Goal: Task Accomplishment & Management: Manage account settings

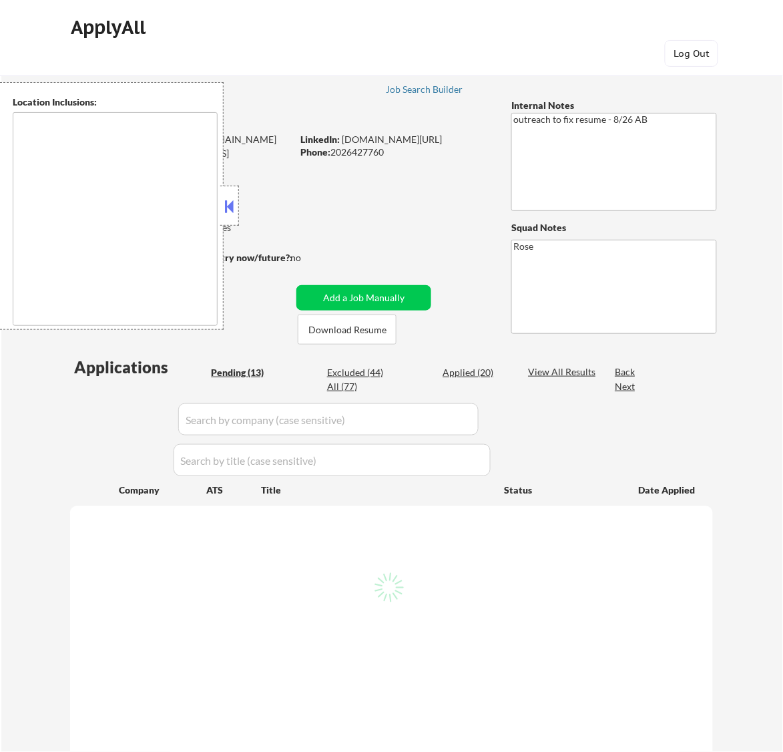
select select ""pending""
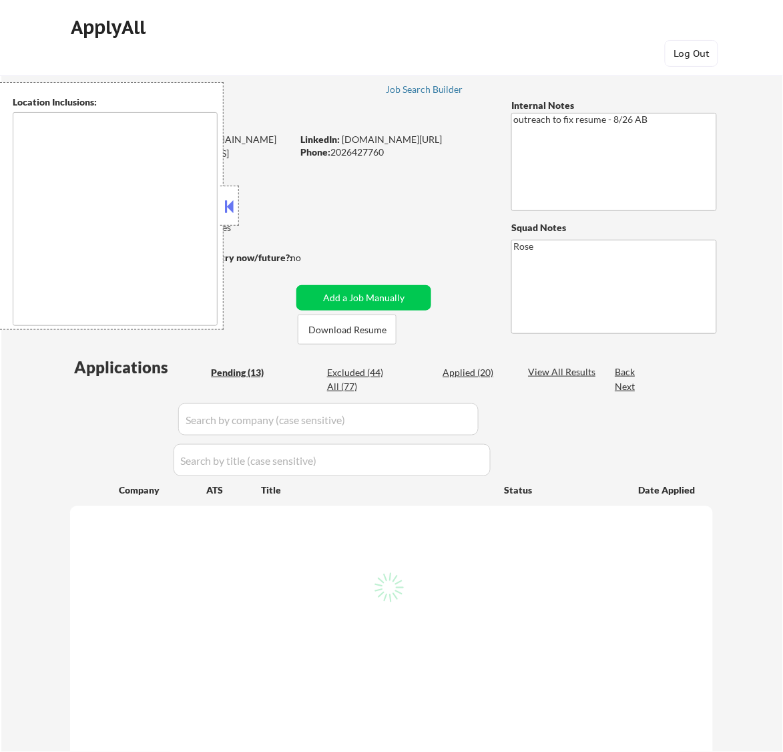
select select ""pending""
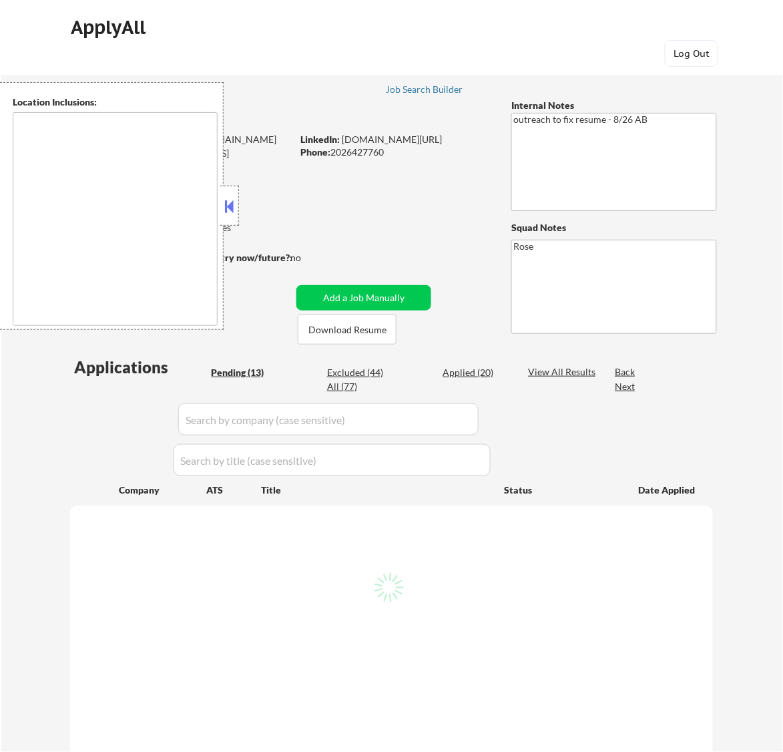
select select ""pending""
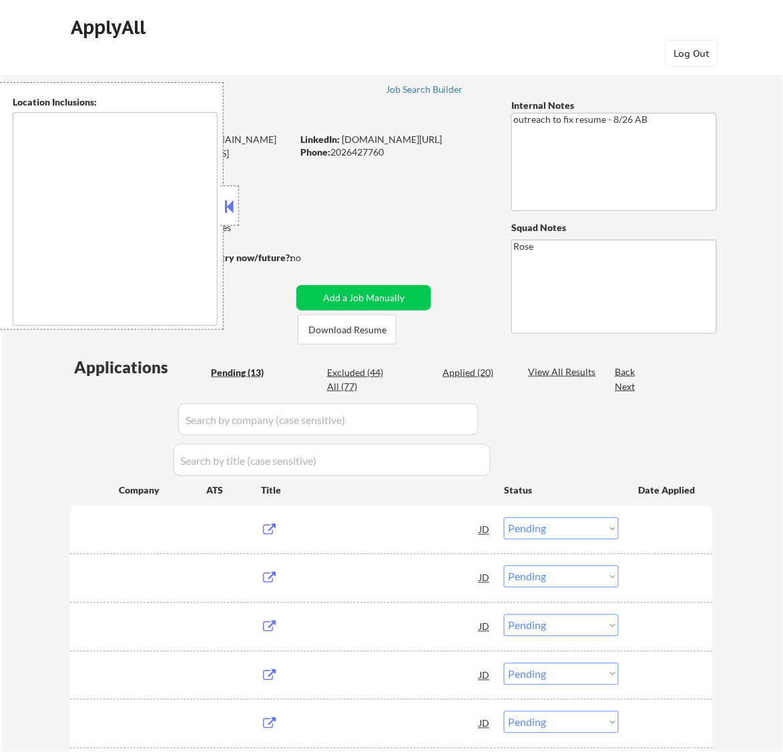
type textarea "Reston, VA Herndon, VA Vienna, VA Tysons, VA Great Falls, VA McLean, VA Sterlin…"
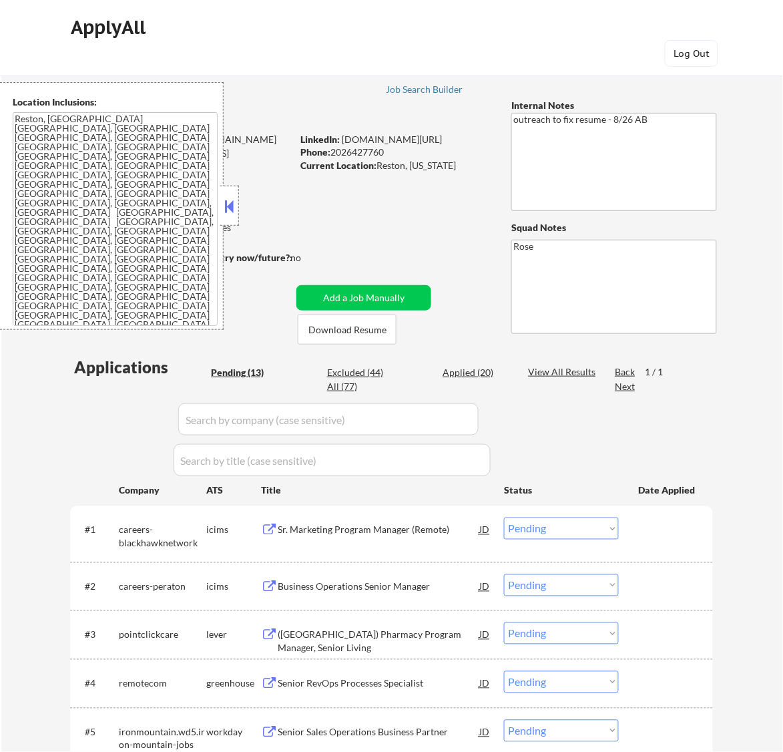
click at [229, 205] on button at bounding box center [229, 206] width 15 height 20
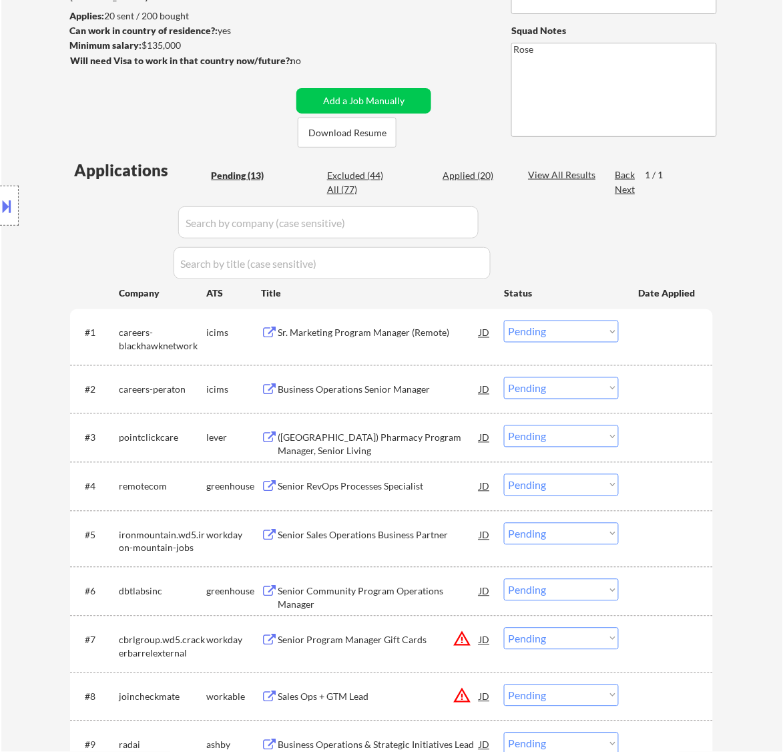
scroll to position [167, 0]
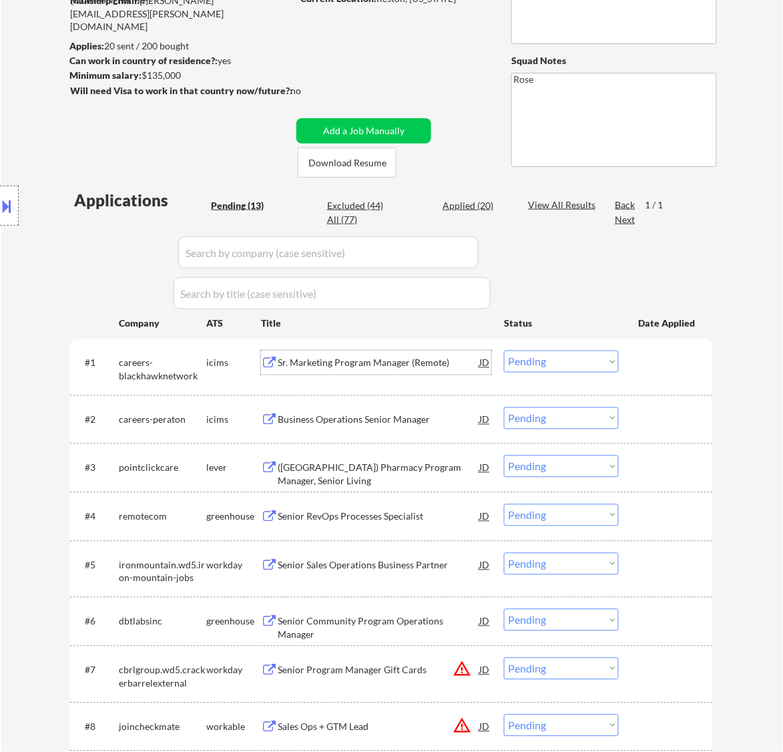
click at [427, 366] on div "Sr. Marketing Program Manager (Remote)" at bounding box center [379, 362] width 202 height 13
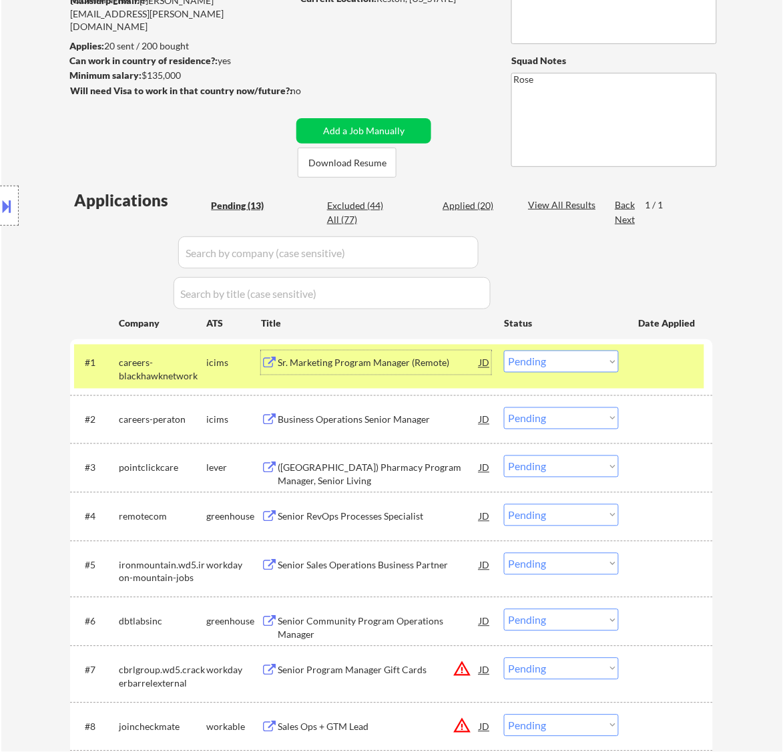
click at [453, 355] on div "Sr. Marketing Program Manager (Remote)" at bounding box center [379, 362] width 202 height 24
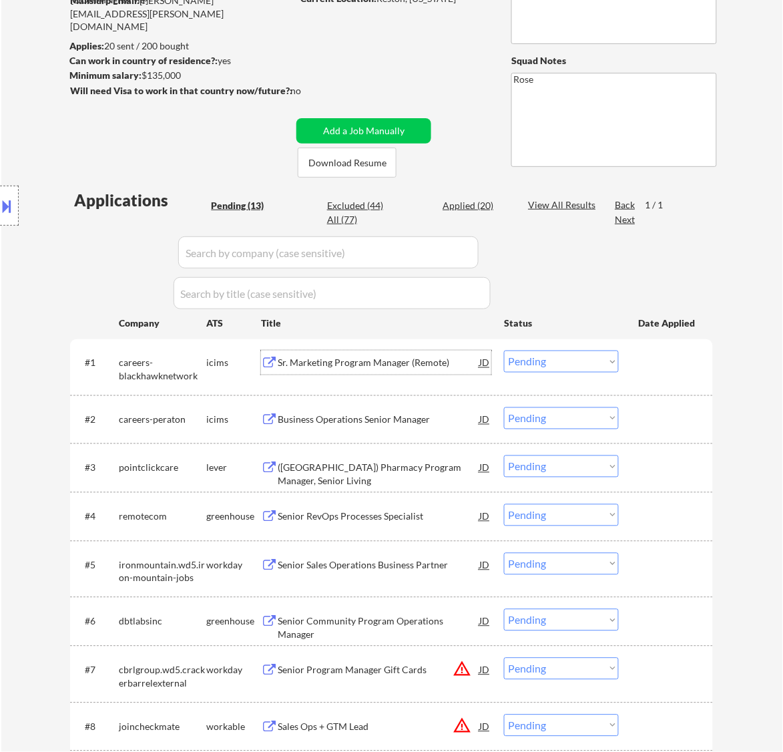
click at [553, 369] on select "Choose an option... Pending Applied Excluded (Questions) Excluded (Expired) Exc…" at bounding box center [561, 361] width 115 height 22
click at [504, 350] on select "Choose an option... Pending Applied Excluded (Questions) Excluded (Expired) Exc…" at bounding box center [561, 361] width 115 height 22
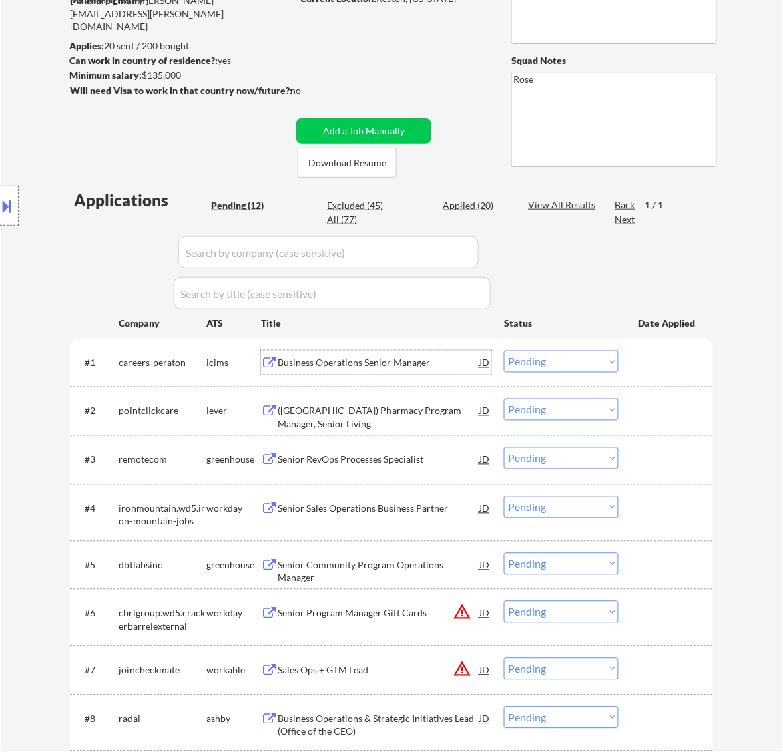
click at [427, 366] on div "Business Operations Senior Manager" at bounding box center [379, 362] width 202 height 13
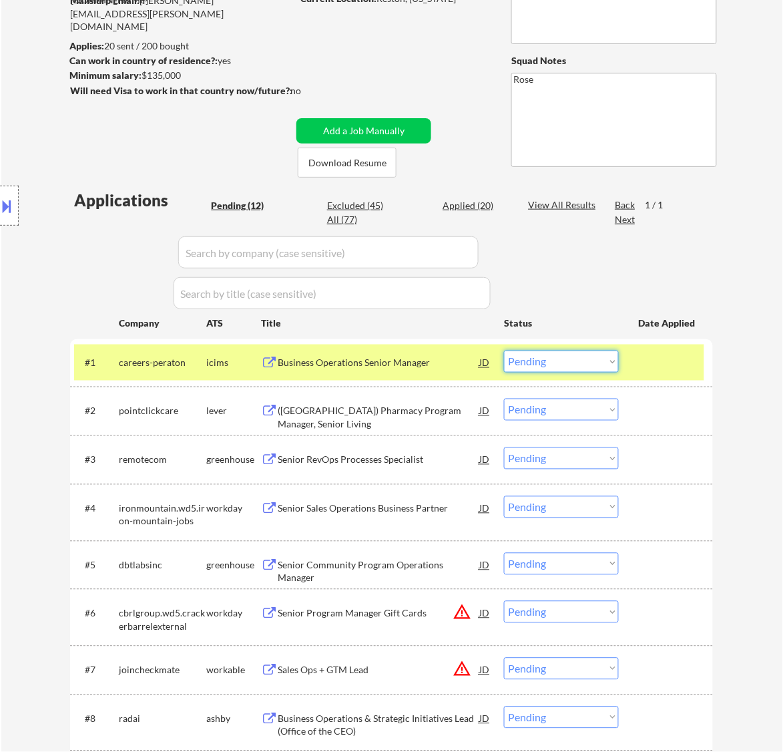
click at [606, 365] on select "Choose an option... Pending Applied Excluded (Questions) Excluded (Expired) Exc…" at bounding box center [561, 361] width 115 height 22
click at [504, 350] on select "Choose an option... Pending Applied Excluded (Questions) Excluded (Expired) Exc…" at bounding box center [561, 361] width 115 height 22
select select ""pending""
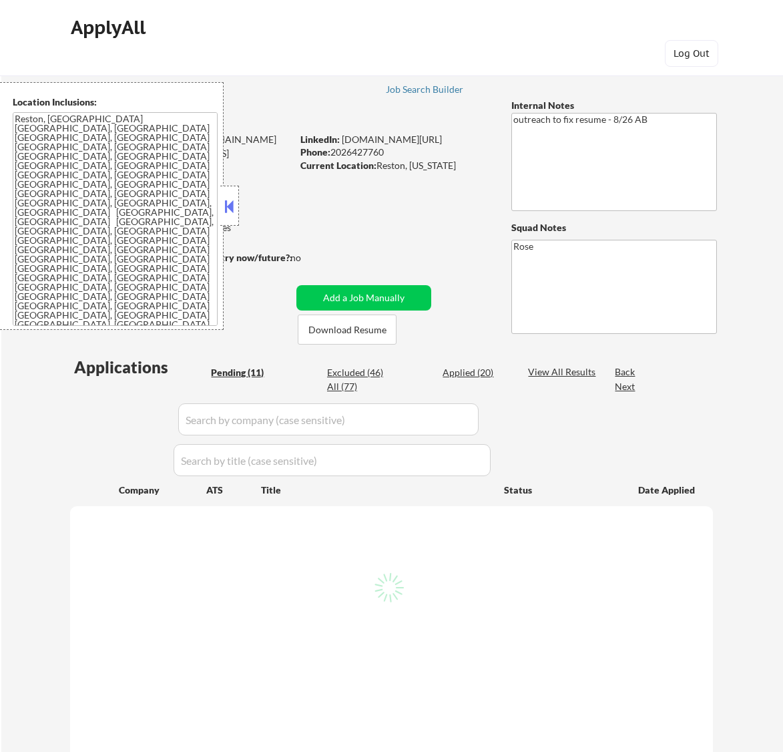
scroll to position [220, 0]
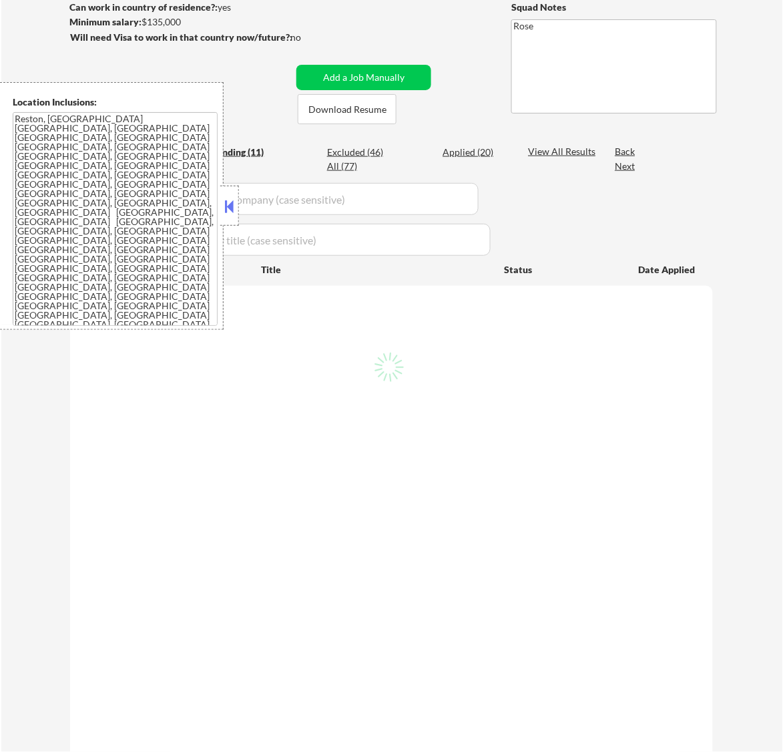
select select ""pending""
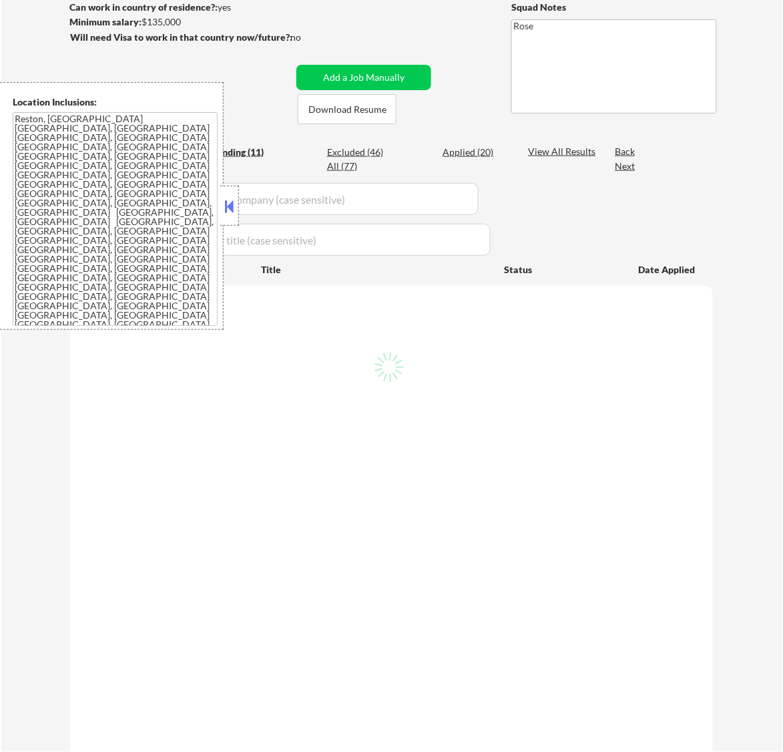
select select ""pending""
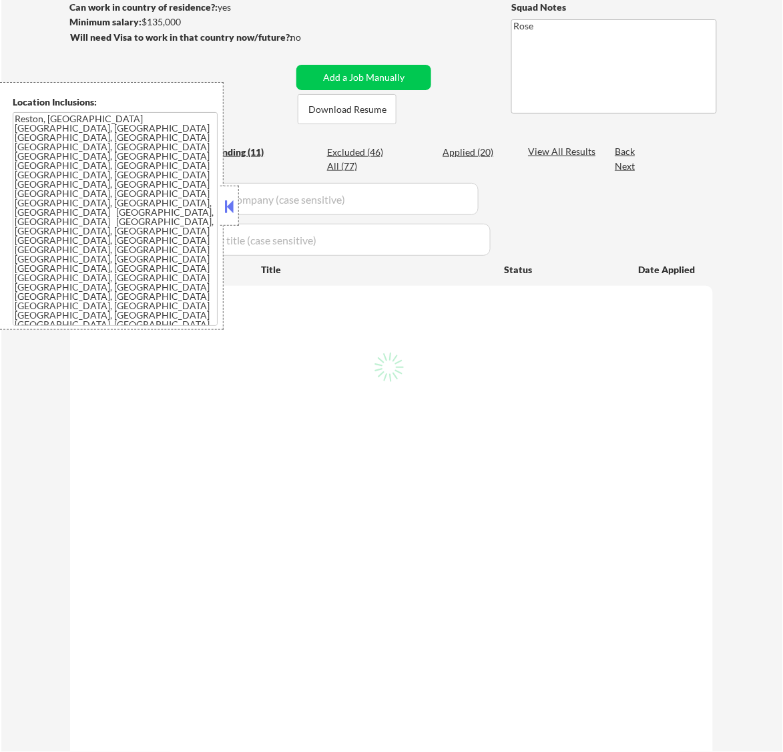
select select ""pending""
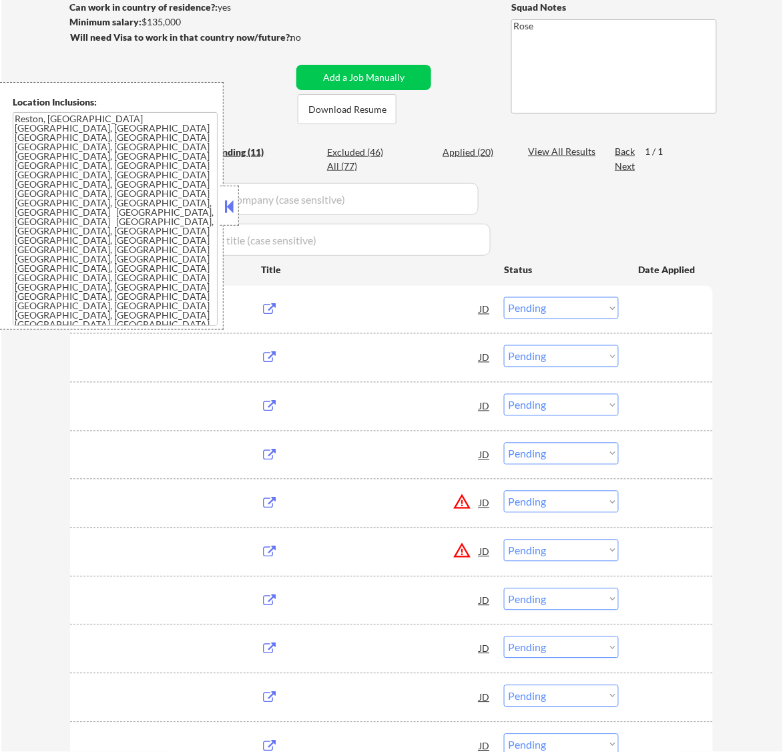
scroll to position [167, 0]
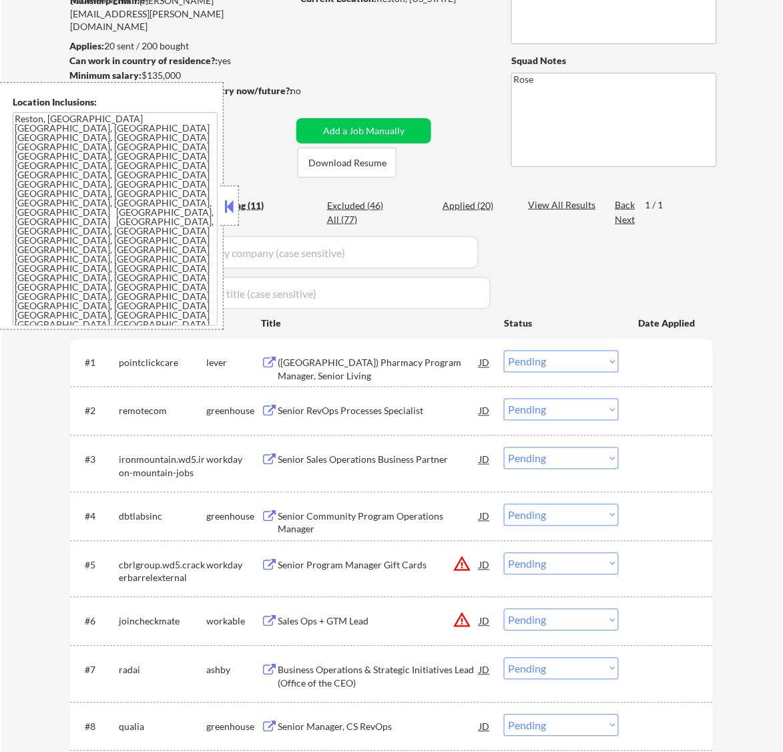
click at [236, 209] on button at bounding box center [229, 206] width 15 height 20
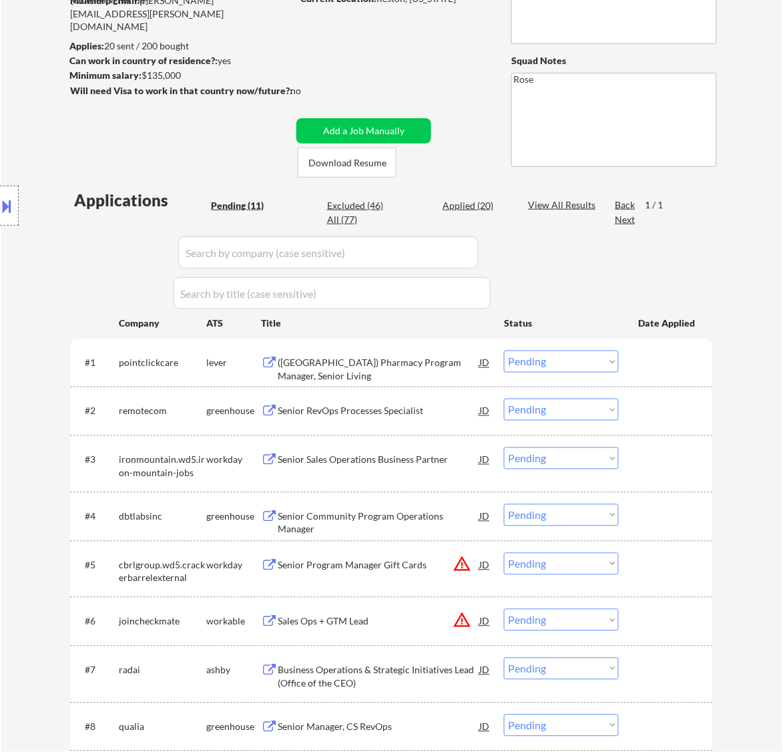
click at [423, 363] on div "(US) Pharmacy Program Manager, Senior Living" at bounding box center [379, 369] width 202 height 26
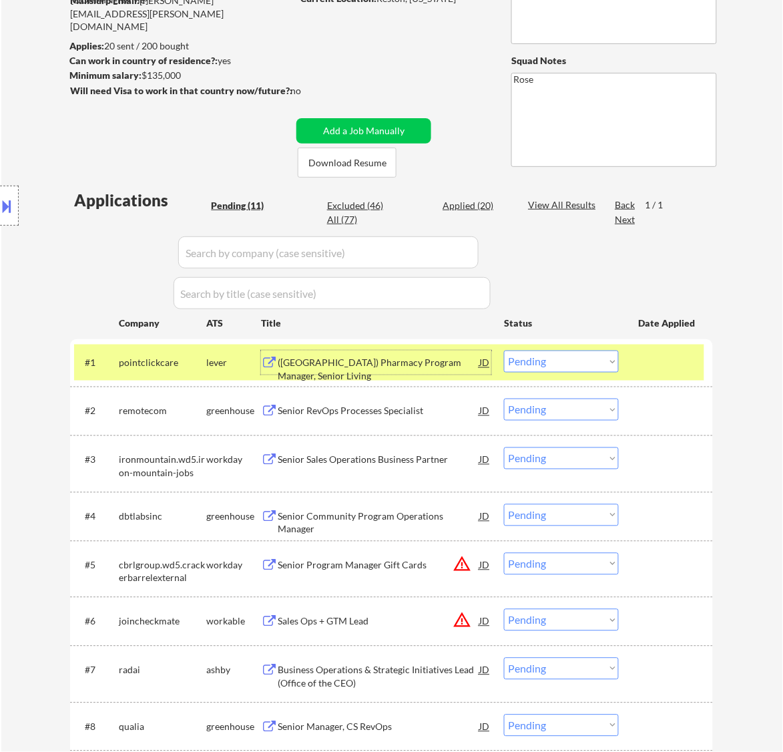
click at [564, 365] on select "Choose an option... Pending Applied Excluded (Questions) Excluded (Expired) Exc…" at bounding box center [561, 361] width 115 height 22
click at [504, 350] on select "Choose an option... Pending Applied Excluded (Questions) Excluded (Expired) Exc…" at bounding box center [561, 361] width 115 height 22
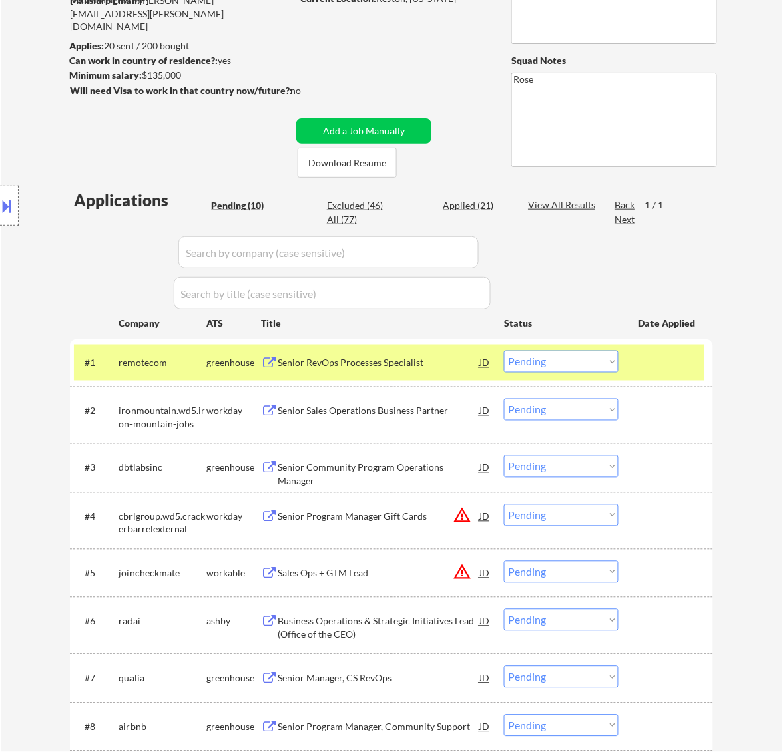
click at [371, 366] on div "Senior RevOps Processes Specialist" at bounding box center [379, 362] width 202 height 13
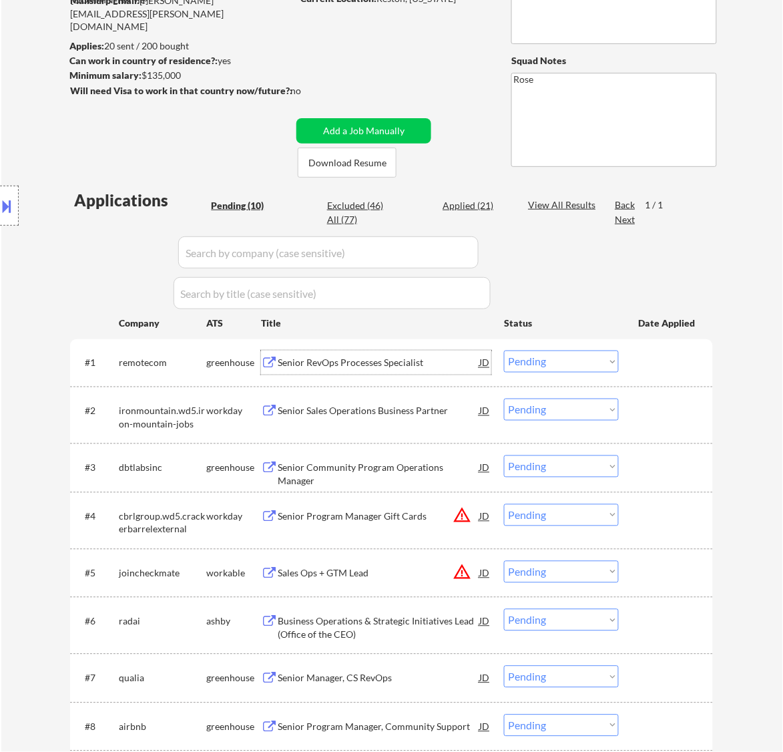
click at [575, 361] on select "Choose an option... Pending Applied Excluded (Questions) Excluded (Expired) Exc…" at bounding box center [561, 361] width 115 height 22
click at [504, 350] on select "Choose an option... Pending Applied Excluded (Questions) Excluded (Expired) Exc…" at bounding box center [561, 361] width 115 height 22
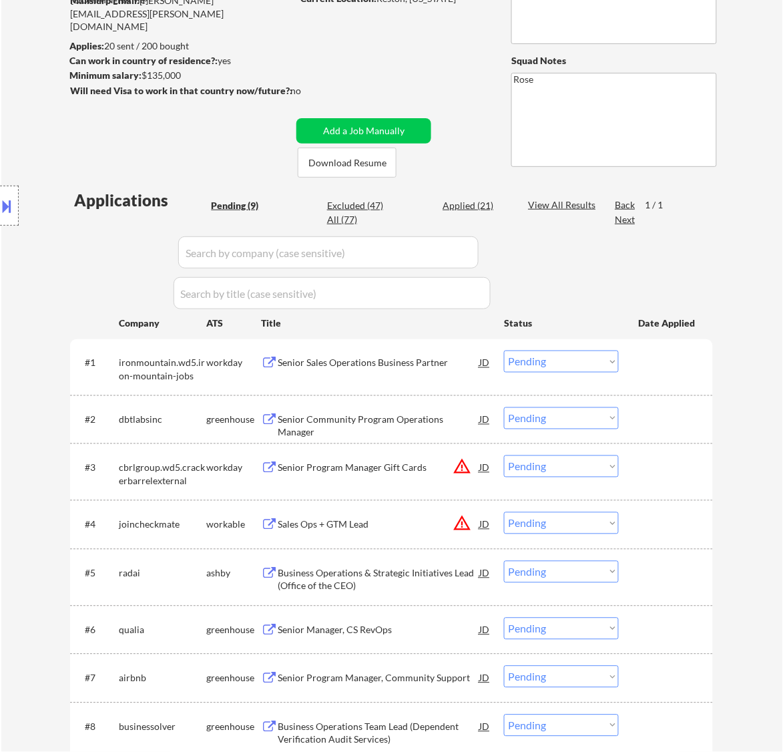
click at [415, 358] on div "Senior Sales Operations Business Partner" at bounding box center [379, 362] width 202 height 13
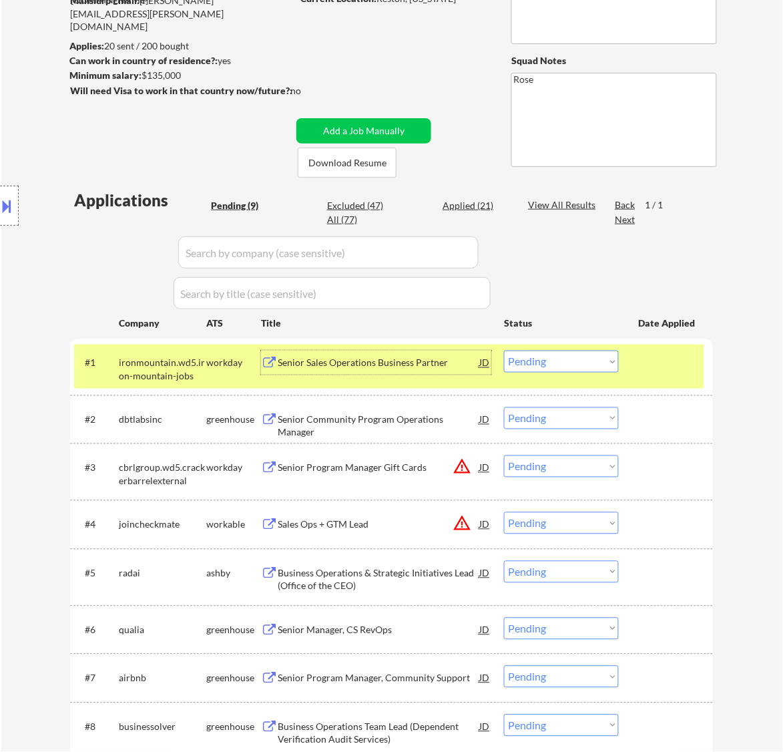
click at [576, 361] on select "Choose an option... Pending Applied Excluded (Questions) Excluded (Expired) Exc…" at bounding box center [561, 361] width 115 height 22
click at [504, 350] on select "Choose an option... Pending Applied Excluded (Questions) Excluded (Expired) Exc…" at bounding box center [561, 361] width 115 height 22
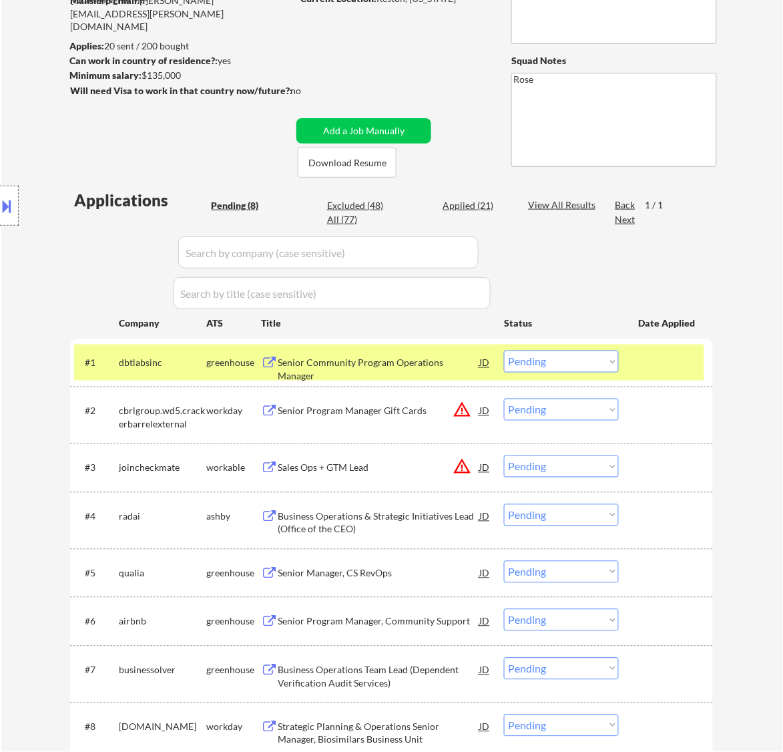
click at [431, 365] on div "Senior Community Program Operations Manager" at bounding box center [379, 369] width 202 height 26
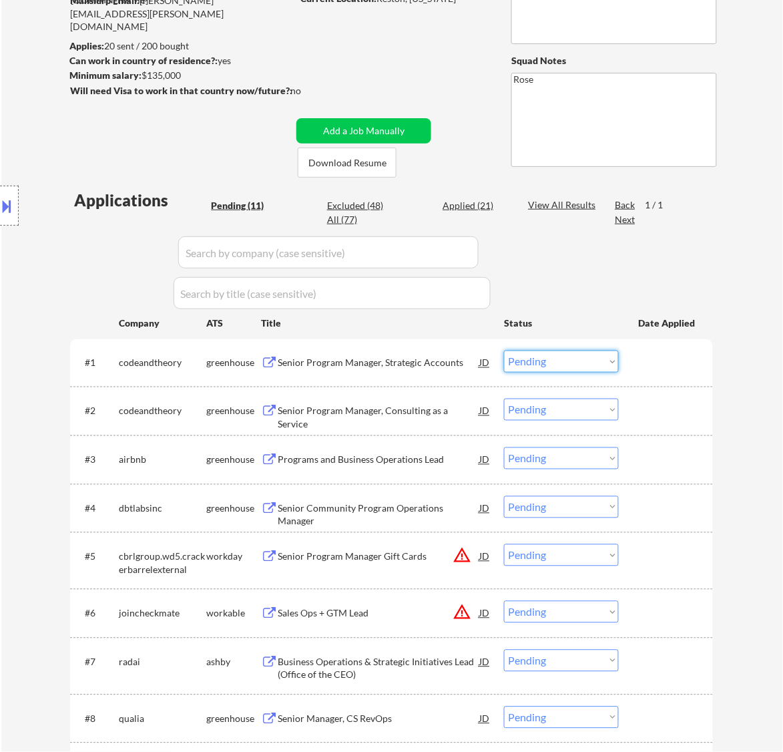
click at [561, 361] on select "Choose an option... Pending Applied Excluded (Questions) Excluded (Expired) Exc…" at bounding box center [561, 361] width 115 height 22
click at [504, 350] on select "Choose an option... Pending Applied Excluded (Questions) Excluded (Expired) Exc…" at bounding box center [561, 361] width 115 height 22
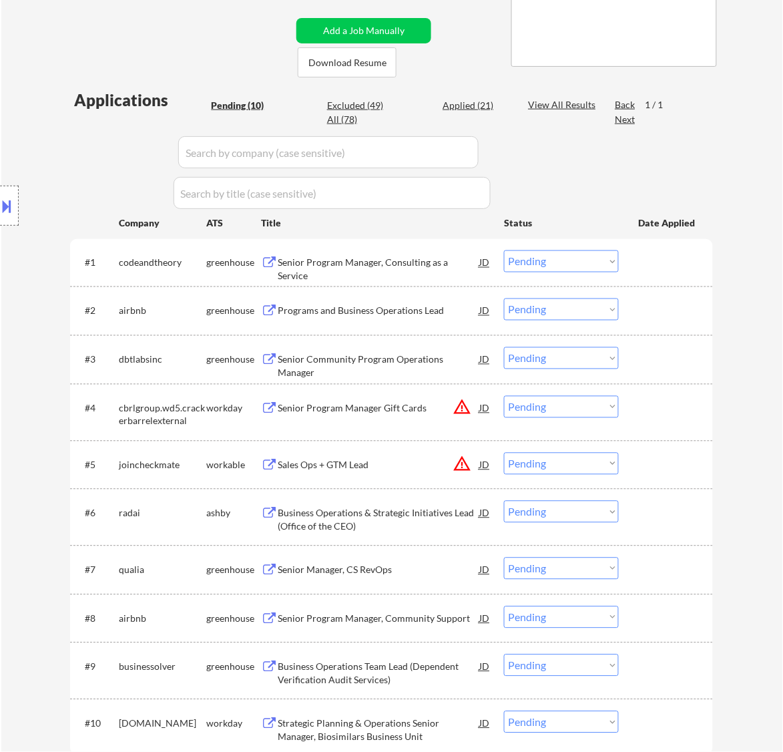
scroll to position [250, 0]
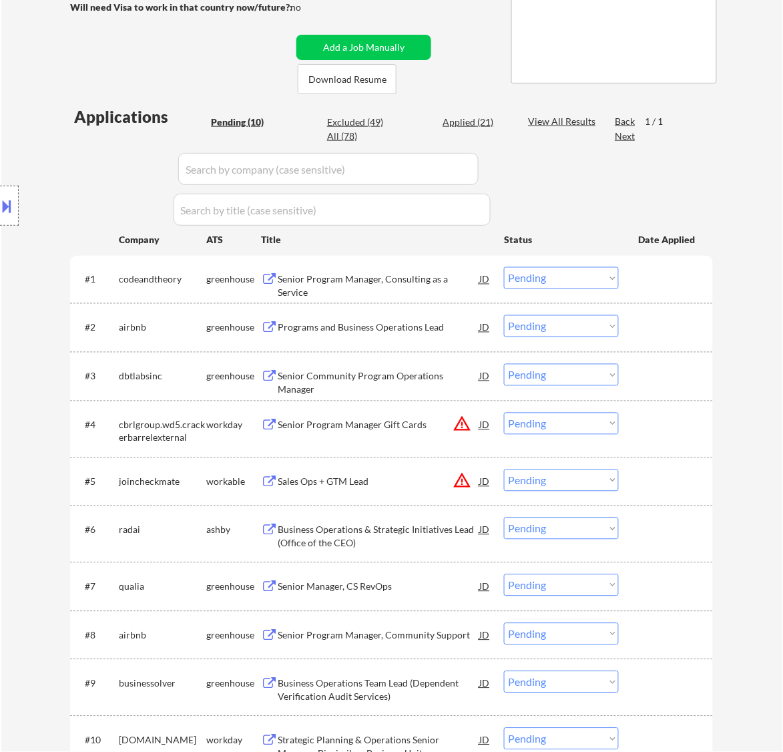
click at [442, 285] on div "Senior Program Manager, Consulting as a Service" at bounding box center [379, 286] width 202 height 26
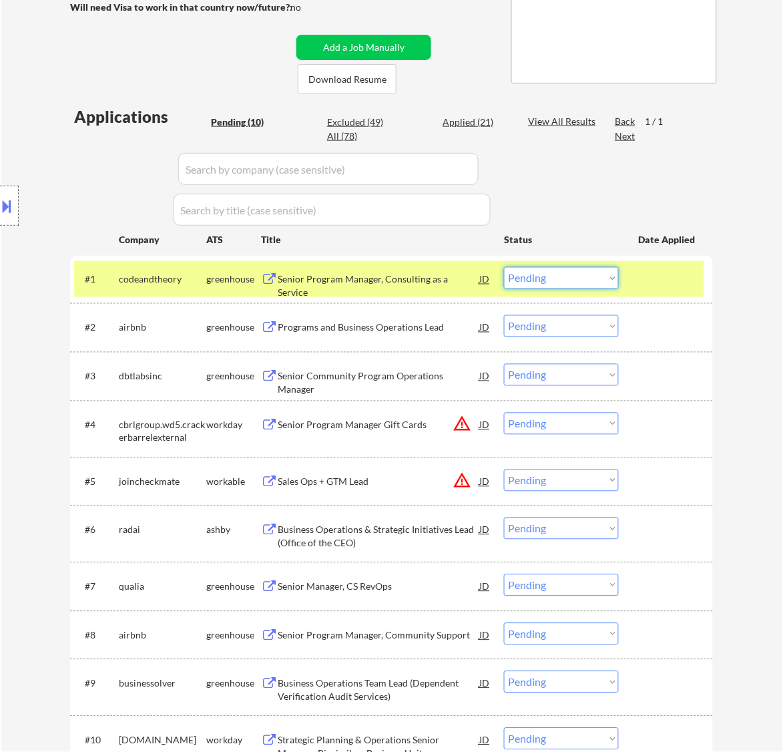
click at [592, 278] on select "Choose an option... Pending Applied Excluded (Questions) Excluded (Expired) Exc…" at bounding box center [561, 278] width 115 height 22
click at [504, 267] on select "Choose an option... Pending Applied Excluded (Questions) Excluded (Expired) Exc…" at bounding box center [561, 278] width 115 height 22
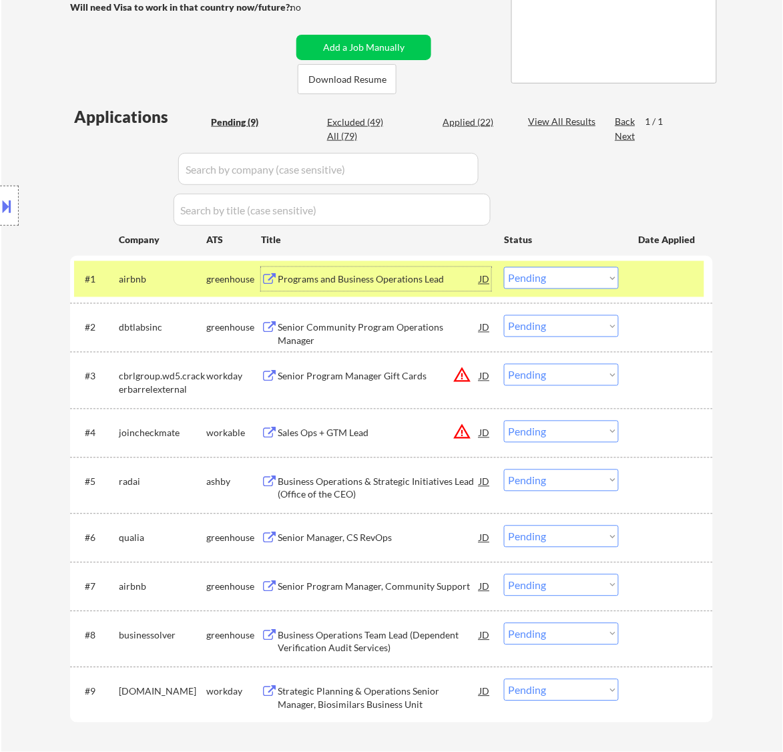
click at [429, 276] on div "Programs and Business Operations Lead" at bounding box center [379, 279] width 202 height 13
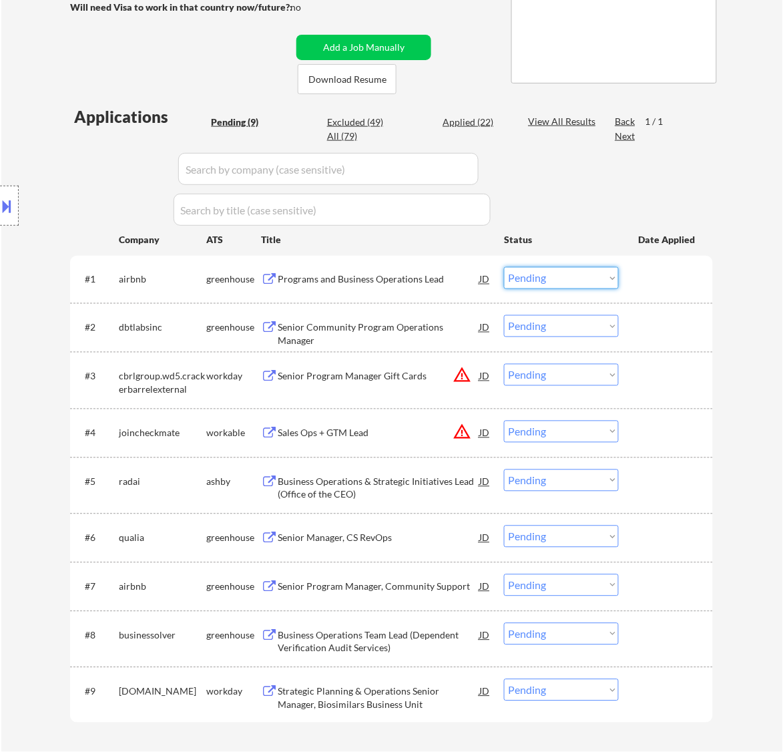
click at [588, 282] on select "Choose an option... Pending Applied Excluded (Questions) Excluded (Expired) Exc…" at bounding box center [561, 278] width 115 height 22
click at [504, 267] on select "Choose an option... Pending Applied Excluded (Questions) Excluded (Expired) Exc…" at bounding box center [561, 278] width 115 height 22
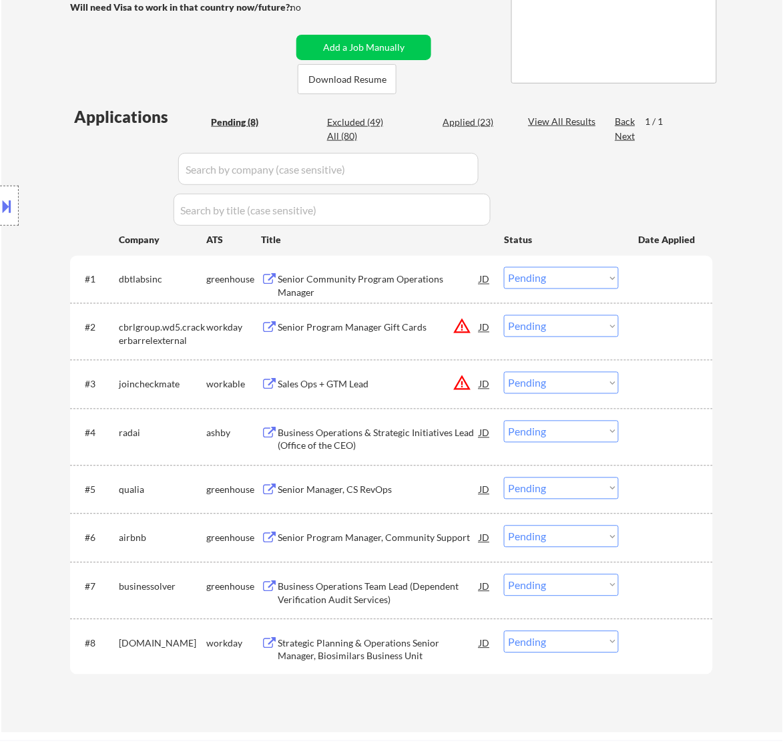
click at [434, 280] on div "Senior Community Program Operations Manager" at bounding box center [379, 286] width 202 height 26
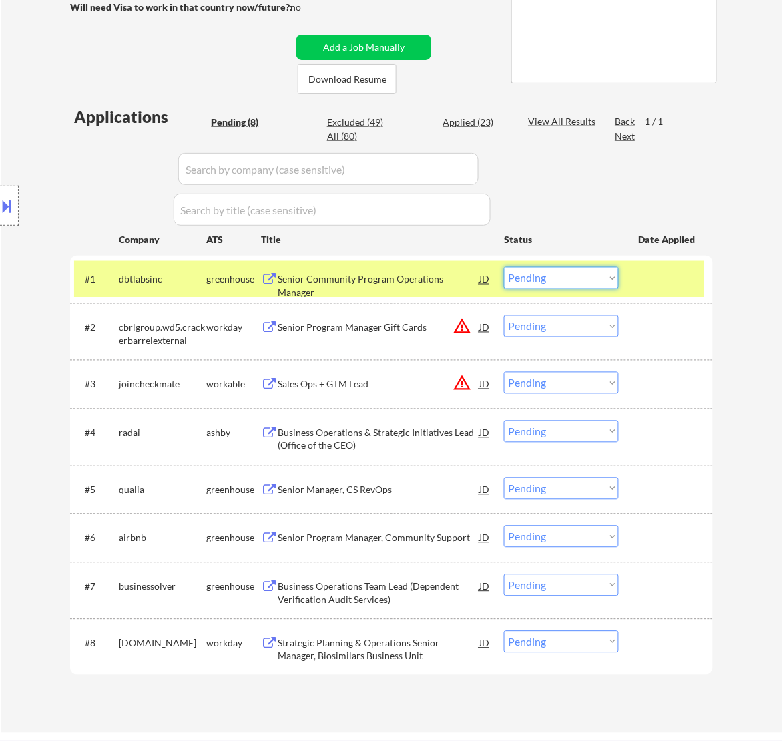
click at [559, 277] on select "Choose an option... Pending Applied Excluded (Questions) Excluded (Expired) Exc…" at bounding box center [561, 278] width 115 height 22
click at [504, 267] on select "Choose an option... Pending Applied Excluded (Questions) Excluded (Expired) Exc…" at bounding box center [561, 278] width 115 height 22
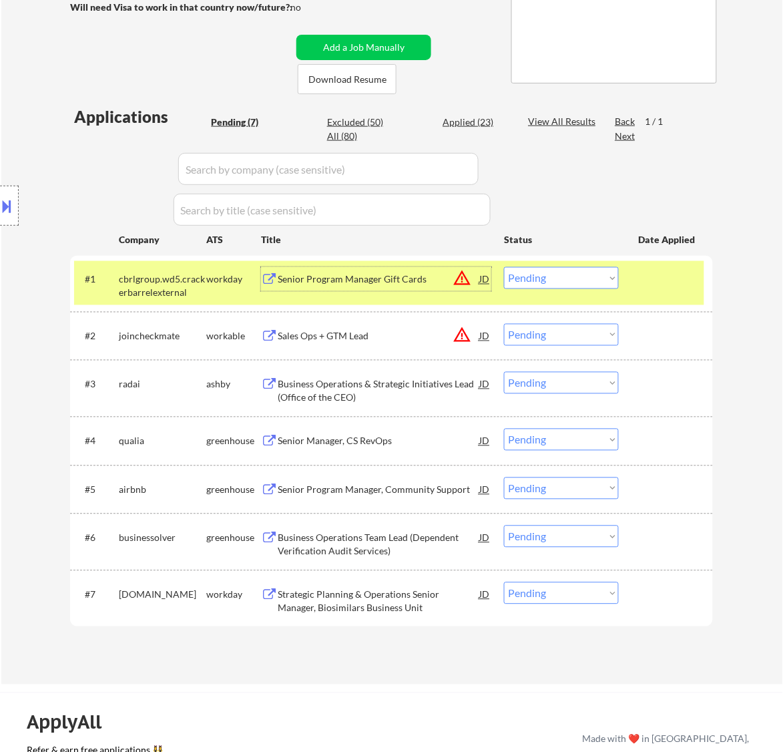
click at [399, 281] on div "Senior Program Manager Gift Cards" at bounding box center [379, 279] width 202 height 13
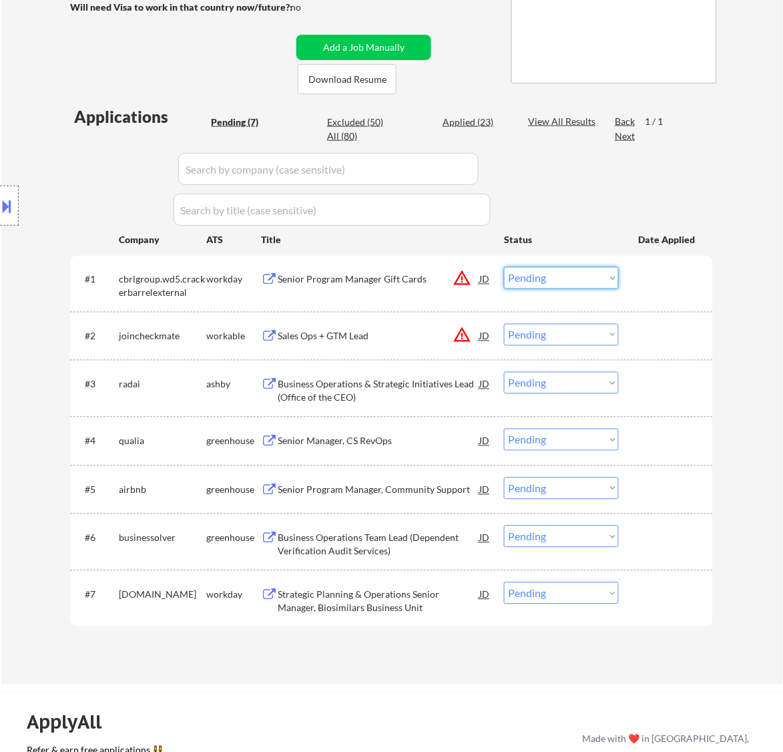
click at [559, 278] on select "Choose an option... Pending Applied Excluded (Questions) Excluded (Expired) Exc…" at bounding box center [561, 278] width 115 height 22
click at [504, 267] on select "Choose an option... Pending Applied Excluded (Questions) Excluded (Expired) Exc…" at bounding box center [561, 278] width 115 height 22
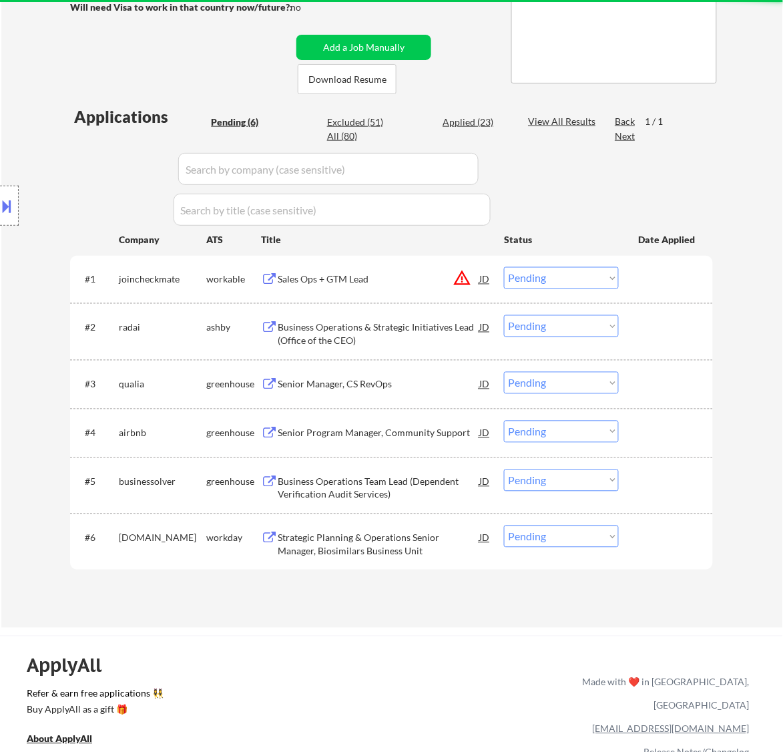
click at [385, 274] on div "Sales Ops + GTM Lead" at bounding box center [379, 279] width 202 height 13
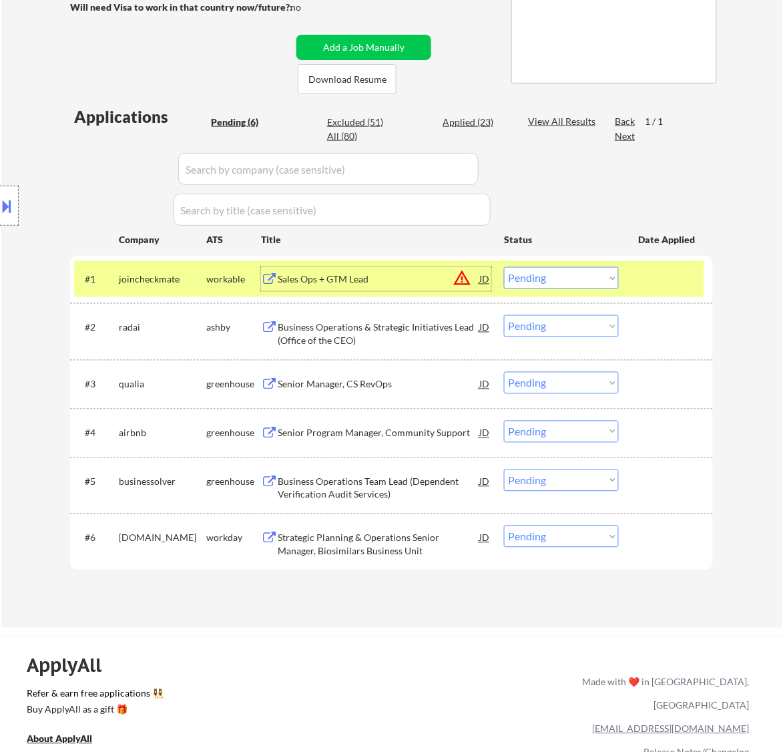
click at [592, 277] on select "Choose an option... Pending Applied Excluded (Questions) Excluded (Expired) Exc…" at bounding box center [561, 278] width 115 height 22
click at [556, 281] on select "Choose an option... Pending Applied Excluded (Questions) Excluded (Expired) Exc…" at bounding box center [561, 278] width 115 height 22
click at [553, 279] on select "Choose an option... Pending Applied Excluded (Questions) Excluded (Expired) Exc…" at bounding box center [561, 278] width 115 height 22
click at [504, 267] on select "Choose an option... Pending Applied Excluded (Questions) Excluded (Expired) Exc…" at bounding box center [561, 278] width 115 height 22
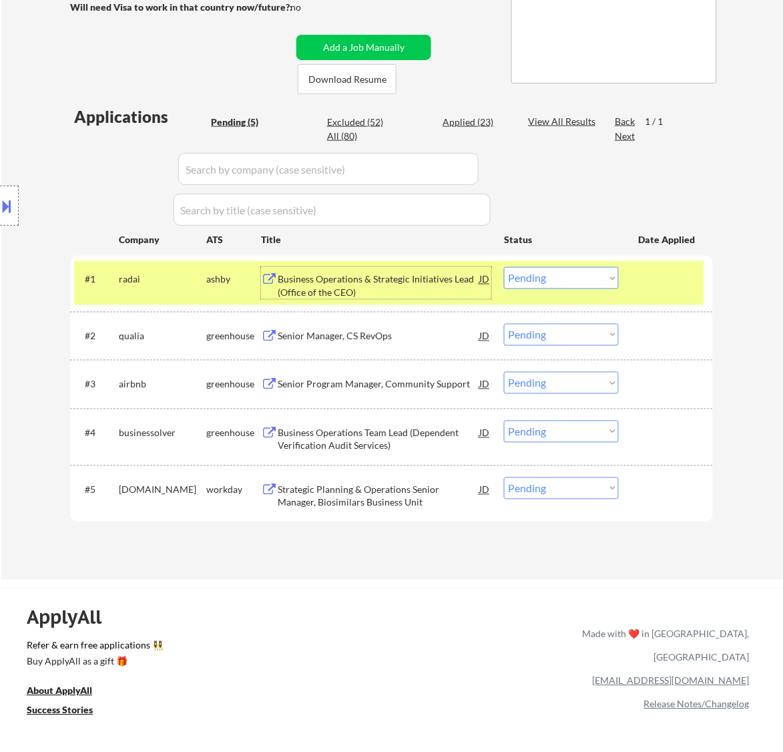
click at [411, 284] on div "Business Operations & Strategic Initiatives Lead (Office of the CEO)" at bounding box center [379, 286] width 202 height 26
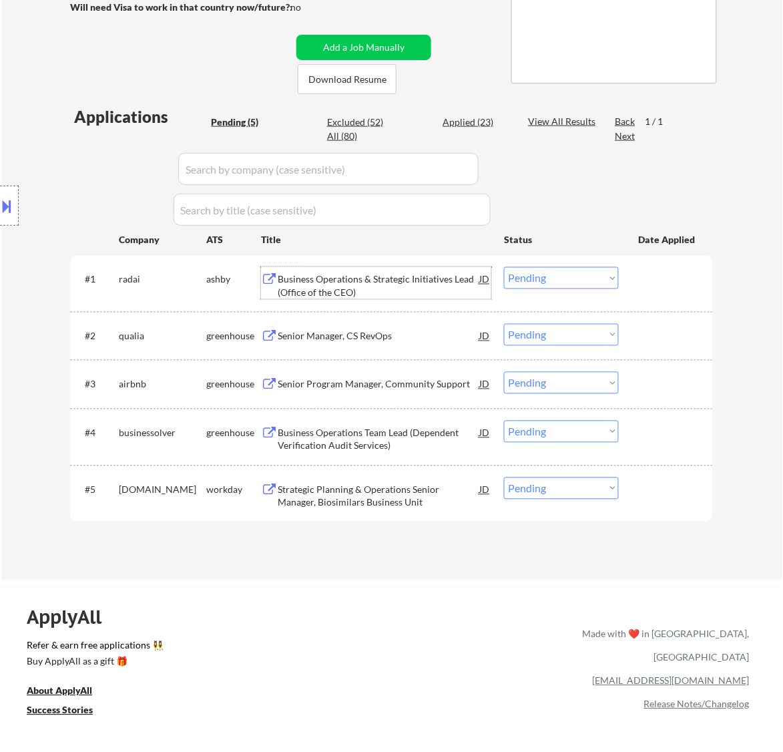
click at [561, 272] on select "Choose an option... Pending Applied Excluded (Questions) Excluded (Expired) Exc…" at bounding box center [561, 278] width 115 height 22
click at [504, 267] on select "Choose an option... Pending Applied Excluded (Questions) Excluded (Expired) Exc…" at bounding box center [561, 278] width 115 height 22
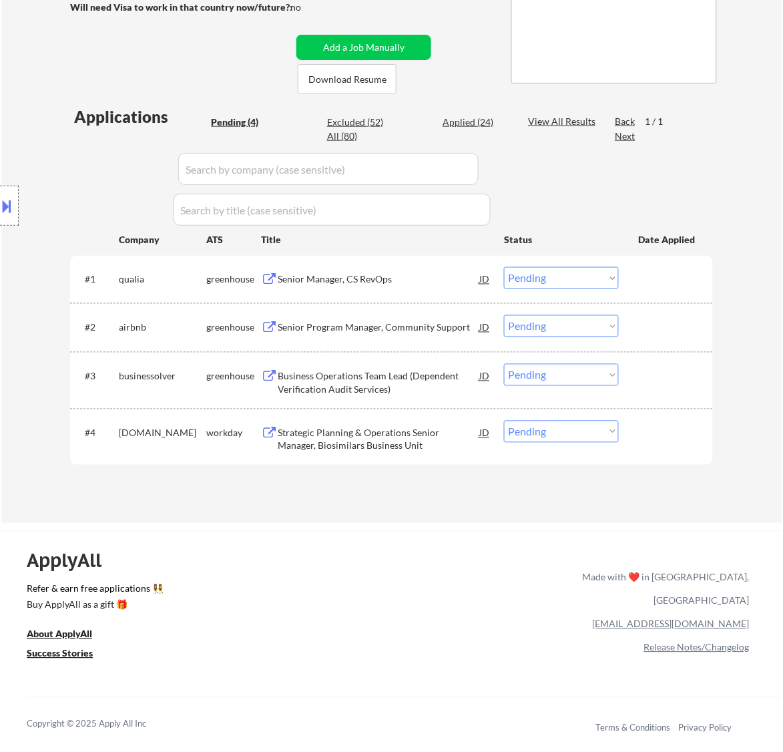
click at [427, 282] on div "Senior Manager, CS RevOps" at bounding box center [379, 279] width 202 height 13
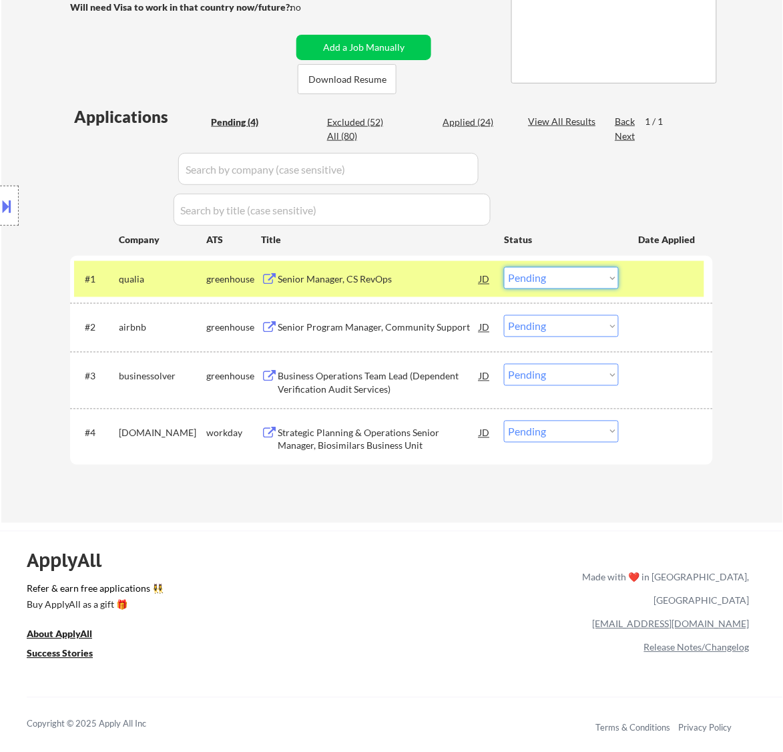
click at [542, 278] on select "Choose an option... Pending Applied Excluded (Questions) Excluded (Expired) Exc…" at bounding box center [561, 278] width 115 height 22
click at [504, 267] on select "Choose an option... Pending Applied Excluded (Questions) Excluded (Expired) Exc…" at bounding box center [561, 278] width 115 height 22
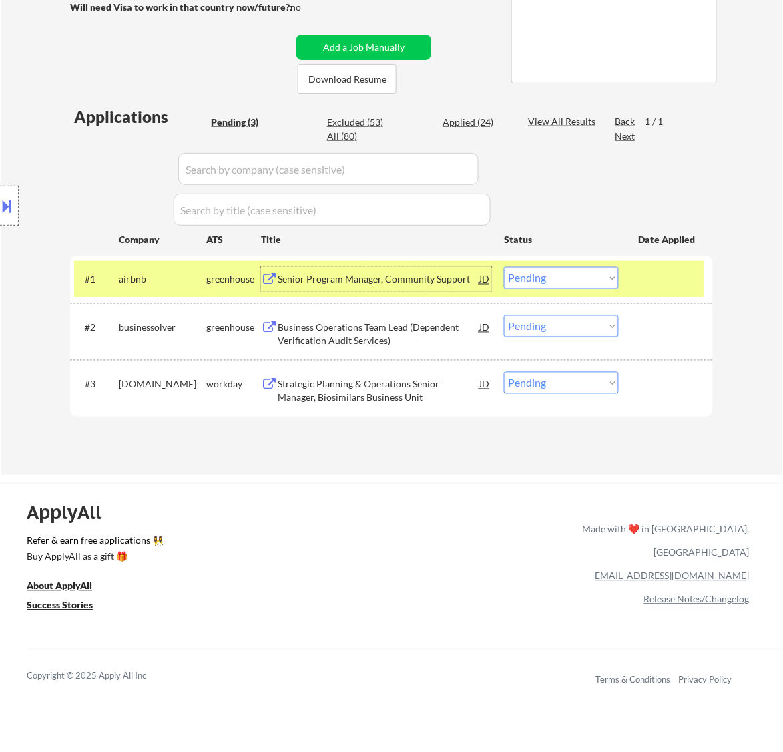
click at [455, 279] on div "Senior Program Manager, Community Support" at bounding box center [379, 279] width 202 height 13
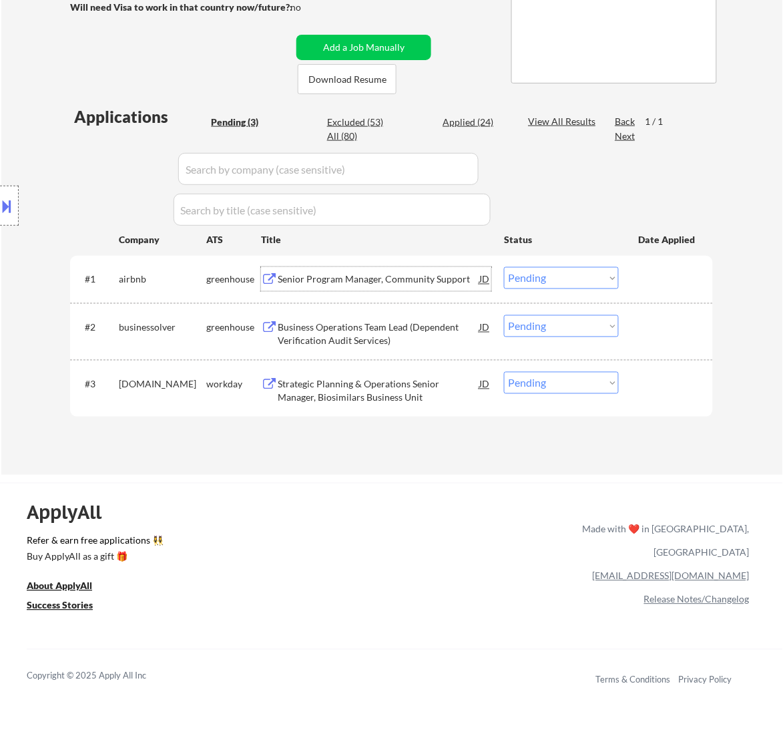
click at [595, 276] on select "Choose an option... Pending Applied Excluded (Questions) Excluded (Expired) Exc…" at bounding box center [561, 278] width 115 height 22
click at [504, 267] on select "Choose an option... Pending Applied Excluded (Questions) Excluded (Expired) Exc…" at bounding box center [561, 278] width 115 height 22
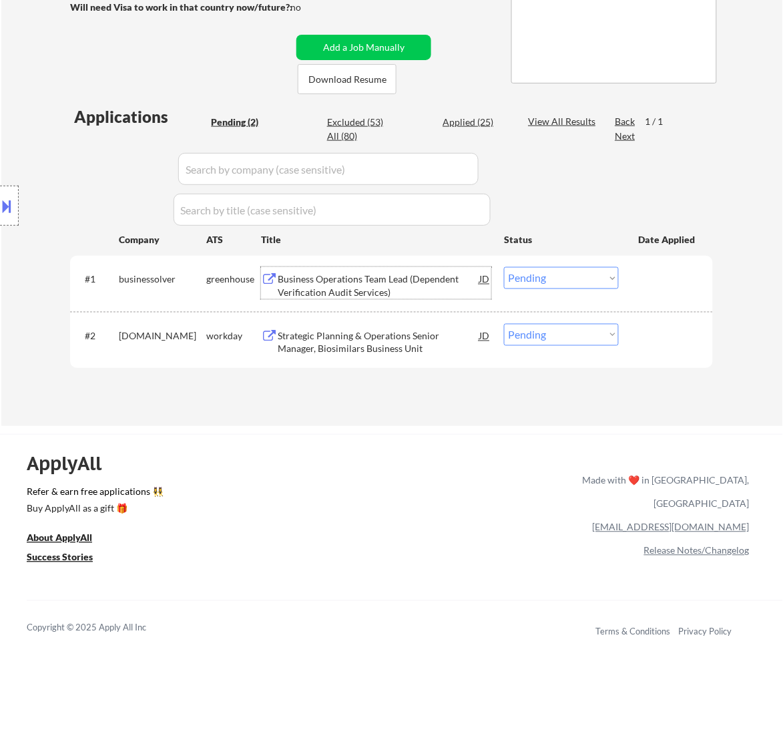
click at [386, 285] on div "Business Operations Team Lead (Dependent Verification Audit Services)" at bounding box center [379, 286] width 202 height 26
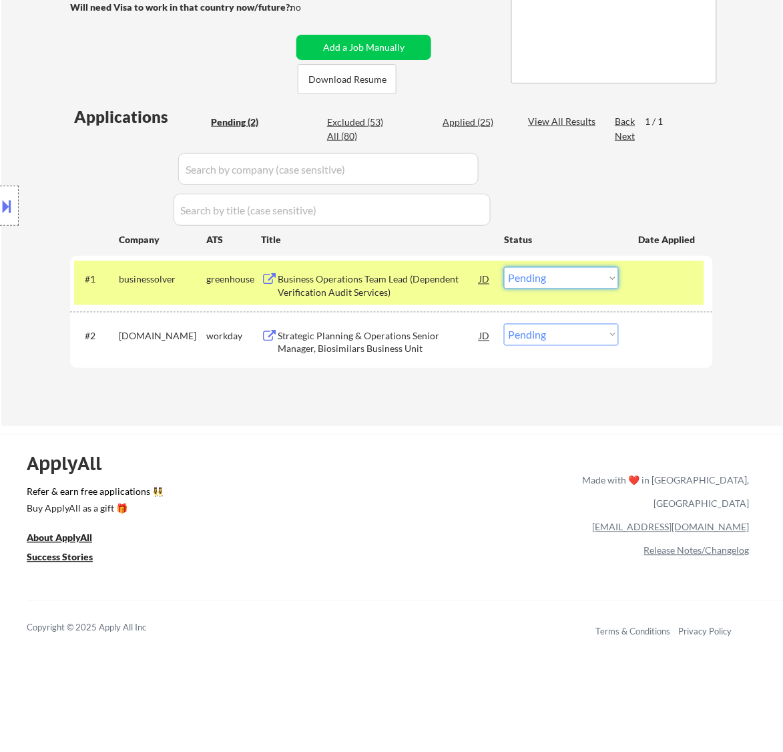
click at [578, 278] on select "Choose an option... Pending Applied Excluded (Questions) Excluded (Expired) Exc…" at bounding box center [561, 278] width 115 height 22
click at [504, 267] on select "Choose an option... Pending Applied Excluded (Questions) Excluded (Expired) Exc…" at bounding box center [561, 278] width 115 height 22
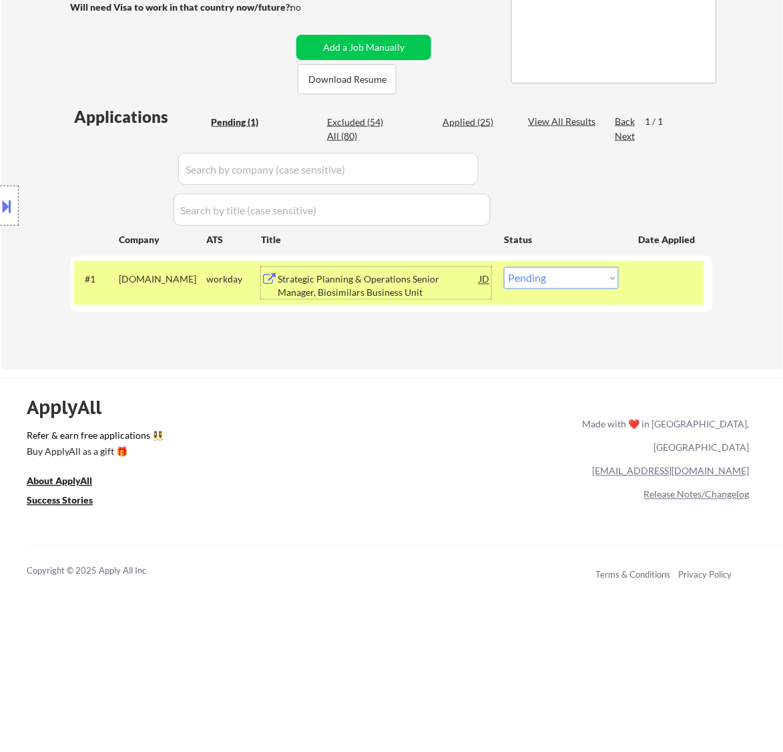
click at [352, 282] on div "Strategic Planning & Operations Senior Manager, Biosimilars Business Unit" at bounding box center [379, 286] width 202 height 26
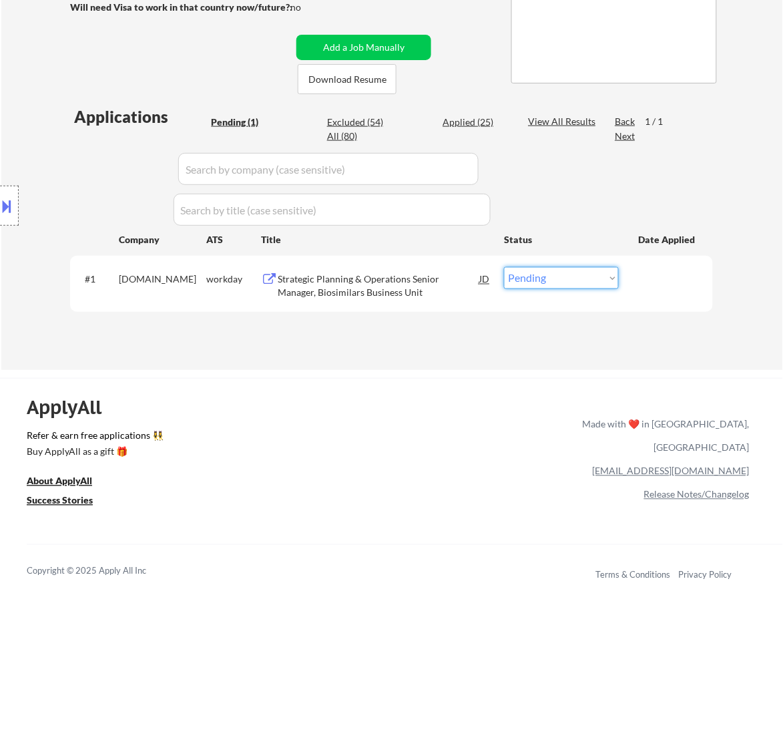
click at [544, 281] on select "Choose an option... Pending Applied Excluded (Questions) Excluded (Expired) Exc…" at bounding box center [561, 278] width 115 height 22
select select ""excluded__expired_""
click at [504, 267] on select "Choose an option... Pending Applied Excluded (Questions) Excluded (Expired) Exc…" at bounding box center [561, 278] width 115 height 22
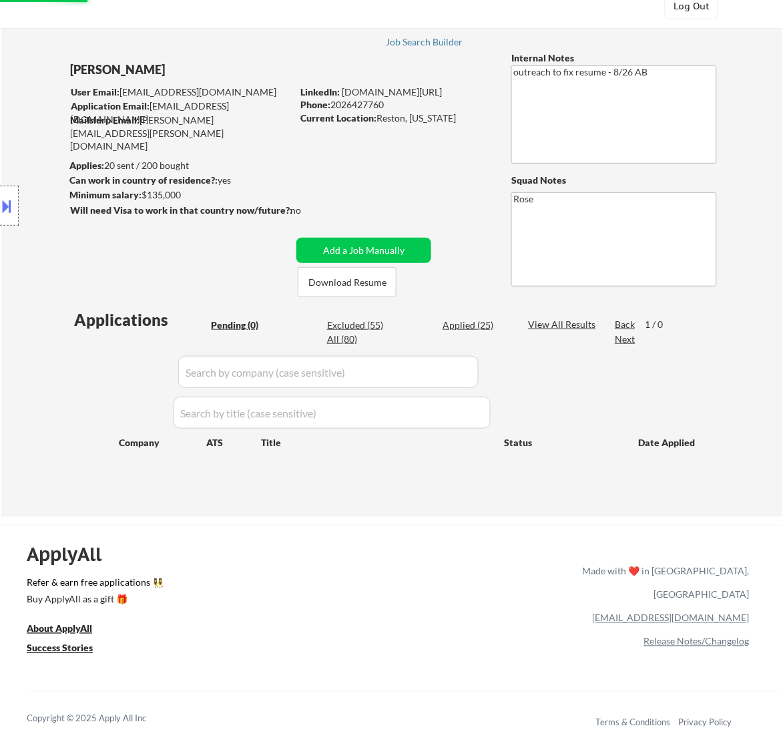
scroll to position [0, 0]
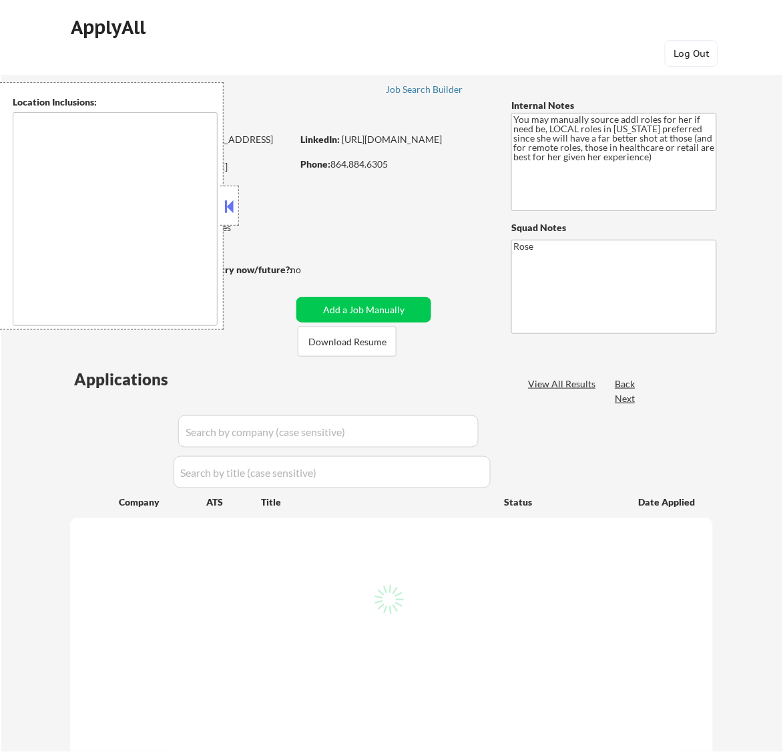
type textarea "[GEOGRAPHIC_DATA], [GEOGRAPHIC_DATA] [GEOGRAPHIC_DATA], [GEOGRAPHIC_DATA] [GEOG…"
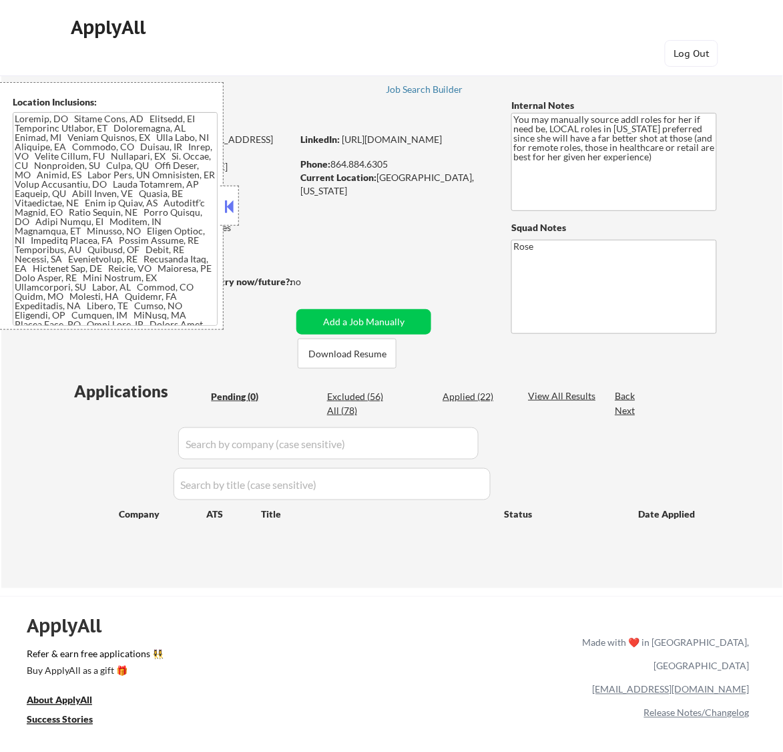
click at [234, 211] on button at bounding box center [229, 206] width 15 height 20
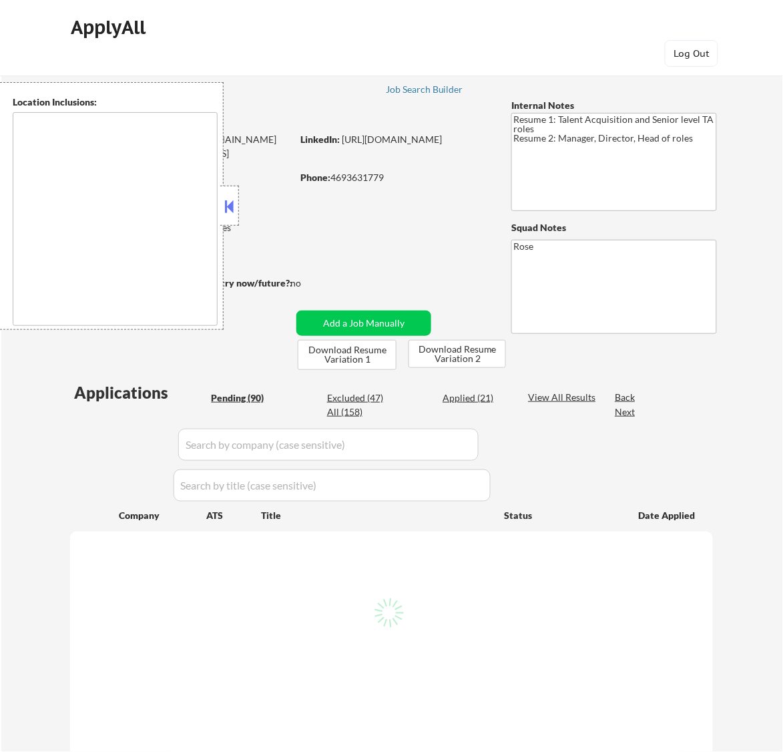
type textarea "Dallas, TX University Park, TX Highland Park, TX Irving, TX Mesquite, TX Garlan…"
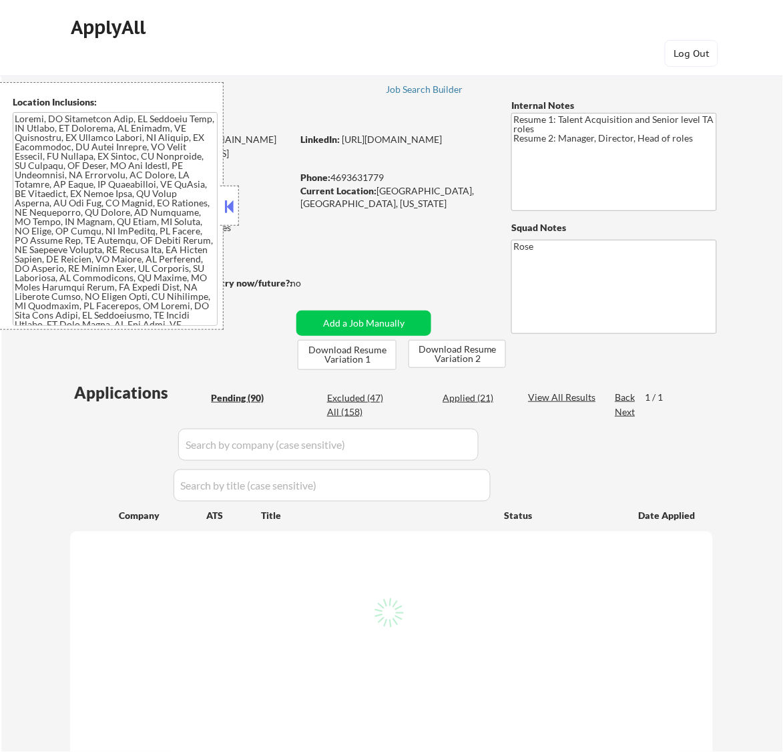
select select ""pending""
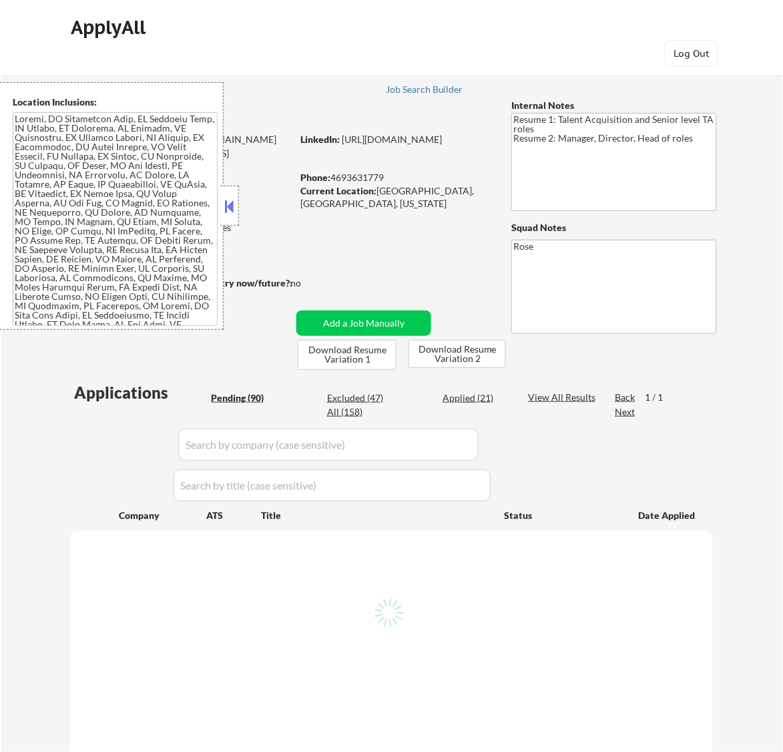
select select ""pending""
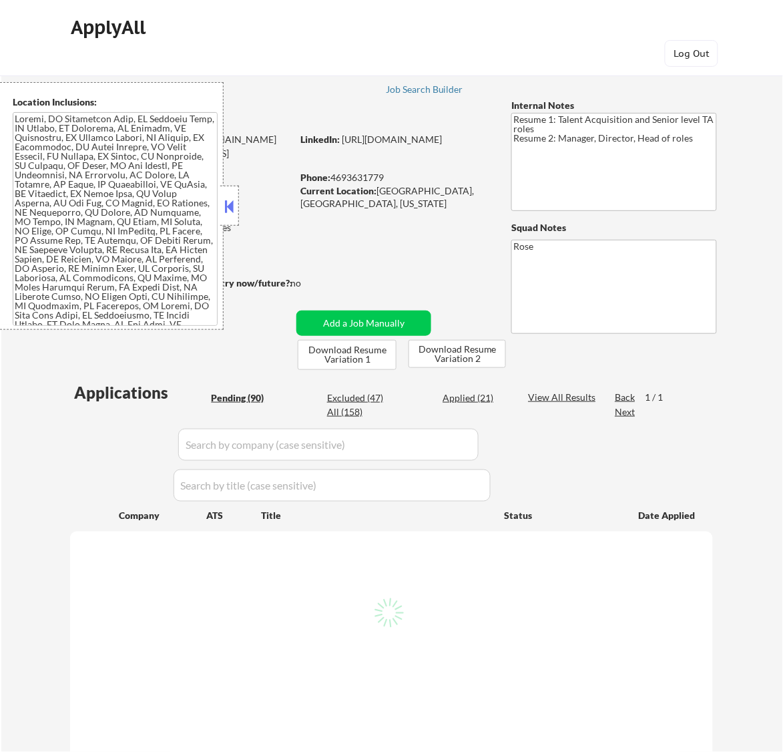
select select ""pending""
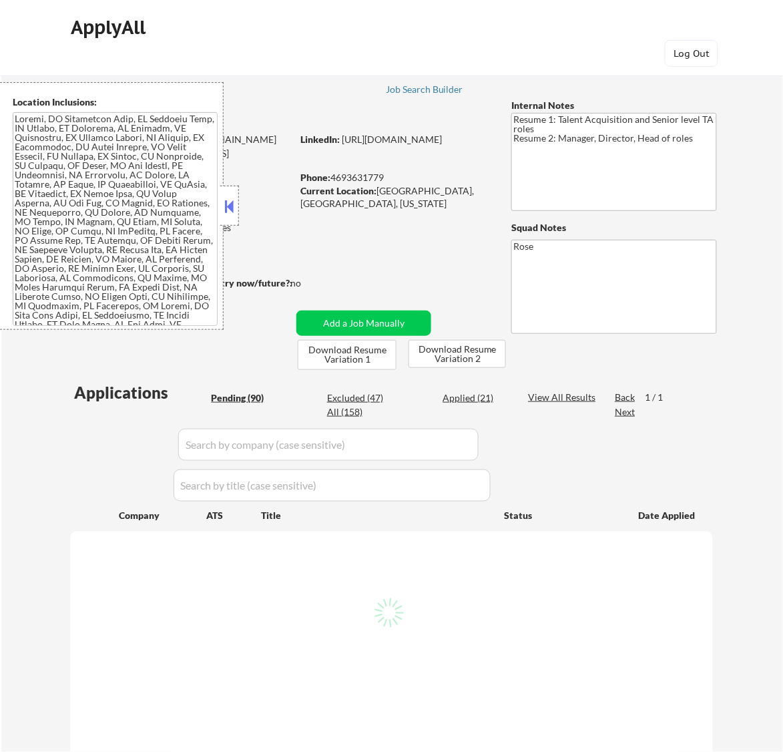
select select ""pending""
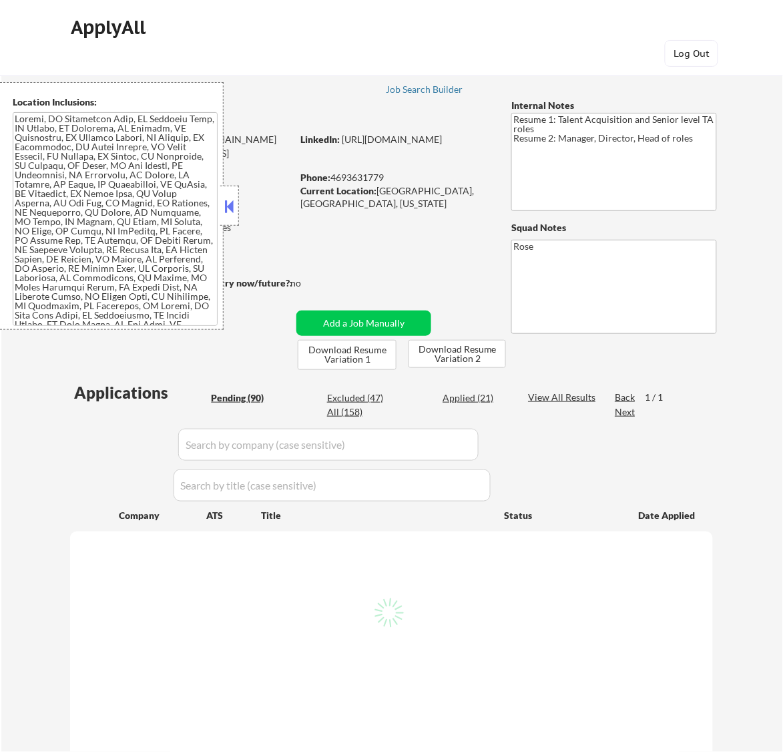
select select ""pending""
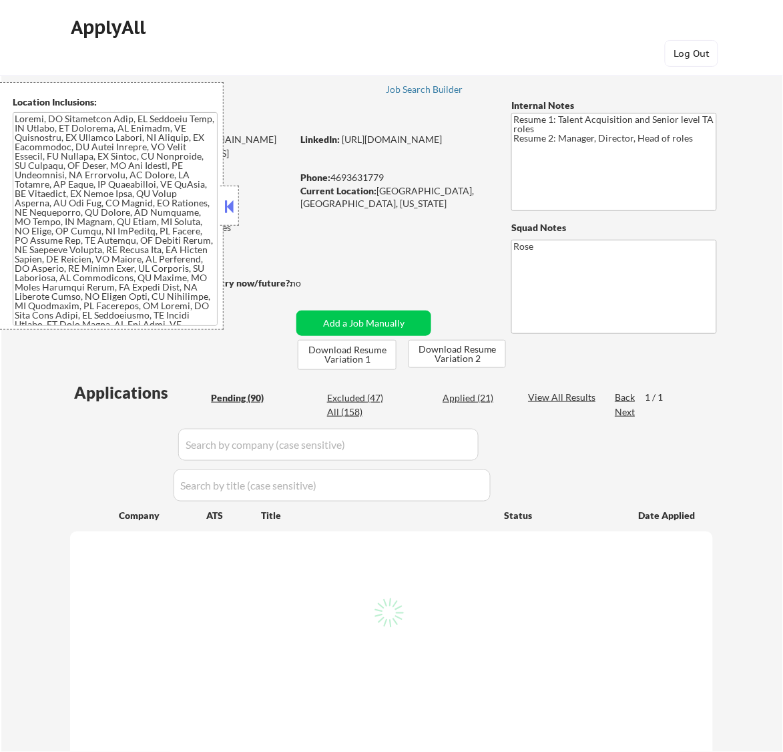
select select ""pending""
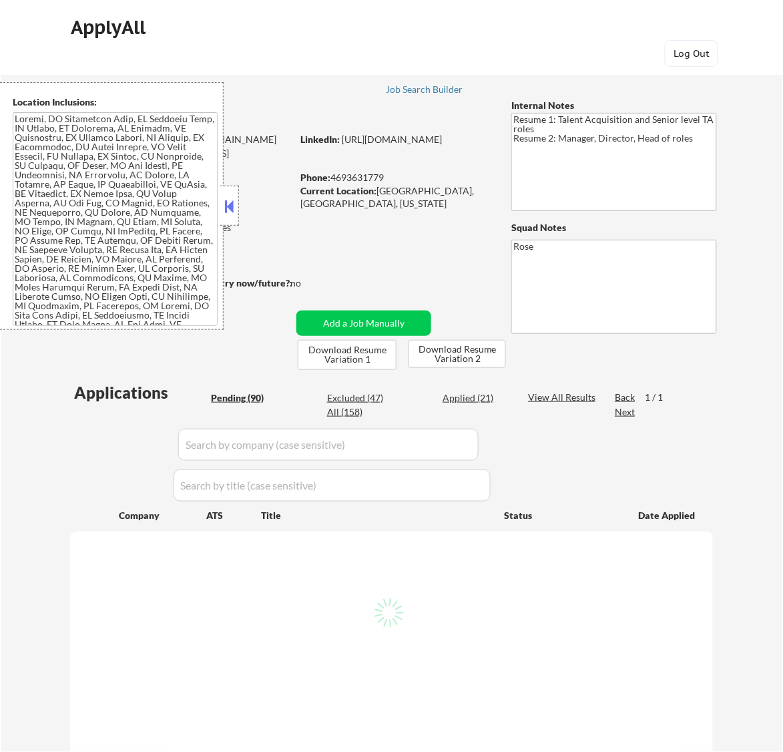
select select ""pending""
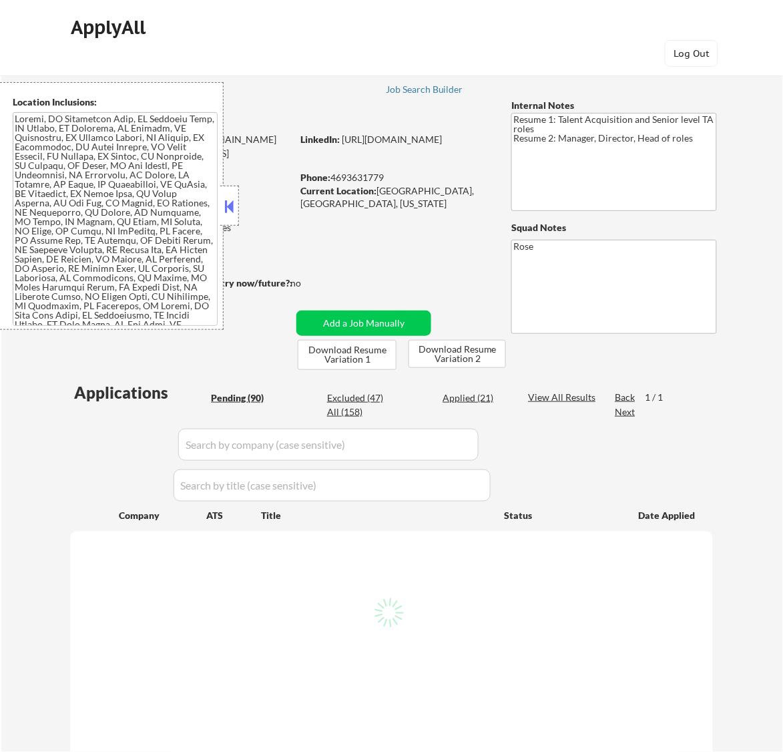
select select ""pending""
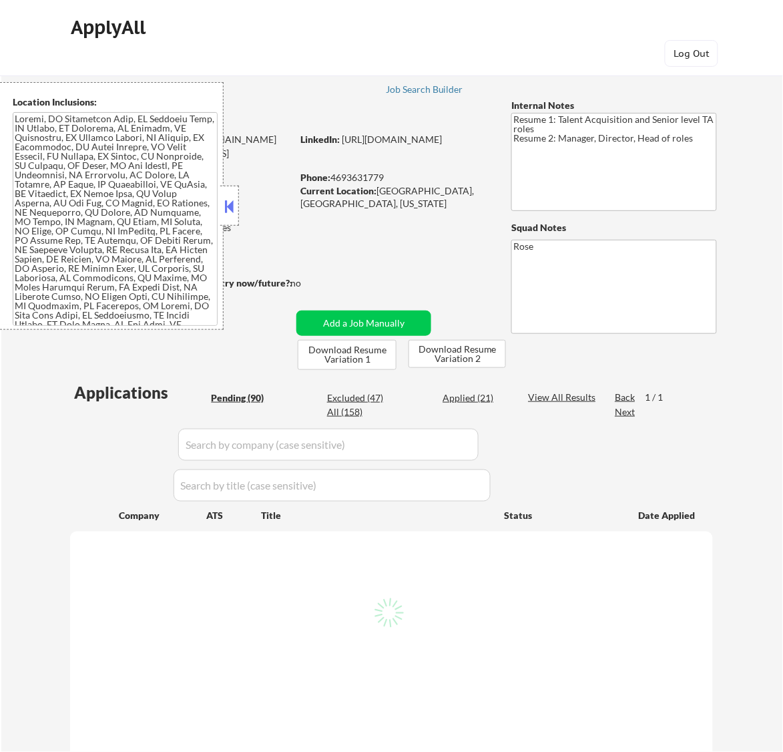
select select ""pending""
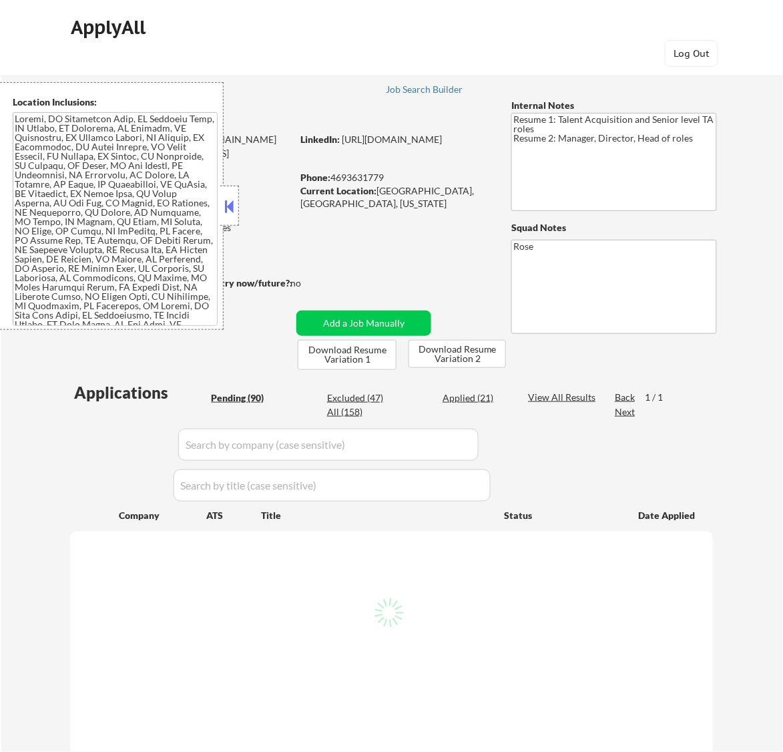
select select ""pending""
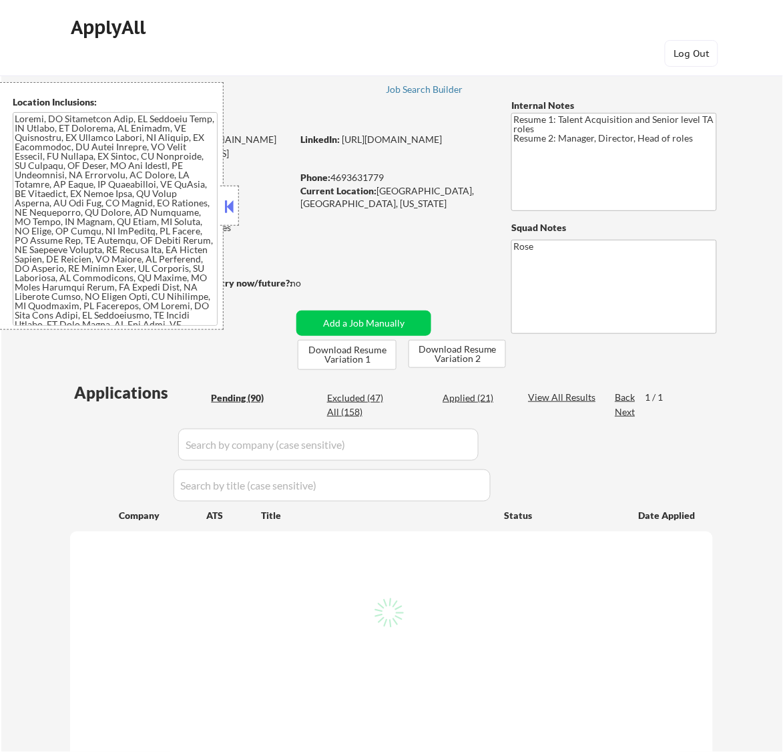
select select ""pending""
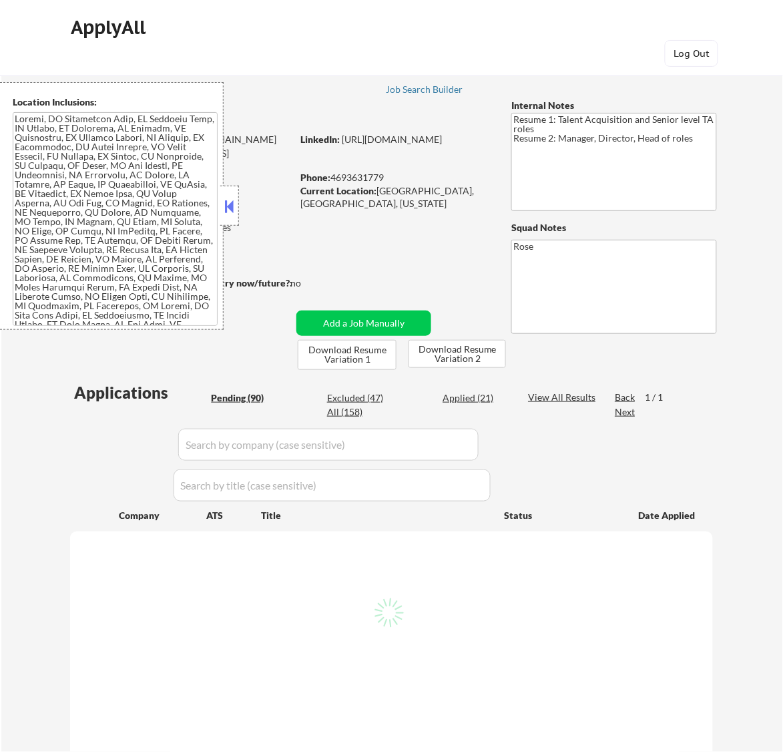
select select ""pending""
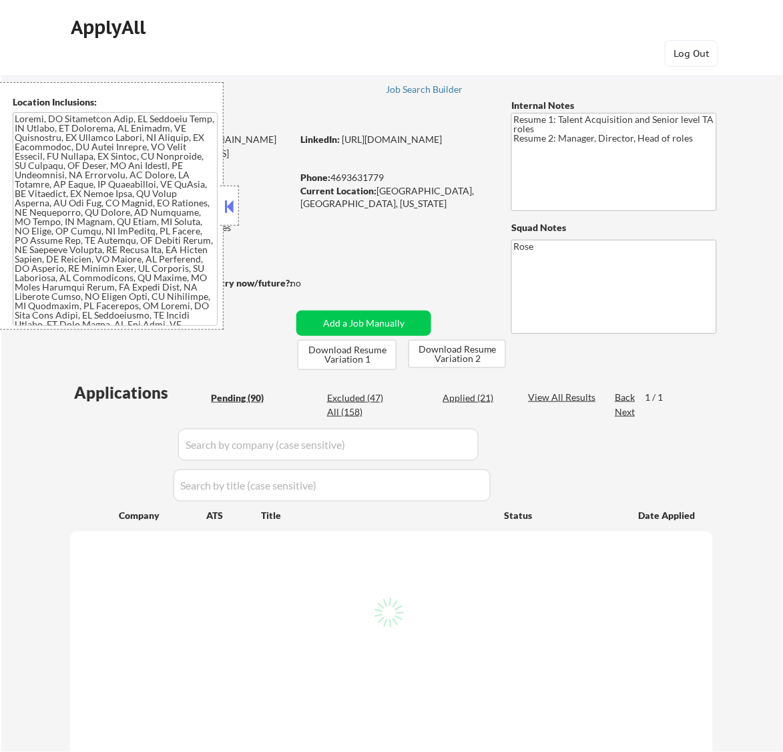
select select ""pending""
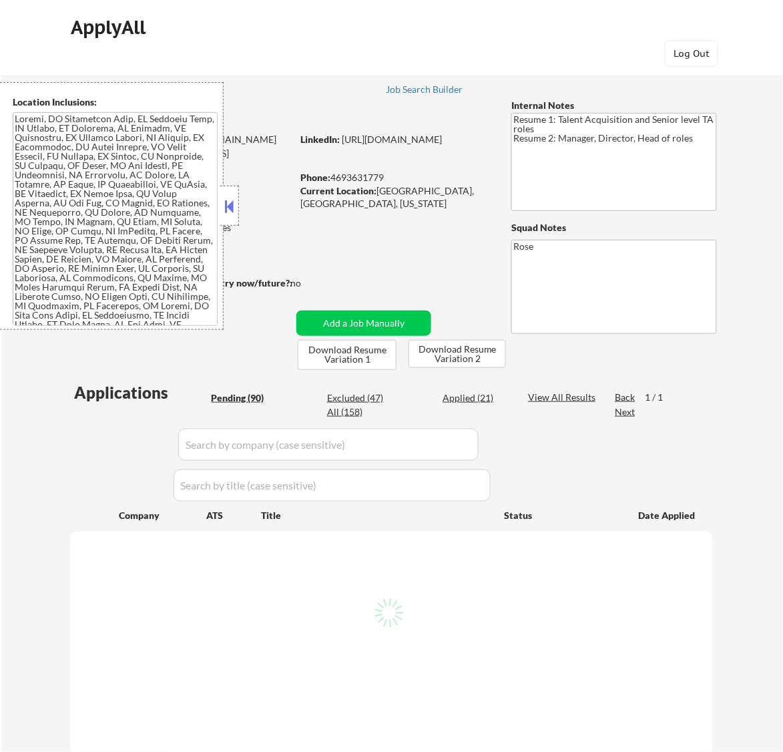
select select ""pending""
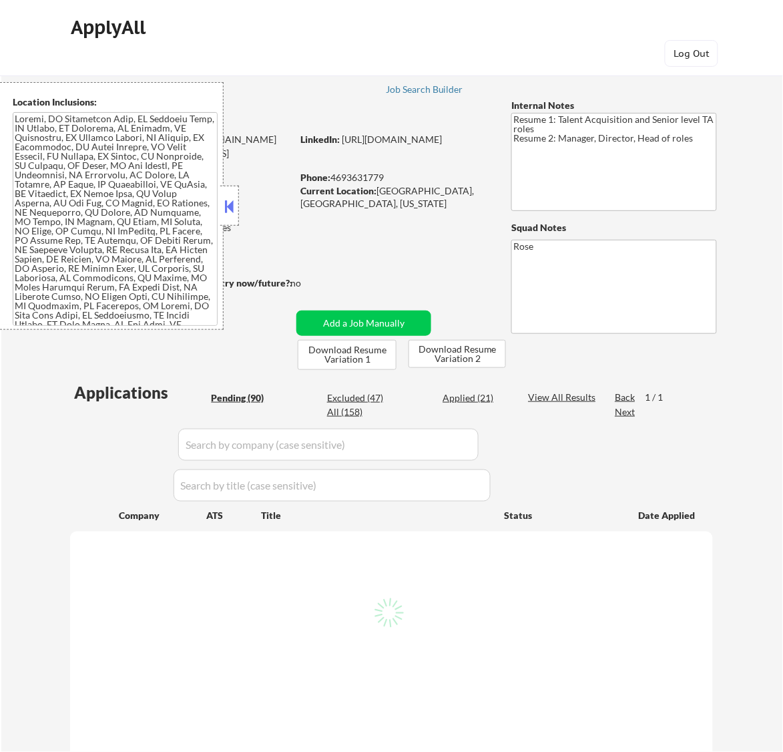
select select ""pending""
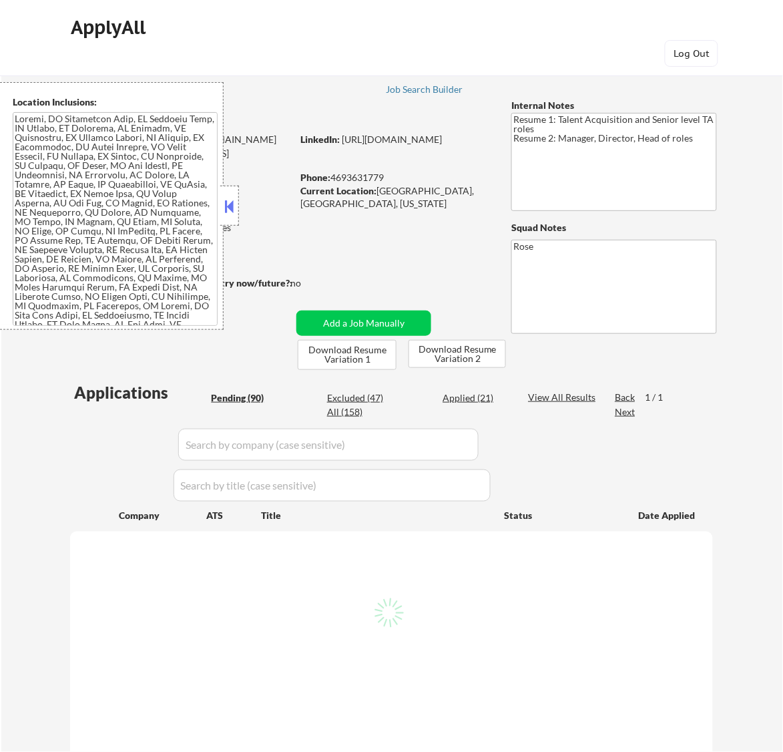
select select ""pending""
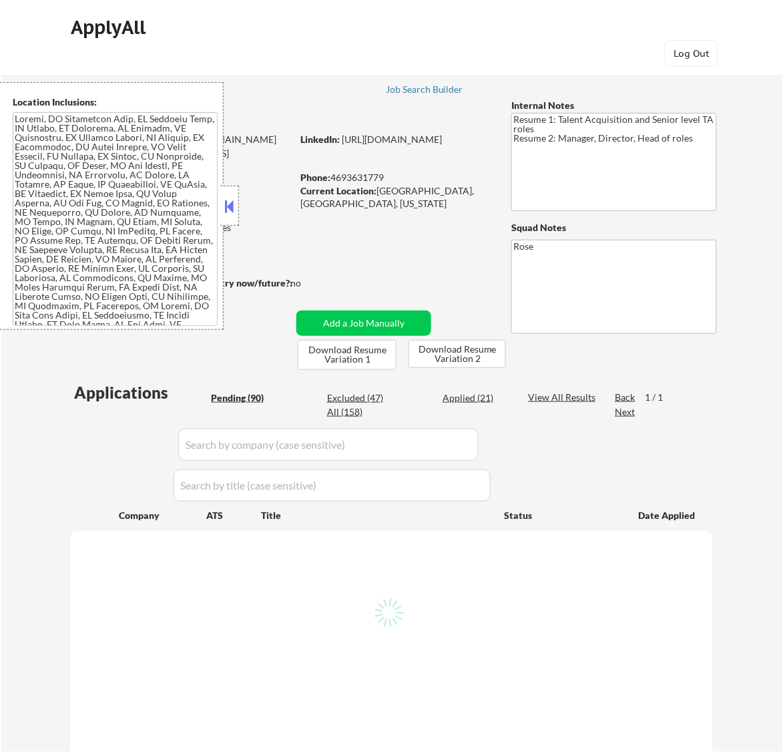
select select ""pending""
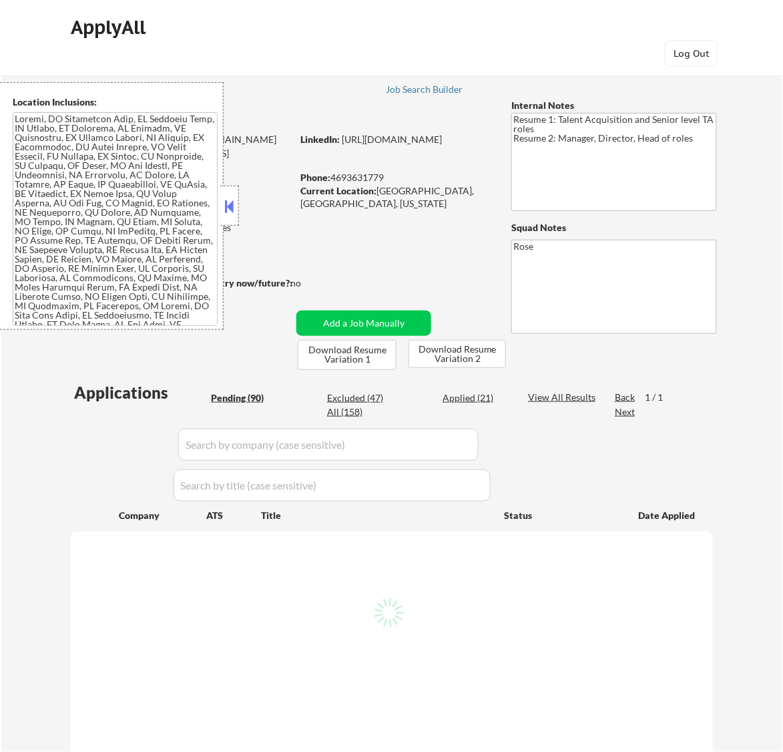
select select ""pending""
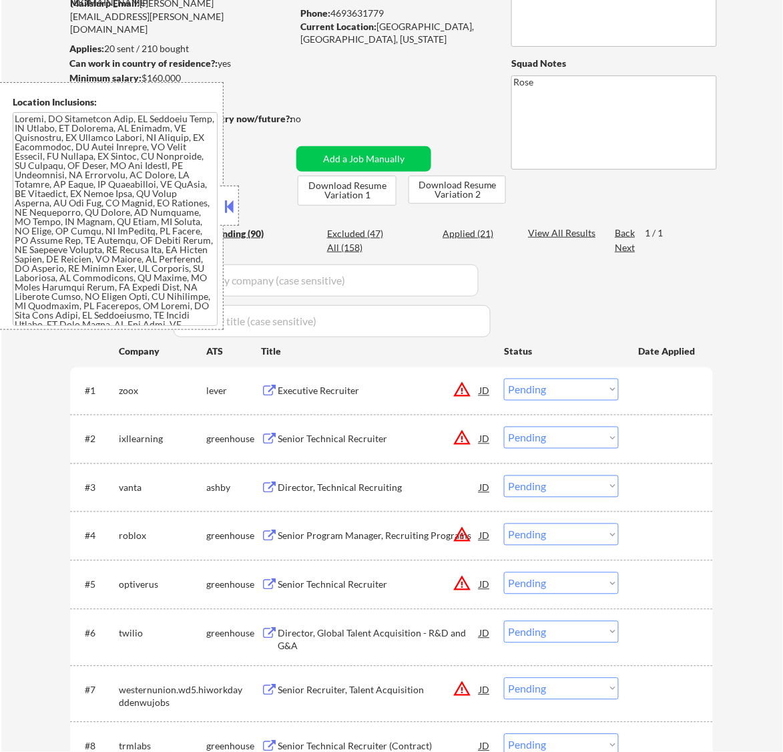
scroll to position [167, 0]
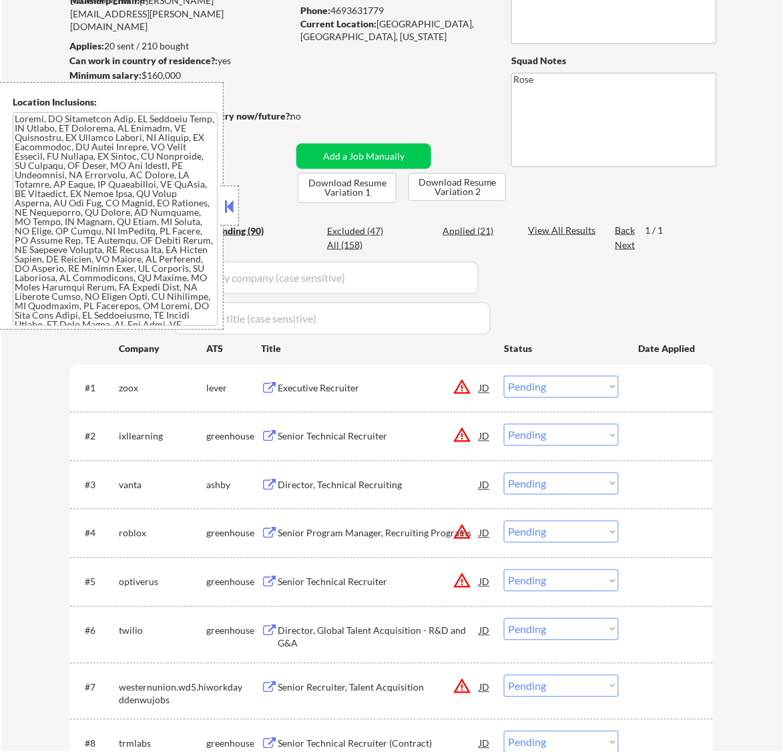
click at [227, 204] on button at bounding box center [229, 206] width 15 height 20
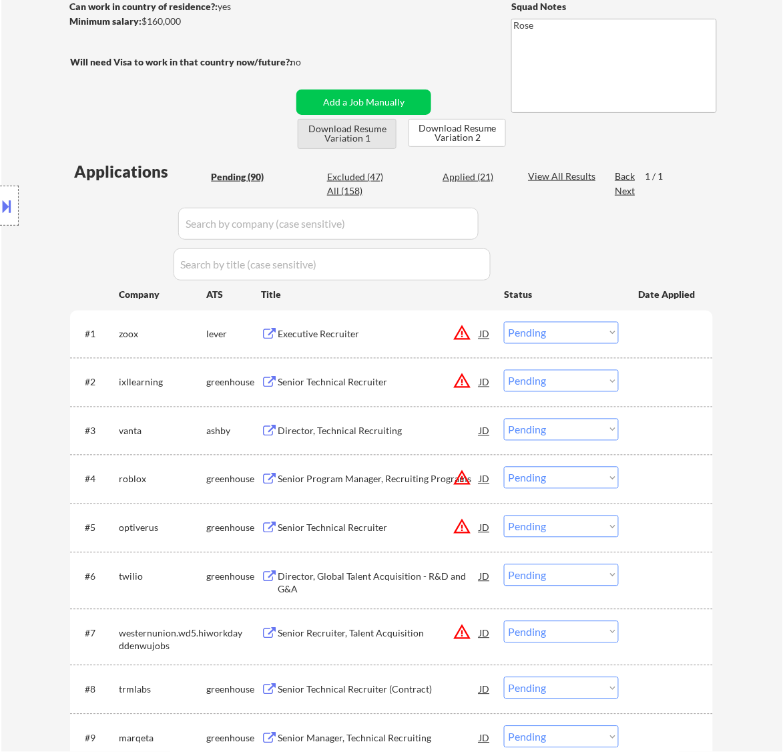
scroll to position [250, 0]
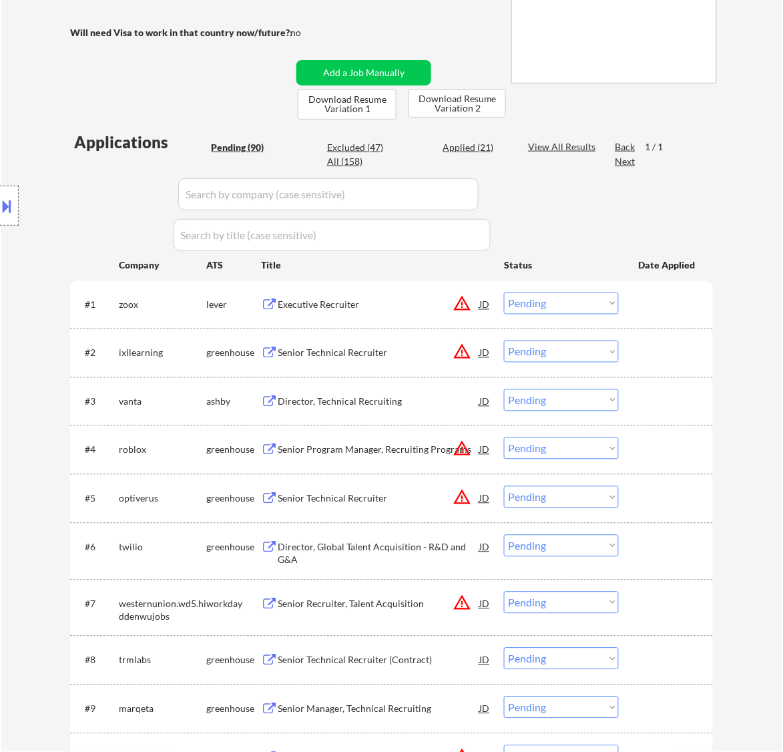
click at [403, 308] on div "Executive Recruiter" at bounding box center [379, 304] width 202 height 13
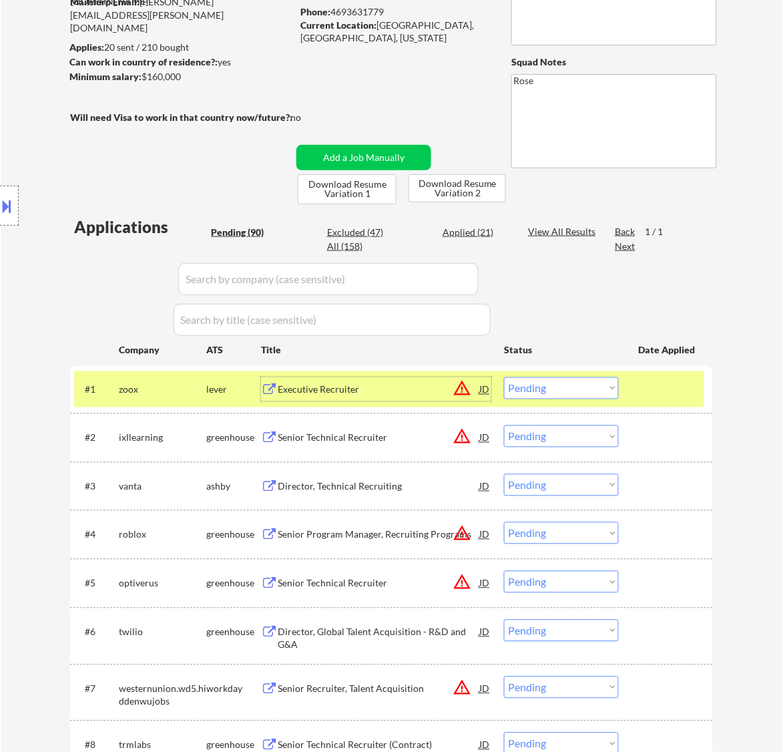
scroll to position [167, 0]
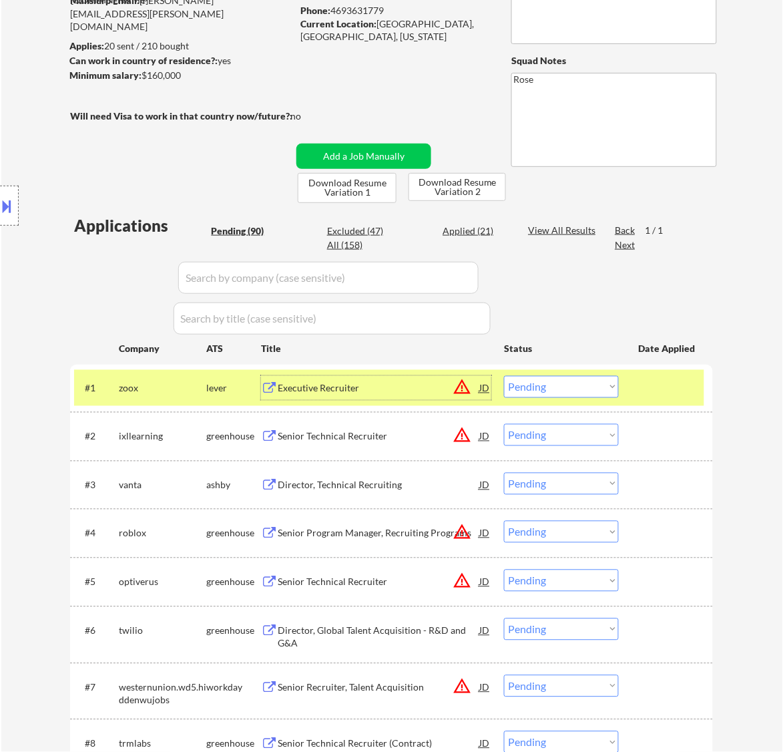
click at [573, 388] on select "Choose an option... Pending Applied Excluded (Questions) Excluded (Expired) Exc…" at bounding box center [561, 387] width 115 height 22
click at [428, 384] on div "Executive Recruiter" at bounding box center [379, 388] width 202 height 13
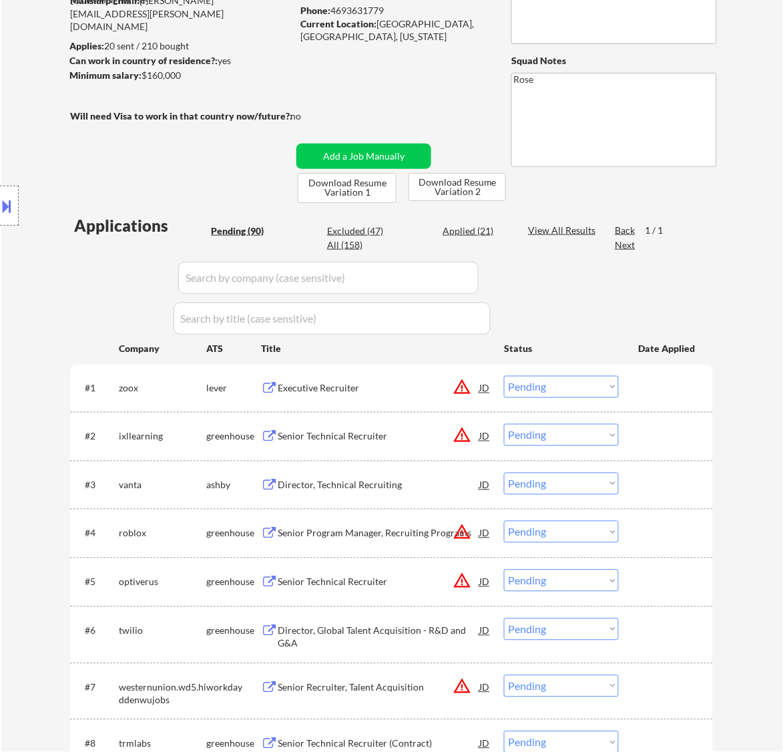
click at [10, 211] on button at bounding box center [7, 206] width 15 height 22
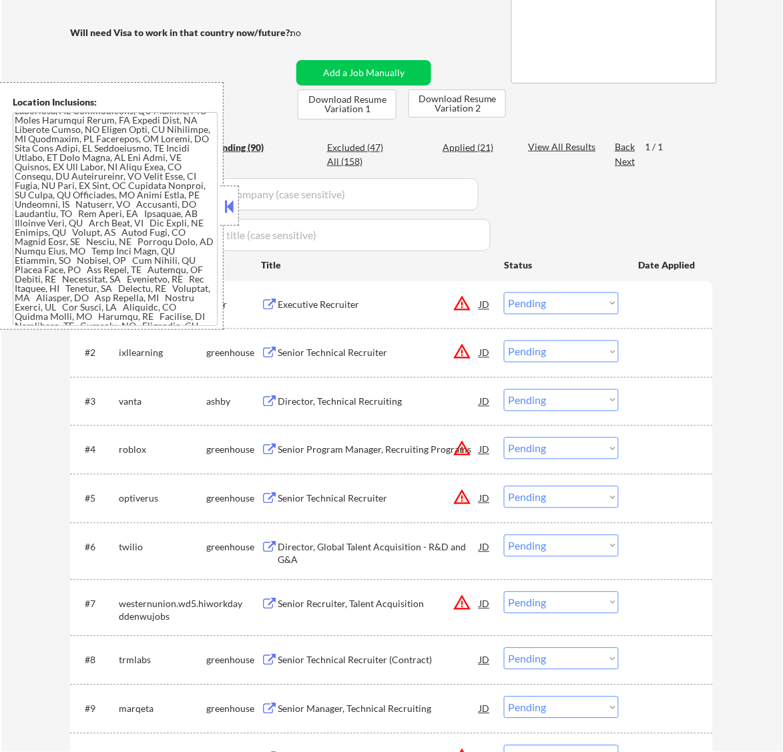
click at [228, 200] on button at bounding box center [229, 206] width 15 height 20
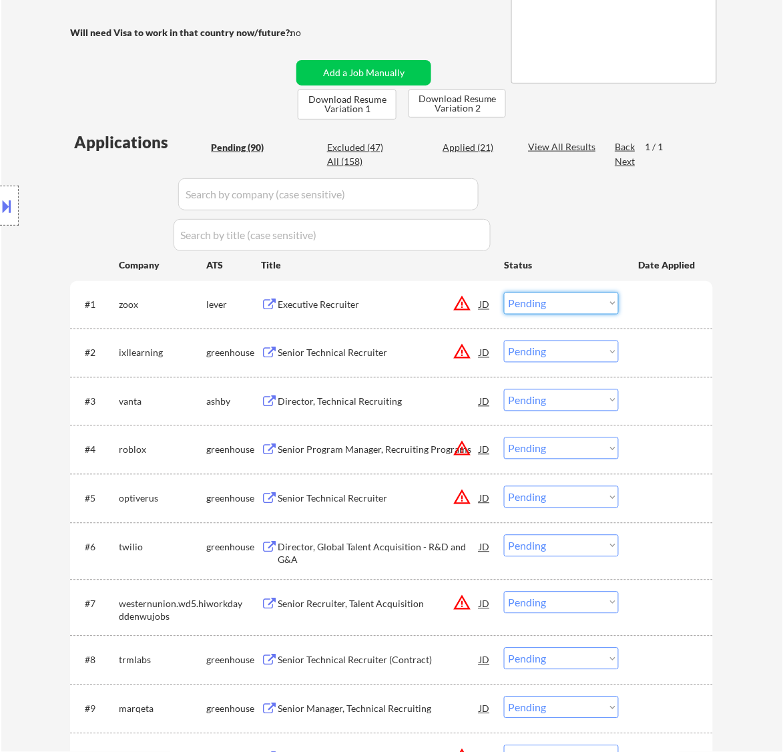
click at [555, 302] on select "Choose an option... Pending Applied Excluded (Questions) Excluded (Expired) Exc…" at bounding box center [561, 303] width 115 height 22
click at [504, 292] on select "Choose an option... Pending Applied Excluded (Questions) Excluded (Expired) Exc…" at bounding box center [561, 303] width 115 height 22
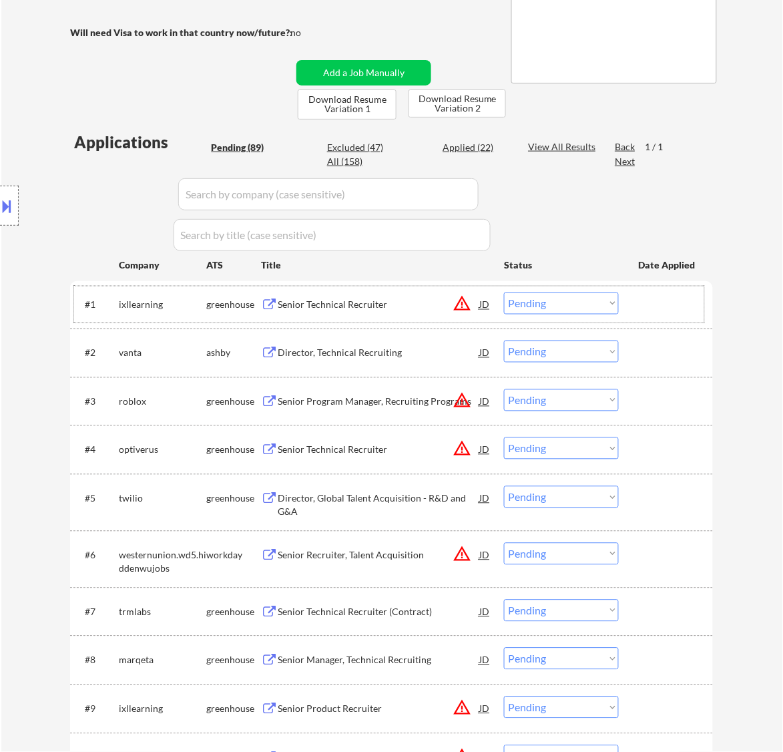
click at [405, 317] on div "#1 ixllearning greenhouse Senior Technical Recruiter JD warning_amber Choose an…" at bounding box center [389, 304] width 630 height 36
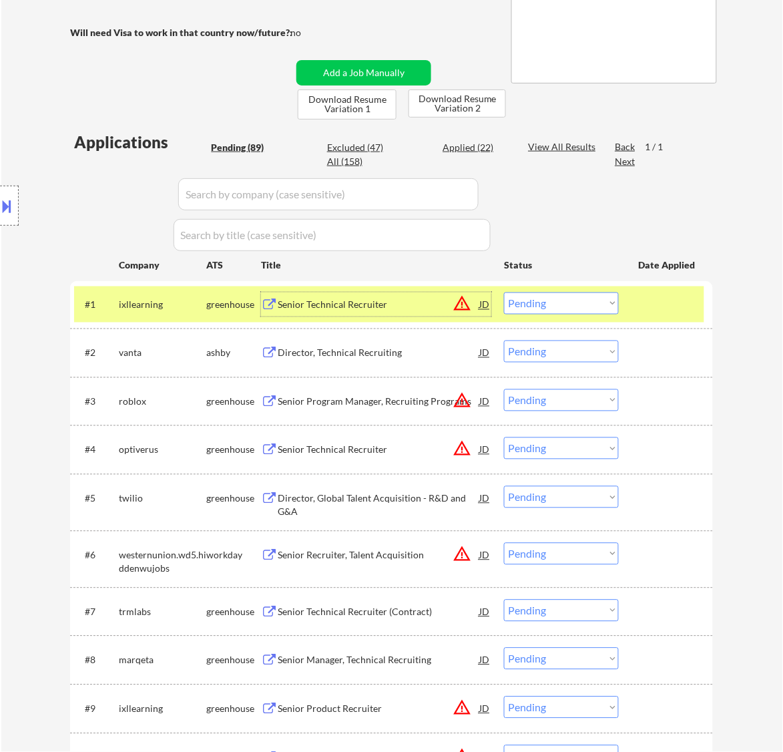
click at [403, 302] on div "Senior Technical Recruiter" at bounding box center [379, 304] width 202 height 13
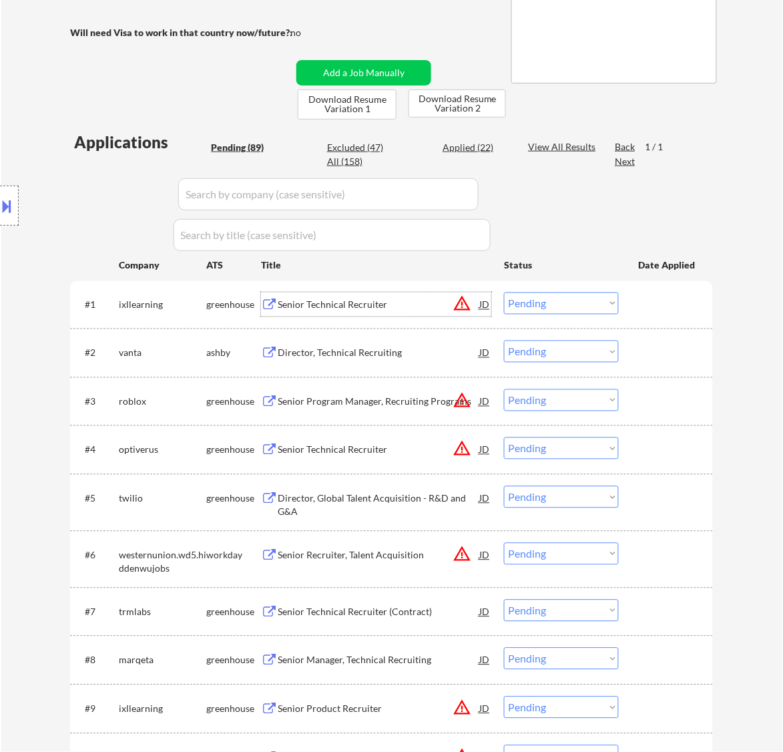
click at [547, 302] on select "Choose an option... Pending Applied Excluded (Questions) Excluded (Expired) Exc…" at bounding box center [561, 303] width 115 height 22
click at [504, 292] on select "Choose an option... Pending Applied Excluded (Questions) Excluded (Expired) Exc…" at bounding box center [561, 303] width 115 height 22
select select ""pending""
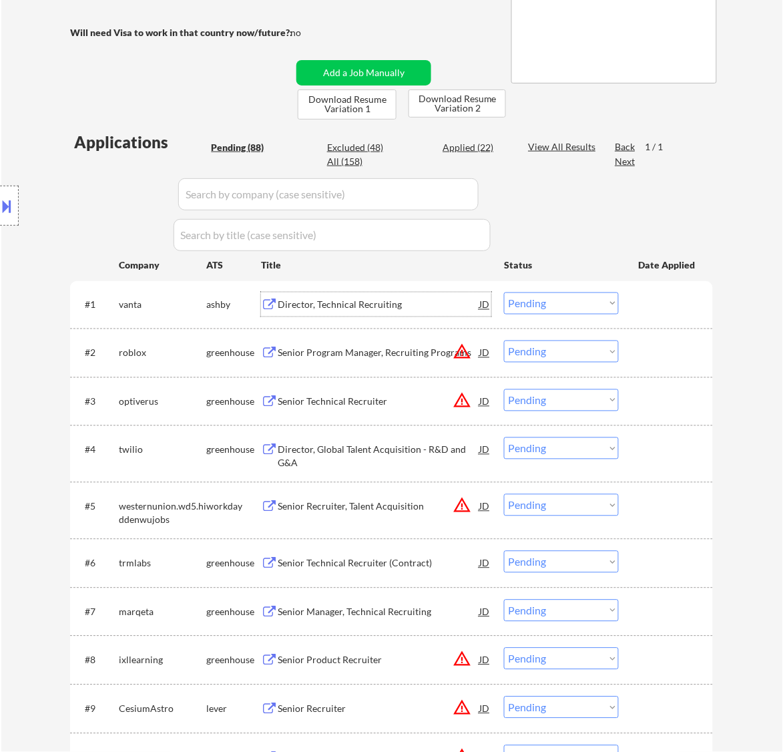
click at [448, 312] on div "Director, Technical Recruiting" at bounding box center [379, 304] width 202 height 24
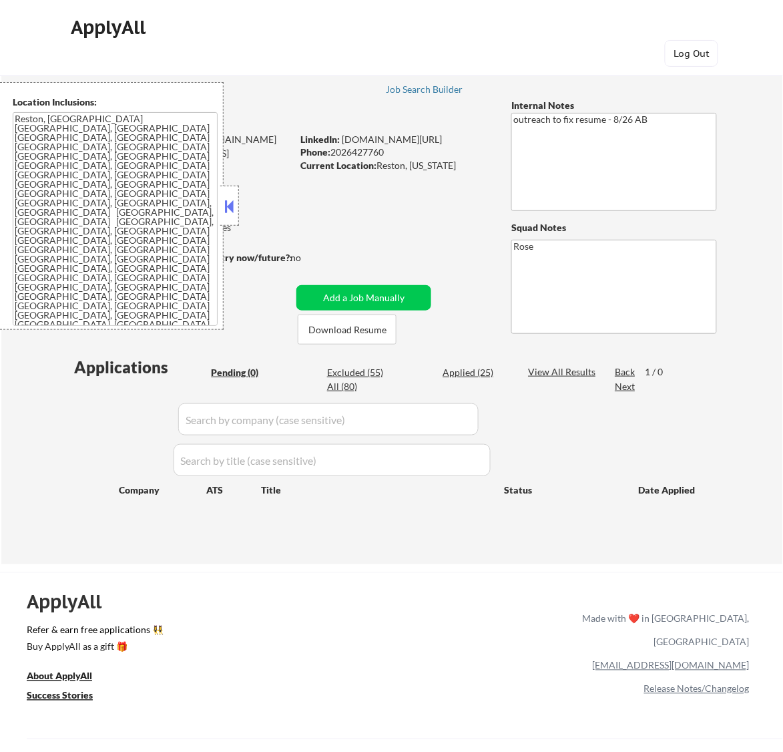
click at [359, 367] on div "Excluded (55)" at bounding box center [360, 372] width 67 height 13
select select ""excluded__expired_""
select select ""excluded""
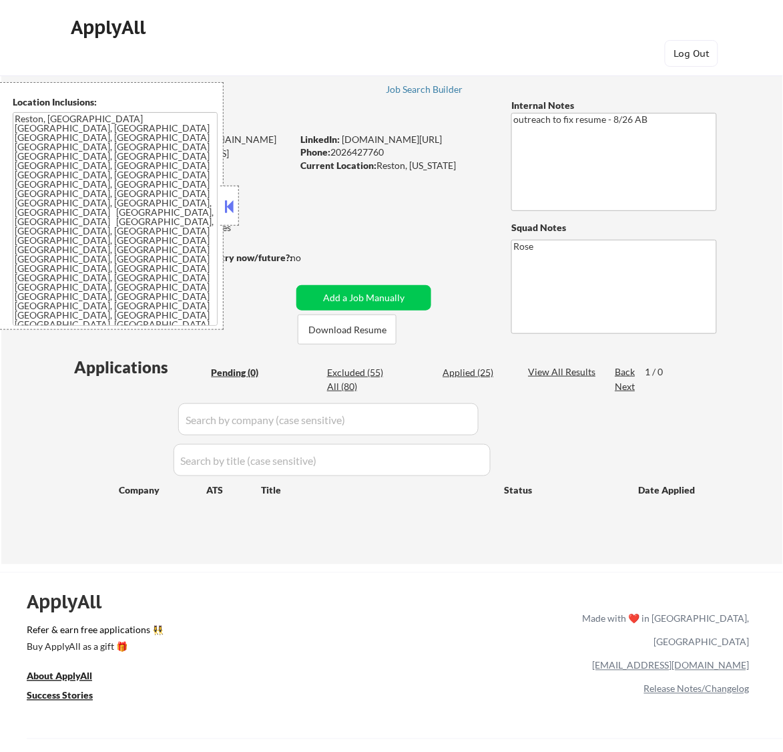
select select ""excluded__bad_match_""
select select ""excluded__salary_""
select select ""excluded__bad_match_""
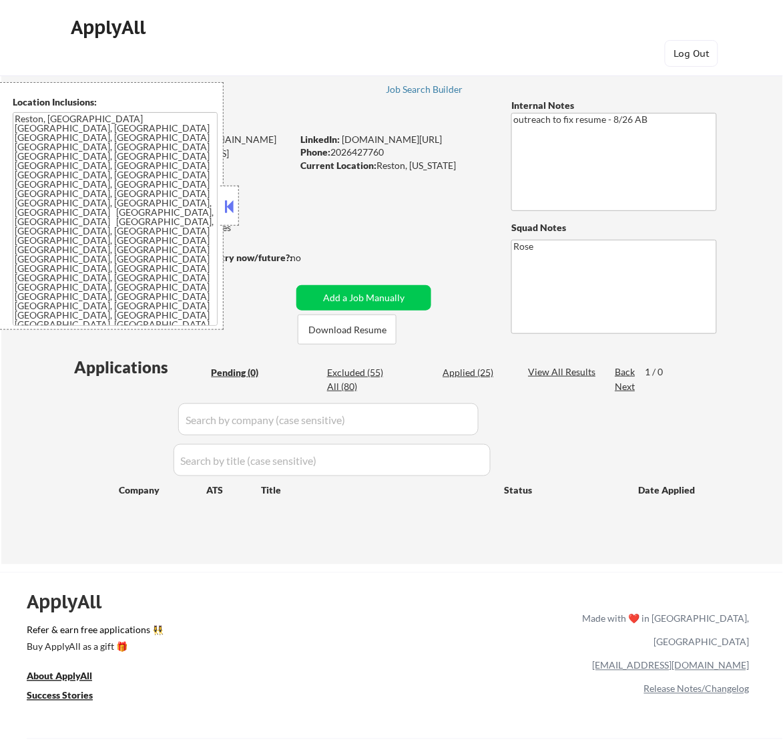
select select ""excluded__bad_match_""
select select ""excluded""
select select ""excluded__location_""
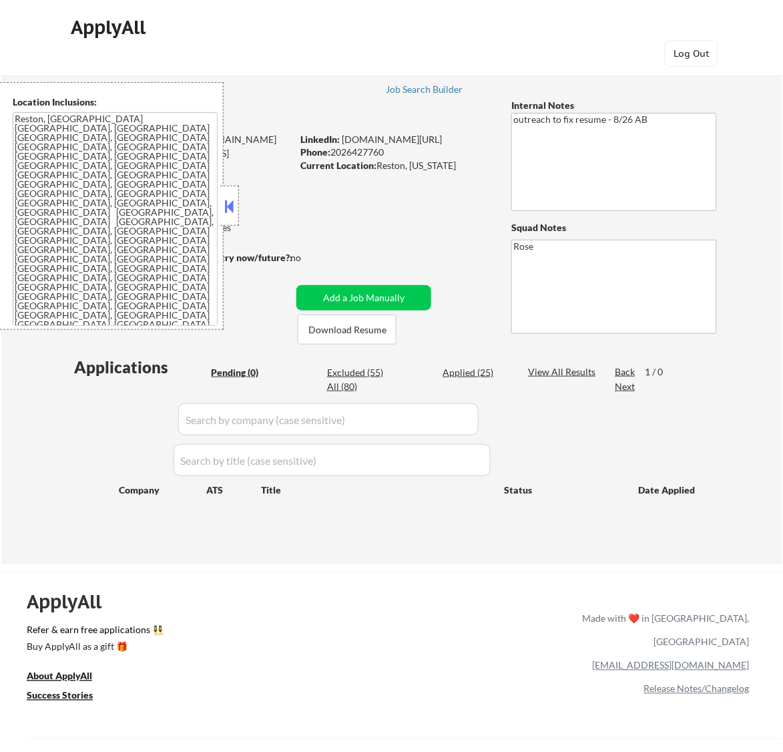
select select ""excluded__bad_match_""
select select ""excluded__expired_""
select select ""excluded__location_""
select select ""excluded__salary_""
select select ""excluded__expired_""
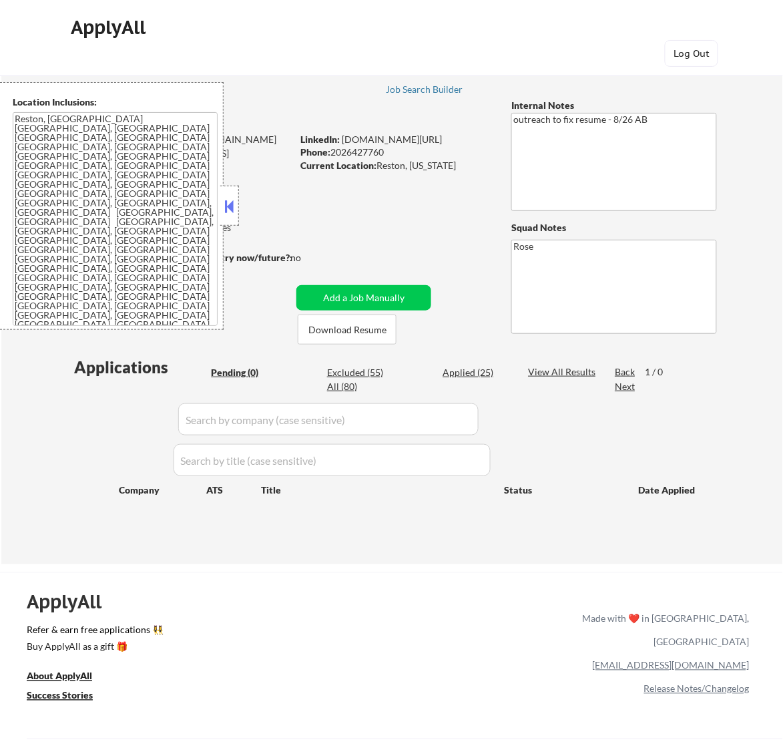
select select ""excluded__bad_match_""
select select ""excluded__expired_""
select select ""excluded__bad_match_""
select select ""excluded__expired_""
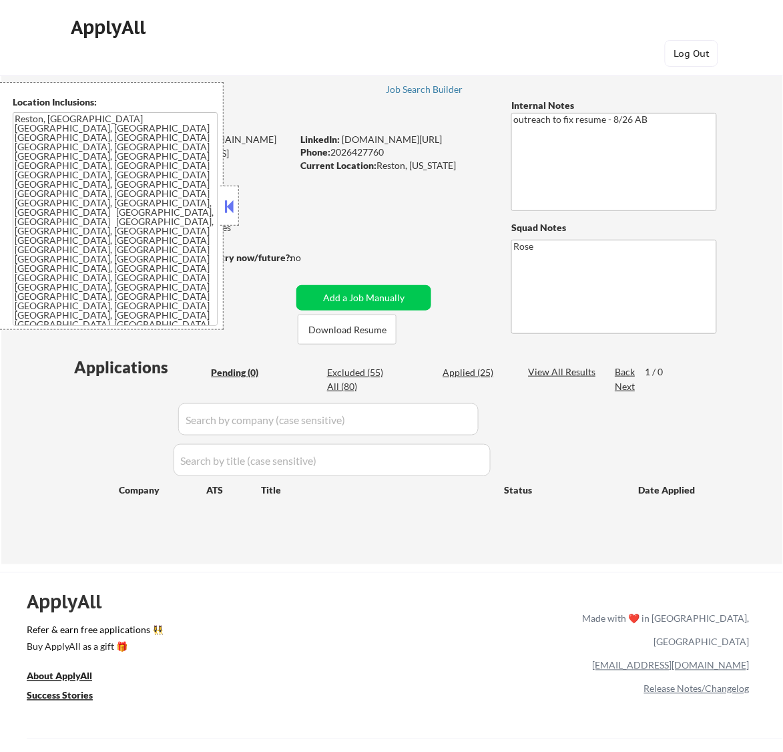
select select ""excluded""
select select ""excluded__bad_match_""
select select ""excluded__other_""
select select ""excluded__bad_match_""
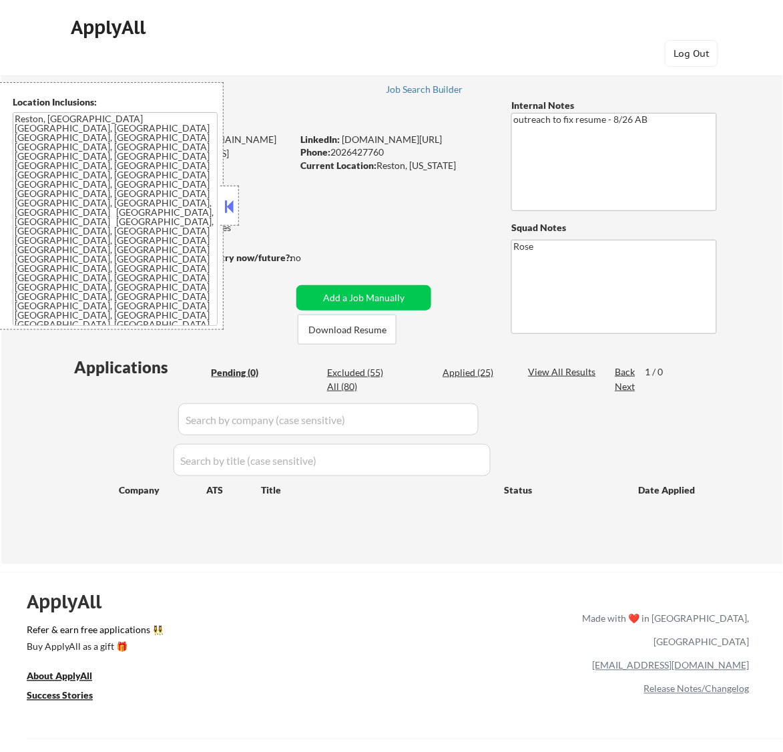
select select ""excluded__bad_match_""
select select ""excluded__expired_""
select select ""excluded__other_""
select select ""excluded__bad_match_""
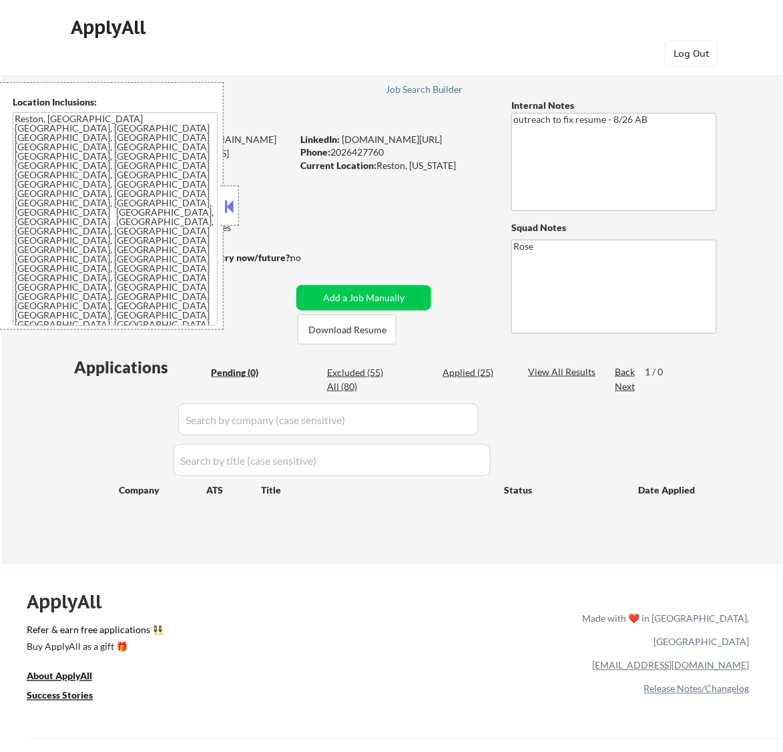
select select ""excluded__expired_""
select select ""excluded__other_""
select select ""excluded__expired_""
select select ""excluded""
select select ""excluded__other_""
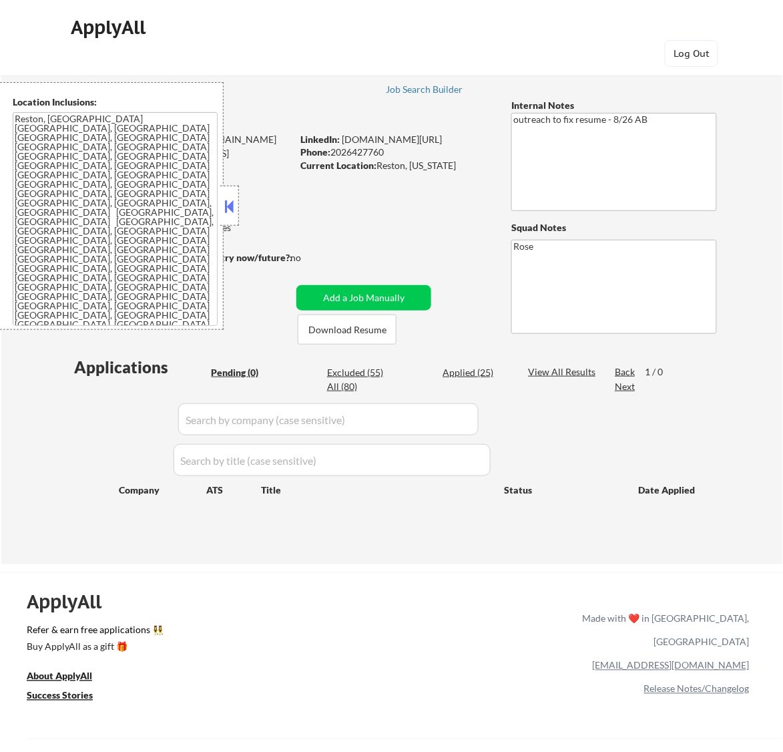
select select ""excluded__expired_""
select select ""excluded__salary_""
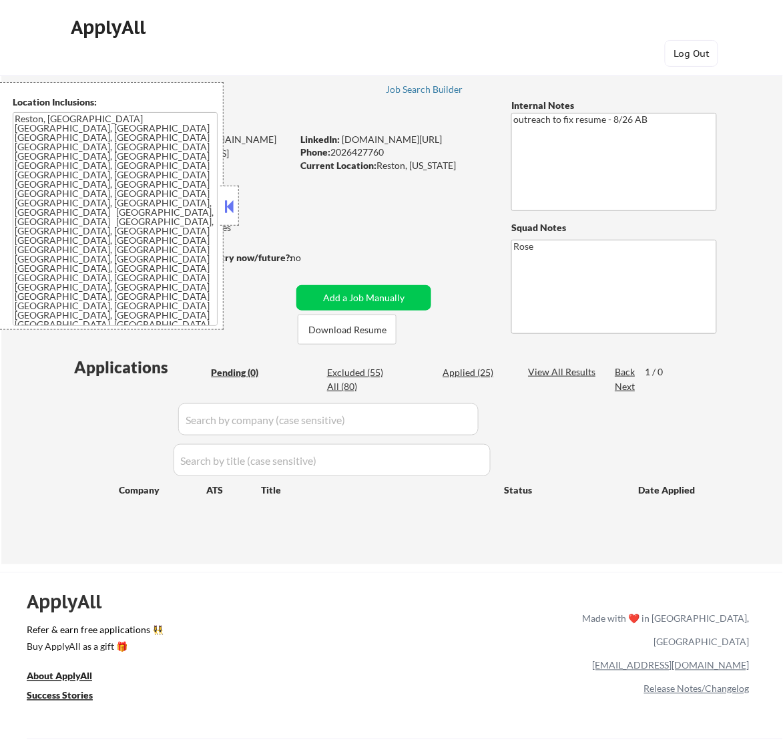
select select ""excluded__location_""
select select ""excluded__bad_match_""
select select ""excluded__expired_""
select select ""excluded""
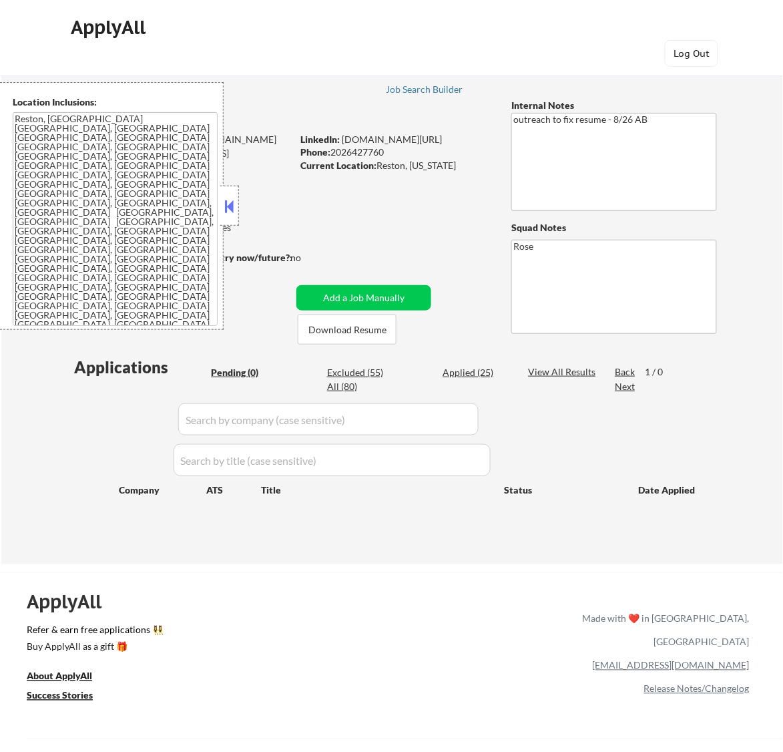
select select ""excluded""
select select ""excluded__bad_match_""
select select ""excluded__expired_""
select select ""excluded__bad_match_""
select select ""excluded__expired_""
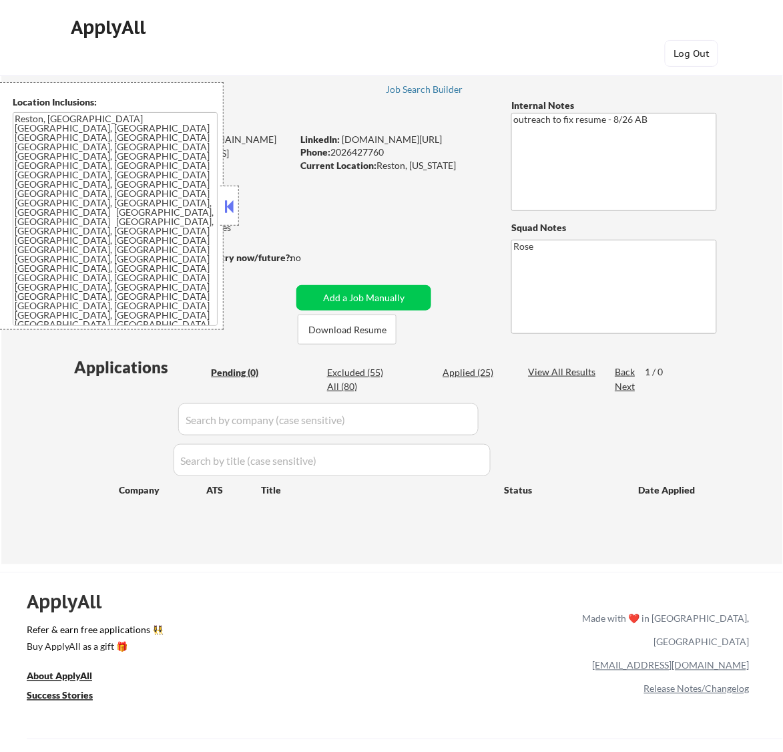
select select ""excluded__expired_""
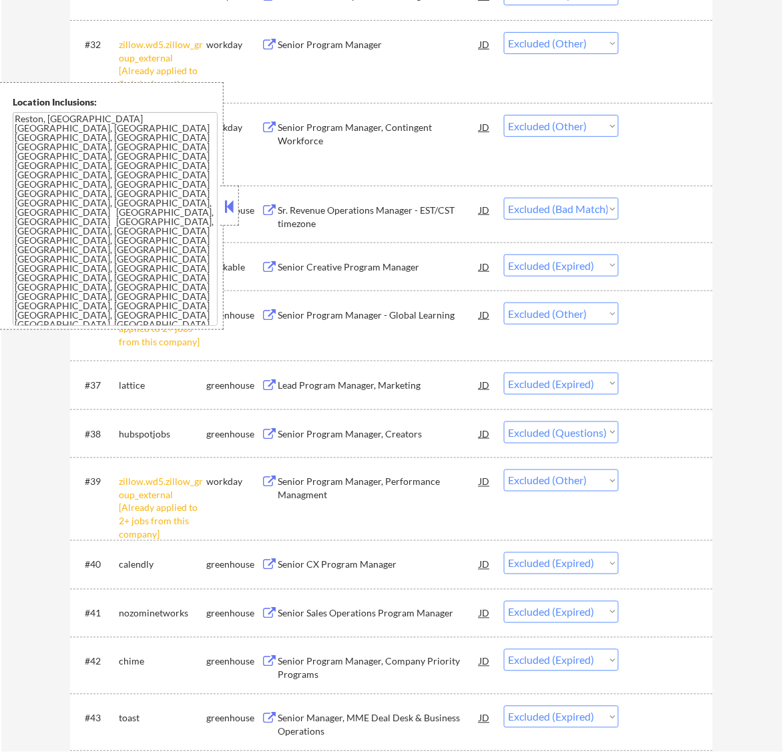
scroll to position [2086, 0]
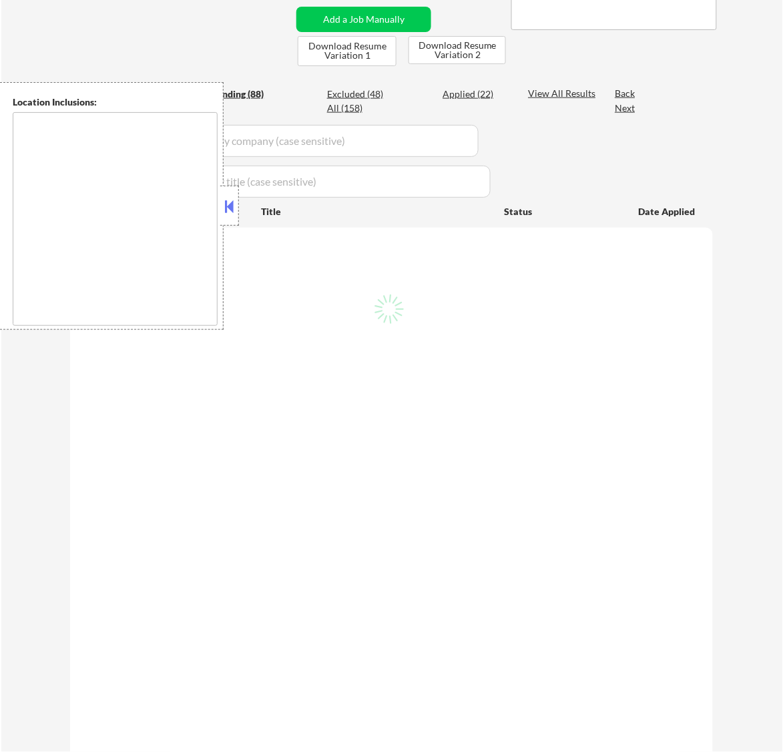
scroll to position [250, 0]
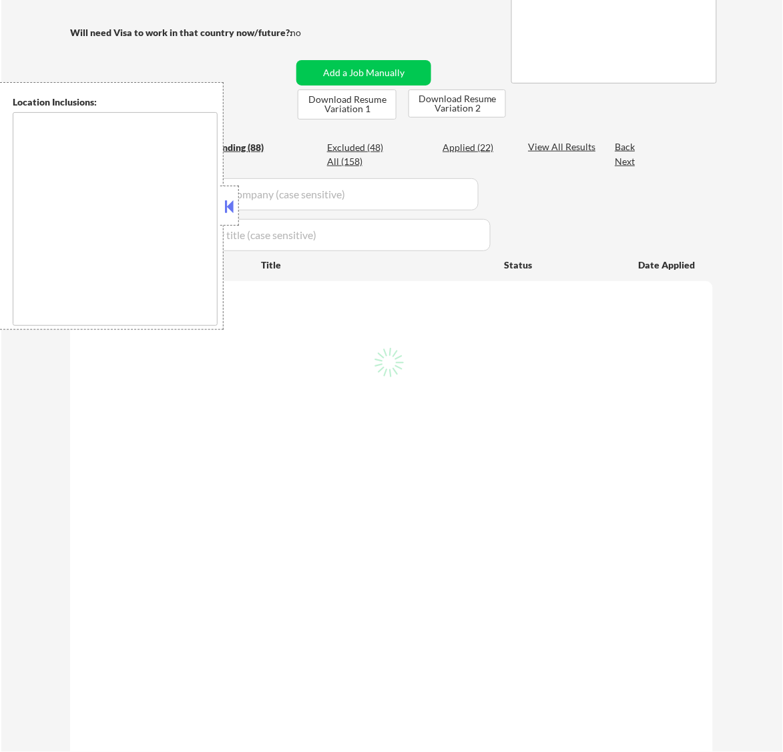
type textarea "[GEOGRAPHIC_DATA], [GEOGRAPHIC_DATA] [GEOGRAPHIC_DATA], [GEOGRAPHIC_DATA] [GEOG…"
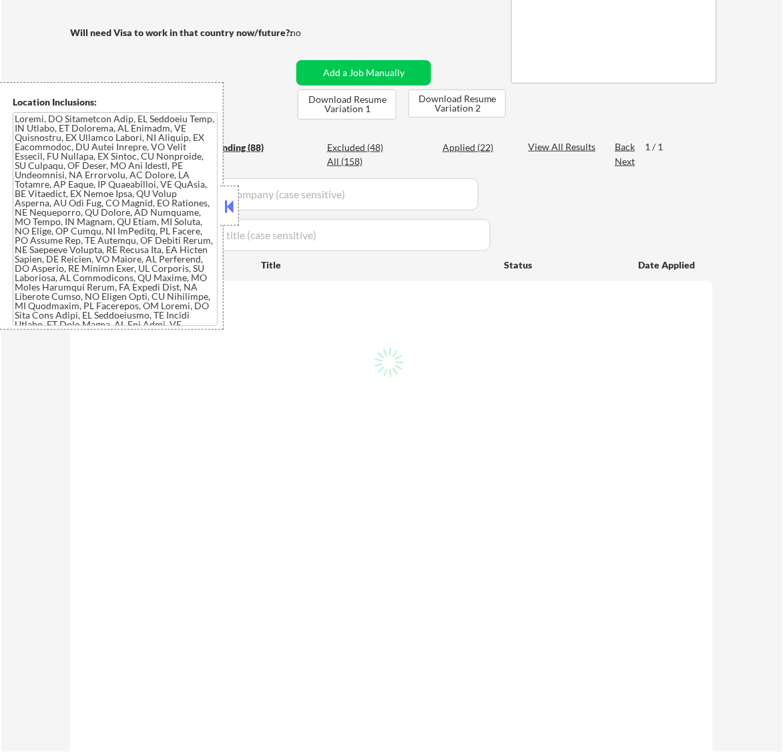
select select ""pending""
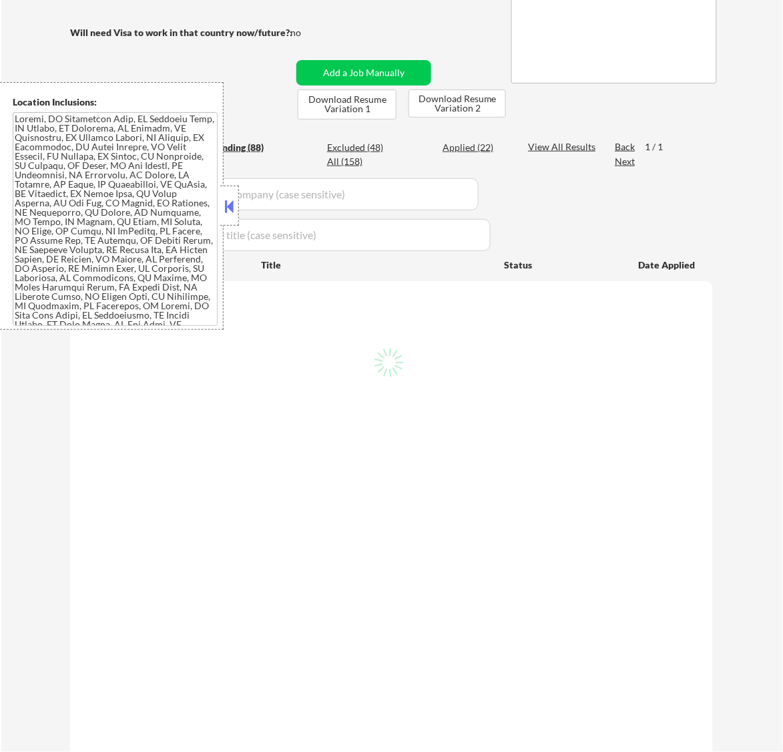
select select ""pending""
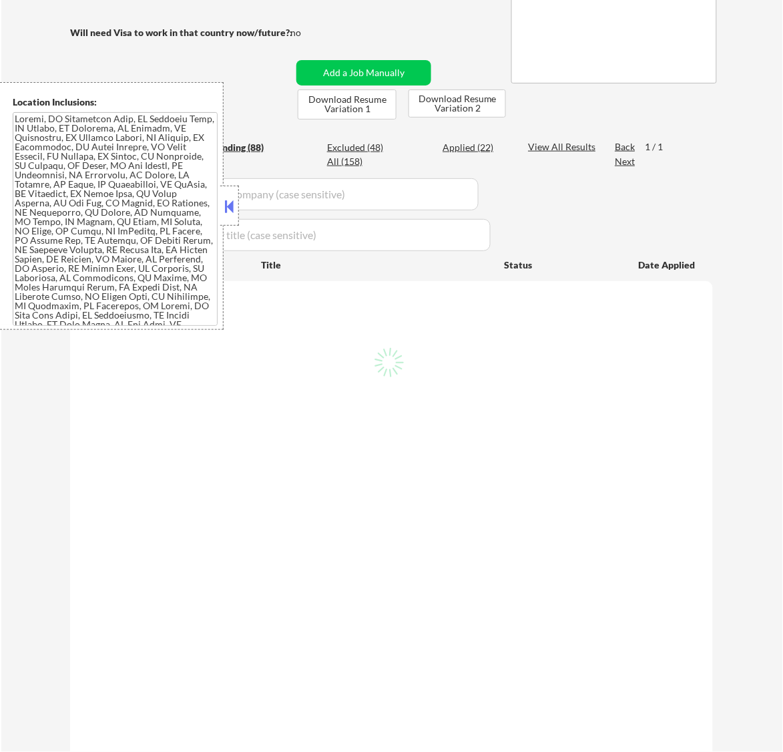
select select ""pending""
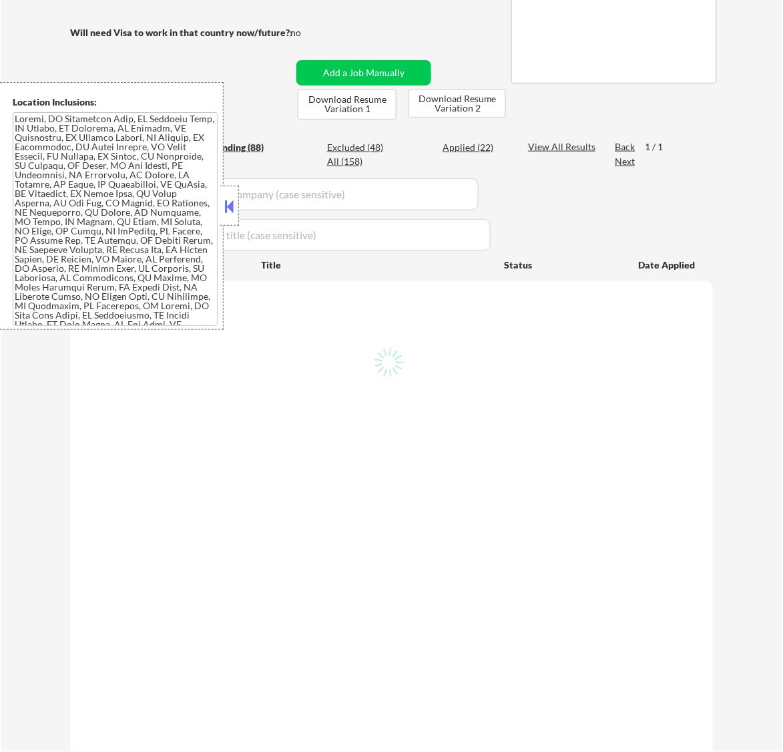
select select ""pending""
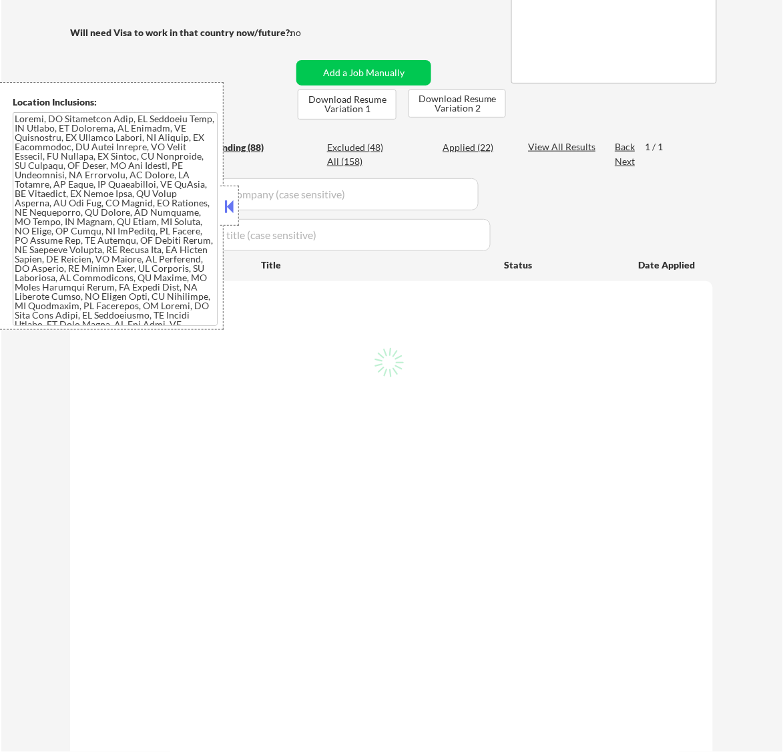
select select ""pending""
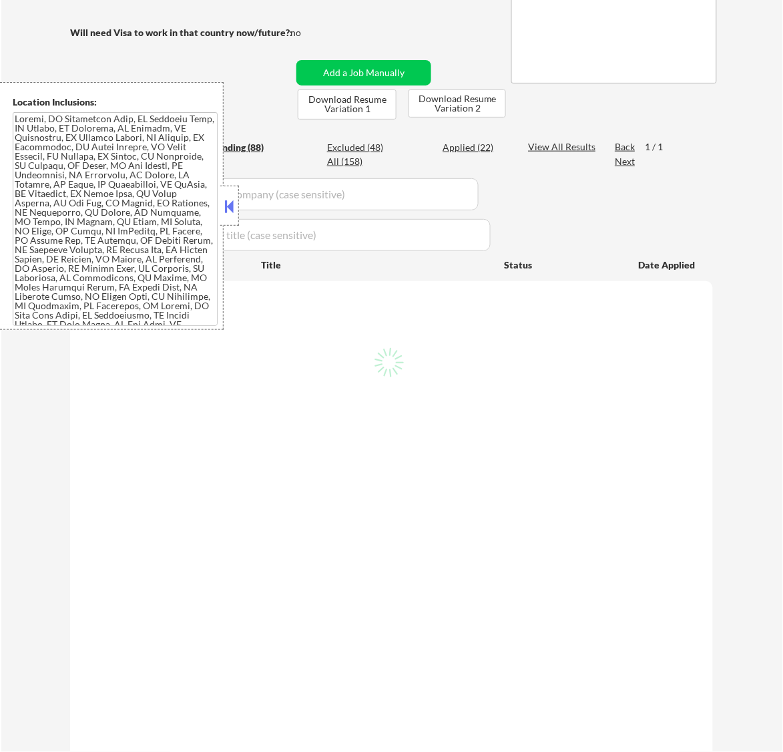
select select ""pending""
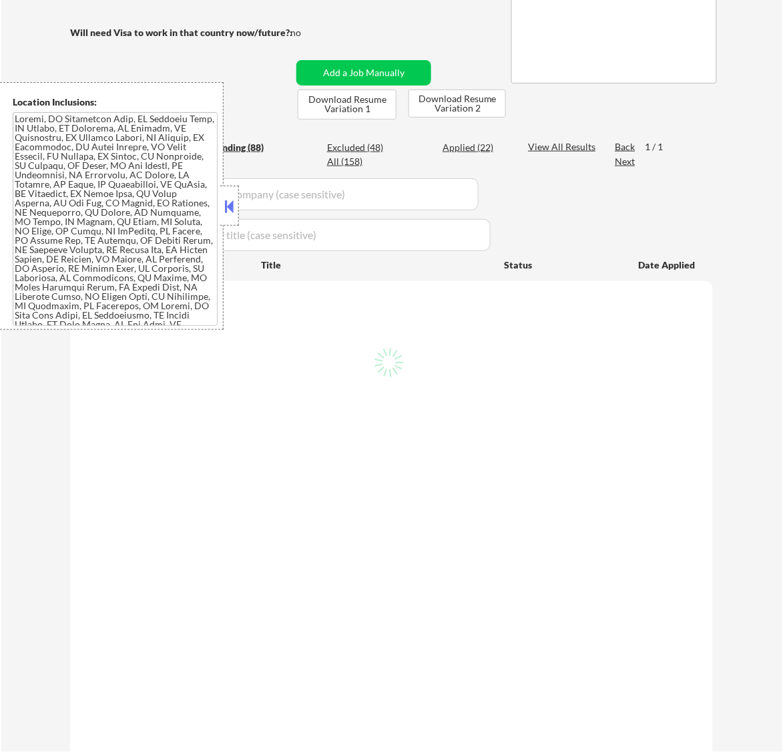
select select ""pending""
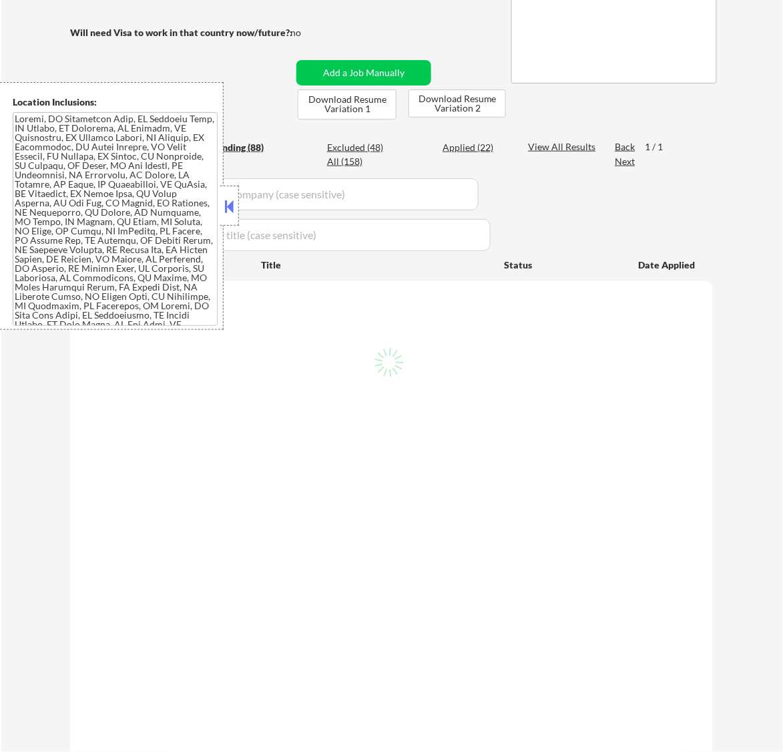
select select ""pending""
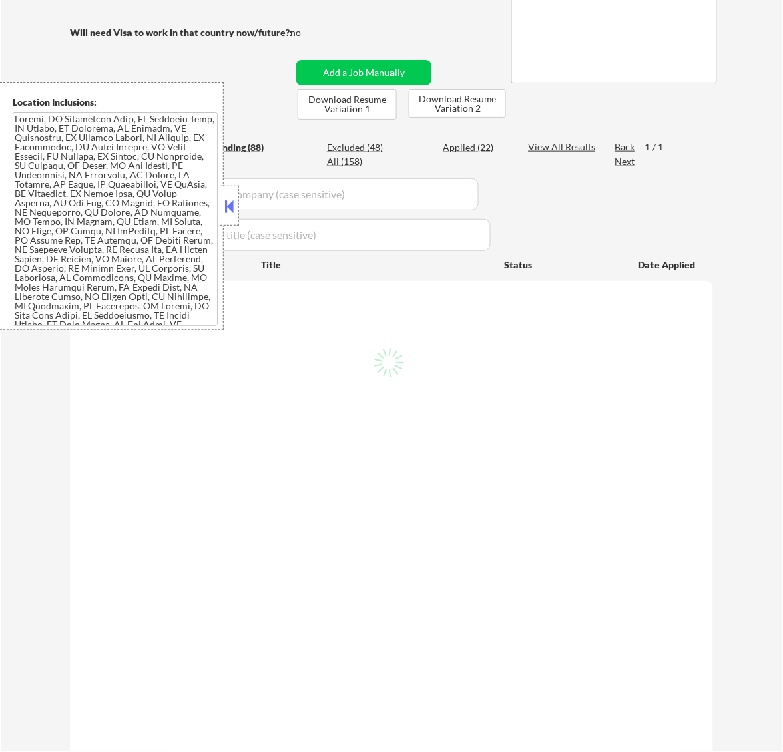
select select ""pending""
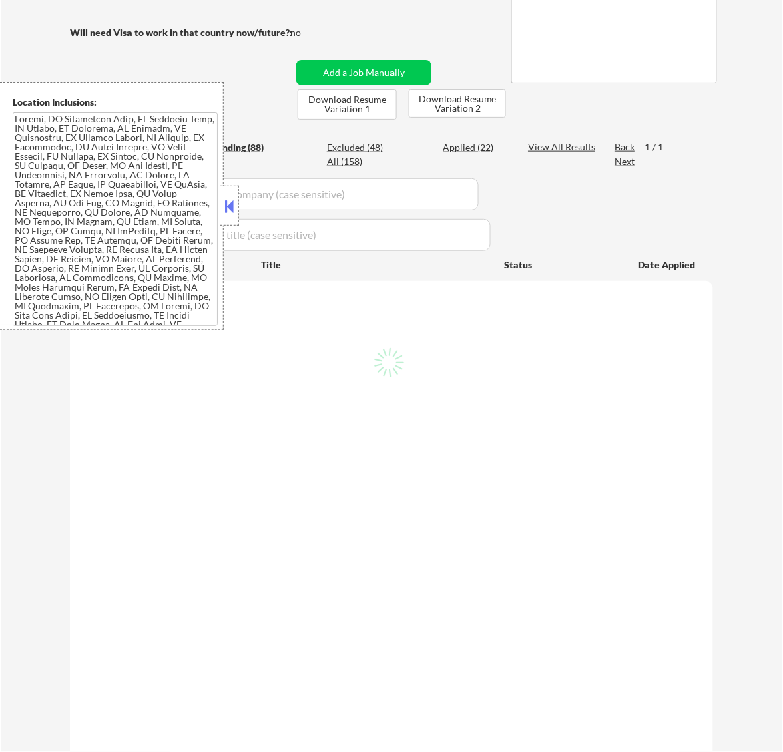
select select ""pending""
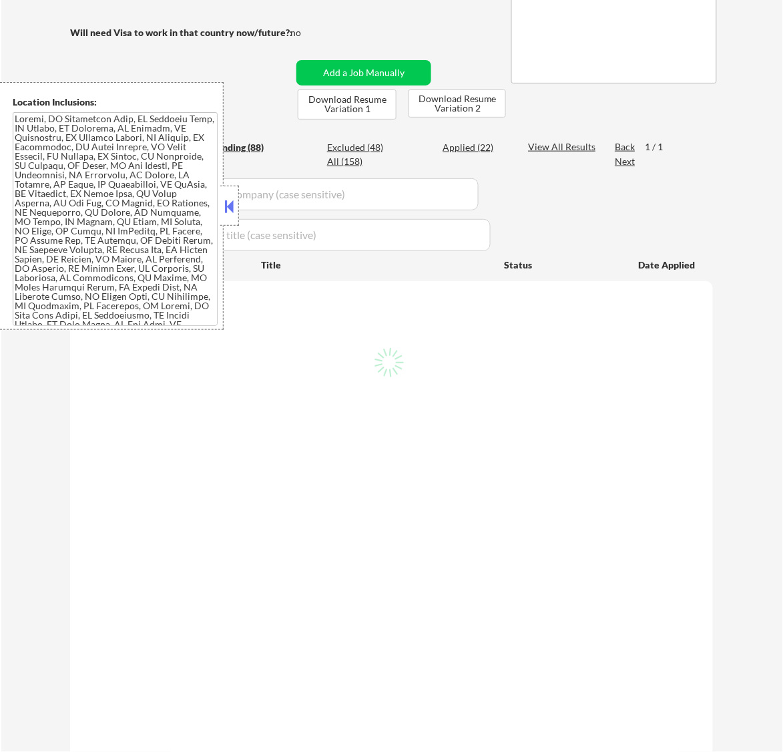
select select ""pending""
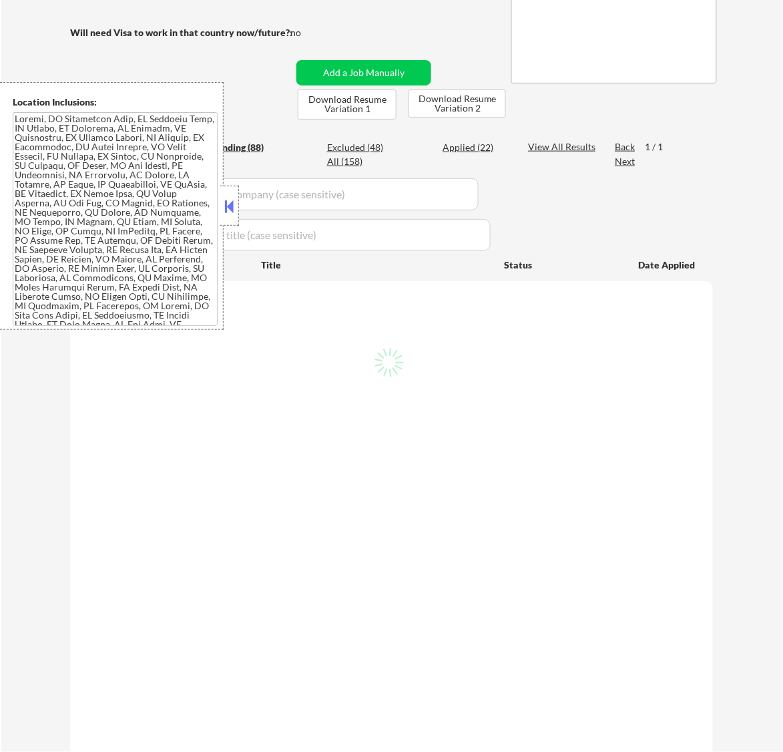
select select ""pending""
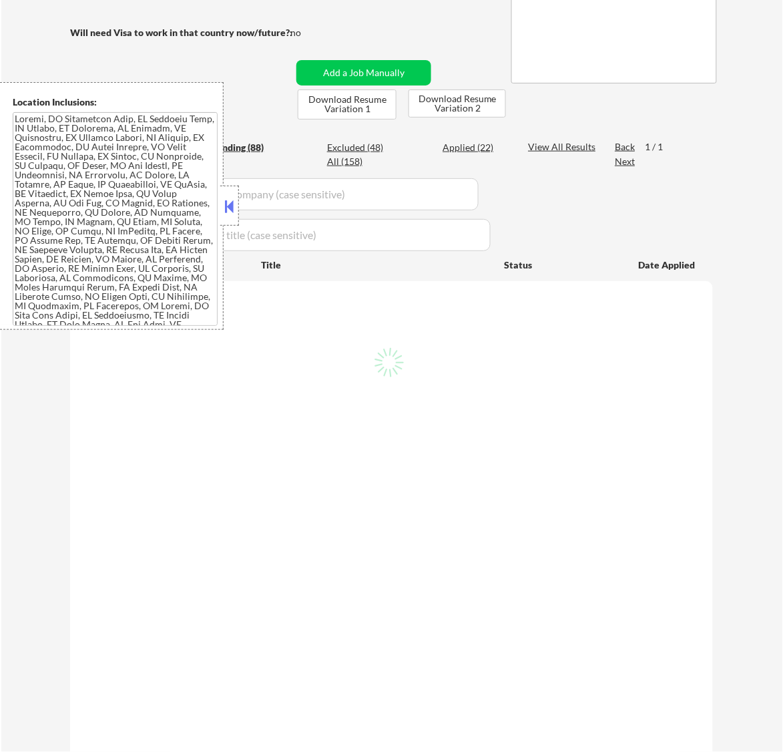
select select ""pending""
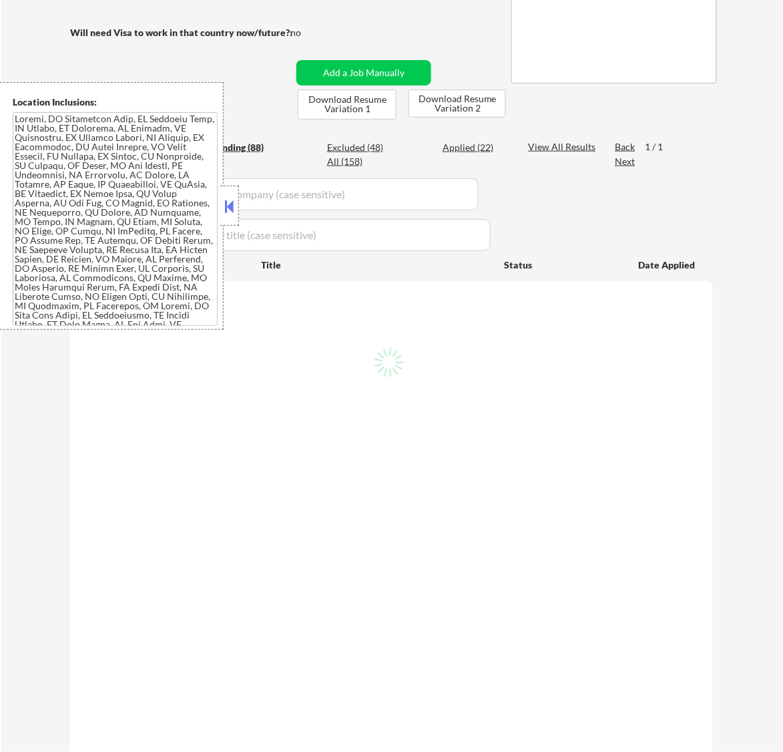
select select ""pending""
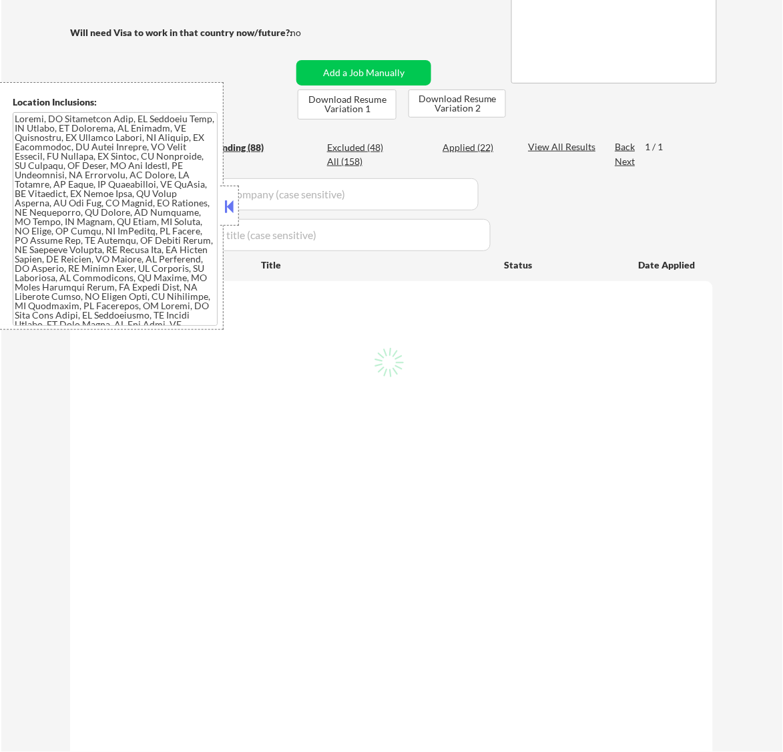
select select ""pending""
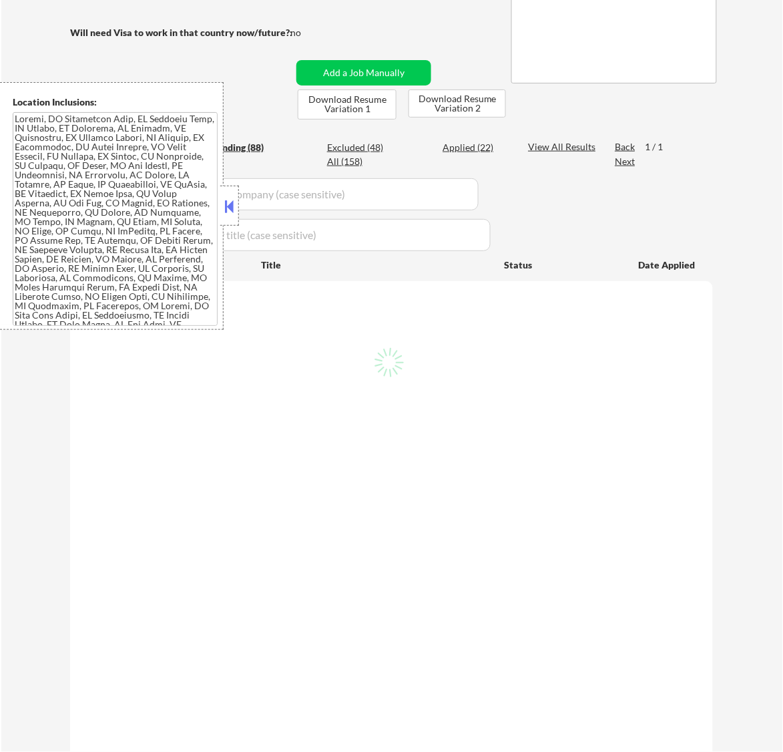
select select ""pending""
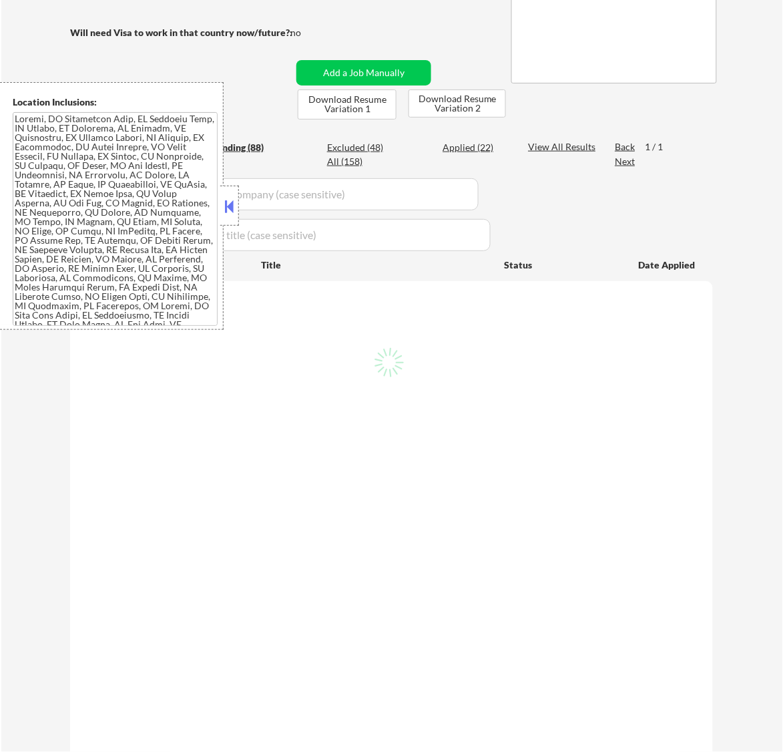
select select ""pending""
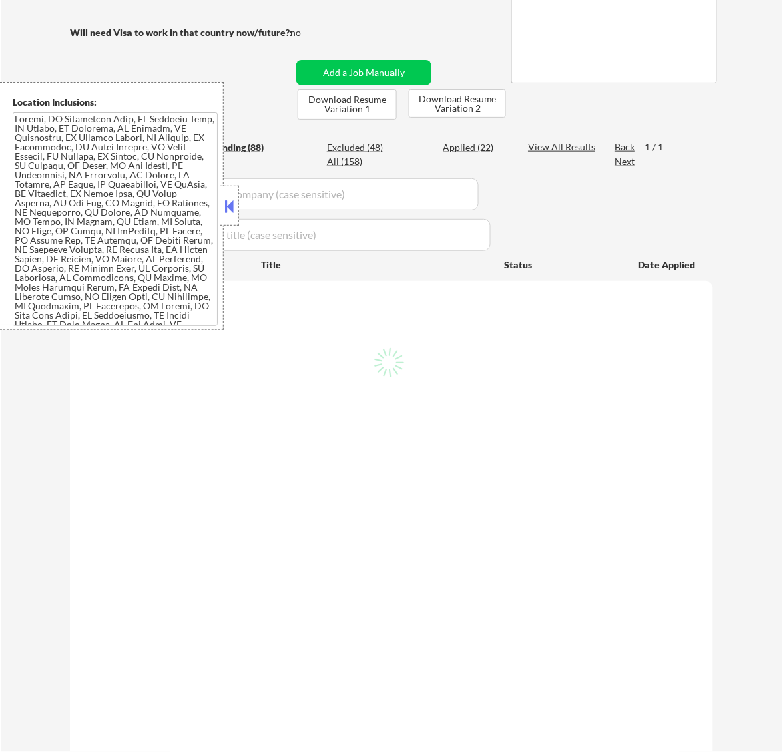
select select ""pending""
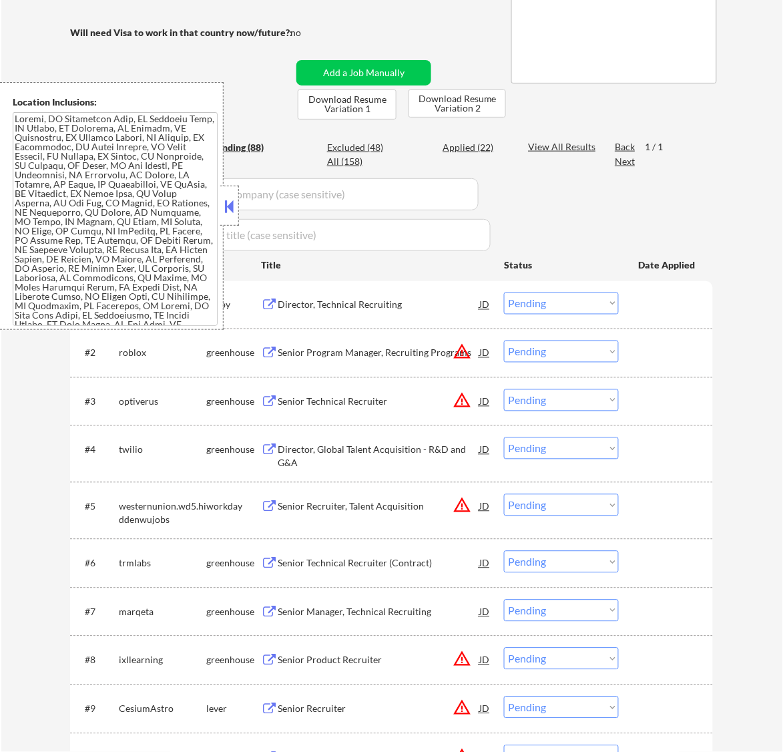
click at [234, 208] on button at bounding box center [229, 206] width 15 height 20
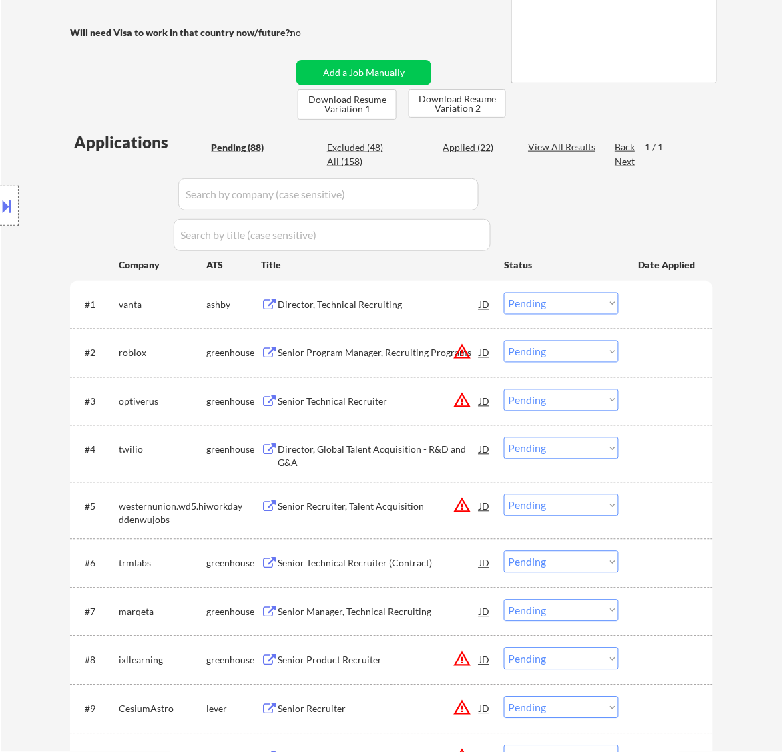
click at [555, 298] on select "Choose an option... Pending Applied Excluded (Questions) Excluded (Expired) Exc…" at bounding box center [561, 303] width 115 height 22
click at [504, 292] on select "Choose an option... Pending Applied Excluded (Questions) Excluded (Expired) Exc…" at bounding box center [561, 303] width 115 height 22
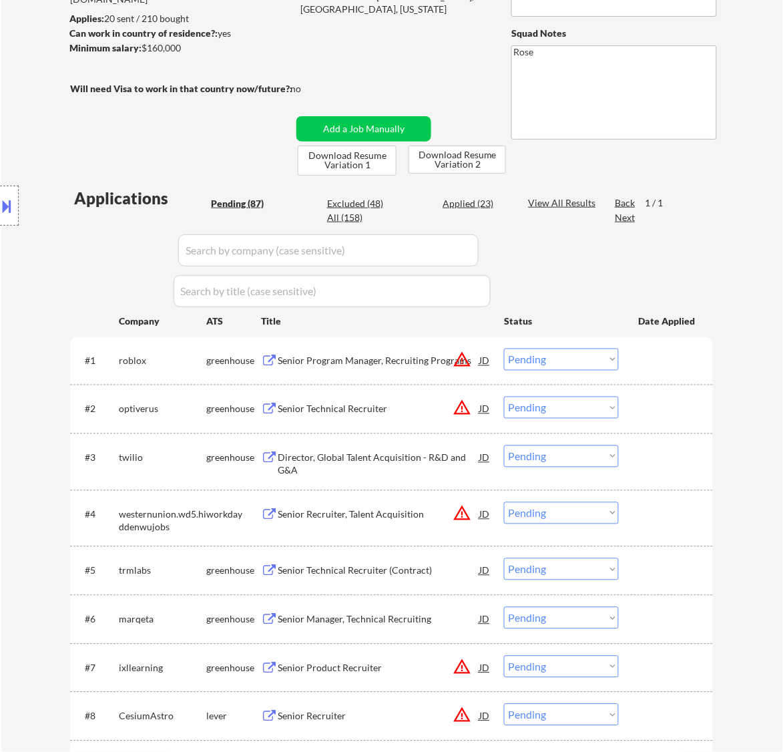
scroll to position [167, 0]
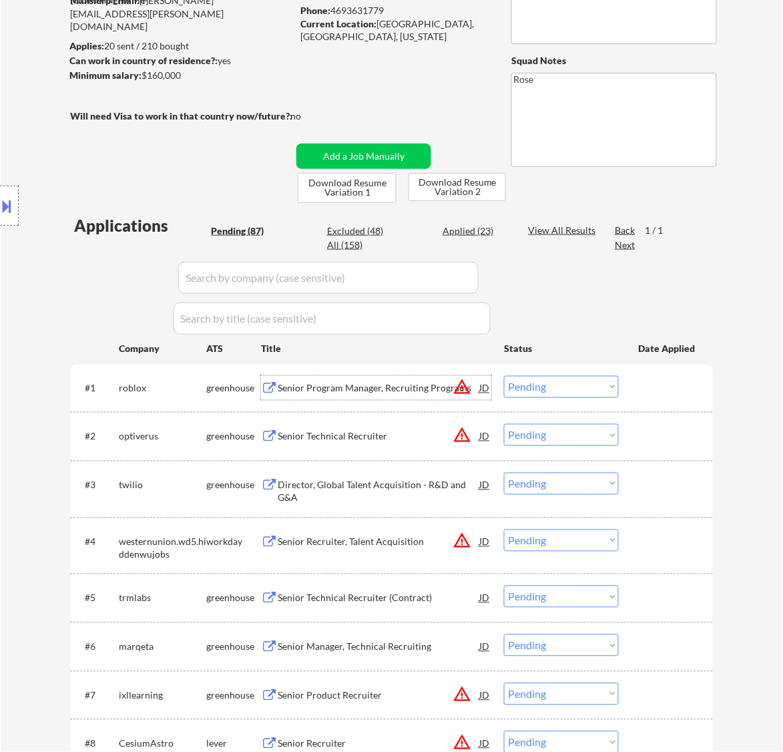
click at [411, 391] on div "Senior Program Manager, Recruiting Programs" at bounding box center [379, 388] width 202 height 13
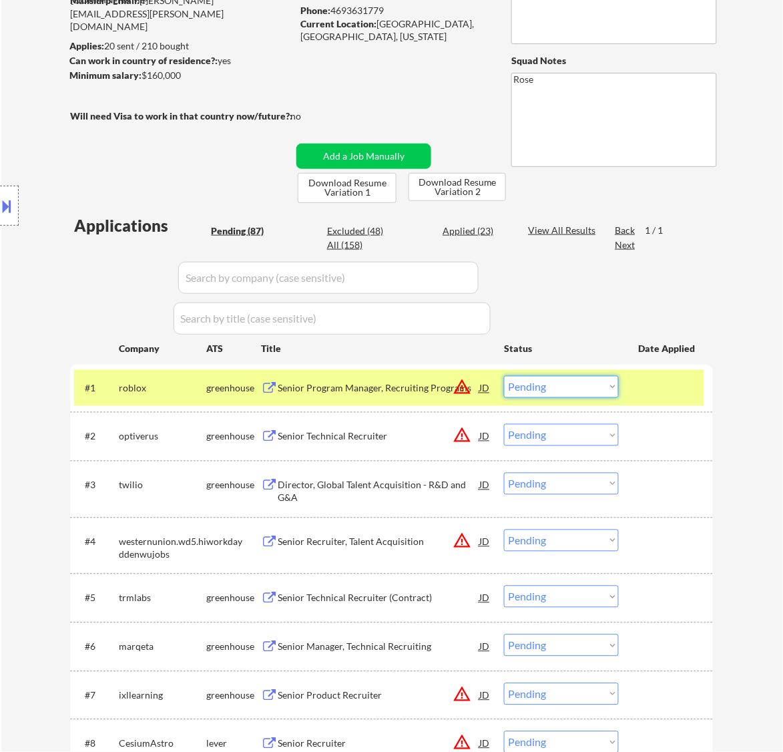
click at [553, 387] on select "Choose an option... Pending Applied Excluded (Questions) Excluded (Expired) Exc…" at bounding box center [561, 387] width 115 height 22
click at [504, 376] on select "Choose an option... Pending Applied Excluded (Questions) Excluded (Expired) Exc…" at bounding box center [561, 387] width 115 height 22
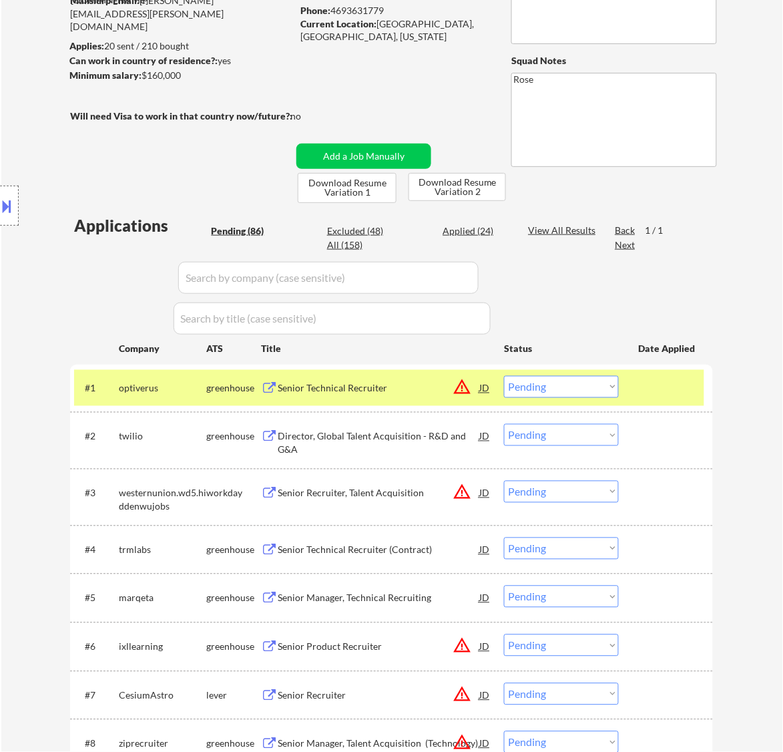
click at [366, 389] on div "Senior Technical Recruiter" at bounding box center [379, 388] width 202 height 13
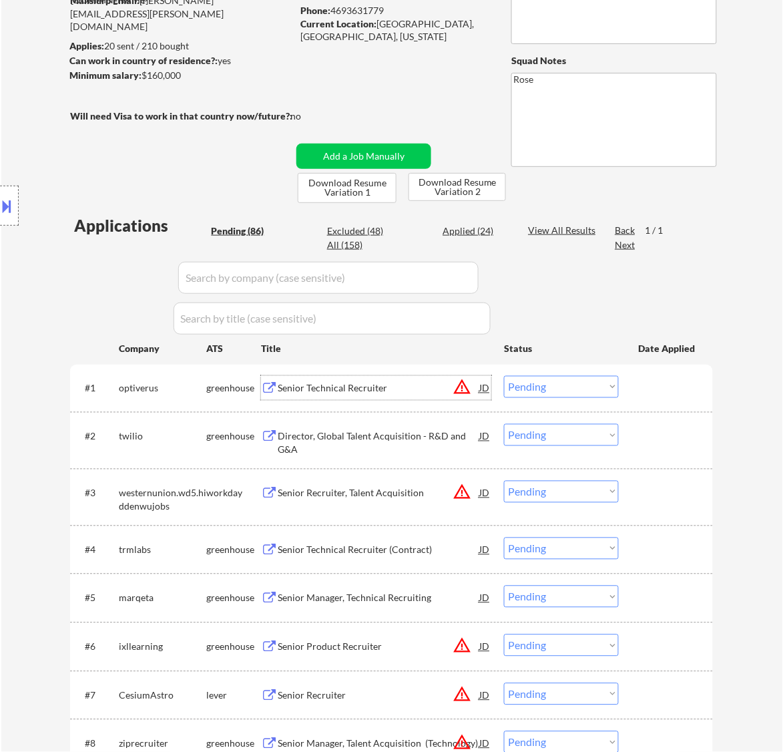
click at [575, 381] on select "Choose an option... Pending Applied Excluded (Questions) Excluded (Expired) Exc…" at bounding box center [561, 387] width 115 height 22
click at [504, 376] on select "Choose an option... Pending Applied Excluded (Questions) Excluded (Expired) Exc…" at bounding box center [561, 387] width 115 height 22
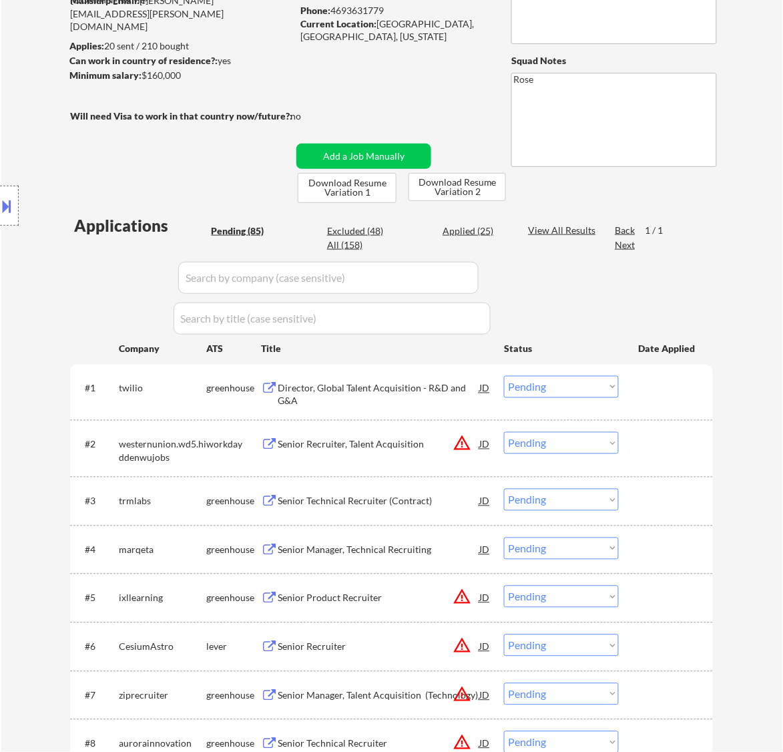
click at [429, 387] on div "Director, Global Talent Acquisition - R&D and G&A" at bounding box center [379, 395] width 202 height 26
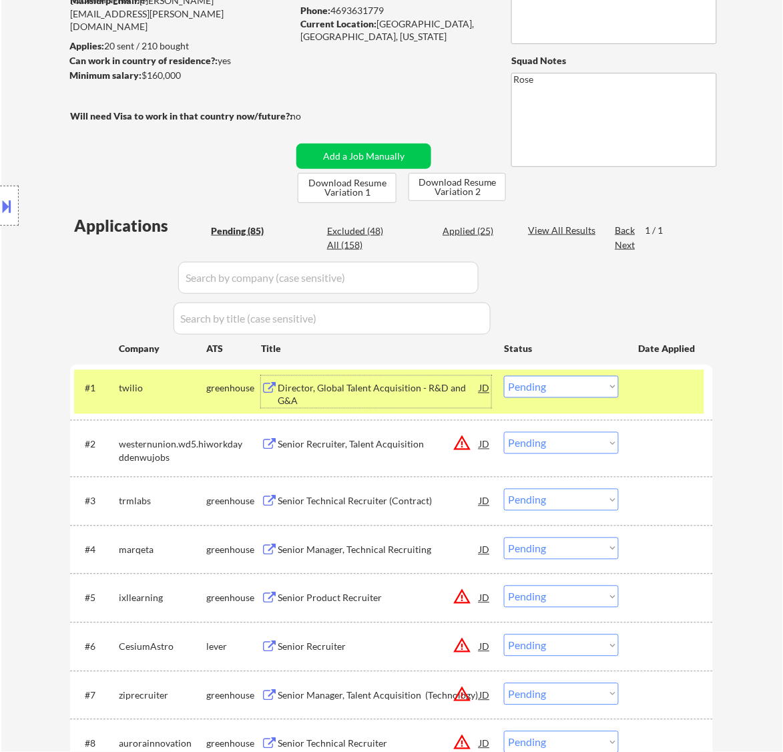
click at [568, 384] on select "Choose an option... Pending Applied Excluded (Questions) Excluded (Expired) Exc…" at bounding box center [561, 387] width 115 height 22
click at [504, 376] on select "Choose an option... Pending Applied Excluded (Questions) Excluded (Expired) Exc…" at bounding box center [561, 387] width 115 height 22
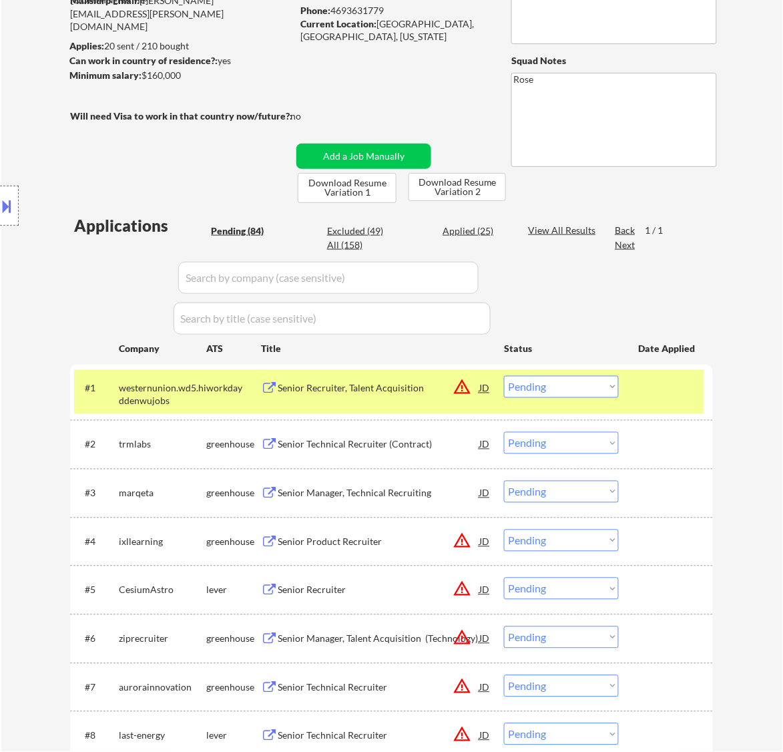
click at [414, 391] on div "Senior Recruiter, Talent Acquisition" at bounding box center [379, 388] width 202 height 13
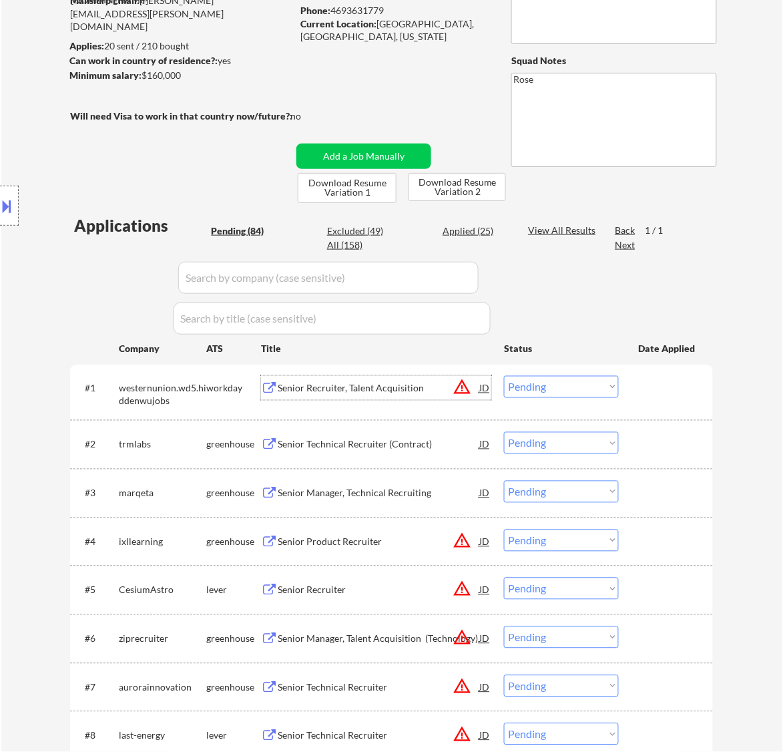
click at [575, 388] on select "Choose an option... Pending Applied Excluded (Questions) Excluded (Expired) Exc…" at bounding box center [561, 387] width 115 height 22
click at [504, 376] on select "Choose an option... Pending Applied Excluded (Questions) Excluded (Expired) Exc…" at bounding box center [561, 387] width 115 height 22
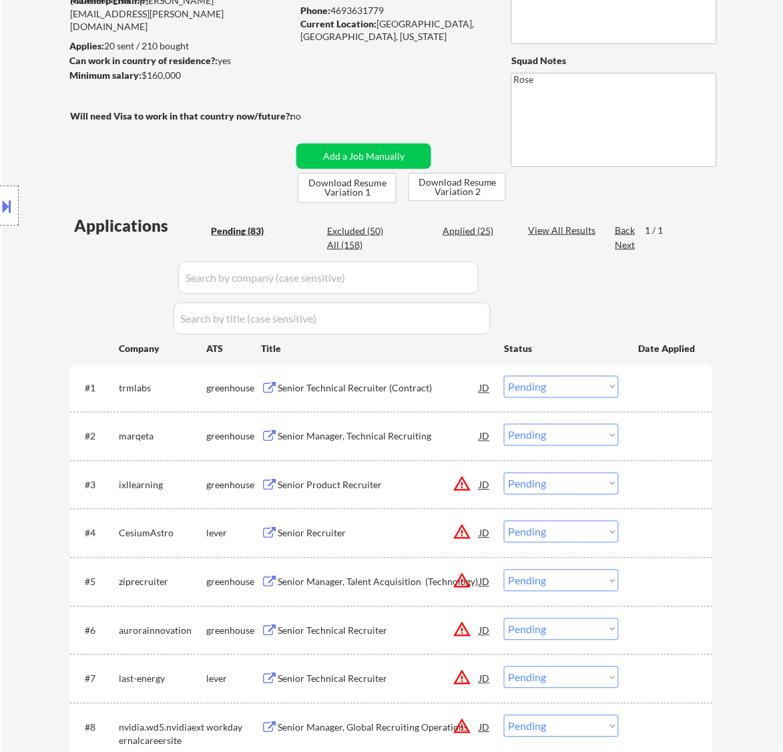
click at [401, 391] on div "Senior Technical Recruiter (Contract)" at bounding box center [379, 388] width 202 height 13
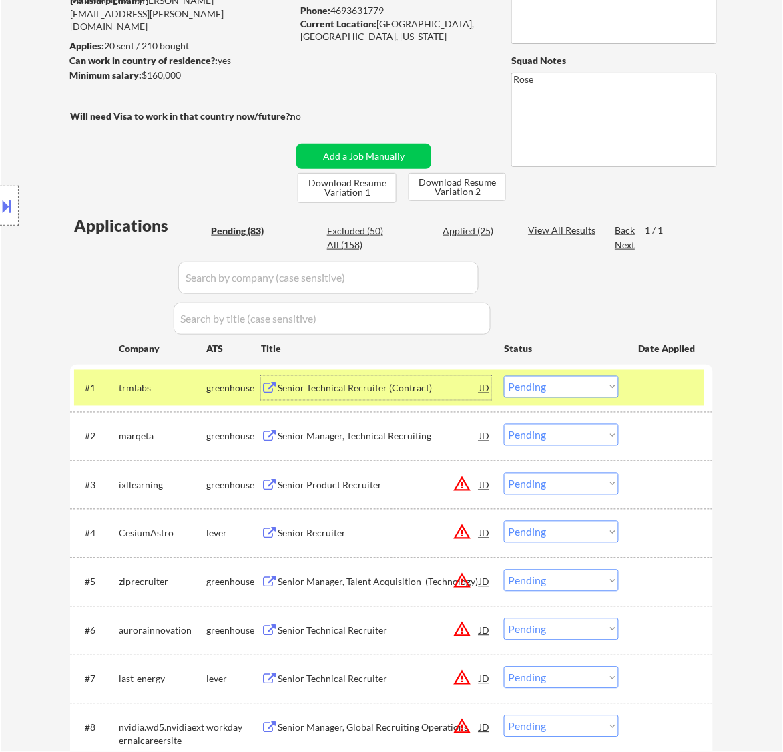
click at [588, 379] on select "Choose an option... Pending Applied Excluded (Questions) Excluded (Expired) Exc…" at bounding box center [561, 387] width 115 height 22
click at [504, 376] on select "Choose an option... Pending Applied Excluded (Questions) Excluded (Expired) Exc…" at bounding box center [561, 387] width 115 height 22
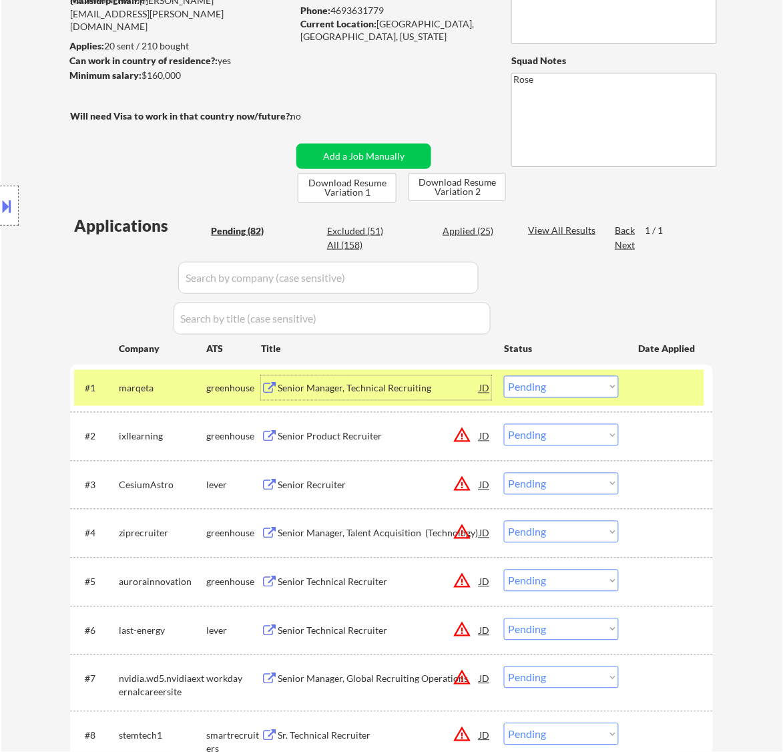
click at [411, 395] on div "Senior Manager, Technical Recruiting" at bounding box center [379, 388] width 202 height 24
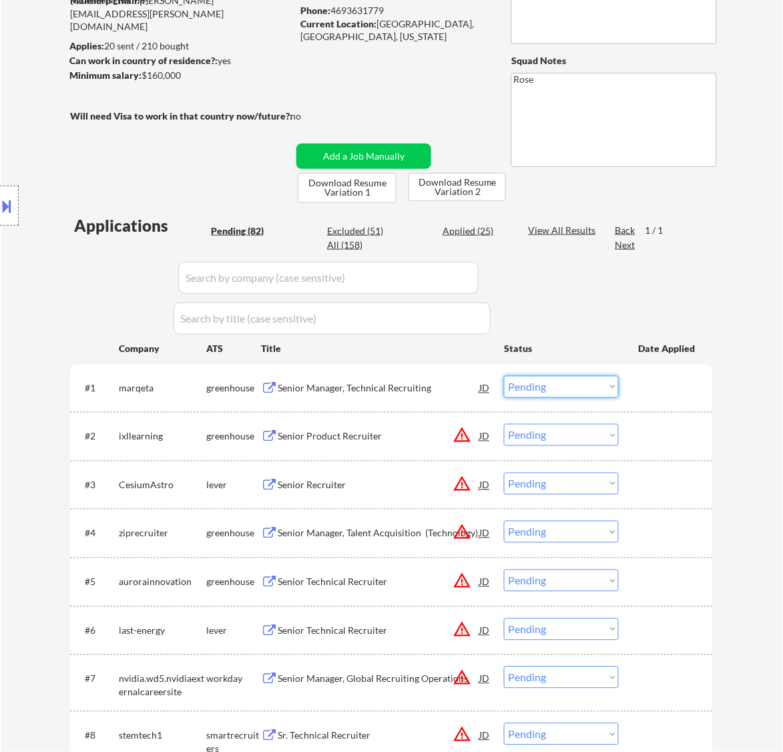
click at [598, 384] on select "Choose an option... Pending Applied Excluded (Questions) Excluded (Expired) Exc…" at bounding box center [561, 387] width 115 height 22
click at [504, 376] on select "Choose an option... Pending Applied Excluded (Questions) Excluded (Expired) Exc…" at bounding box center [561, 387] width 115 height 22
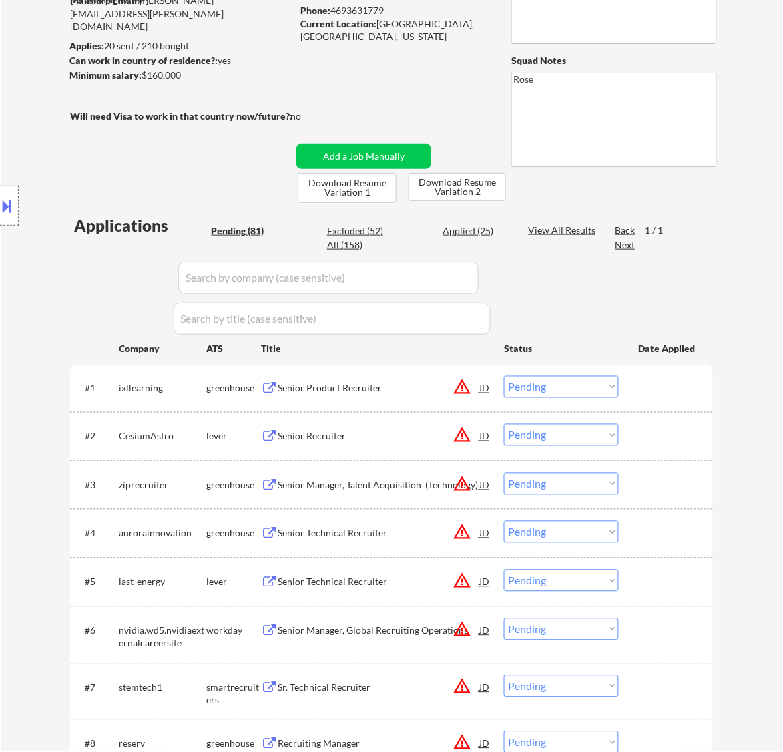
click at [405, 386] on div "Senior Product Recruiter" at bounding box center [379, 388] width 202 height 13
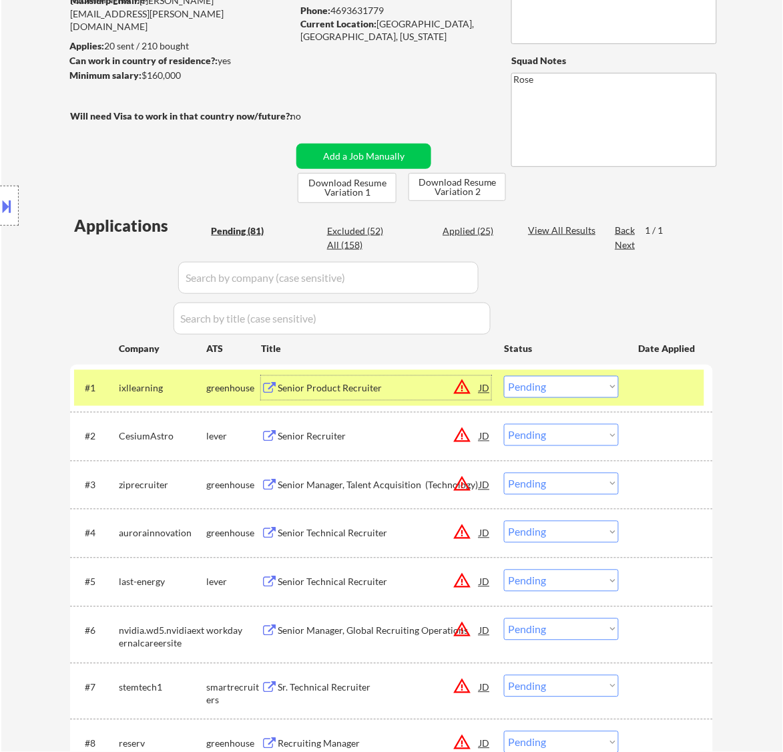
click at [561, 386] on select "Choose an option... Pending Applied Excluded (Questions) Excluded (Expired) Exc…" at bounding box center [561, 387] width 115 height 22
click at [504, 376] on select "Choose an option... Pending Applied Excluded (Questions) Excluded (Expired) Exc…" at bounding box center [561, 387] width 115 height 22
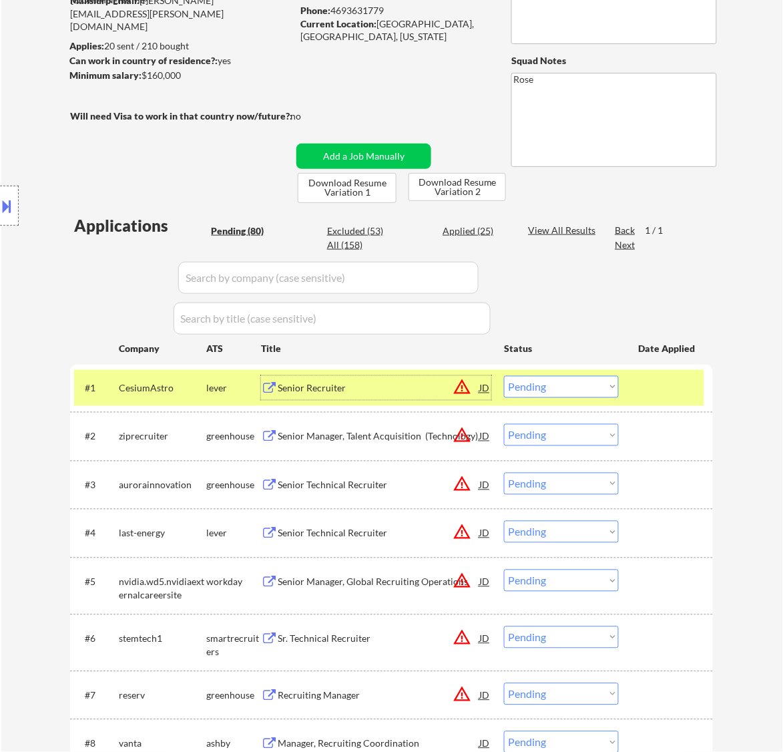
click at [417, 389] on div "Senior Recruiter" at bounding box center [379, 388] width 202 height 13
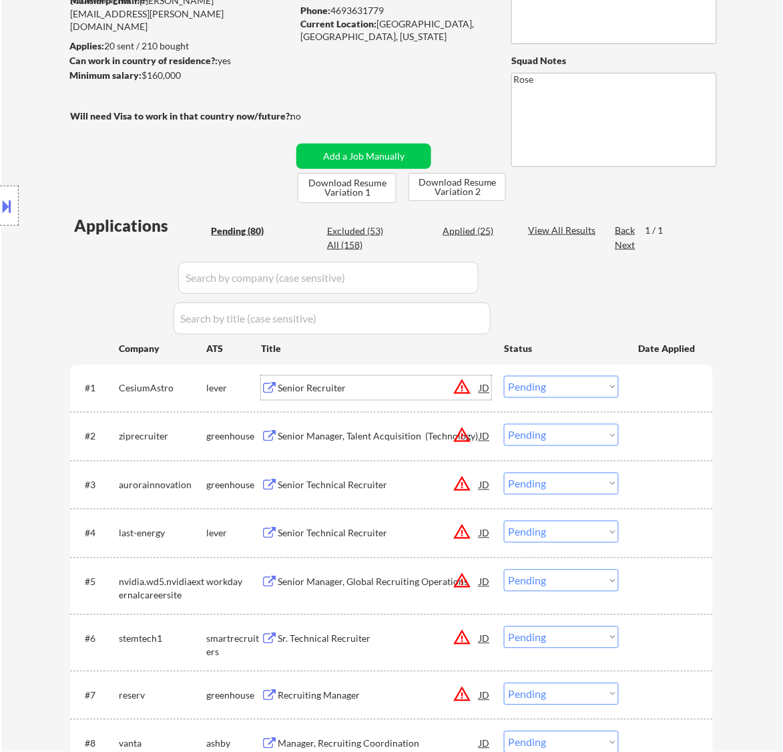
click at [553, 382] on select "Choose an option... Pending Applied Excluded (Questions) Excluded (Expired) Exc…" at bounding box center [561, 387] width 115 height 22
click at [504, 376] on select "Choose an option... Pending Applied Excluded (Questions) Excluded (Expired) Exc…" at bounding box center [561, 387] width 115 height 22
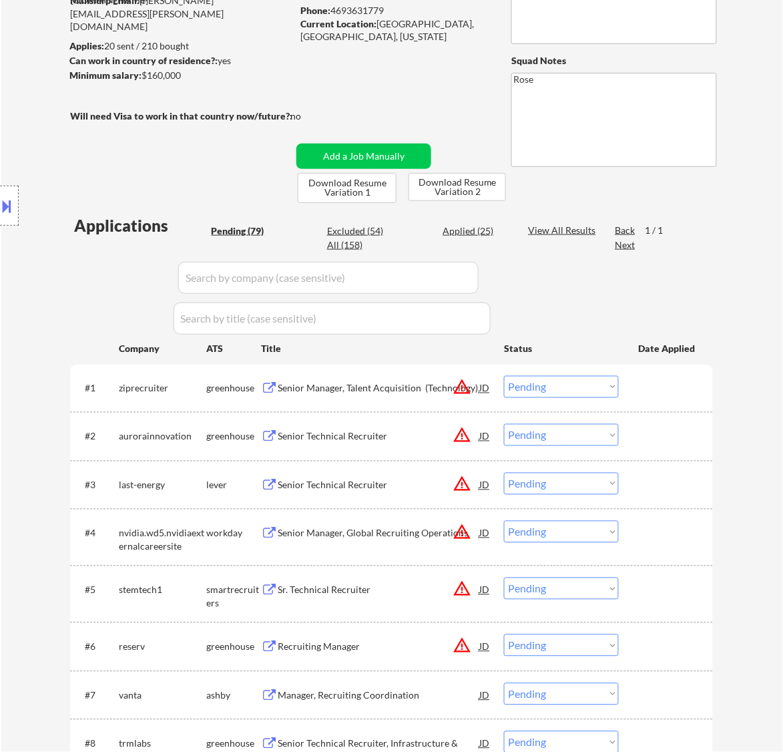
click at [413, 391] on div "Senior Manager, Talent Acquisition (Technology)" at bounding box center [379, 388] width 202 height 13
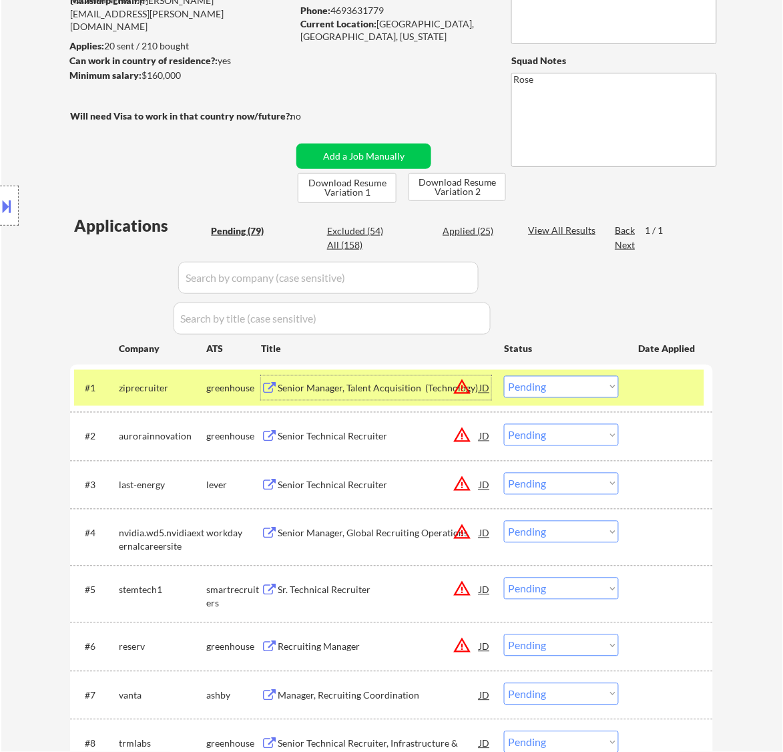
click at [5, 201] on button at bounding box center [7, 206] width 15 height 22
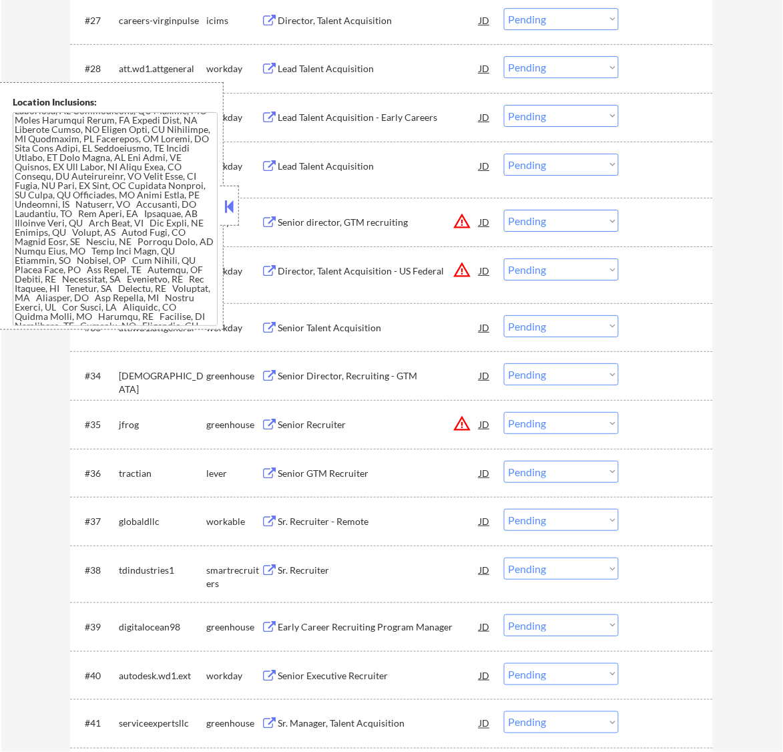
click at [235, 206] on button at bounding box center [229, 206] width 15 height 20
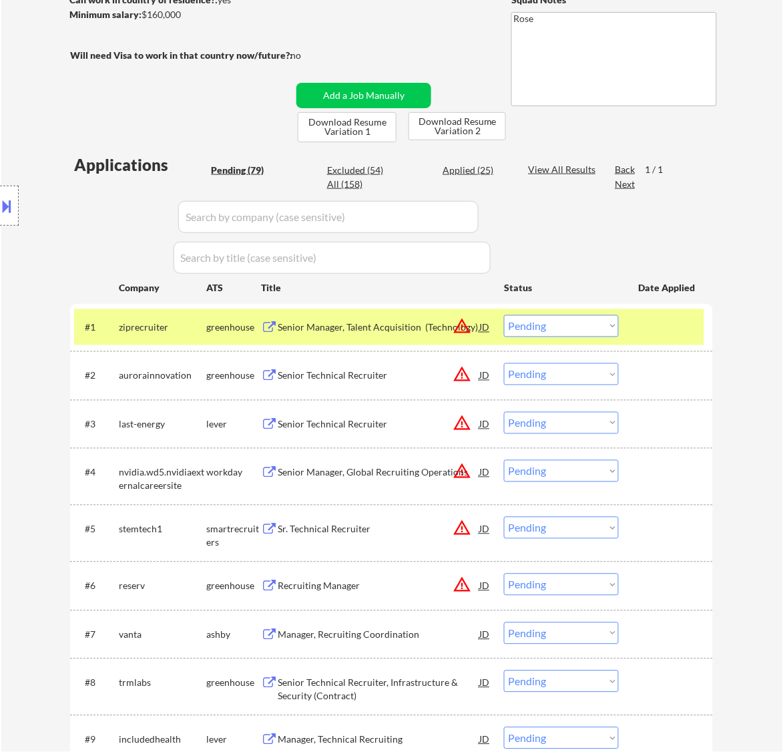
scroll to position [232, 0]
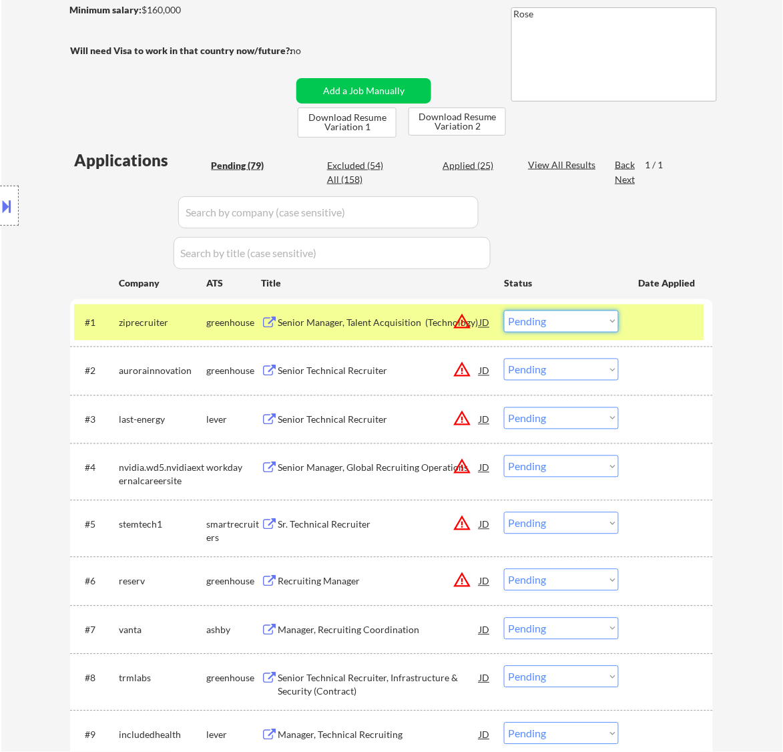
click at [559, 317] on select "Choose an option... Pending Applied Excluded (Questions) Excluded (Expired) Exc…" at bounding box center [561, 321] width 115 height 22
click at [504, 310] on select "Choose an option... Pending Applied Excluded (Questions) Excluded (Expired) Exc…" at bounding box center [561, 321] width 115 height 22
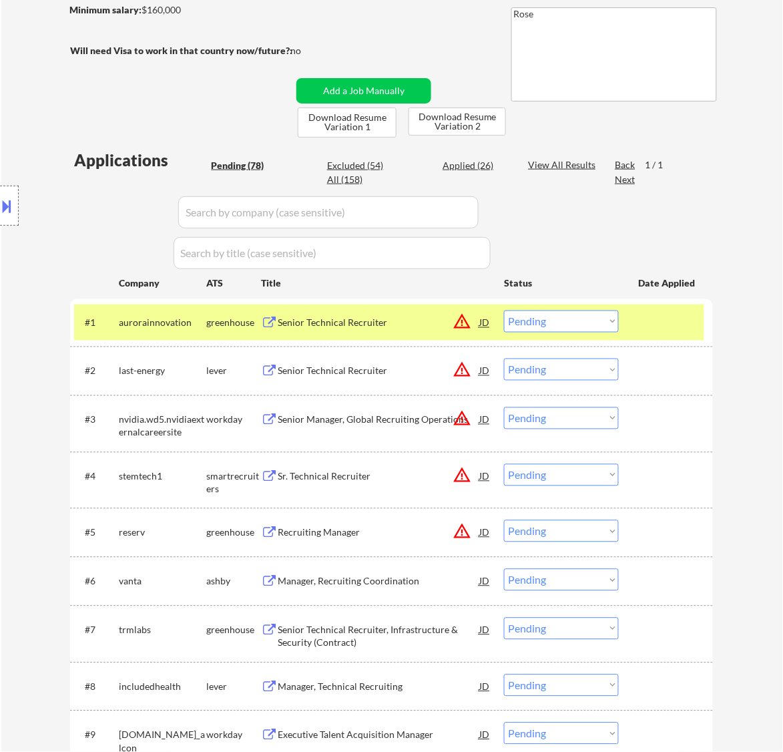
click at [357, 326] on div "Senior Technical Recruiter" at bounding box center [379, 322] width 202 height 13
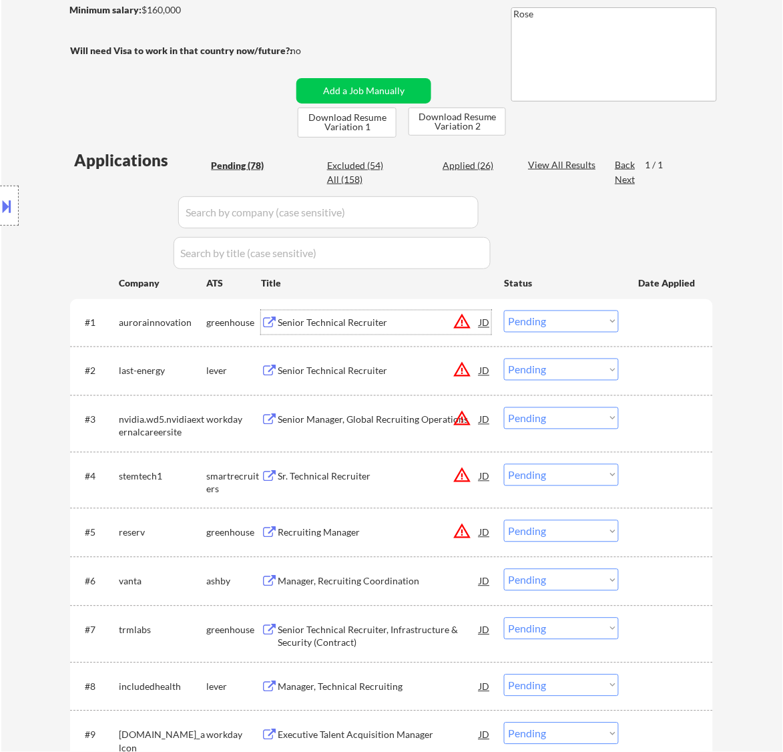
click at [417, 324] on div "Senior Technical Recruiter" at bounding box center [379, 322] width 202 height 13
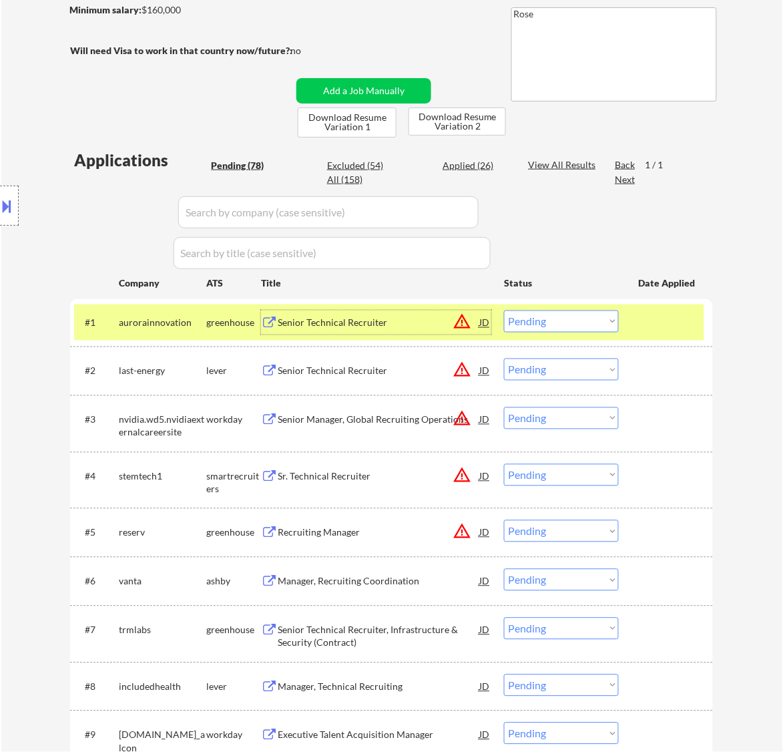
drag, startPoint x: 556, startPoint y: 322, endPoint x: 562, endPoint y: 328, distance: 8.5
click at [556, 322] on select "Choose an option... Pending Applied Excluded (Questions) Excluded (Expired) Exc…" at bounding box center [561, 321] width 115 height 22
click at [504, 310] on select "Choose an option... Pending Applied Excluded (Questions) Excluded (Expired) Exc…" at bounding box center [561, 321] width 115 height 22
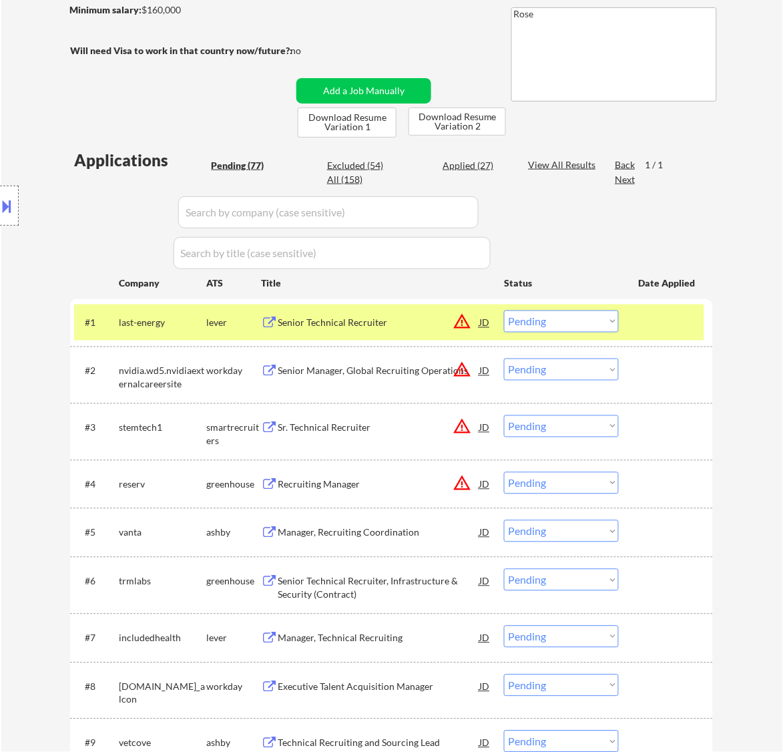
click at [391, 332] on div "Senior Technical Recruiter" at bounding box center [379, 322] width 202 height 24
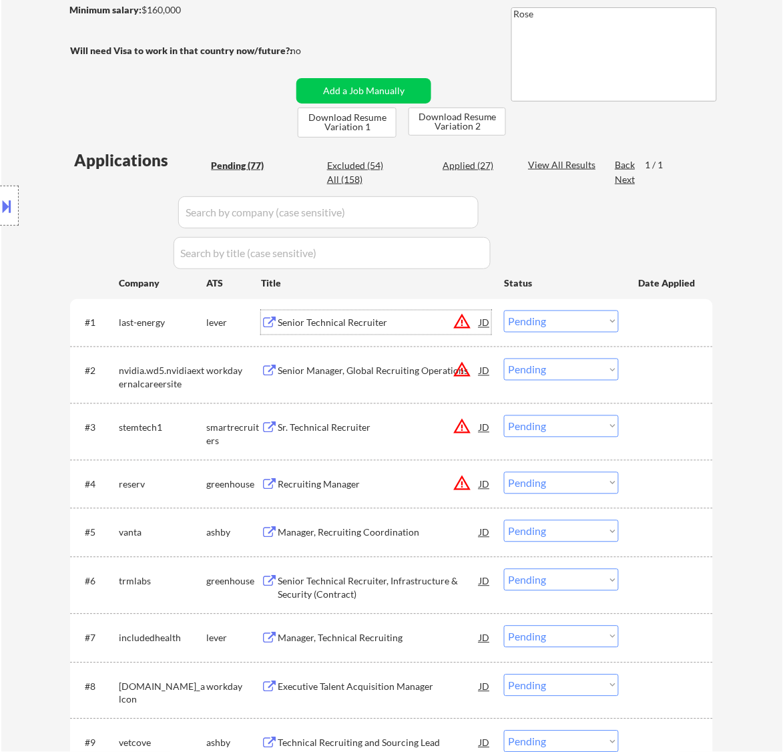
click at [525, 325] on select "Choose an option... Pending Applied Excluded (Questions) Excluded (Expired) Exc…" at bounding box center [561, 321] width 115 height 22
click at [504, 310] on select "Choose an option... Pending Applied Excluded (Questions) Excluded (Expired) Exc…" at bounding box center [561, 321] width 115 height 22
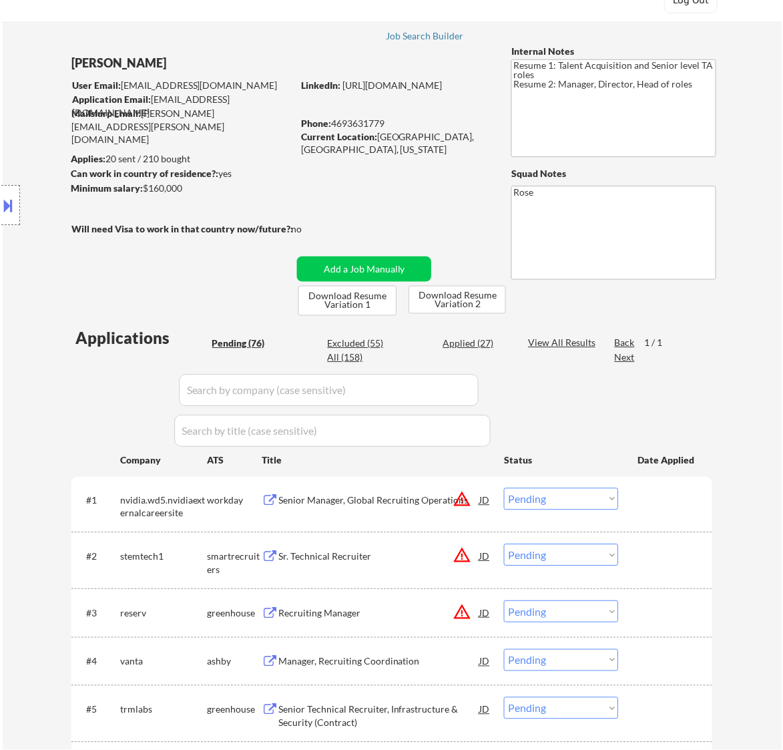
scroll to position [83, 0]
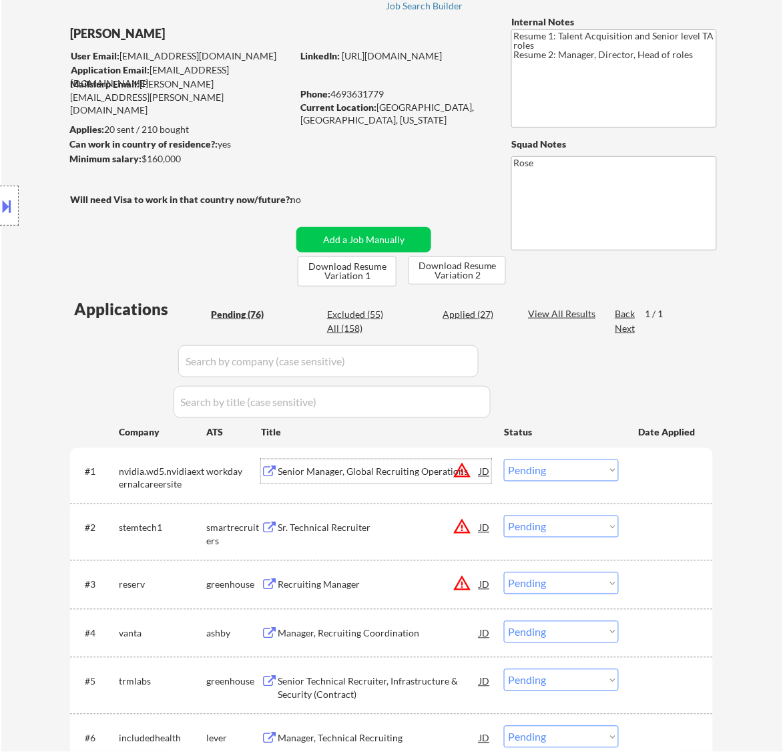
click at [402, 469] on div "Senior Manager, Global Recruiting Operations" at bounding box center [379, 471] width 202 height 13
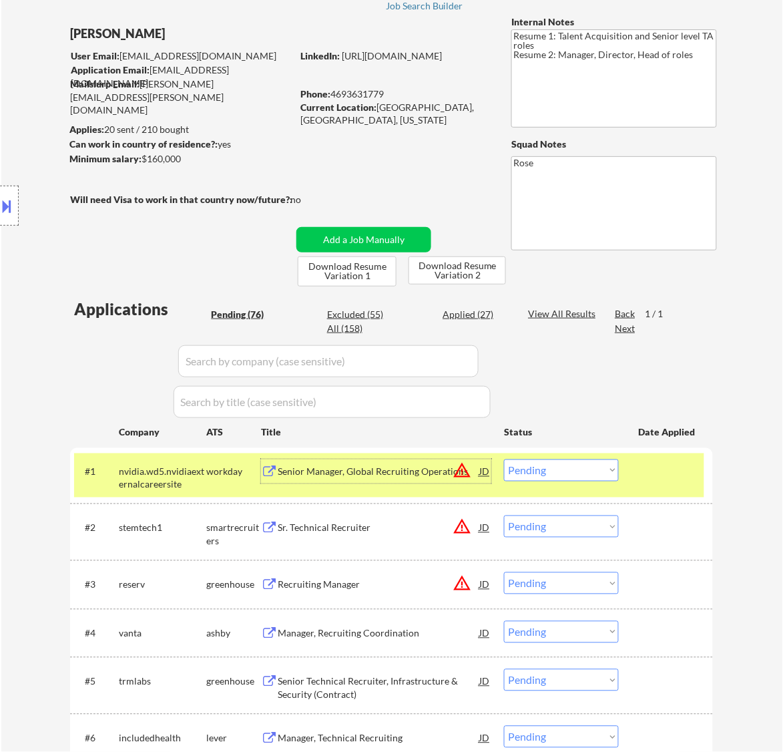
click at [564, 465] on select "Choose an option... Pending Applied Excluded (Questions) Excluded (Expired) Exc…" at bounding box center [561, 470] width 115 height 22
click at [504, 459] on select "Choose an option... Pending Applied Excluded (Questions) Excluded (Expired) Exc…" at bounding box center [561, 470] width 115 height 22
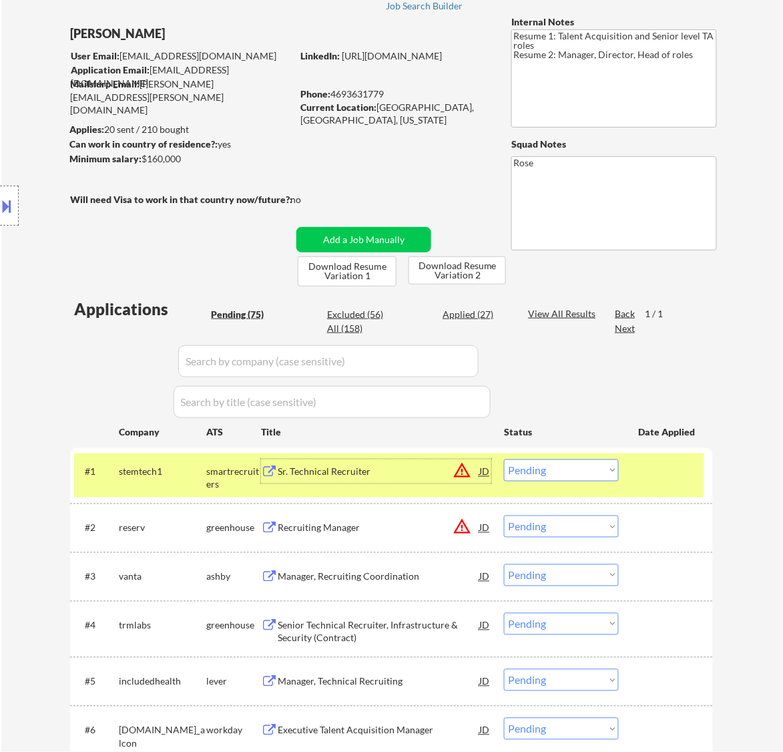
click at [389, 464] on div "Sr. Technical Recruiter" at bounding box center [379, 471] width 202 height 24
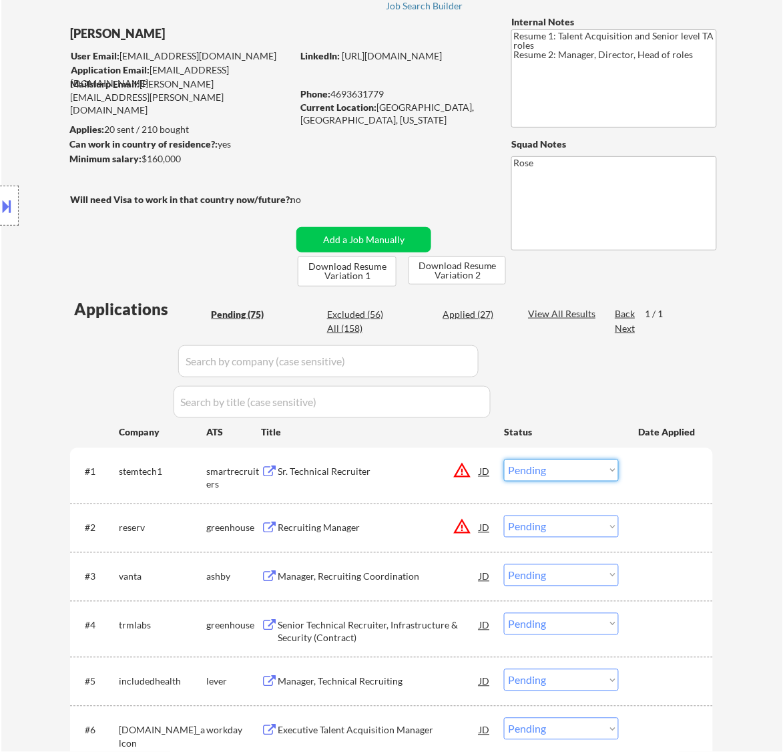
click at [577, 464] on select "Choose an option... Pending Applied Excluded (Questions) Excluded (Expired) Exc…" at bounding box center [561, 470] width 115 height 22
click at [504, 459] on select "Choose an option... Pending Applied Excluded (Questions) Excluded (Expired) Exc…" at bounding box center [561, 470] width 115 height 22
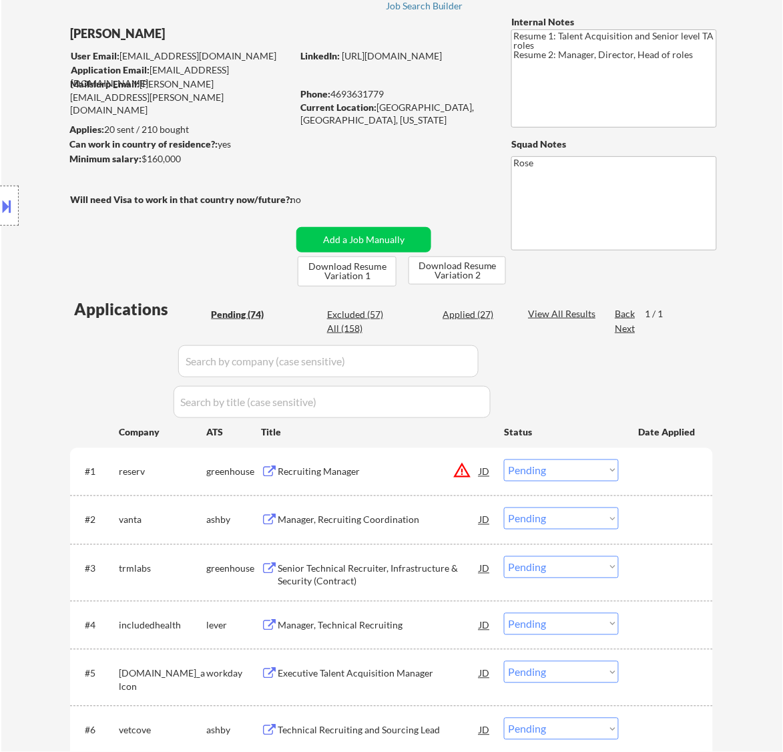
click at [387, 475] on div "Recruiting Manager" at bounding box center [379, 471] width 202 height 13
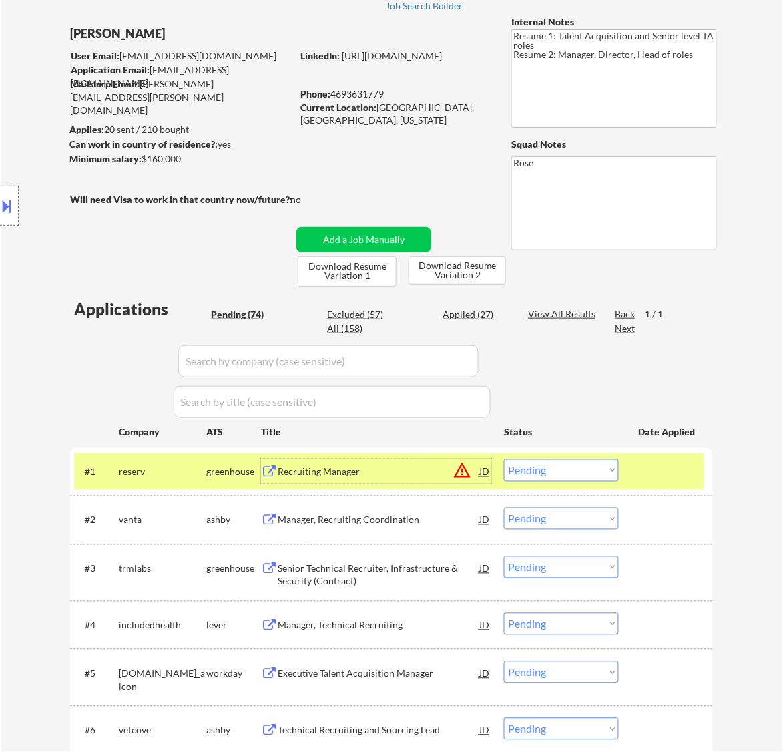
click at [544, 479] on select "Choose an option... Pending Applied Excluded (Questions) Excluded (Expired) Exc…" at bounding box center [561, 470] width 115 height 22
click at [504, 459] on select "Choose an option... Pending Applied Excluded (Questions) Excluded (Expired) Exc…" at bounding box center [561, 470] width 115 height 22
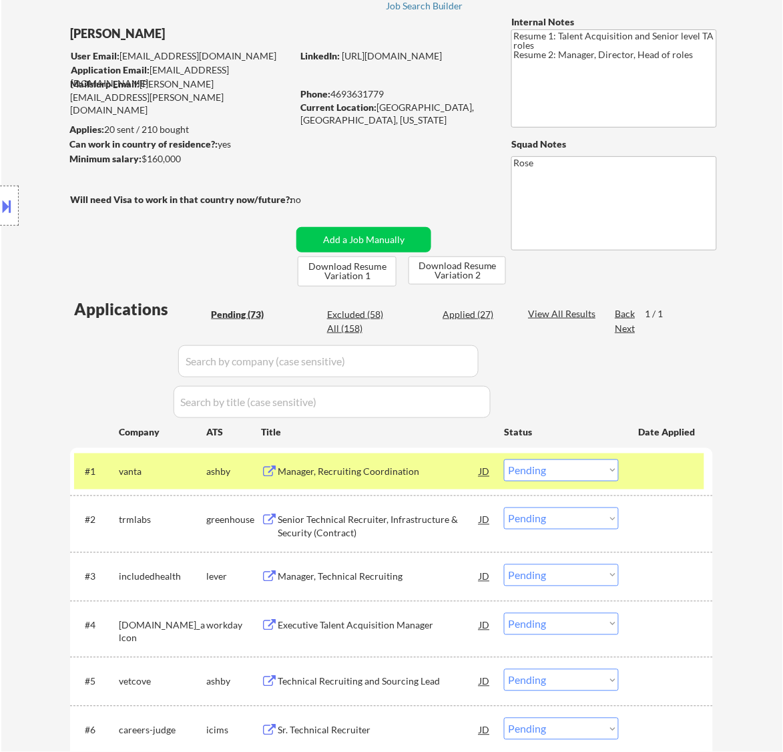
click at [465, 485] on div "#1 vanta ashby Manager, Recruiting Coordination JD warning_amber Choose an opti…" at bounding box center [389, 471] width 630 height 36
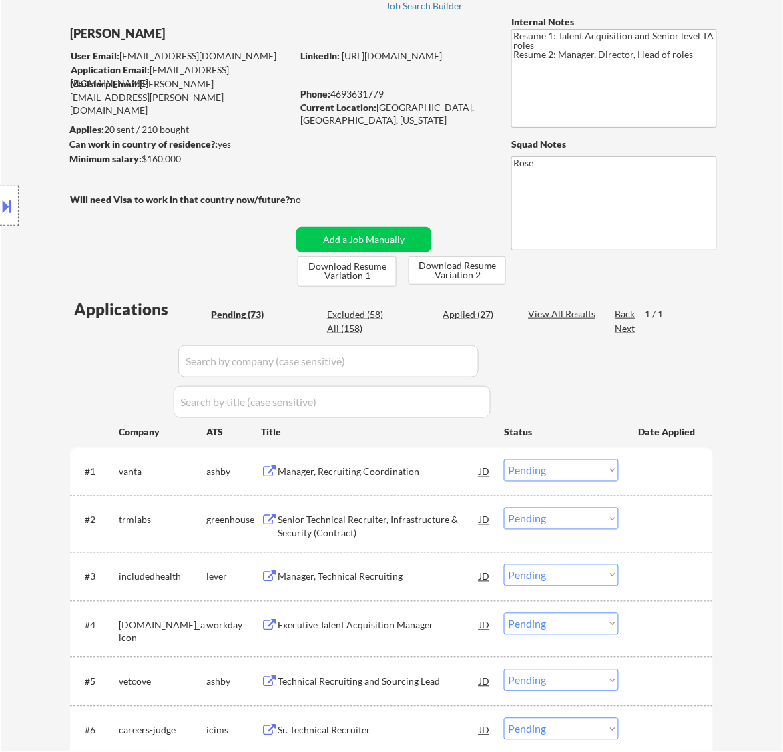
click at [449, 466] on div "Manager, Recruiting Coordination" at bounding box center [379, 471] width 202 height 13
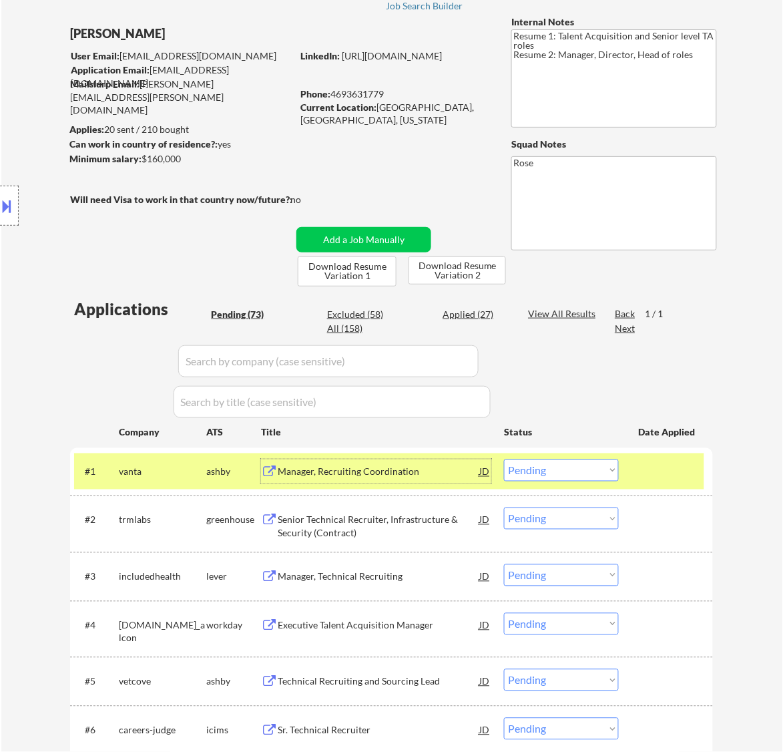
click at [585, 465] on select "Choose an option... Pending Applied Excluded (Questions) Excluded (Expired) Exc…" at bounding box center [561, 470] width 115 height 22
click at [504, 459] on select "Choose an option... Pending Applied Excluded (Questions) Excluded (Expired) Exc…" at bounding box center [561, 470] width 115 height 22
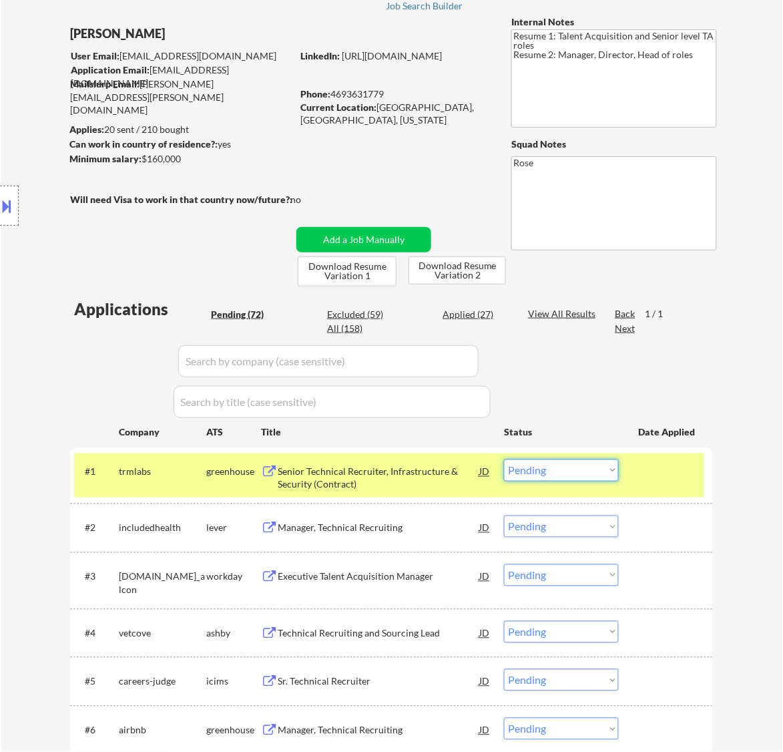
click at [541, 465] on select "Choose an option... Pending Applied Excluded (Questions) Excluded (Expired) Exc…" at bounding box center [561, 470] width 115 height 22
click at [504, 459] on select "Choose an option... Pending Applied Excluded (Questions) Excluded (Expired) Exc…" at bounding box center [561, 470] width 115 height 22
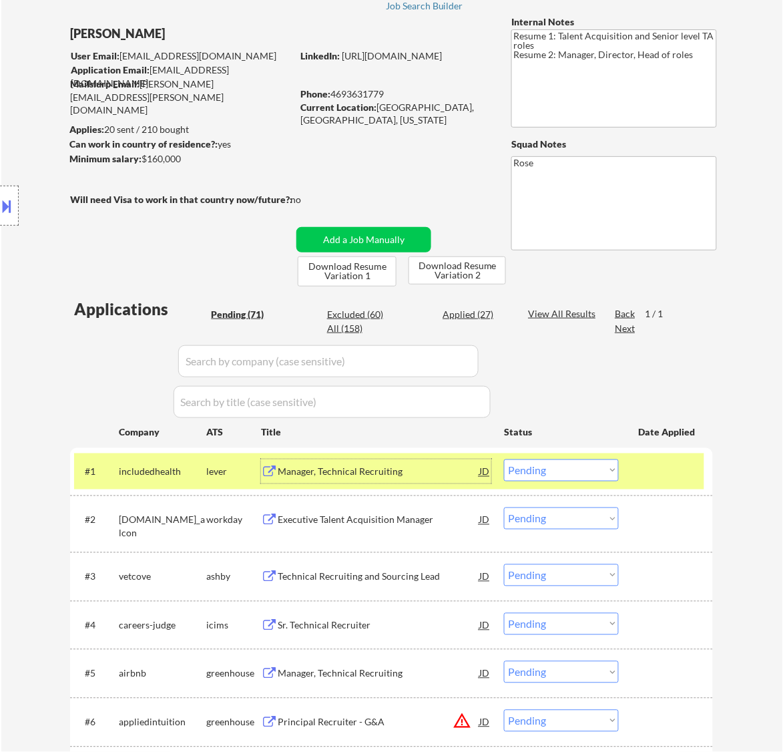
click at [421, 476] on div "Manager, Technical Recruiting" at bounding box center [379, 471] width 202 height 13
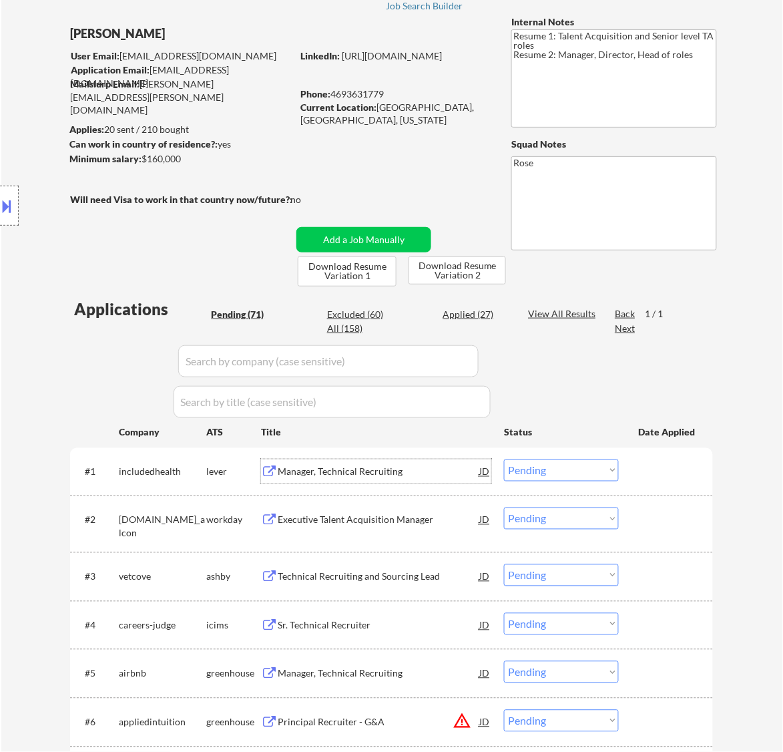
click at [545, 473] on select "Choose an option... Pending Applied Excluded (Questions) Excluded (Expired) Exc…" at bounding box center [561, 470] width 115 height 22
click at [504, 459] on select "Choose an option... Pending Applied Excluded (Questions) Excluded (Expired) Exc…" at bounding box center [561, 470] width 115 height 22
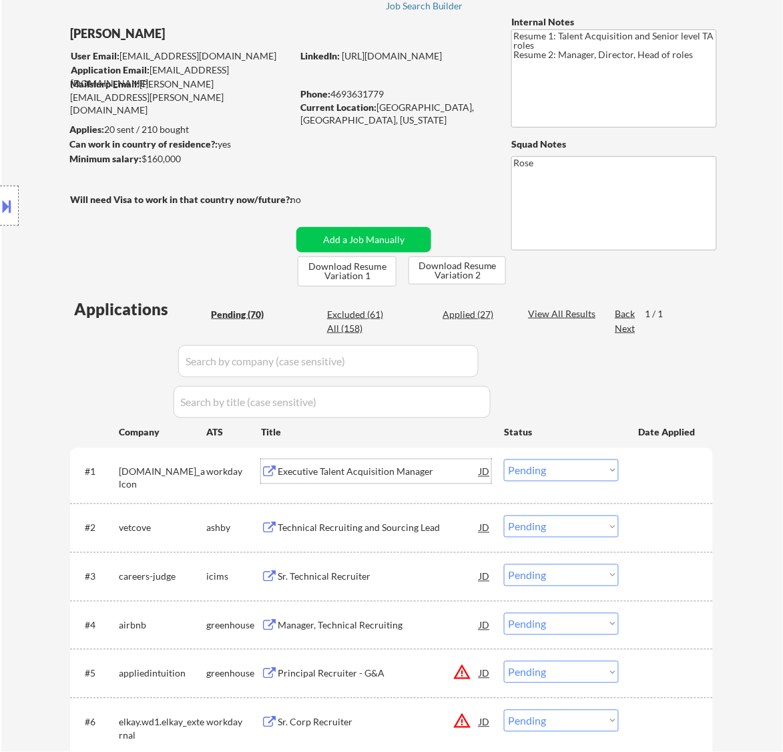
click at [378, 479] on div "Executive Talent Acquisition Manager" at bounding box center [379, 471] width 202 height 24
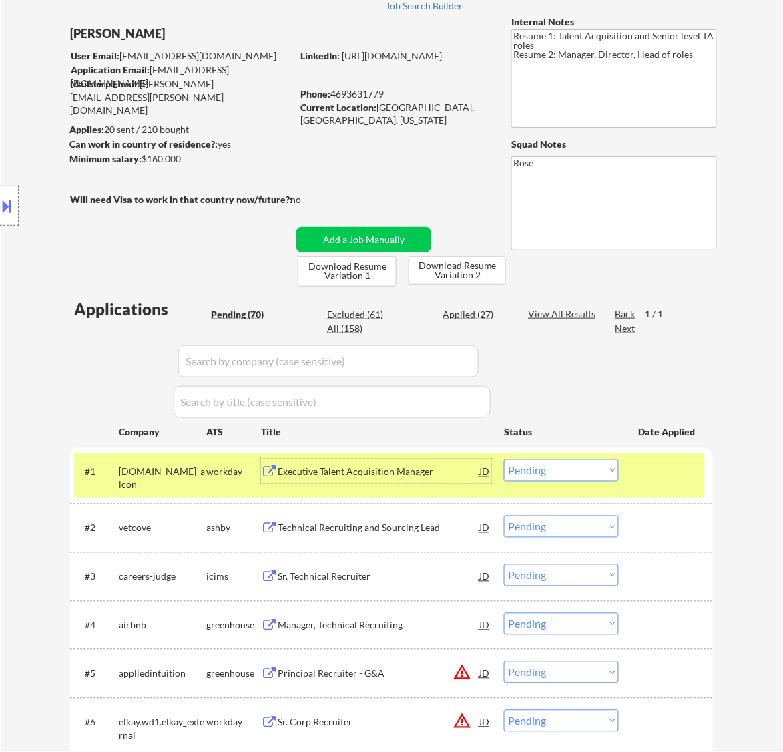
click at [567, 469] on select "Choose an option... Pending Applied Excluded (Questions) Excluded (Expired) Exc…" at bounding box center [561, 470] width 115 height 22
click at [504, 459] on select "Choose an option... Pending Applied Excluded (Questions) Excluded (Expired) Exc…" at bounding box center [561, 470] width 115 height 22
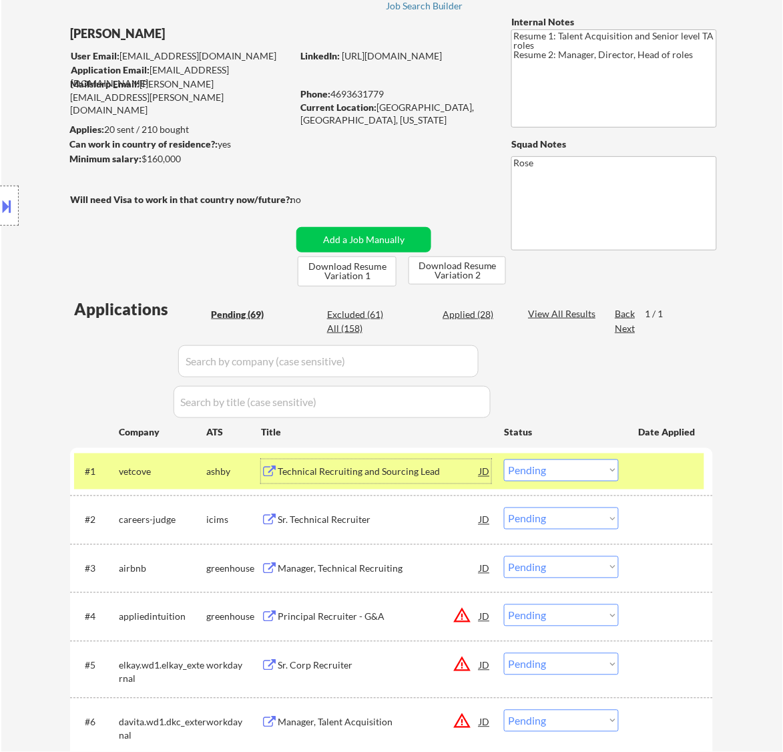
click at [358, 473] on div "Technical Recruiting and Sourcing Lead" at bounding box center [379, 471] width 202 height 13
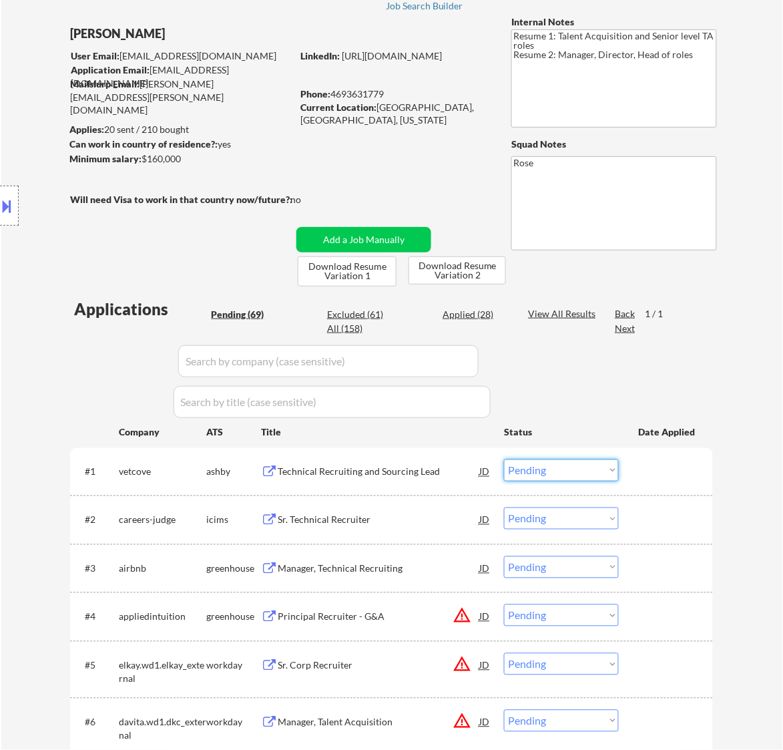
click at [598, 464] on select "Choose an option... Pending Applied Excluded (Questions) Excluded (Expired) Exc…" at bounding box center [561, 470] width 115 height 22
click at [504, 459] on select "Choose an option... Pending Applied Excluded (Questions) Excluded (Expired) Exc…" at bounding box center [561, 470] width 115 height 22
select select ""pending""
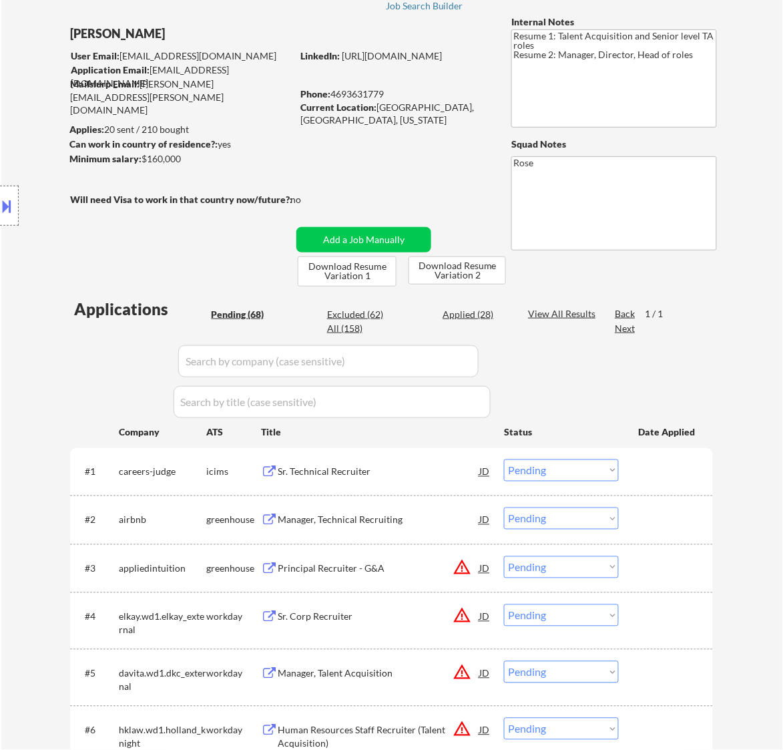
click at [387, 472] on div "Sr. Technical Recruiter" at bounding box center [379, 471] width 202 height 13
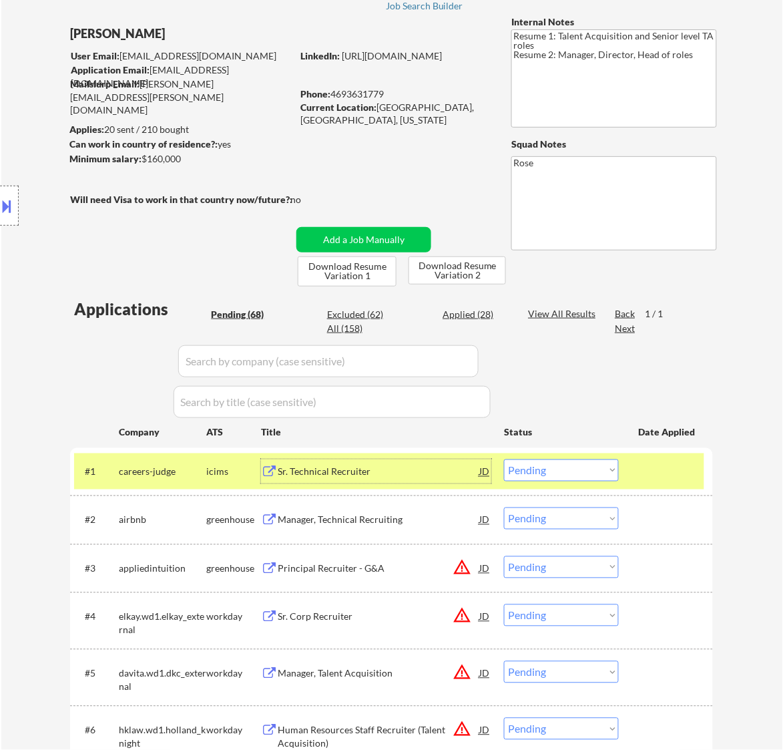
click at [411, 521] on div "Manager, Technical Recruiting" at bounding box center [379, 519] width 202 height 13
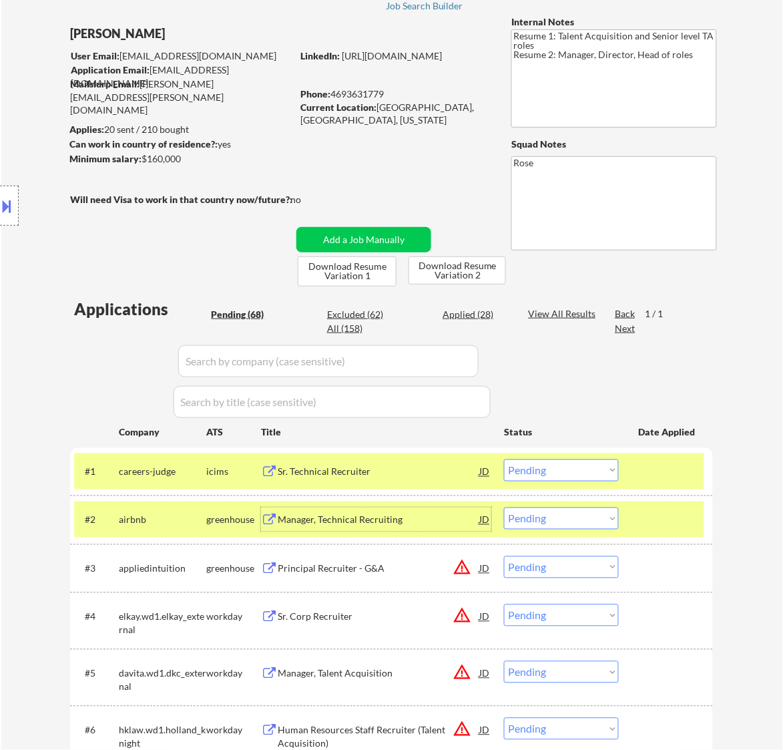
click at [572, 515] on select "Choose an option... Pending Applied Excluded (Questions) Excluded (Expired) Exc…" at bounding box center [561, 518] width 115 height 22
click at [504, 507] on select "Choose an option... Pending Applied Excluded (Questions) Excluded (Expired) Exc…" at bounding box center [561, 518] width 115 height 22
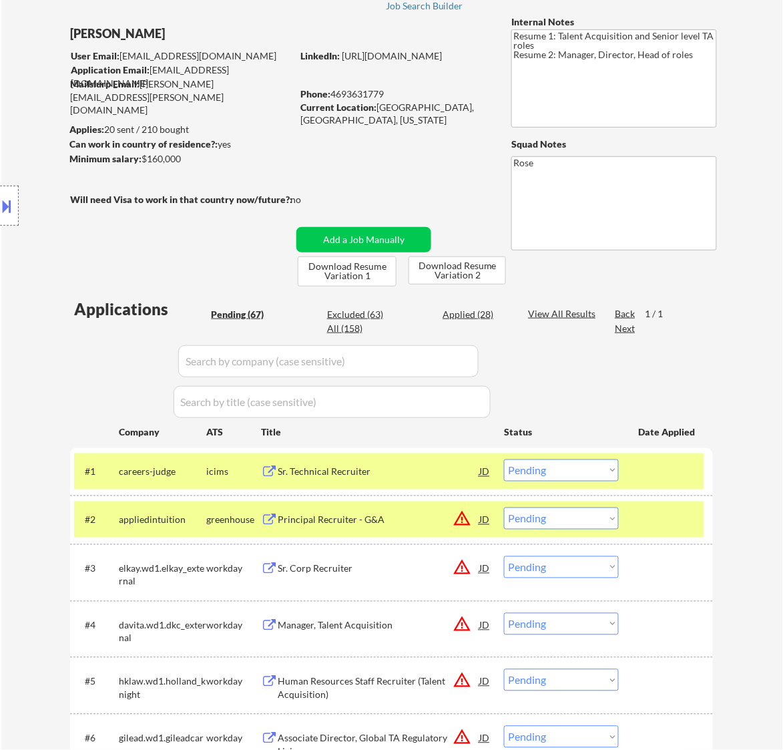
scroll to position [167, 0]
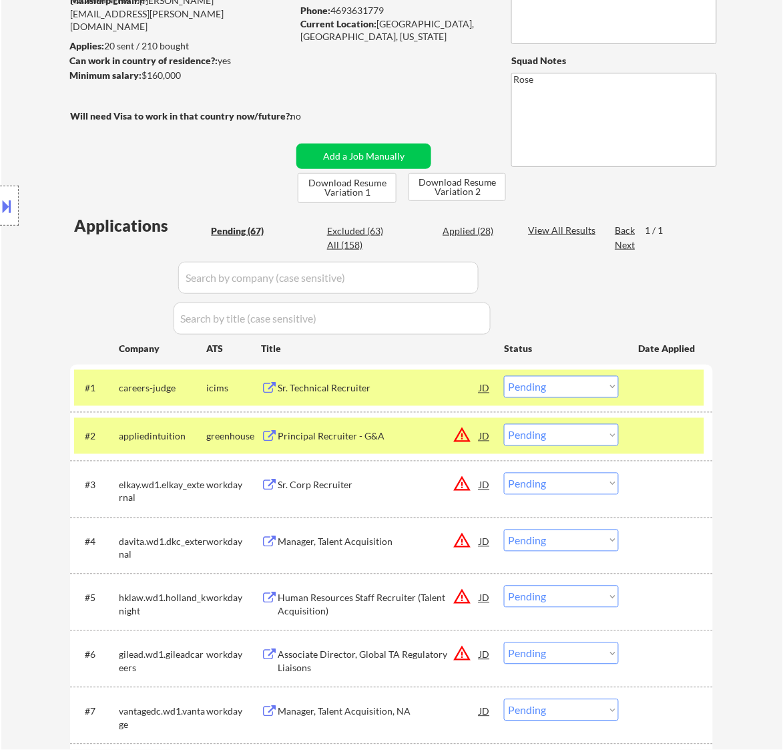
click at [644, 385] on div at bounding box center [667, 388] width 59 height 24
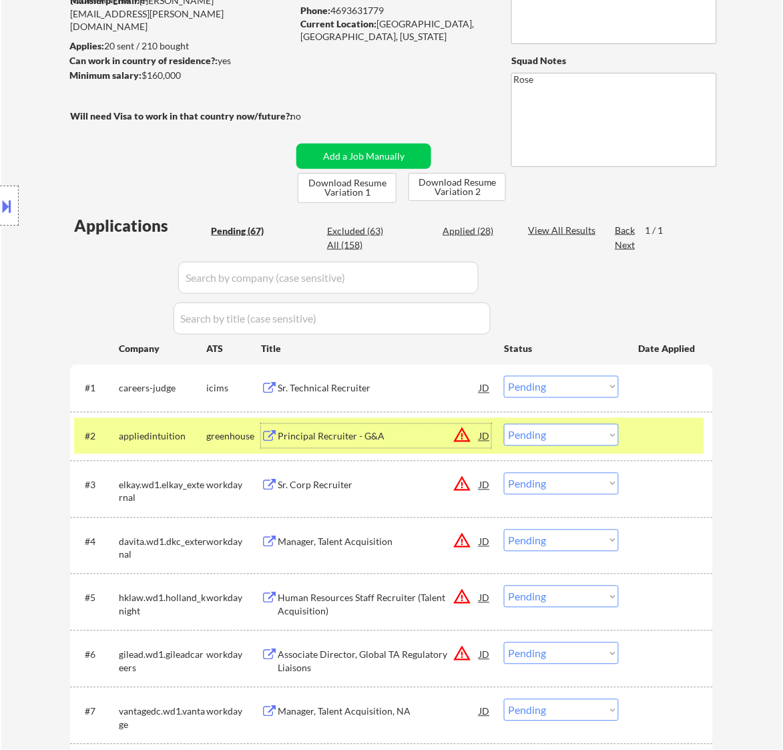
click at [422, 445] on div "Principal Recruiter - G&A" at bounding box center [379, 436] width 202 height 24
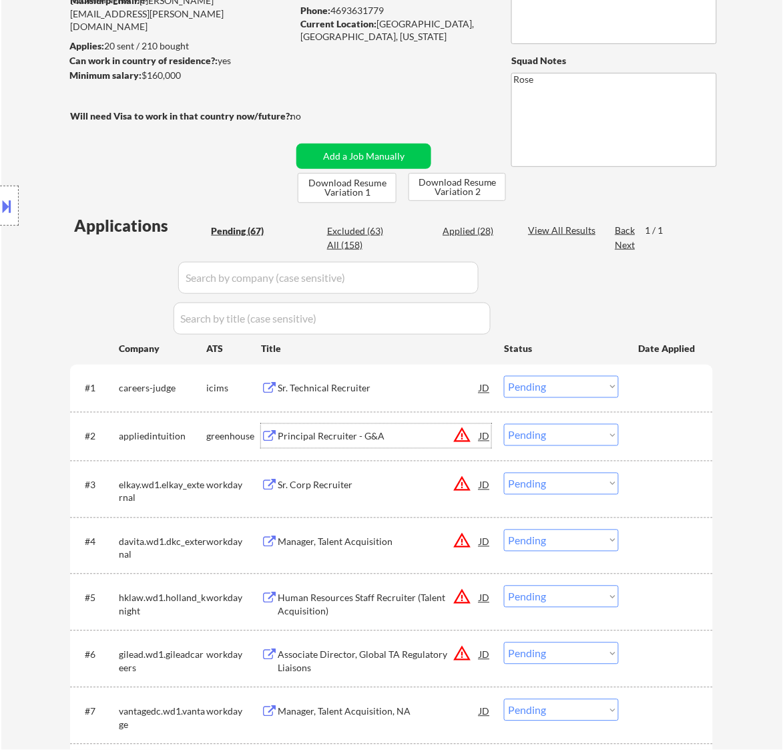
click at [559, 433] on select "Choose an option... Pending Applied Excluded (Questions) Excluded (Expired) Exc…" at bounding box center [561, 435] width 115 height 22
click at [504, 424] on select "Choose an option... Pending Applied Excluded (Questions) Excluded (Expired) Exc…" at bounding box center [561, 435] width 115 height 22
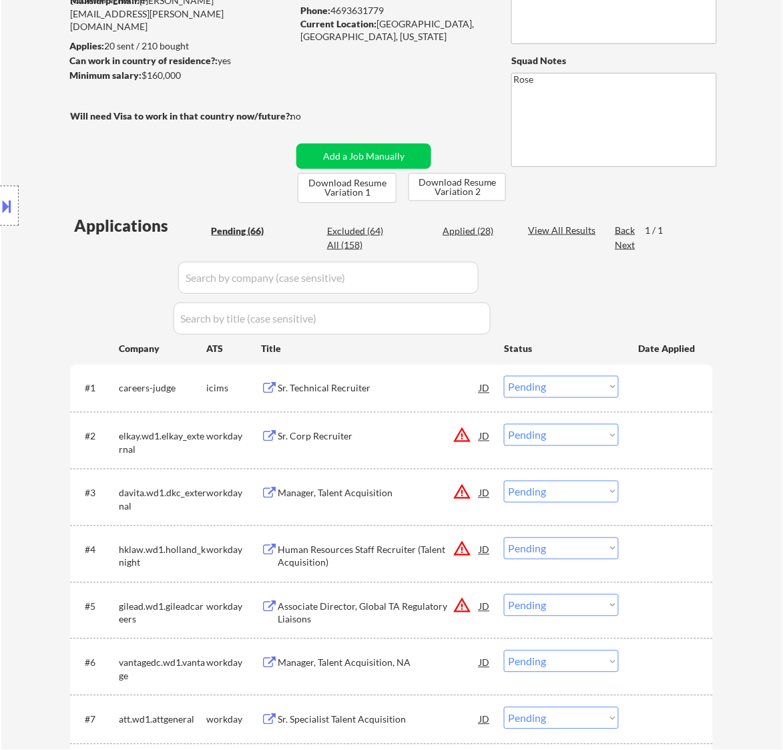
click at [404, 446] on div "Sr. Corp Recruiter" at bounding box center [379, 436] width 202 height 24
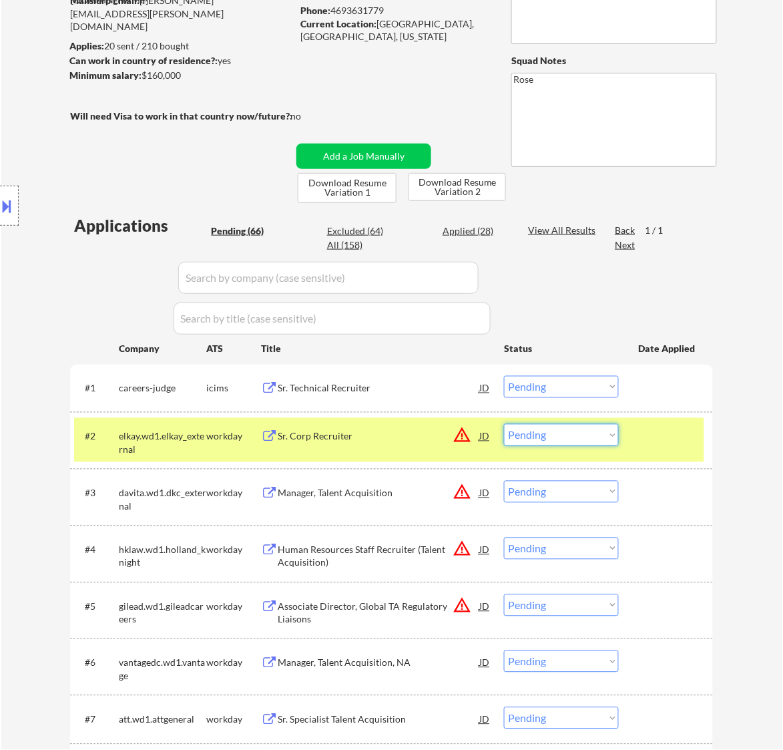
click at [551, 435] on select "Choose an option... Pending Applied Excluded (Questions) Excluded (Expired) Exc…" at bounding box center [561, 435] width 115 height 22
click at [504, 424] on select "Choose an option... Pending Applied Excluded (Questions) Excluded (Expired) Exc…" at bounding box center [561, 435] width 115 height 22
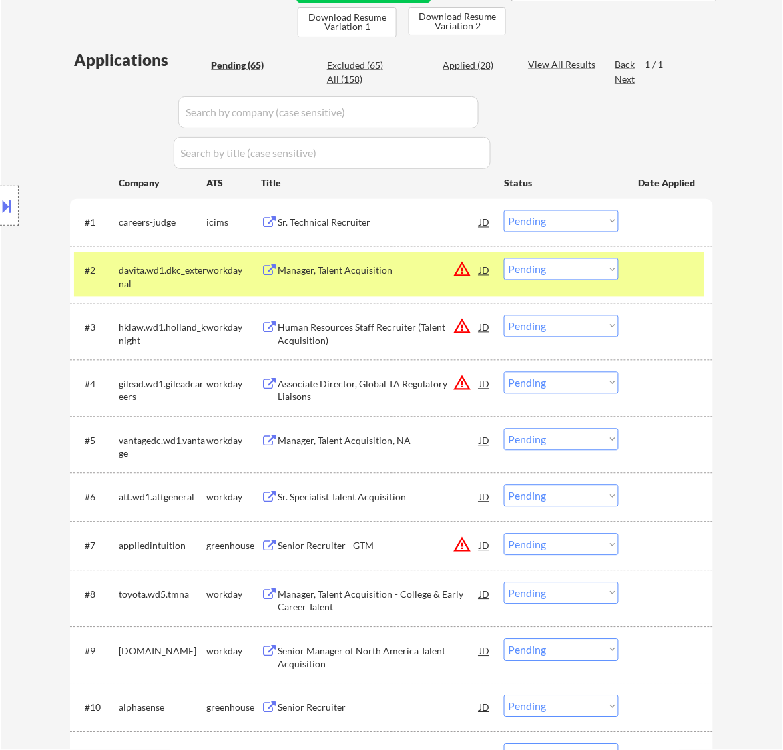
scroll to position [334, 0]
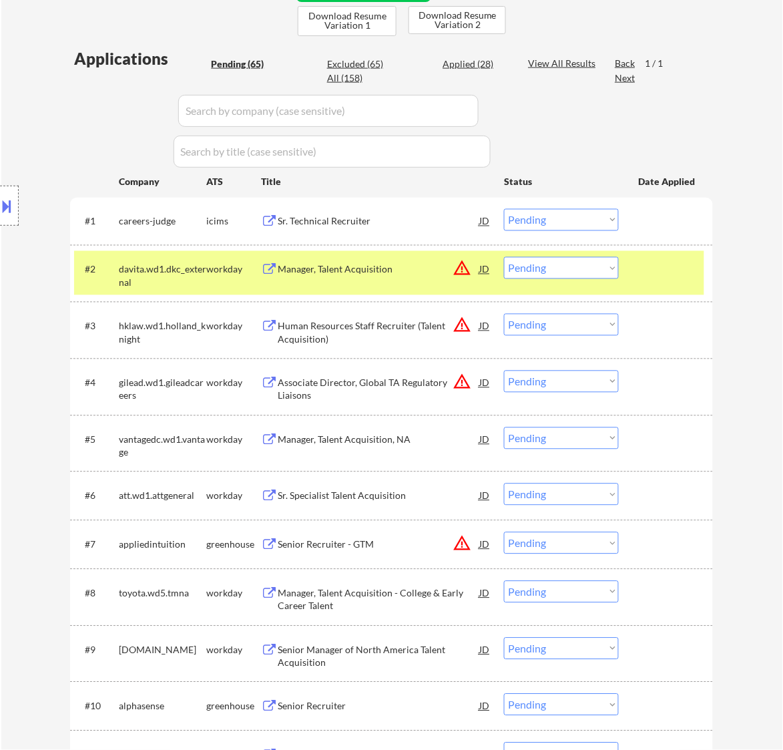
click at [377, 267] on div "Manager, Talent Acquisition" at bounding box center [379, 269] width 202 height 13
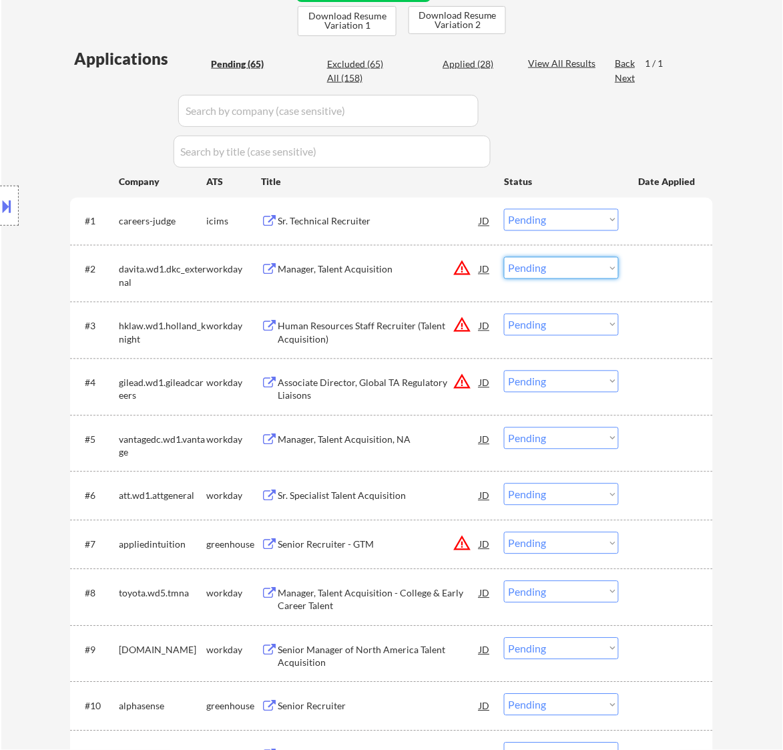
click at [573, 266] on select "Choose an option... Pending Applied Excluded (Questions) Excluded (Expired) Exc…" at bounding box center [561, 268] width 115 height 22
click at [504, 257] on select "Choose an option... Pending Applied Excluded (Questions) Excluded (Expired) Exc…" at bounding box center [561, 268] width 115 height 22
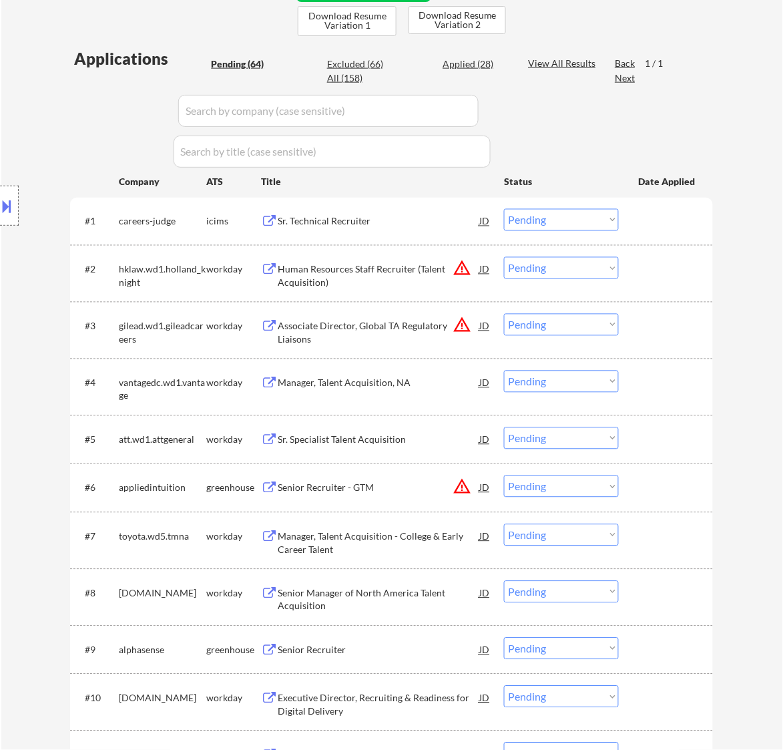
click at [401, 268] on div "Human Resources Staff Recruiter (Talent Acquisition)" at bounding box center [379, 276] width 202 height 26
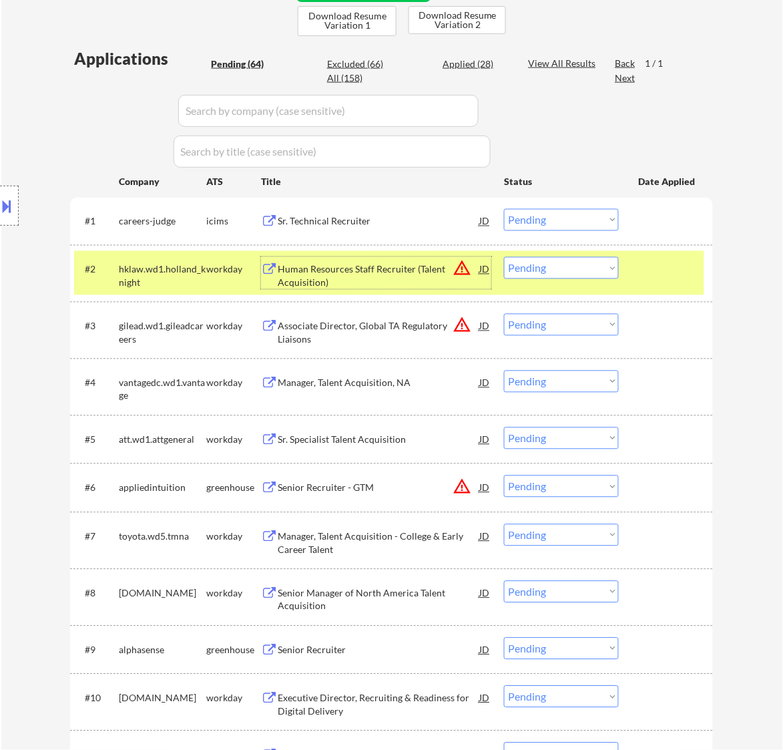
click at [568, 262] on select "Choose an option... Pending Applied Excluded (Questions) Excluded (Expired) Exc…" at bounding box center [561, 268] width 115 height 22
click at [504, 257] on select "Choose an option... Pending Applied Excluded (Questions) Excluded (Expired) Exc…" at bounding box center [561, 268] width 115 height 22
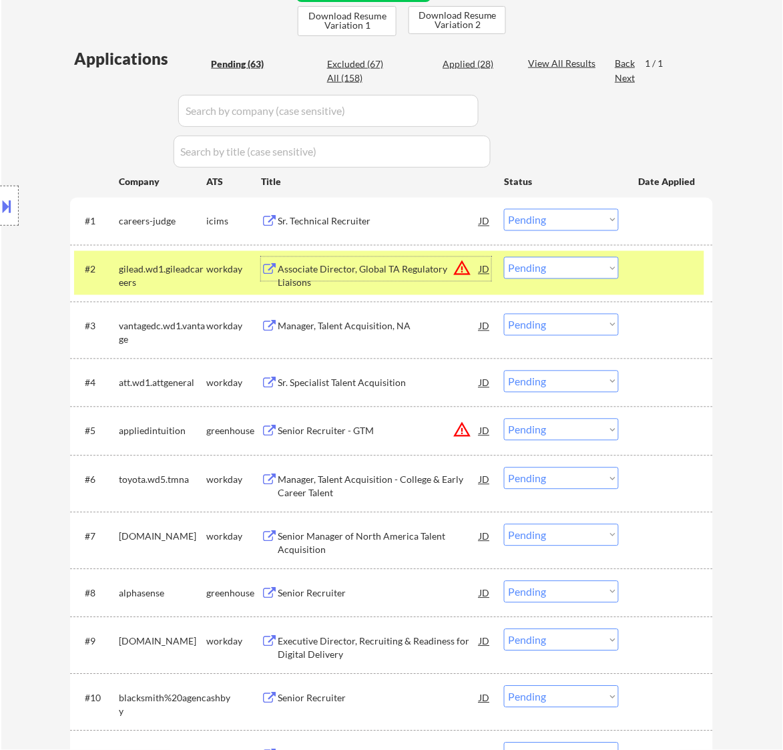
click at [375, 268] on div "Associate Director, Global TA Regulatory Liaisons" at bounding box center [379, 276] width 202 height 26
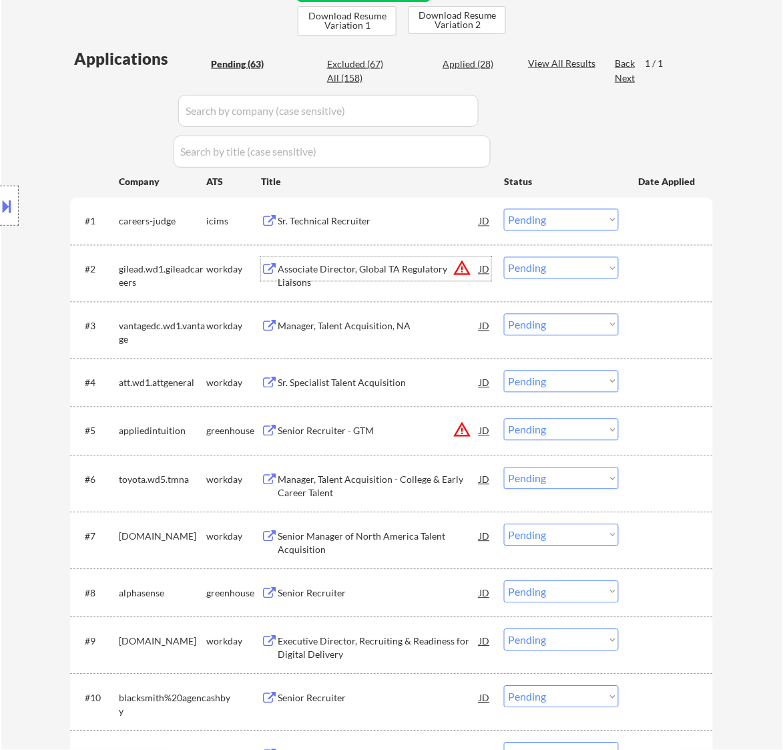
click at [552, 268] on select "Choose an option... Pending Applied Excluded (Questions) Excluded (Expired) Exc…" at bounding box center [561, 268] width 115 height 22
click at [504, 257] on select "Choose an option... Pending Applied Excluded (Questions) Excluded (Expired) Exc…" at bounding box center [561, 268] width 115 height 22
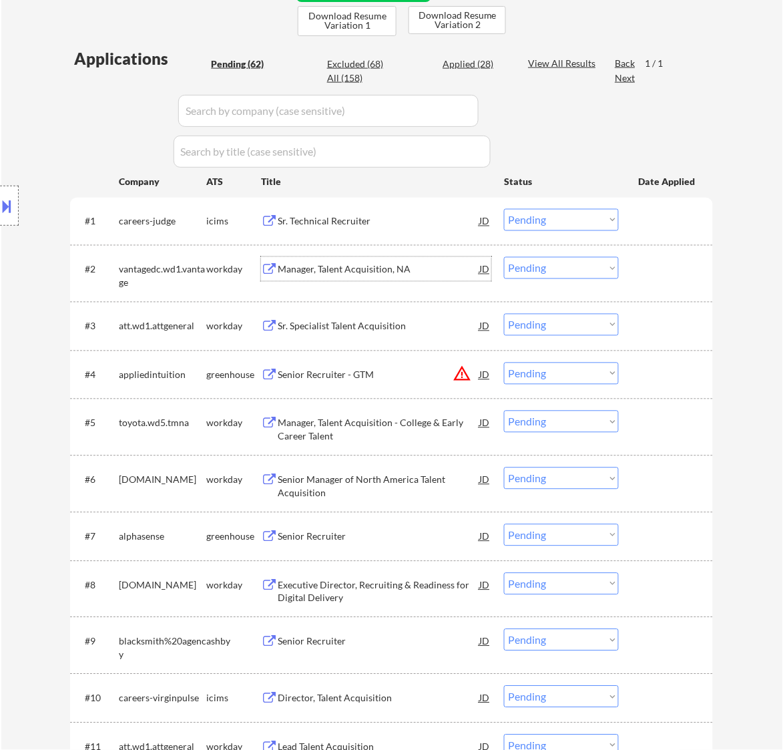
click at [407, 268] on div "Manager, Talent Acquisition, NA" at bounding box center [379, 269] width 202 height 13
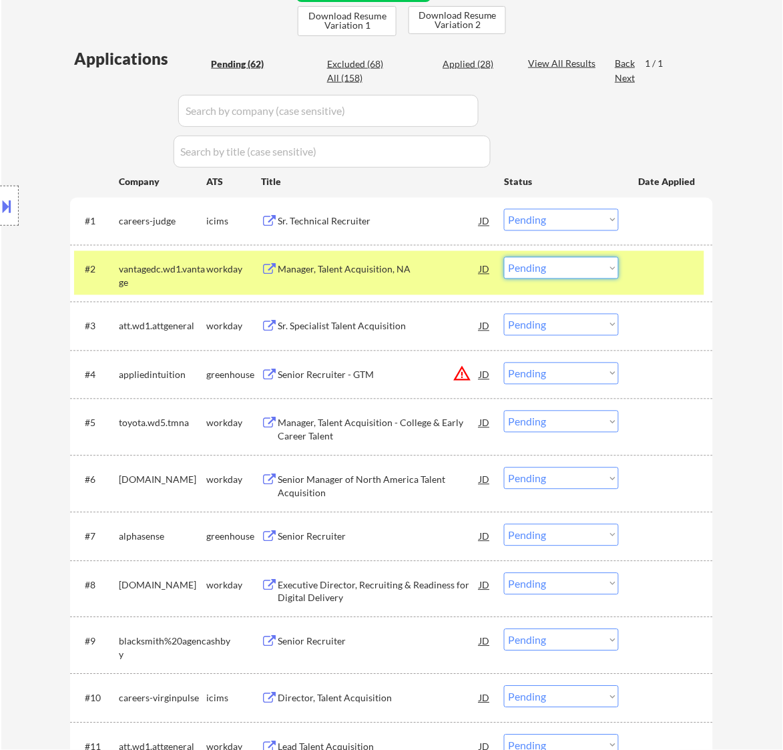
click at [561, 259] on select "Choose an option... Pending Applied Excluded (Questions) Excluded (Expired) Exc…" at bounding box center [561, 268] width 115 height 22
click at [504, 257] on select "Choose an option... Pending Applied Excluded (Questions) Excluded (Expired) Exc…" at bounding box center [561, 268] width 115 height 22
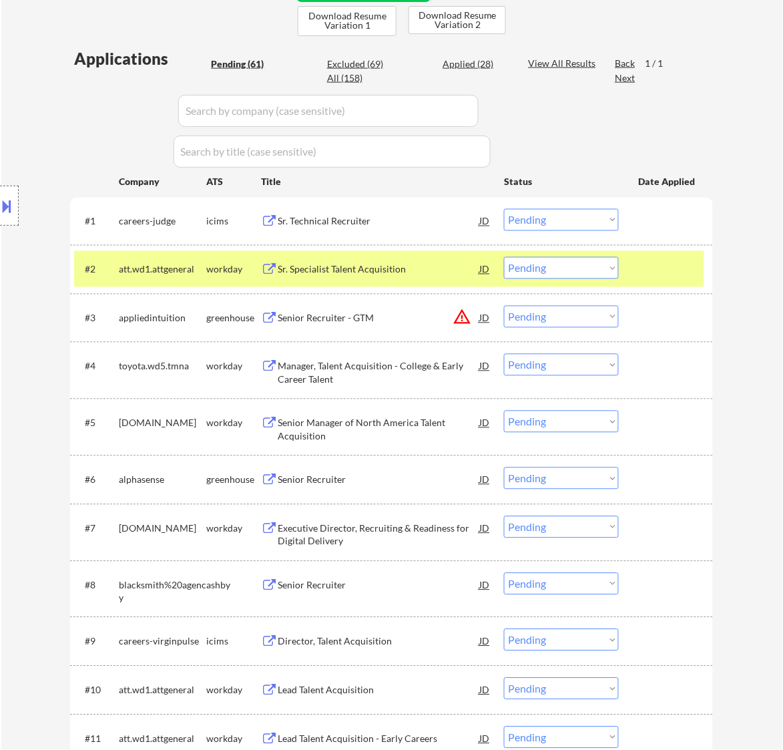
click at [401, 268] on div "Sr. Specialist Talent Acquisition" at bounding box center [379, 269] width 202 height 13
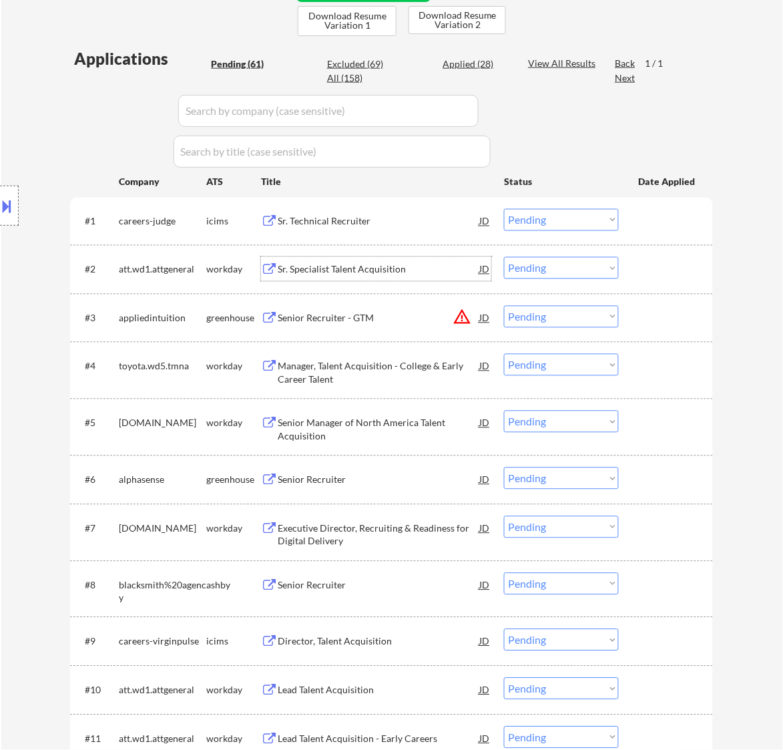
click at [592, 264] on select "Choose an option... Pending Applied Excluded (Questions) Excluded (Expired) Exc…" at bounding box center [561, 268] width 115 height 22
click at [504, 257] on select "Choose an option... Pending Applied Excluded (Questions) Excluded (Expired) Exc…" at bounding box center [561, 268] width 115 height 22
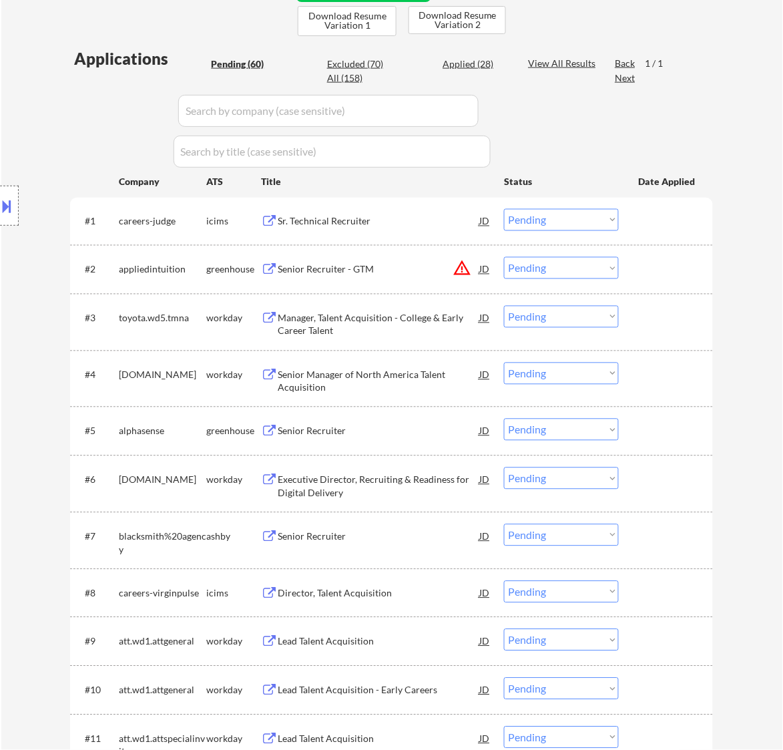
click at [431, 265] on div "Senior Recruiter - GTM" at bounding box center [379, 269] width 202 height 13
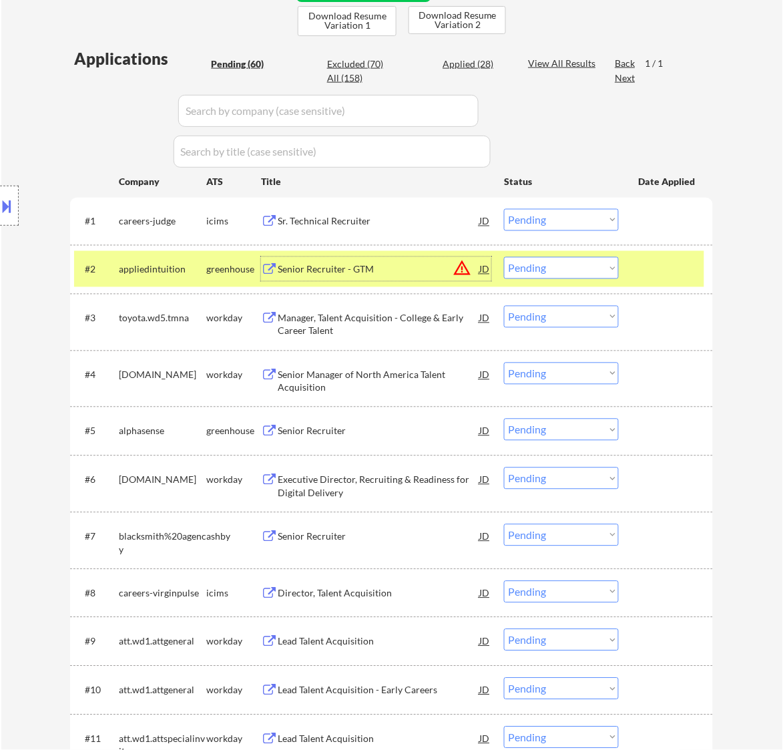
click at [5, 204] on button at bounding box center [7, 206] width 15 height 22
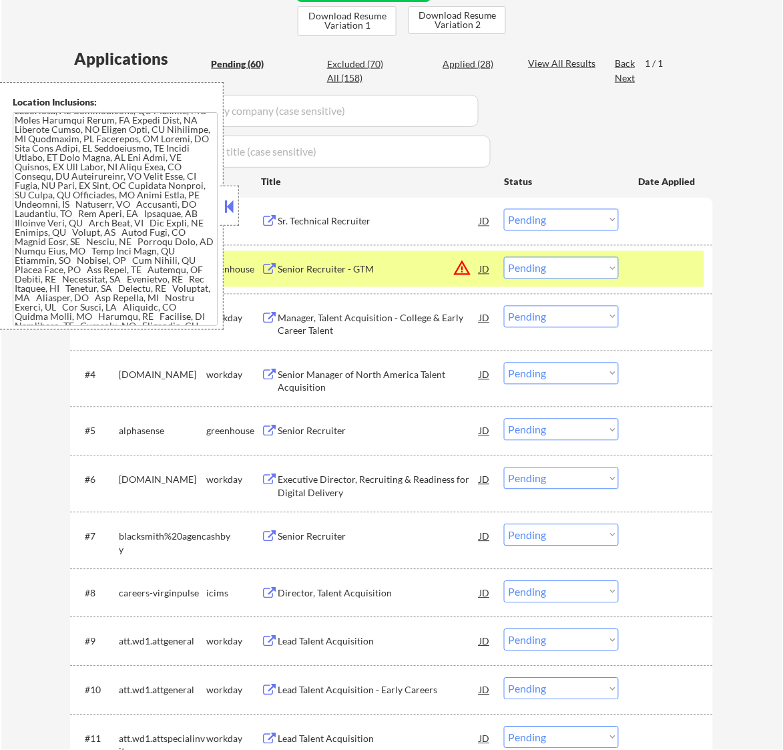
click at [224, 204] on button at bounding box center [229, 206] width 15 height 20
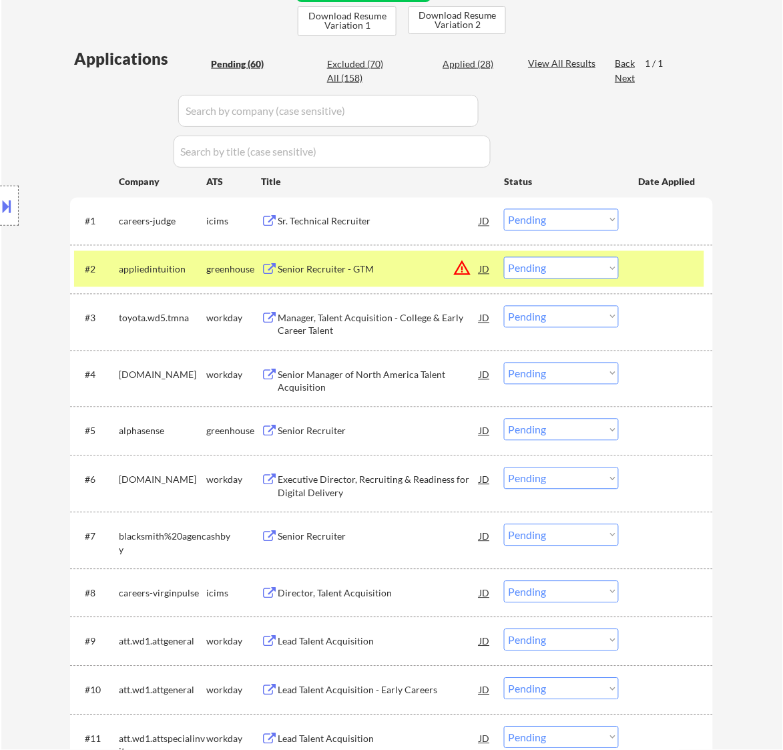
click at [554, 265] on select "Choose an option... Pending Applied Excluded (Questions) Excluded (Expired) Exc…" at bounding box center [561, 268] width 115 height 22
click at [504, 257] on select "Choose an option... Pending Applied Excluded (Questions) Excluded (Expired) Exc…" at bounding box center [561, 268] width 115 height 22
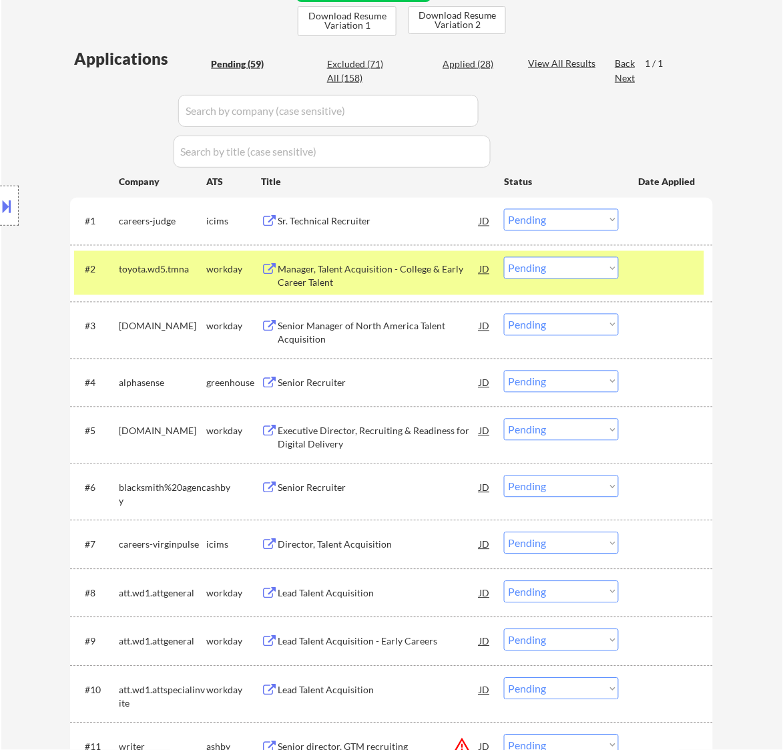
click at [399, 271] on div "Manager, Talent Acquisition - College & Early Career Talent" at bounding box center [379, 276] width 202 height 26
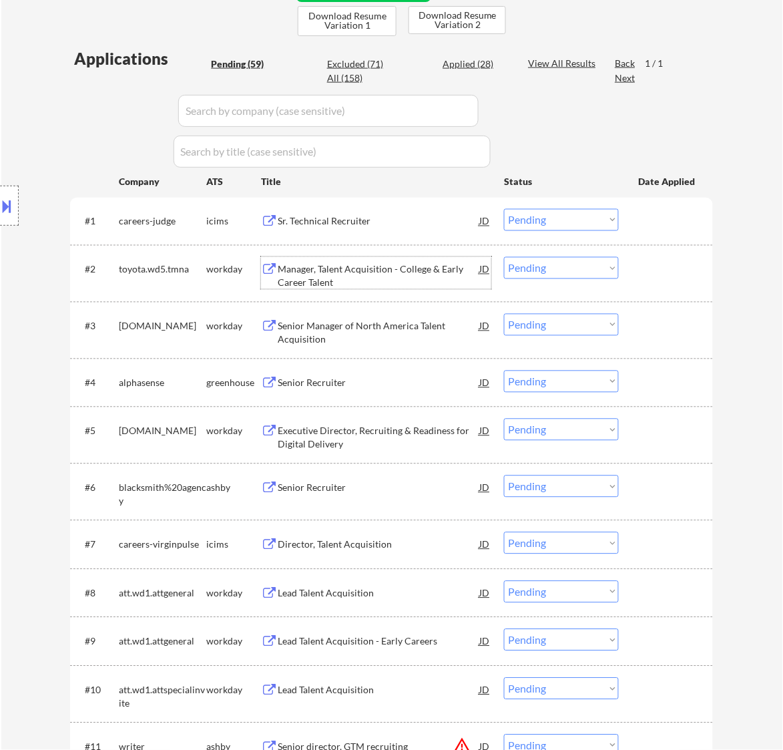
click at [569, 272] on select "Choose an option... Pending Applied Excluded (Questions) Excluded (Expired) Exc…" at bounding box center [561, 268] width 115 height 22
click at [504, 257] on select "Choose an option... Pending Applied Excluded (Questions) Excluded (Expired) Exc…" at bounding box center [561, 268] width 115 height 22
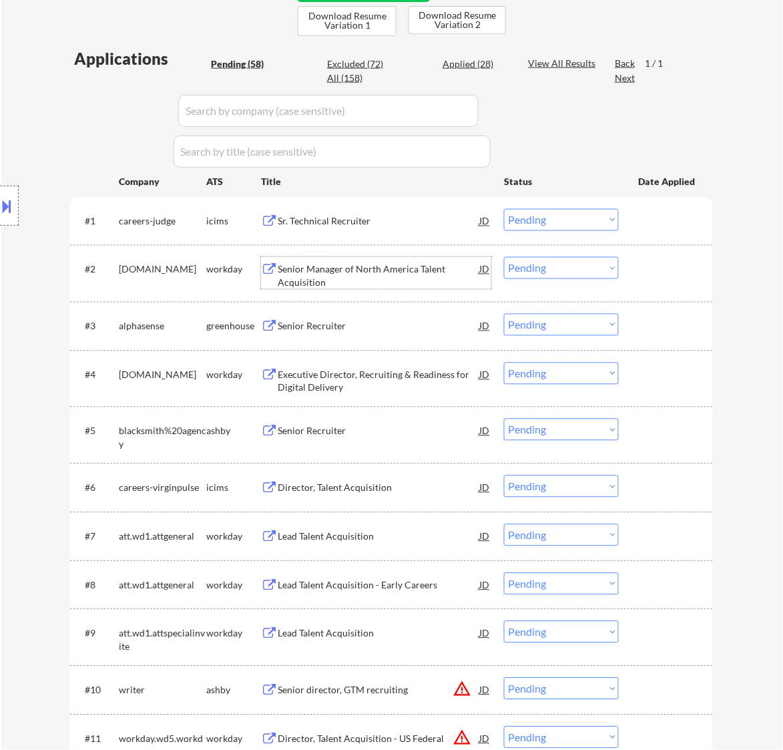
click at [419, 271] on div "Senior Manager of North America Talent Acquisition" at bounding box center [379, 276] width 202 height 26
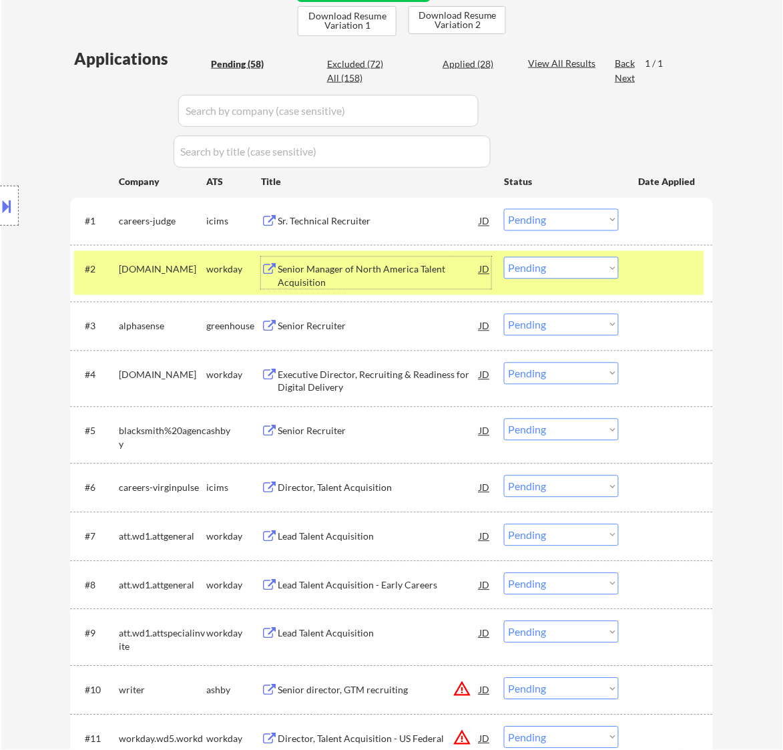
click at [545, 268] on select "Choose an option... Pending Applied Excluded (Questions) Excluded (Expired) Exc…" at bounding box center [561, 268] width 115 height 22
click at [504, 257] on select "Choose an option... Pending Applied Excluded (Questions) Excluded (Expired) Exc…" at bounding box center [561, 268] width 115 height 22
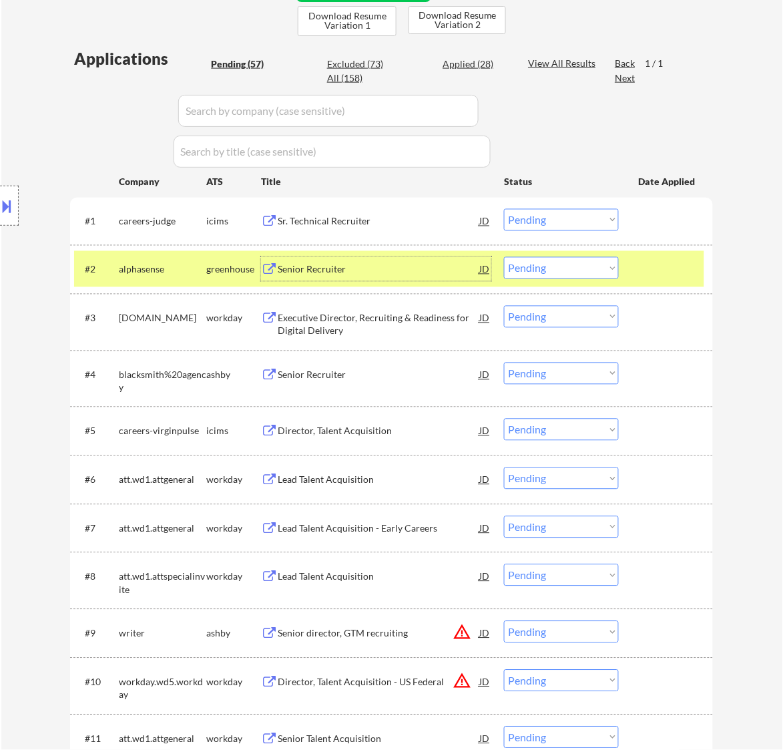
click at [381, 271] on div "Senior Recruiter" at bounding box center [379, 269] width 202 height 13
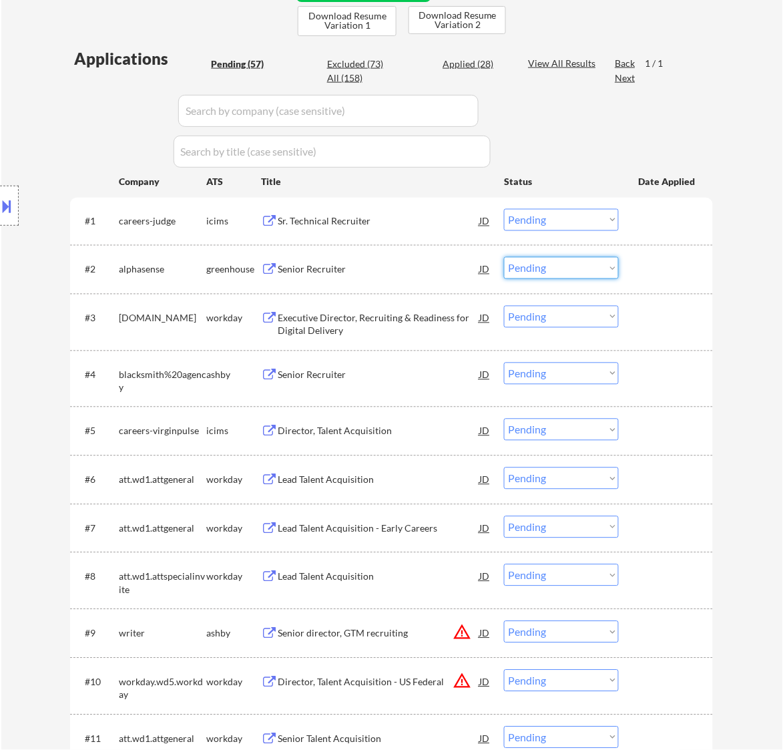
click at [552, 268] on select "Choose an option... Pending Applied Excluded (Questions) Excluded (Expired) Exc…" at bounding box center [561, 268] width 115 height 22
click at [504, 257] on select "Choose an option... Pending Applied Excluded (Questions) Excluded (Expired) Exc…" at bounding box center [561, 268] width 115 height 22
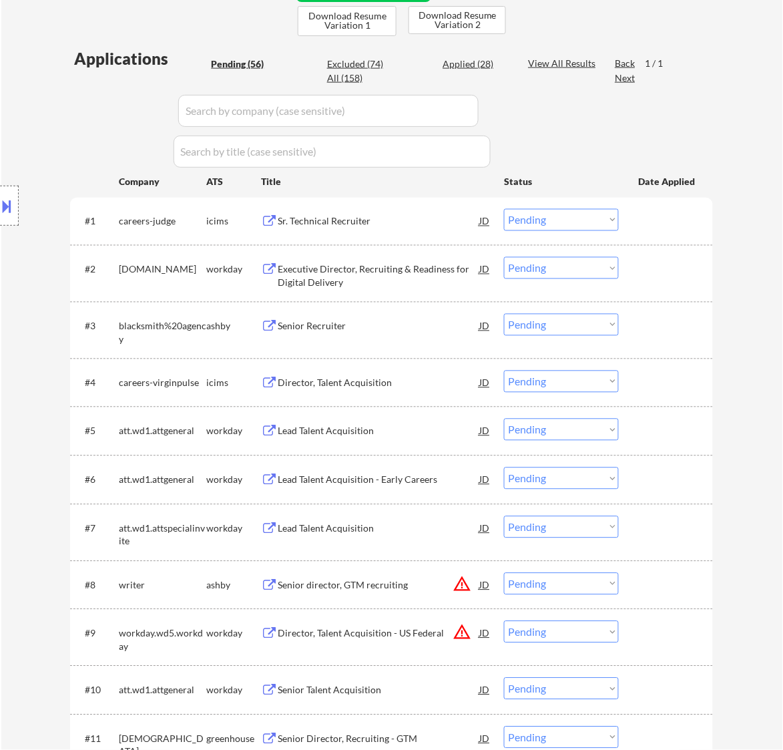
click at [428, 285] on div "Executive Director, Recruiting & Readiness for Digital Delivery" at bounding box center [379, 276] width 202 height 26
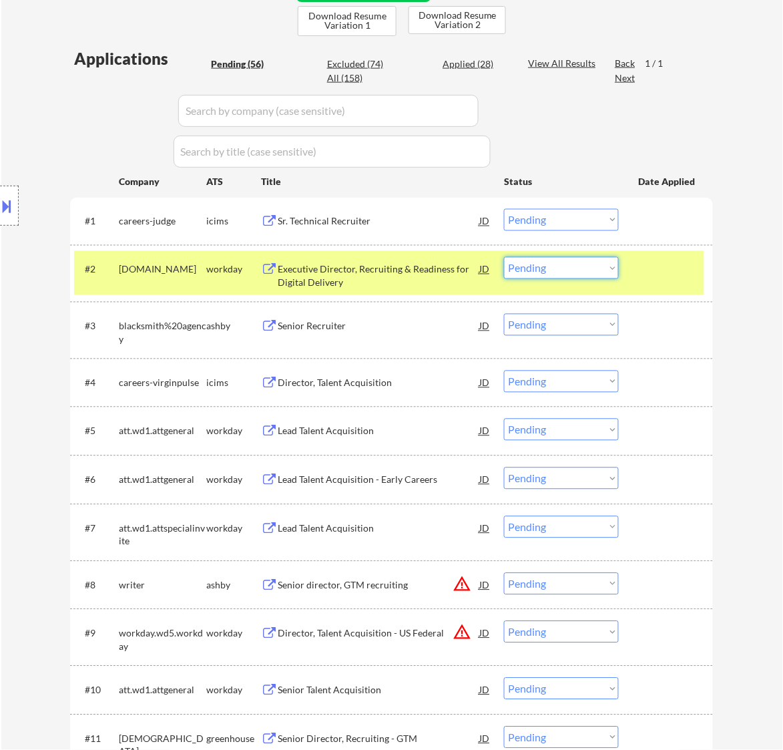
click at [563, 267] on select "Choose an option... Pending Applied Excluded (Questions) Excluded (Expired) Exc…" at bounding box center [561, 268] width 115 height 22
click at [504, 257] on select "Choose an option... Pending Applied Excluded (Questions) Excluded (Expired) Exc…" at bounding box center [561, 268] width 115 height 22
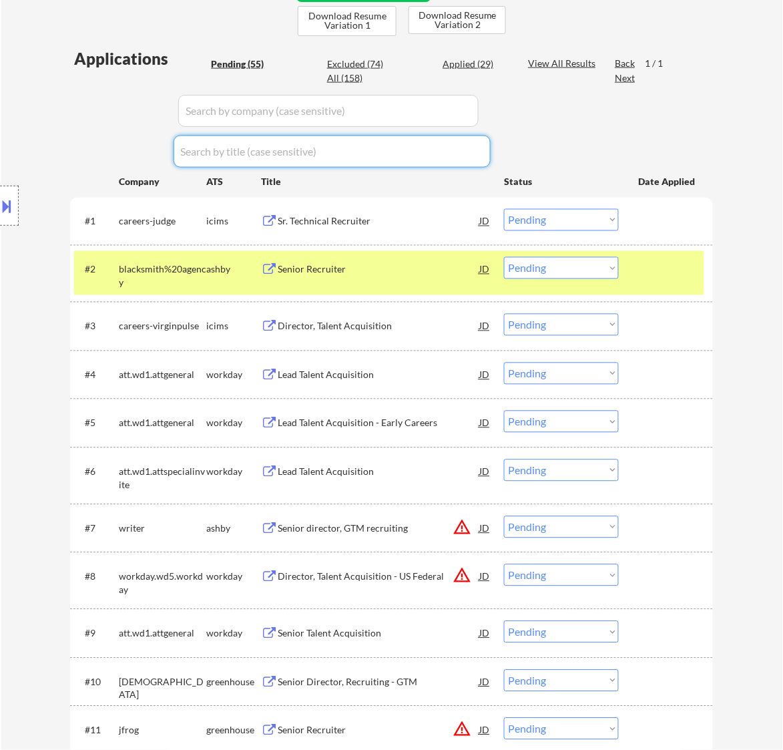
drag, startPoint x: 539, startPoint y: 256, endPoint x: 562, endPoint y: 141, distance: 117.0
click at [424, 280] on div "Senior Recruiter" at bounding box center [379, 269] width 202 height 24
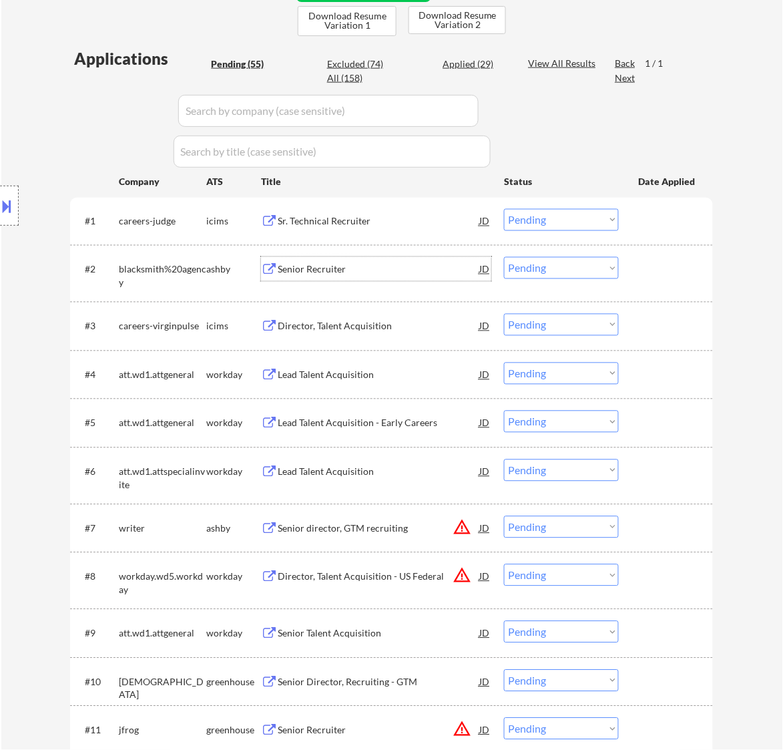
click at [561, 265] on select "Choose an option... Pending Applied Excluded (Questions) Excluded (Expired) Exc…" at bounding box center [561, 268] width 115 height 22
click at [504, 257] on select "Choose an option... Pending Applied Excluded (Questions) Excluded (Expired) Exc…" at bounding box center [561, 268] width 115 height 22
select select ""pending""
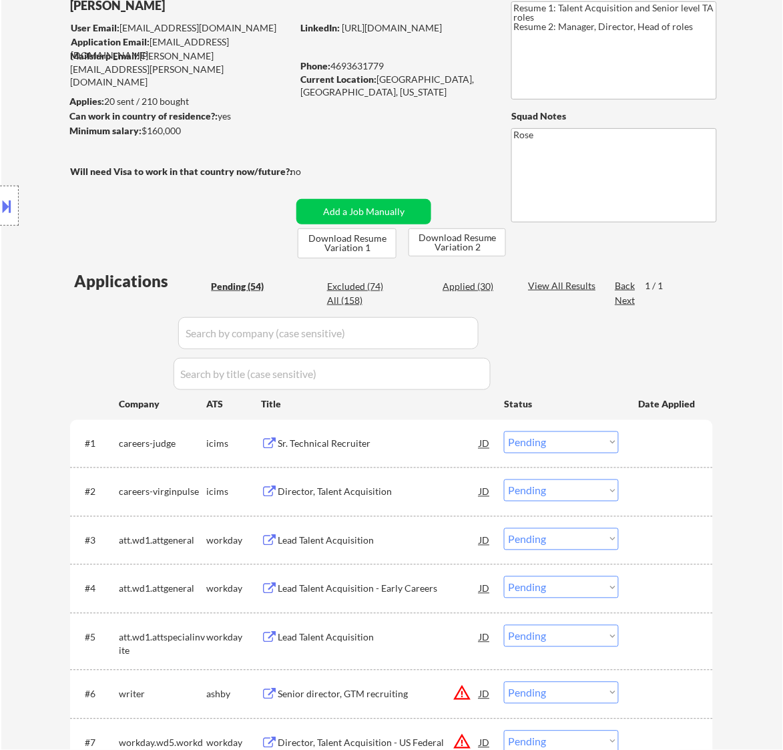
scroll to position [83, 0]
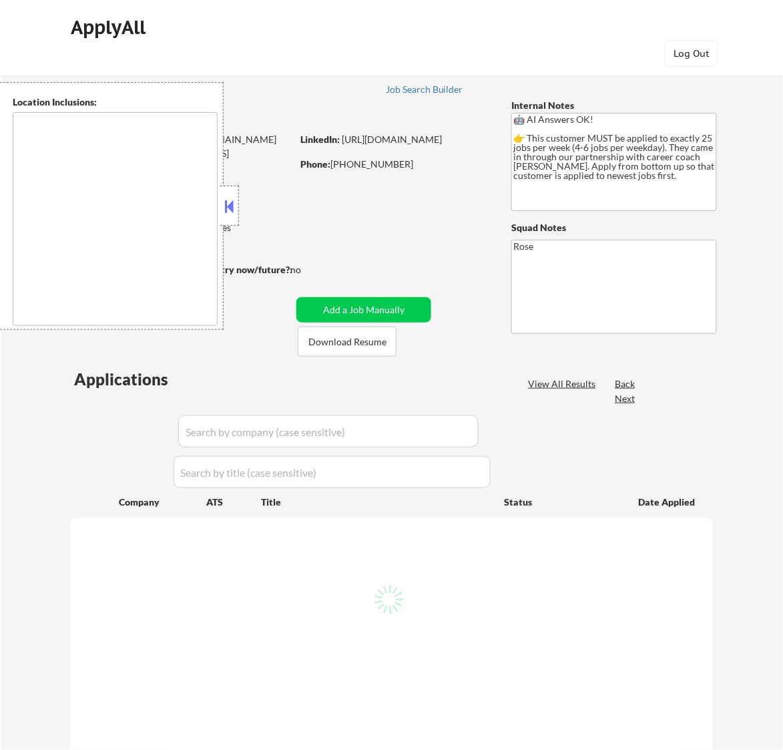
type textarea "[GEOGRAPHIC_DATA], ON [GEOGRAPHIC_DATA], ON [GEOGRAPHIC_DATA], ON [GEOGRAPHIC_D…"
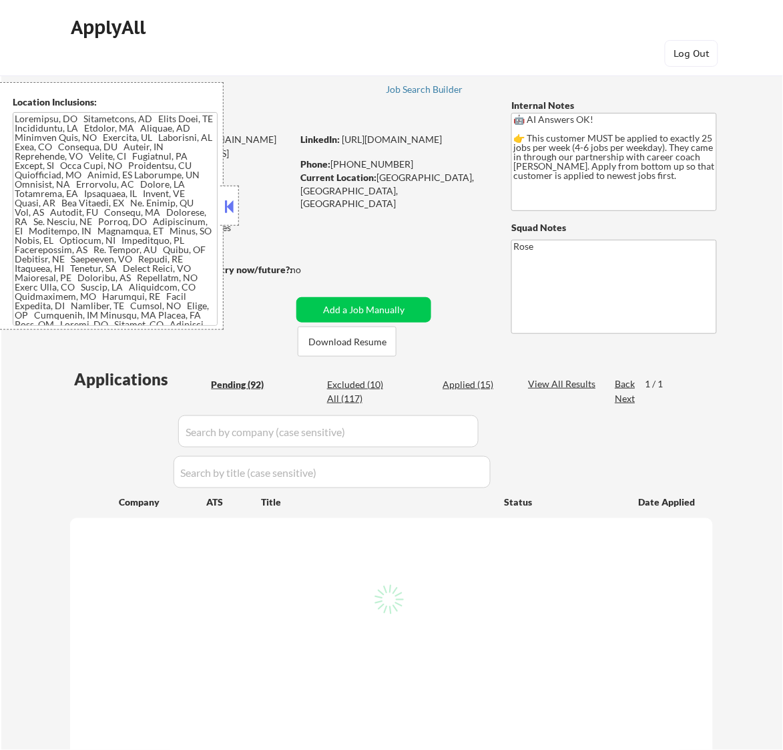
select select ""pending""
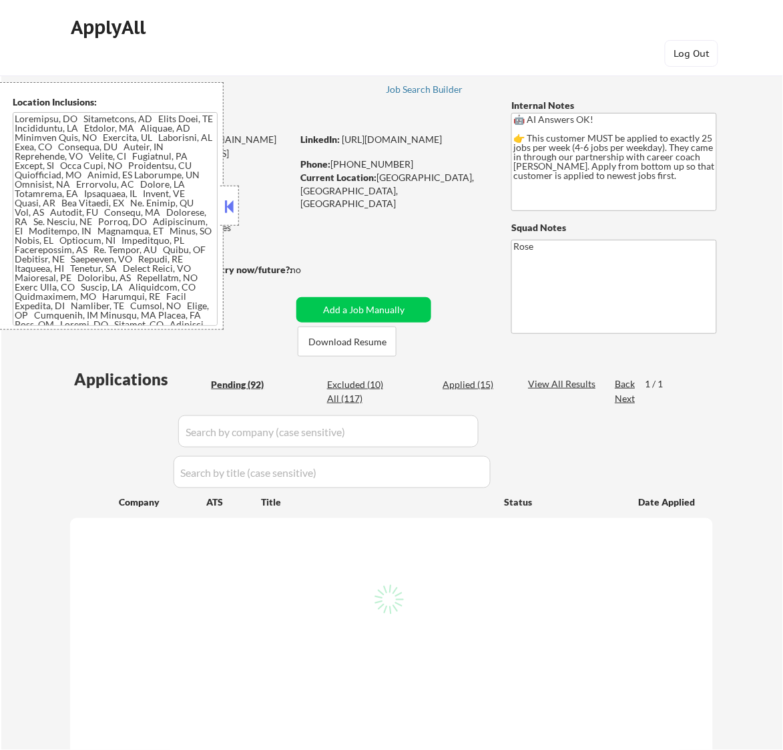
select select ""pending""
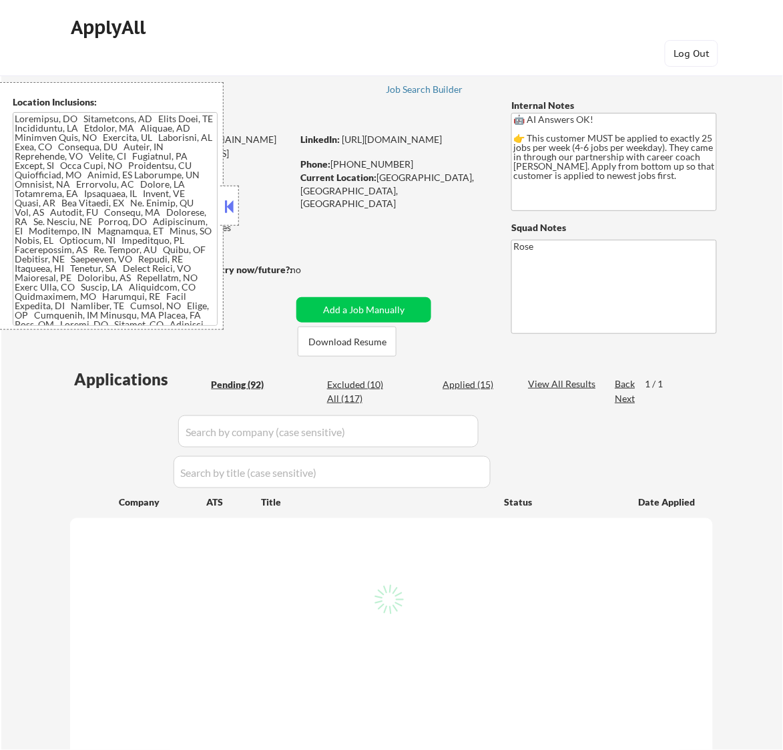
select select ""pending""
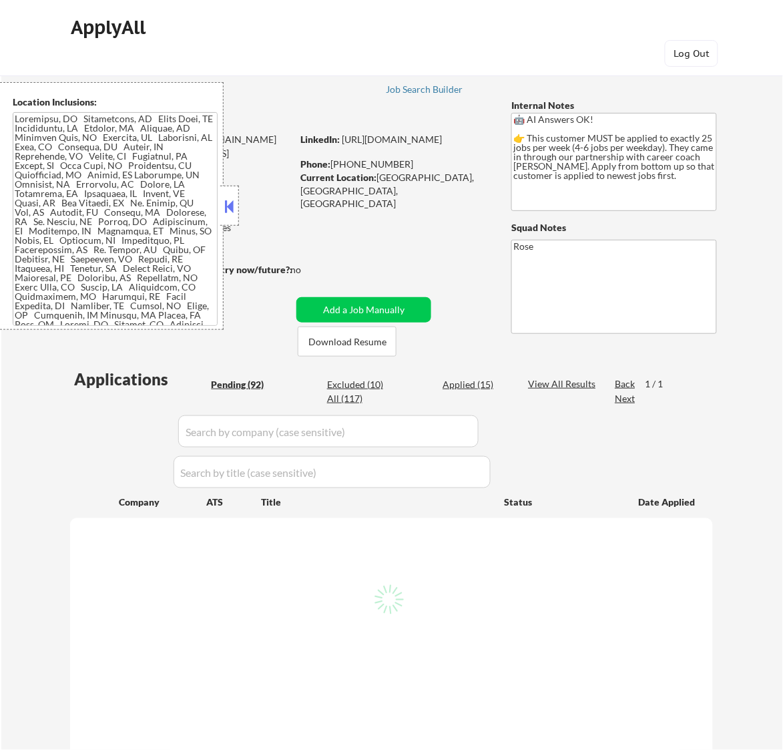
select select ""pending""
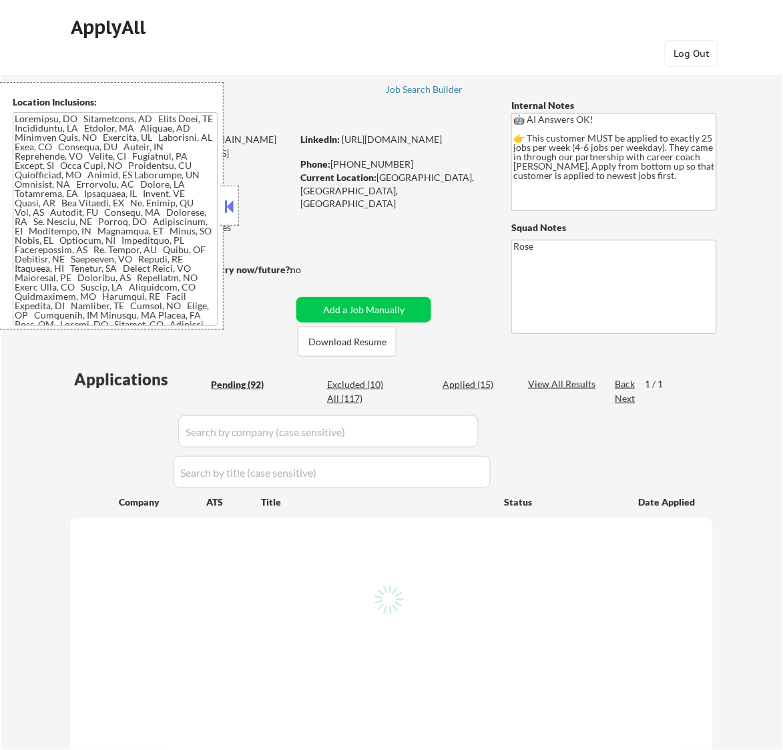
select select ""pending""
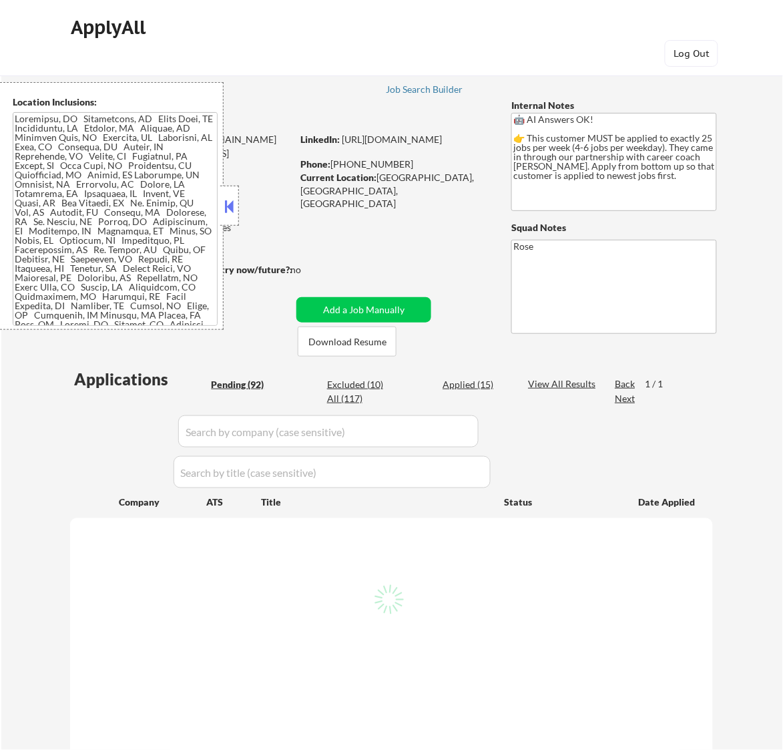
select select ""pending""
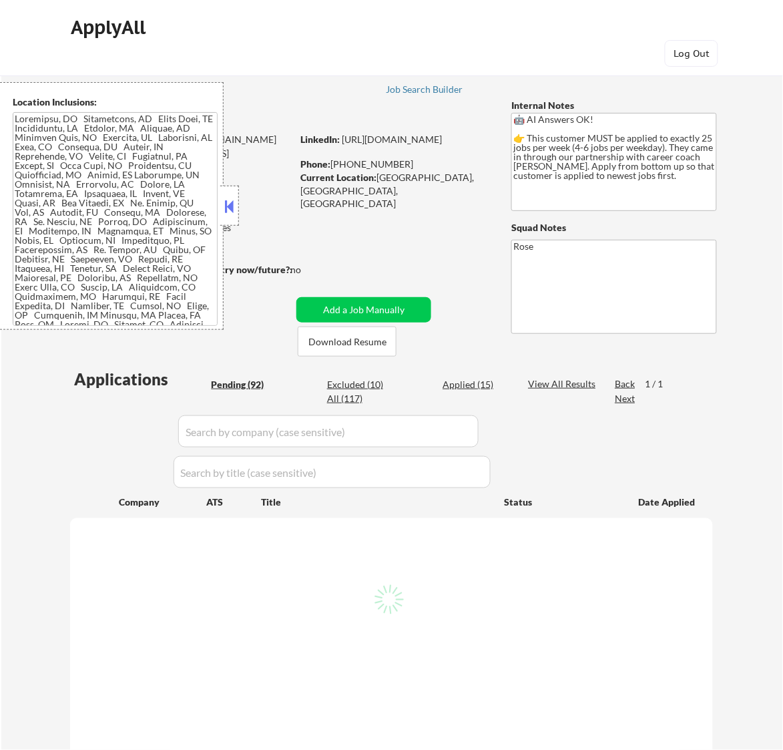
select select ""pending""
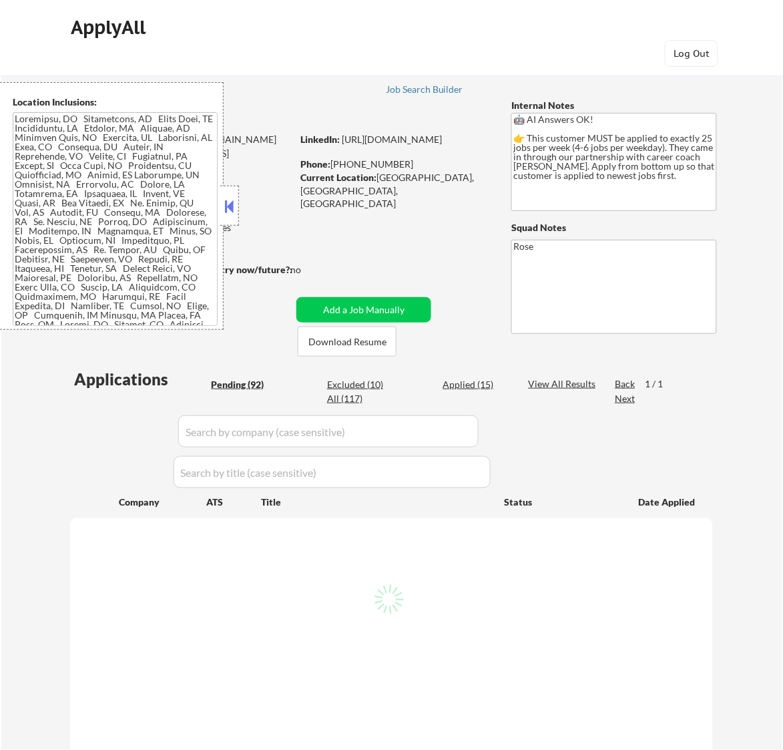
select select ""pending""
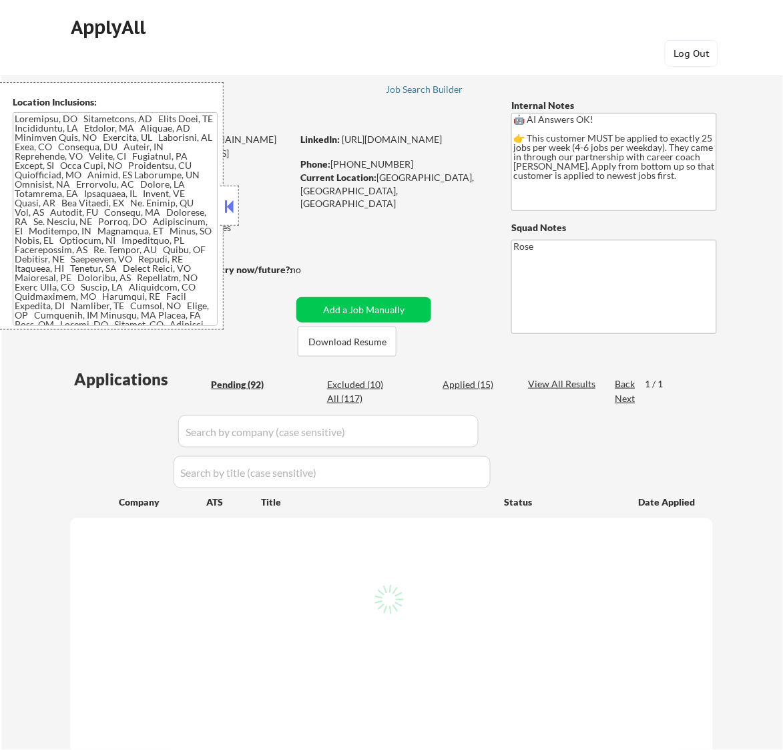
select select ""pending""
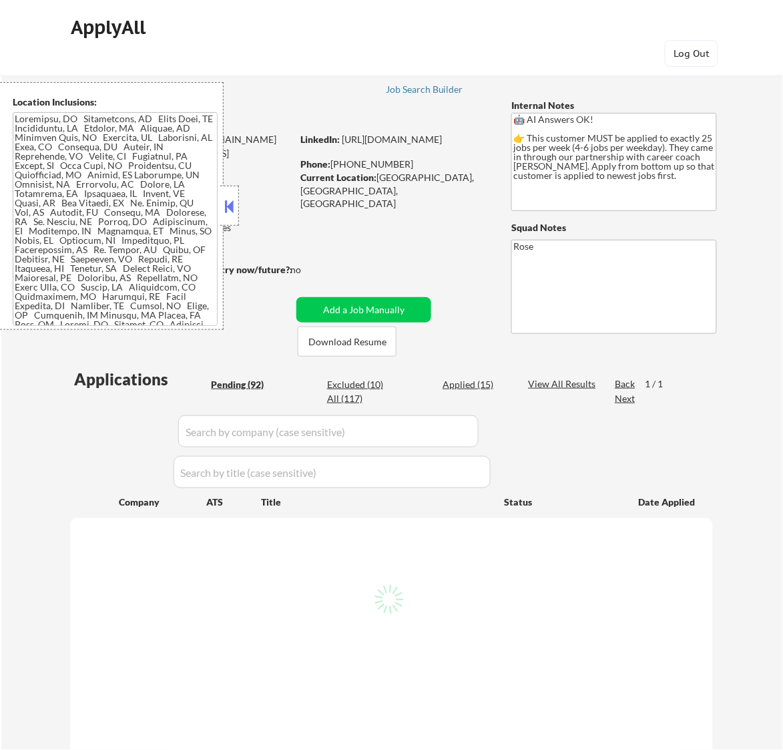
select select ""pending""
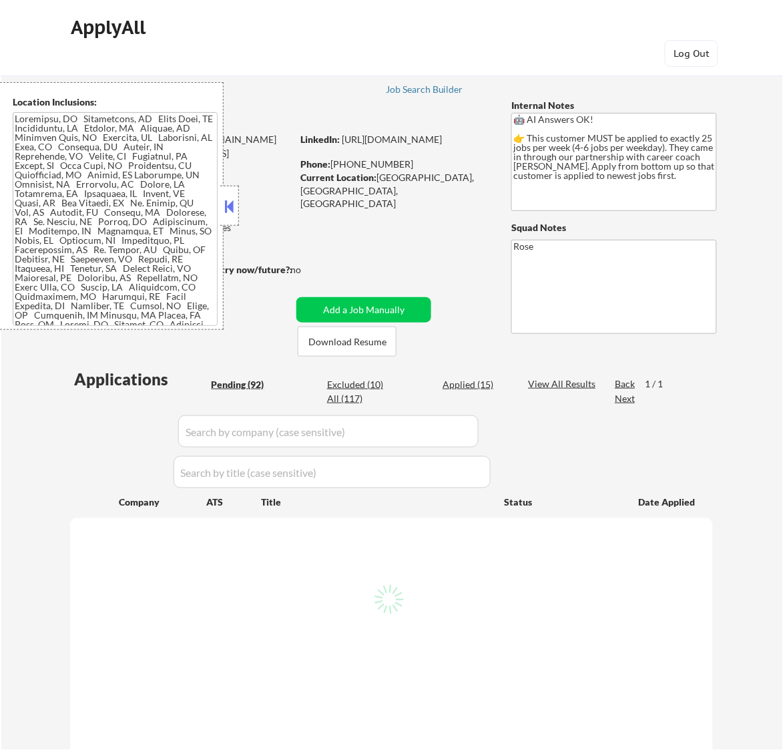
select select ""pending""
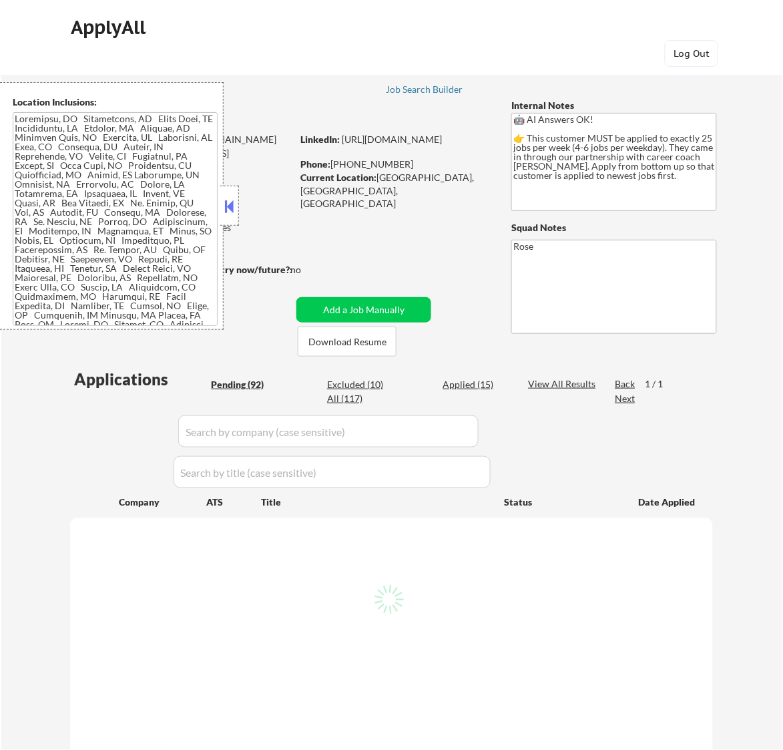
select select ""pending""
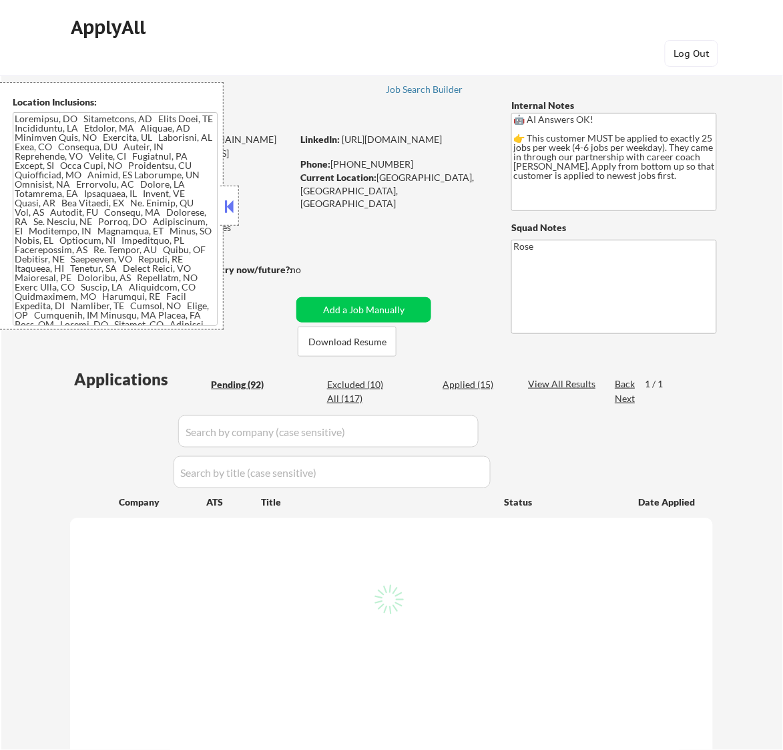
select select ""pending""
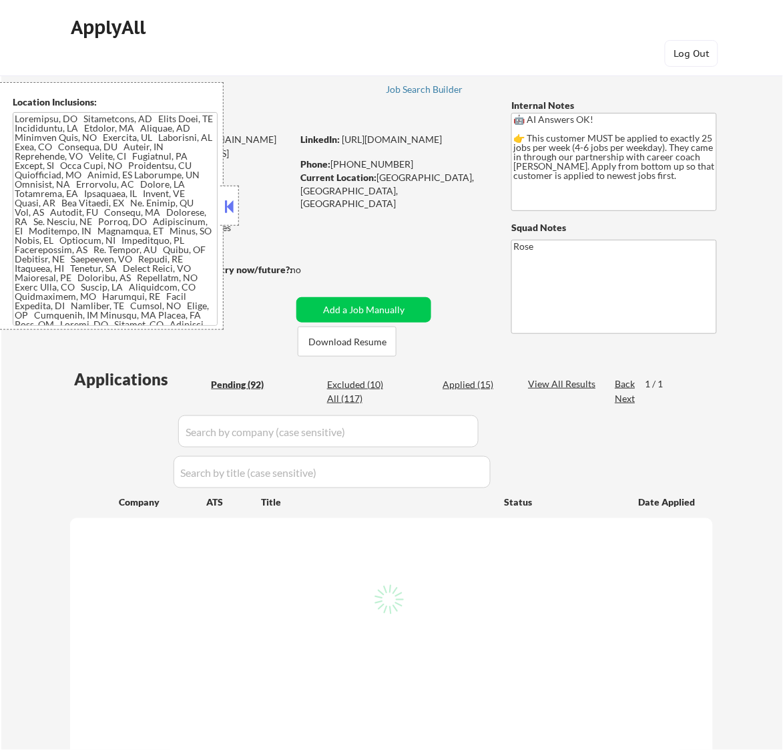
select select ""pending""
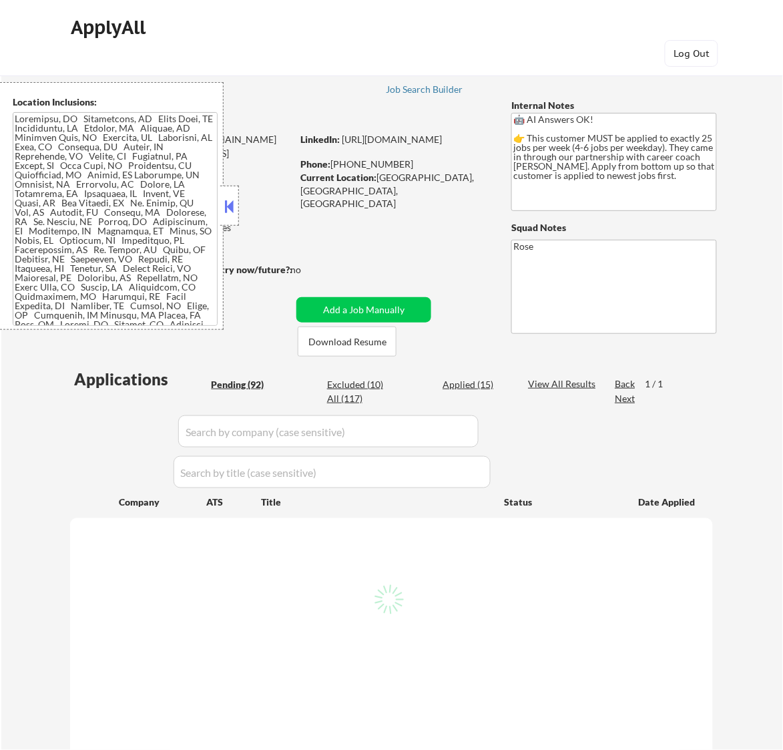
select select ""pending""
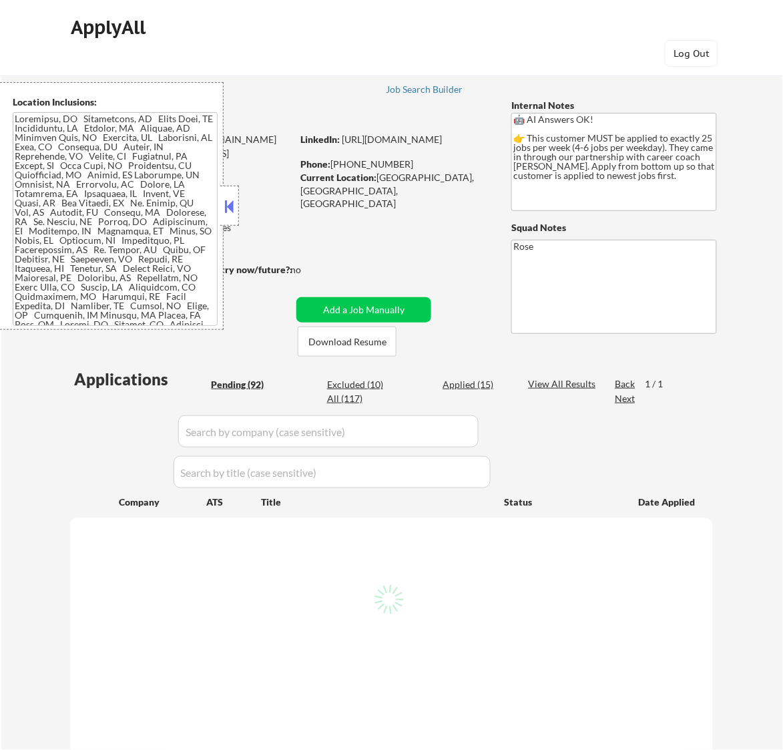
select select ""pending""
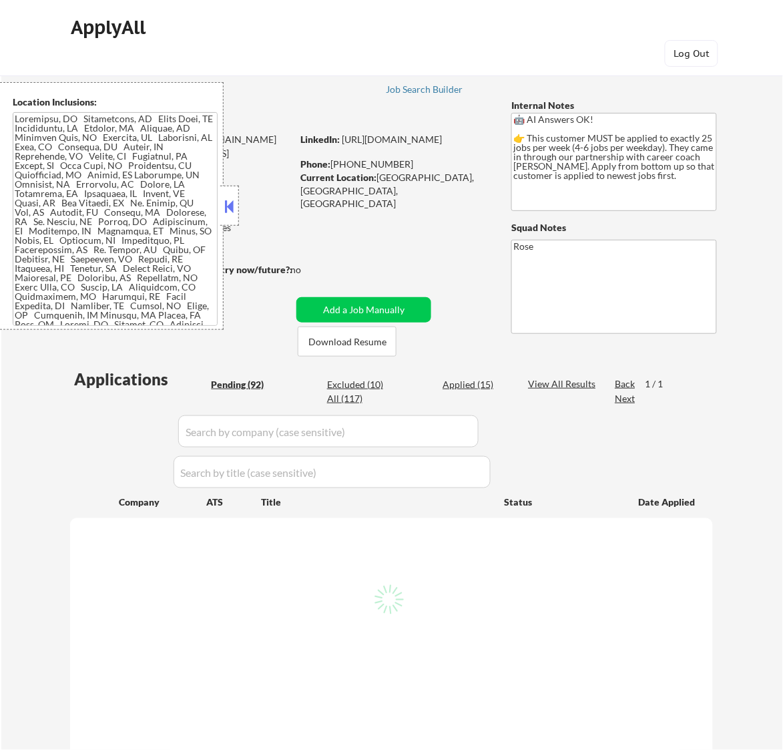
select select ""pending""
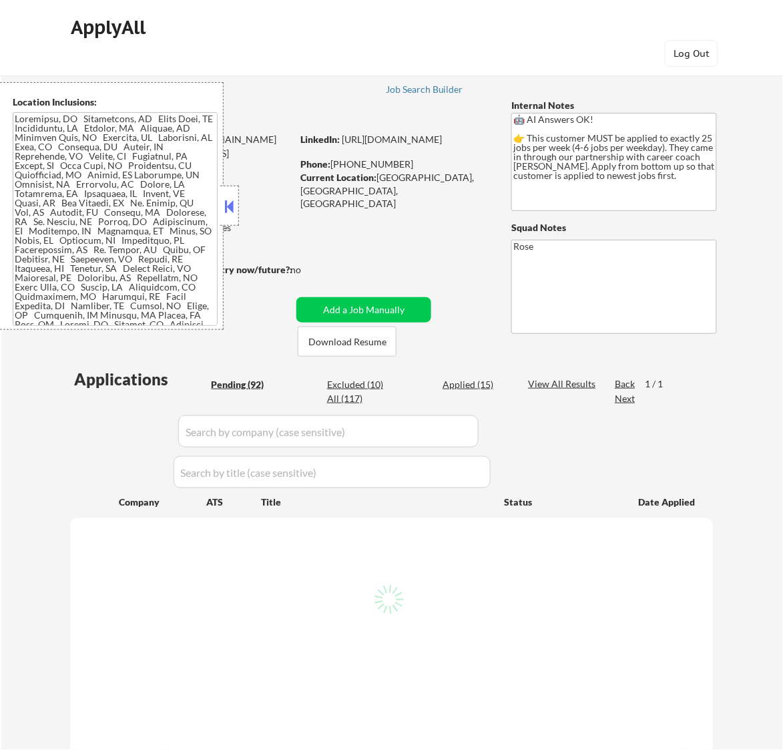
select select ""pending""
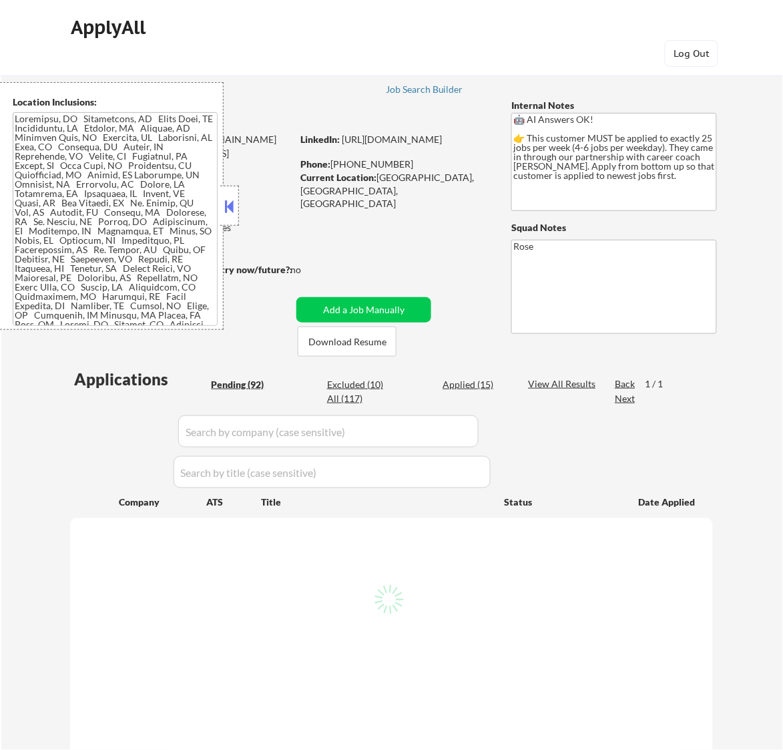
select select ""pending""
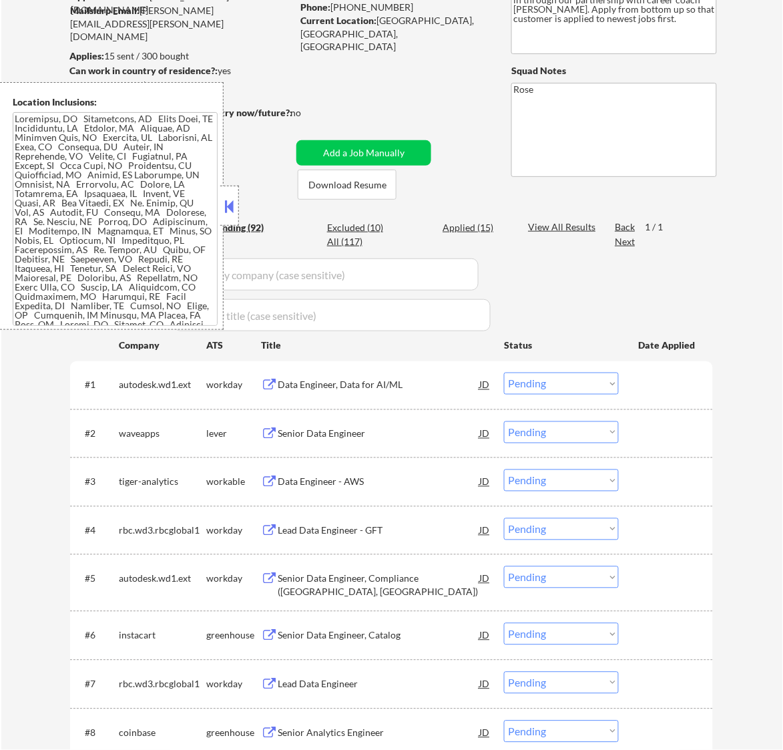
scroll to position [167, 0]
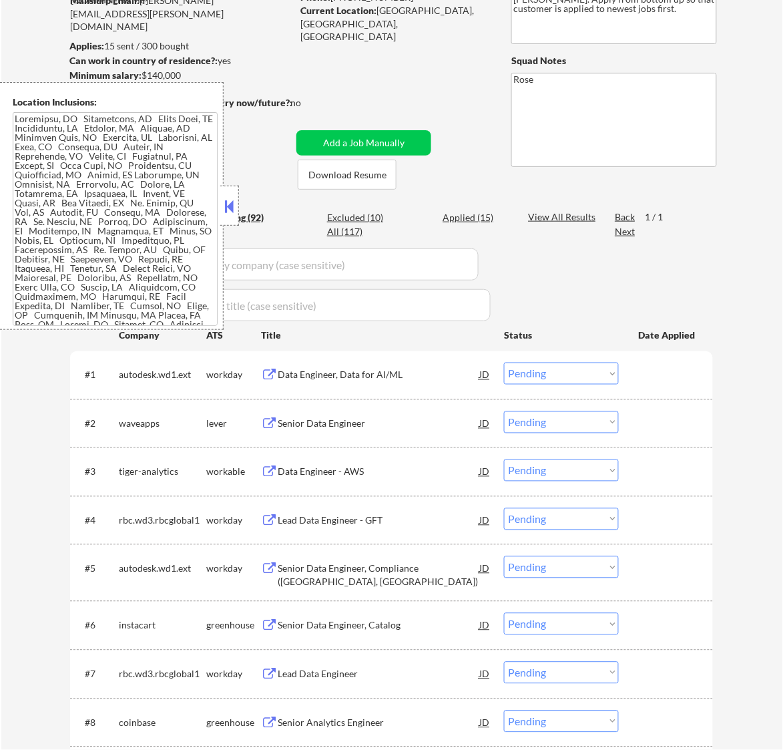
click at [235, 205] on button at bounding box center [229, 206] width 15 height 20
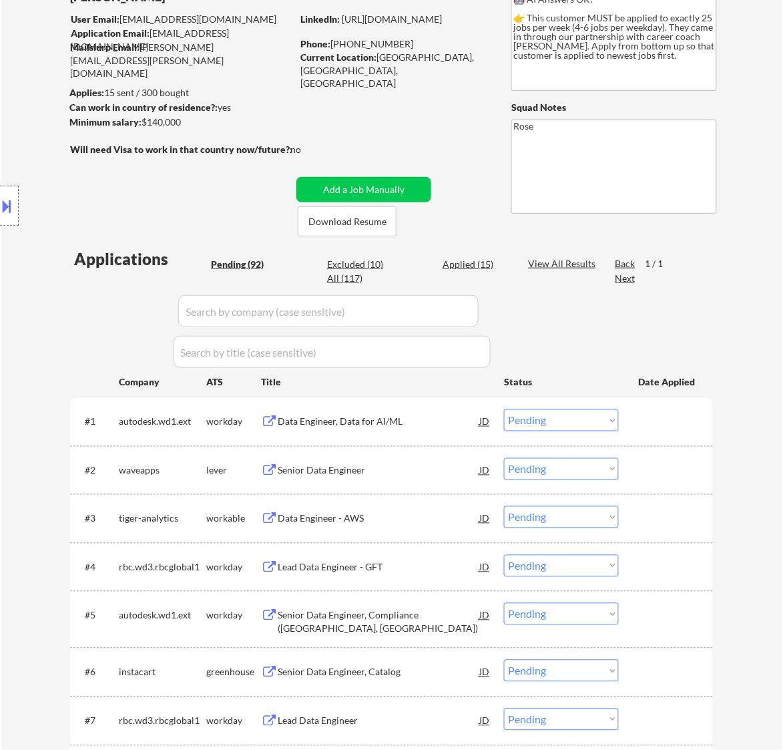
scroll to position [83, 0]
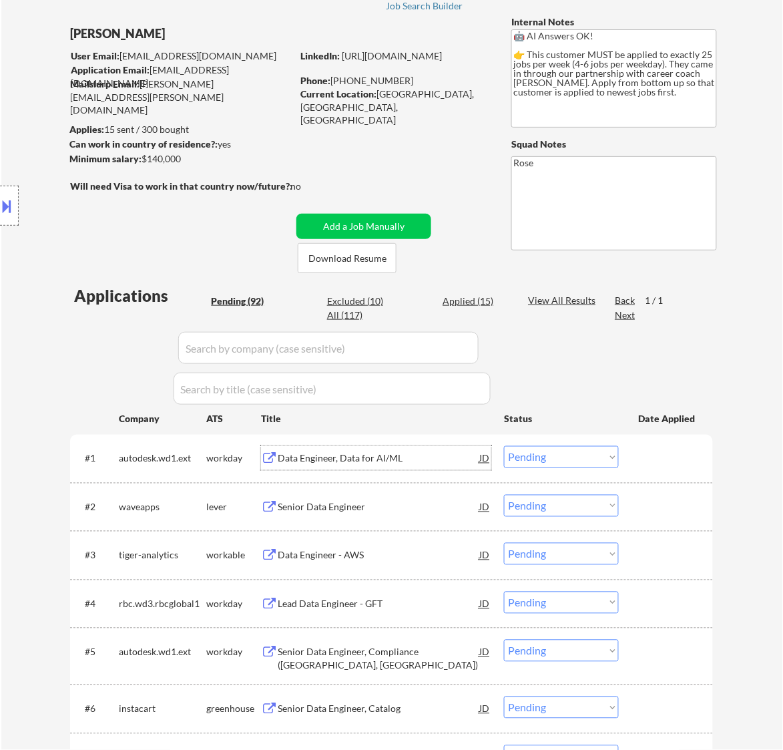
click at [385, 454] on div "Data Engineer, Data for AI/ML" at bounding box center [379, 458] width 202 height 13
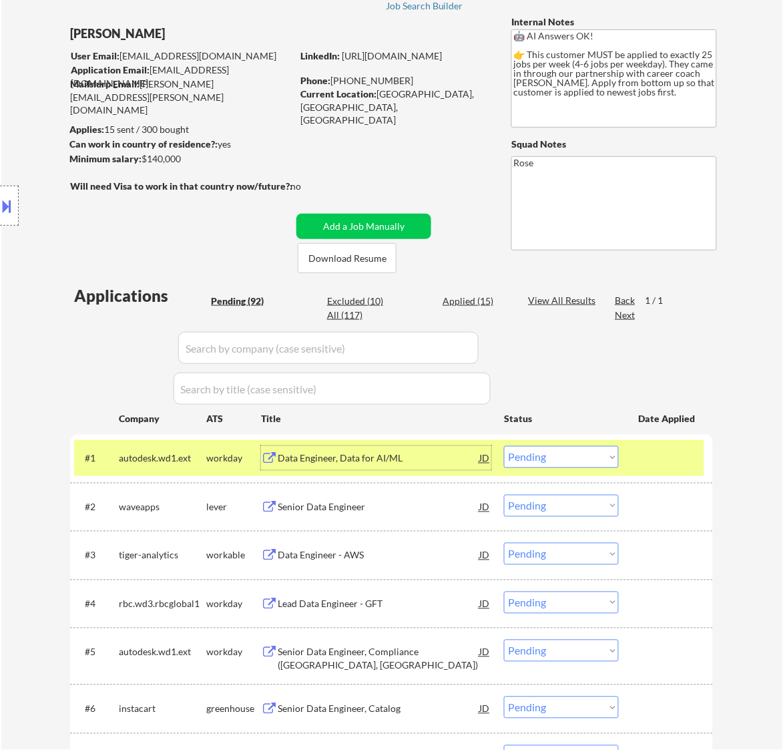
click at [575, 451] on select "Choose an option... Pending Applied Excluded (Questions) Excluded (Expired) Exc…" at bounding box center [561, 457] width 115 height 22
click at [504, 446] on select "Choose an option... Pending Applied Excluded (Questions) Excluded (Expired) Exc…" at bounding box center [561, 457] width 115 height 22
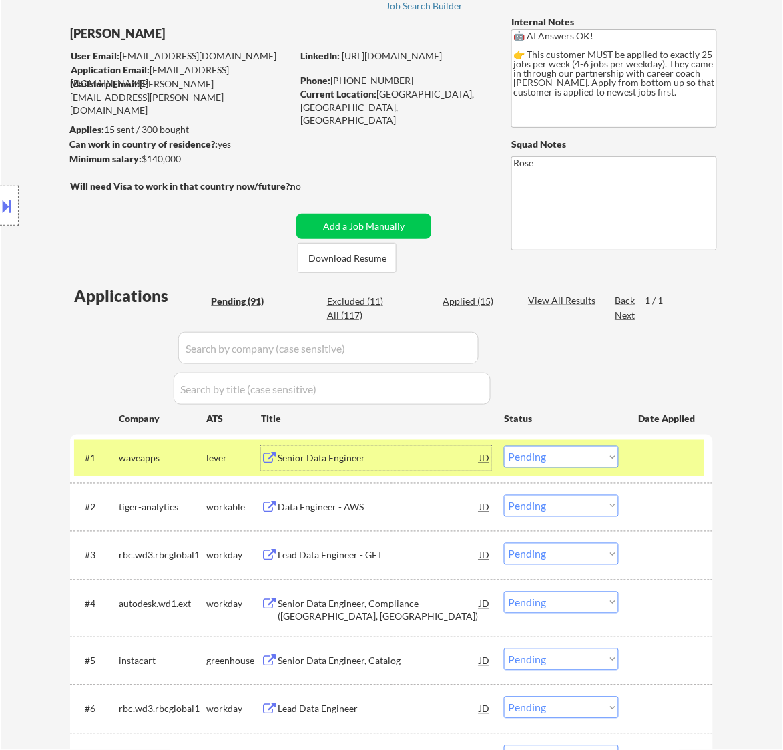
click at [435, 461] on div "Senior Data Engineer" at bounding box center [379, 458] width 202 height 13
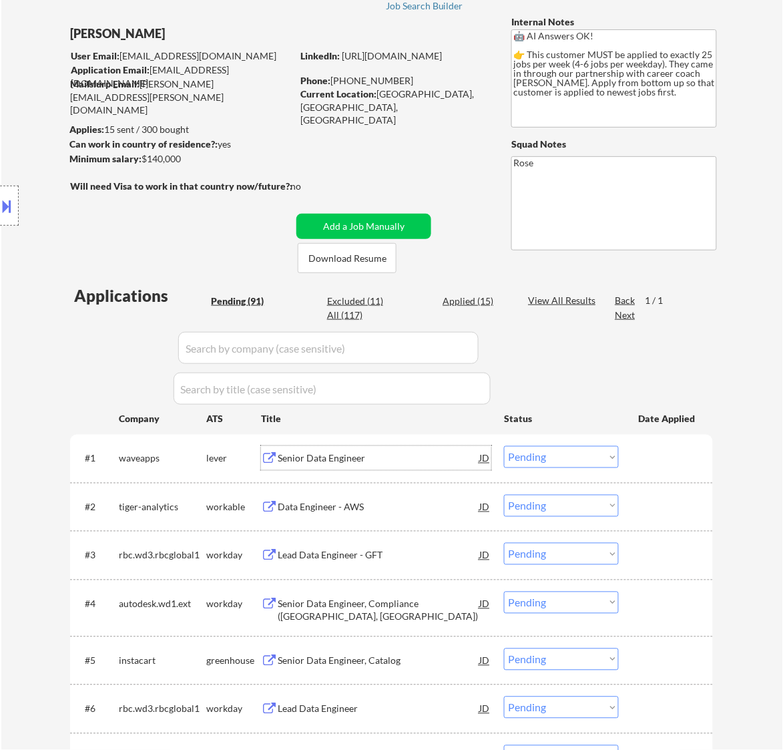
click at [476, 455] on div "Senior Data Engineer" at bounding box center [379, 458] width 202 height 13
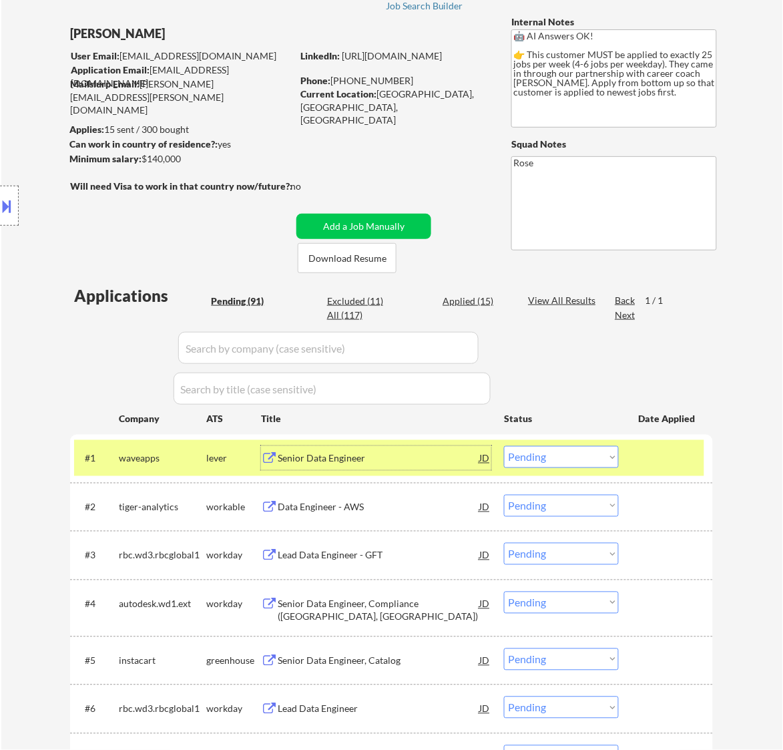
click at [457, 461] on div "Senior Data Engineer" at bounding box center [379, 458] width 202 height 13
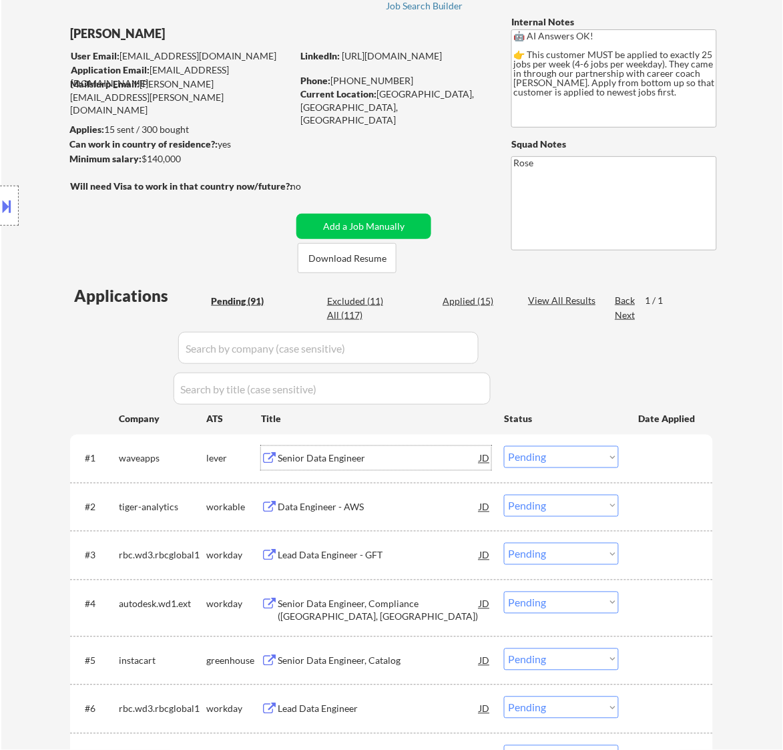
click at [409, 469] on div "Senior Data Engineer" at bounding box center [379, 458] width 202 height 24
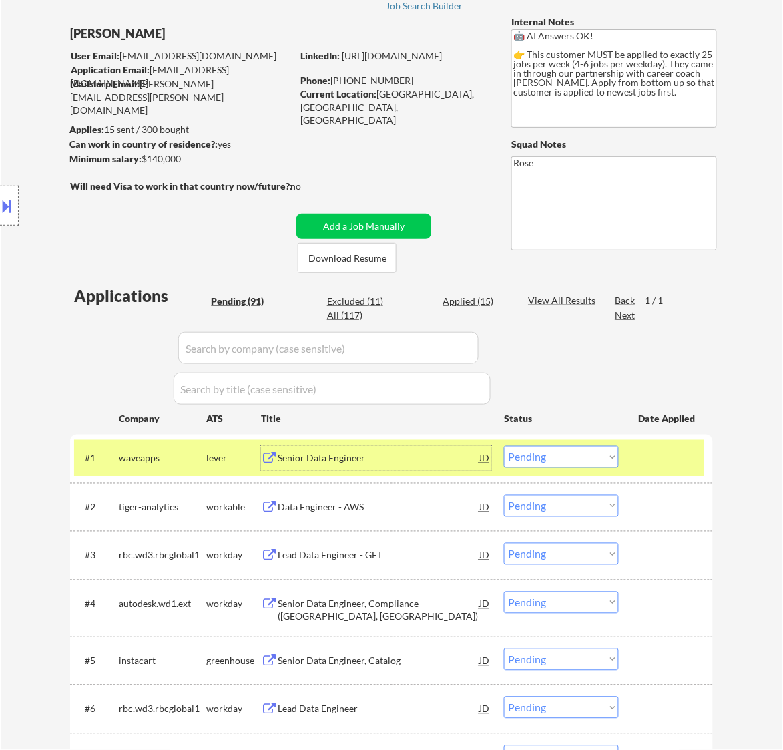
click at [591, 459] on select "Choose an option... Pending Applied Excluded (Questions) Excluded (Expired) Exc…" at bounding box center [561, 457] width 115 height 22
click at [504, 446] on select "Choose an option... Pending Applied Excluded (Questions) Excluded (Expired) Exc…" at bounding box center [561, 457] width 115 height 22
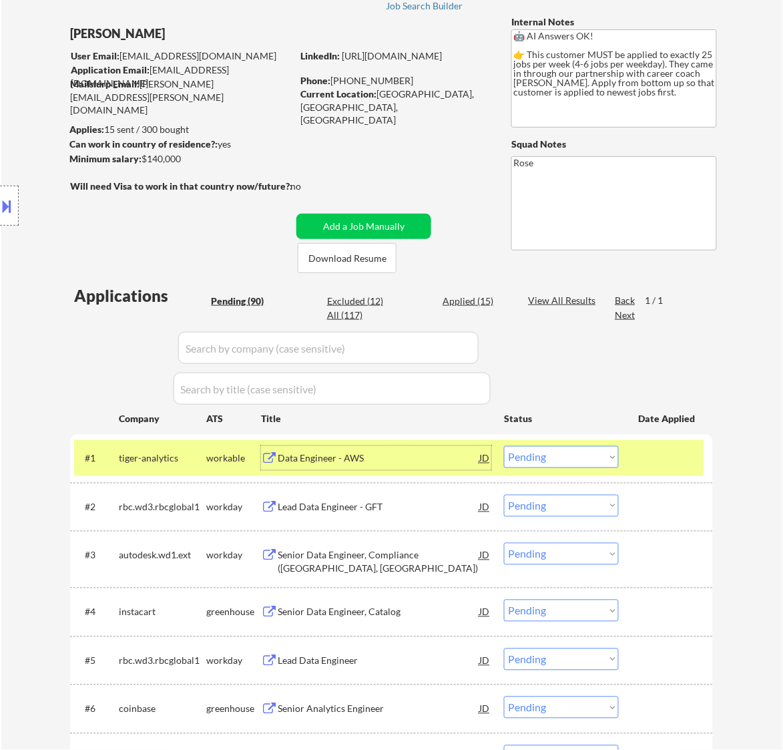
click at [432, 459] on div "Data Engineer - AWS" at bounding box center [379, 458] width 202 height 13
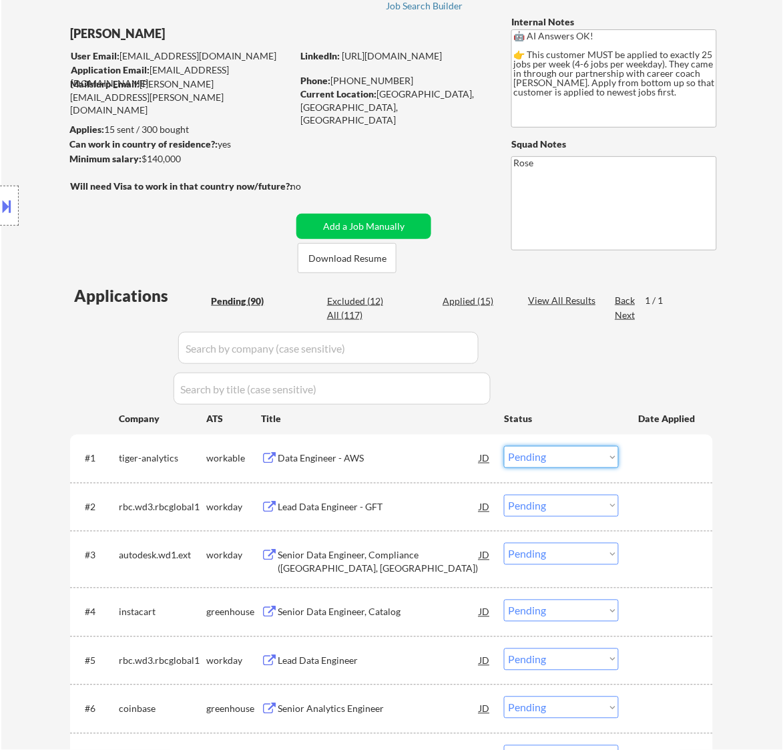
click at [559, 455] on select "Choose an option... Pending Applied Excluded (Questions) Excluded (Expired) Exc…" at bounding box center [561, 457] width 115 height 22
click at [504, 446] on select "Choose an option... Pending Applied Excluded (Questions) Excluded (Expired) Exc…" at bounding box center [561, 457] width 115 height 22
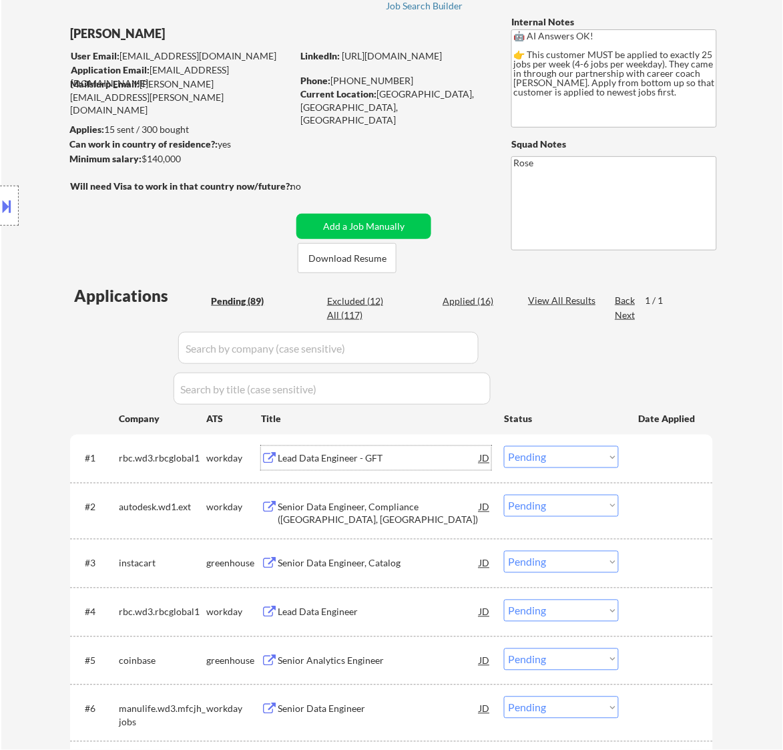
click at [373, 456] on div "Lead Data Engineer - GFT" at bounding box center [379, 458] width 202 height 13
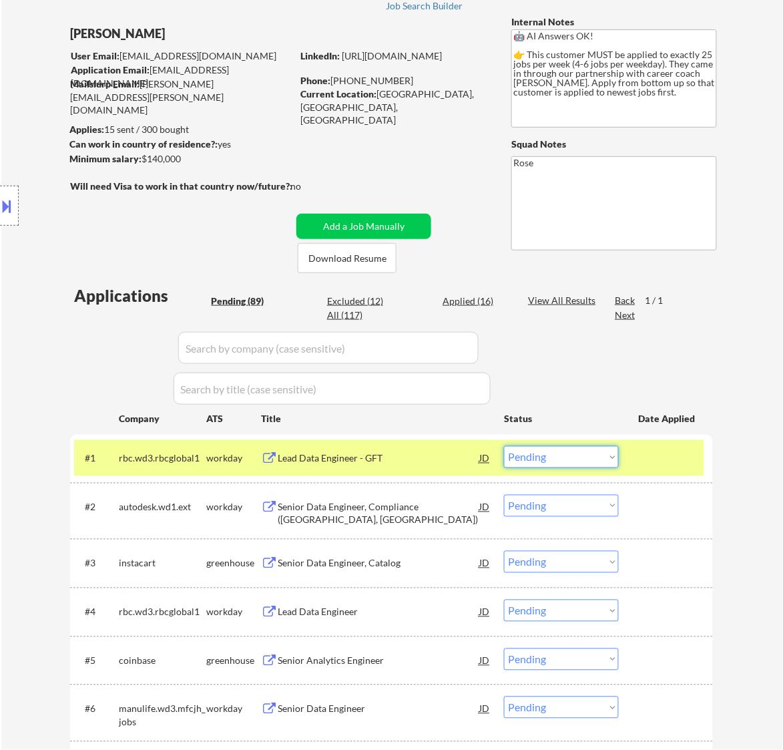
click at [591, 459] on select "Choose an option... Pending Applied Excluded (Questions) Excluded (Expired) Exc…" at bounding box center [561, 457] width 115 height 22
click at [504, 446] on select "Choose an option... Pending Applied Excluded (Questions) Excluded (Expired) Exc…" at bounding box center [561, 457] width 115 height 22
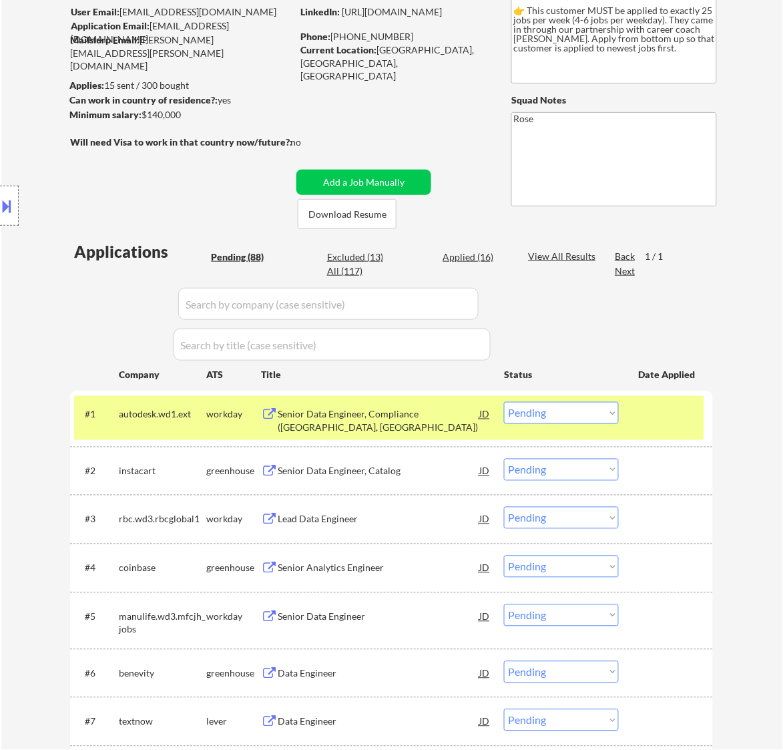
scroll to position [167, 0]
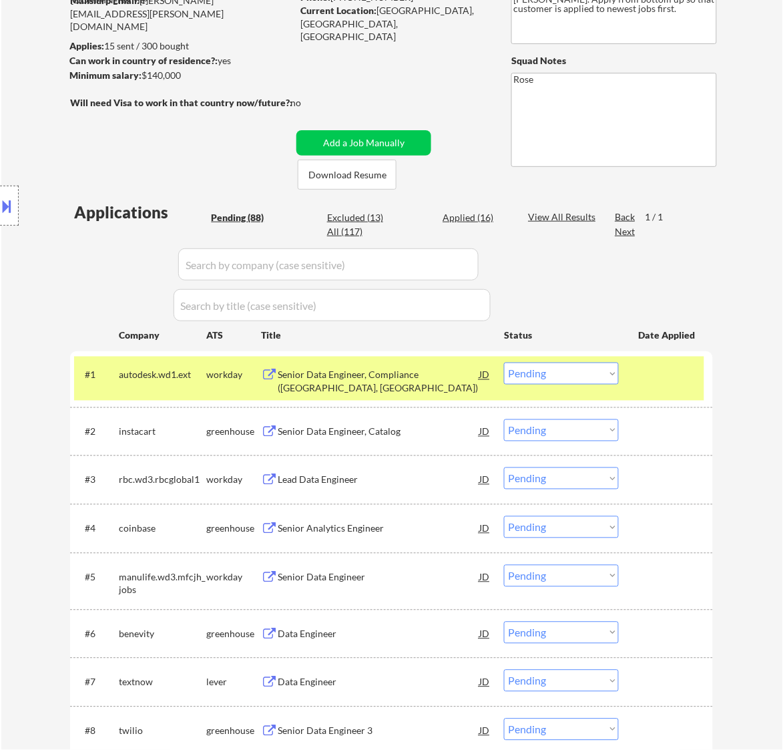
click at [422, 383] on div "Senior Data Engineer, Compliance ([GEOGRAPHIC_DATA], [GEOGRAPHIC_DATA])" at bounding box center [379, 382] width 202 height 26
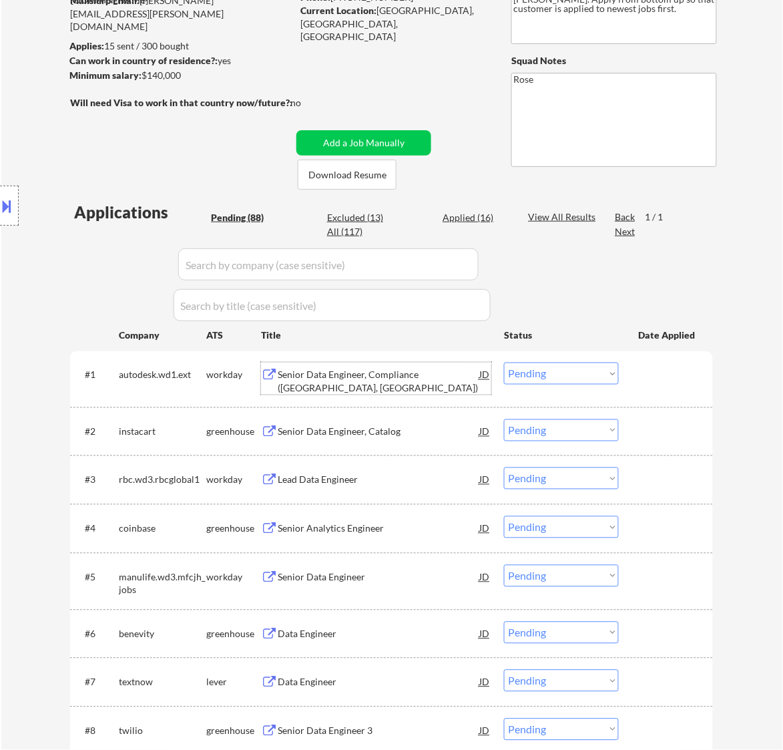
click at [564, 371] on select "Choose an option... Pending Applied Excluded (Questions) Excluded (Expired) Exc…" at bounding box center [561, 374] width 115 height 22
click at [504, 363] on select "Choose an option... Pending Applied Excluded (Questions) Excluded (Expired) Exc…" at bounding box center [561, 374] width 115 height 22
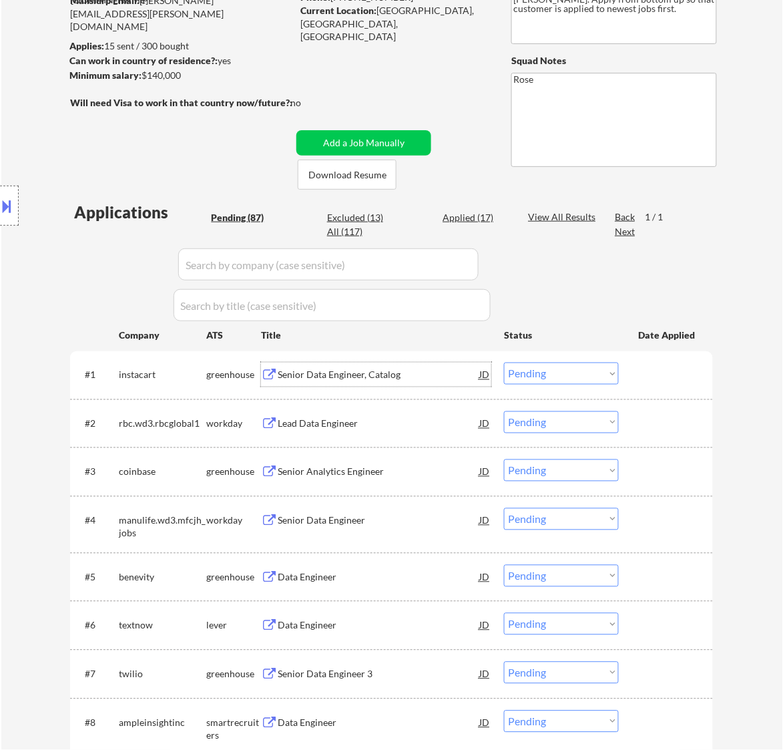
click at [389, 377] on div "Senior Data Engineer, Catalog" at bounding box center [379, 375] width 202 height 13
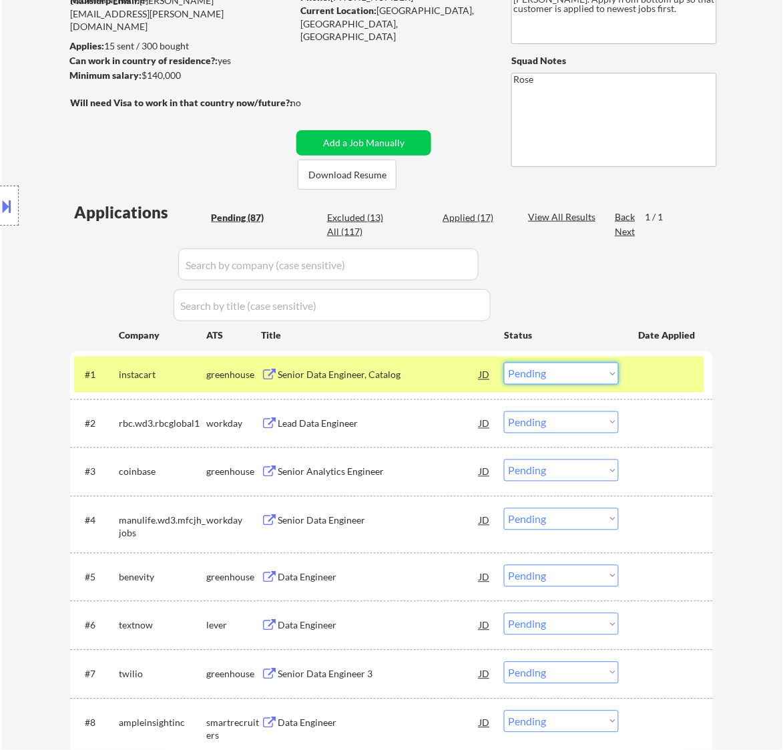
click at [541, 365] on select "Choose an option... Pending Applied Excluded (Questions) Excluded (Expired) Exc…" at bounding box center [561, 374] width 115 height 22
click at [504, 363] on select "Choose an option... Pending Applied Excluded (Questions) Excluded (Expired) Exc…" at bounding box center [561, 374] width 115 height 22
select select ""pending""
